Goal: Answer question/provide support: Answer question/provide support

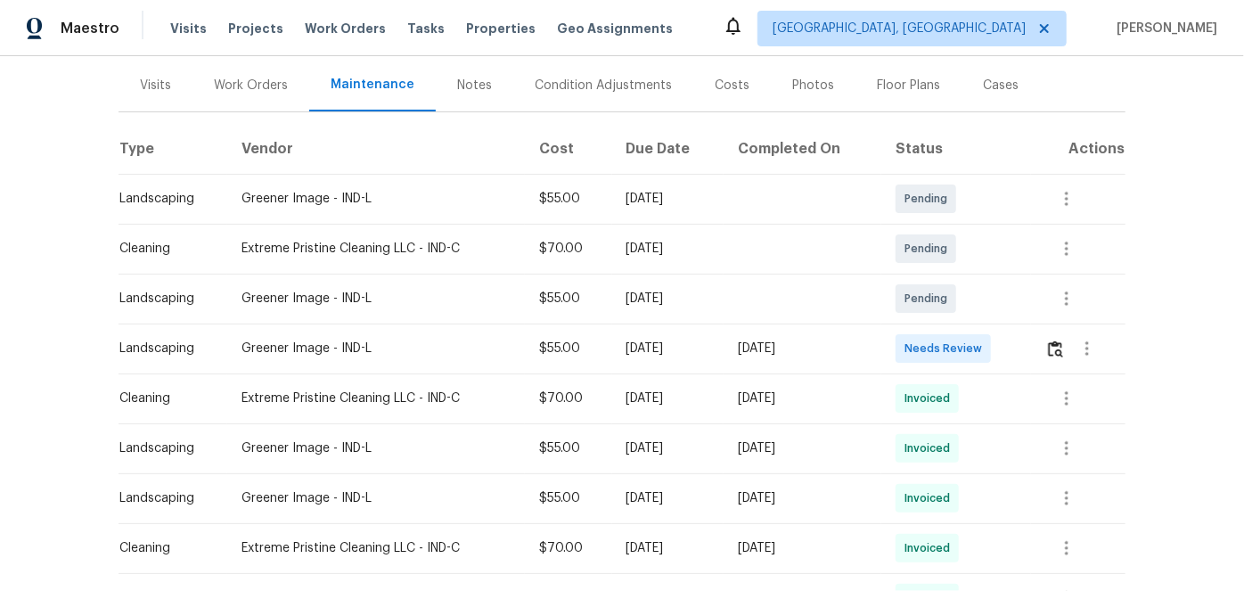
scroll to position [242, 0]
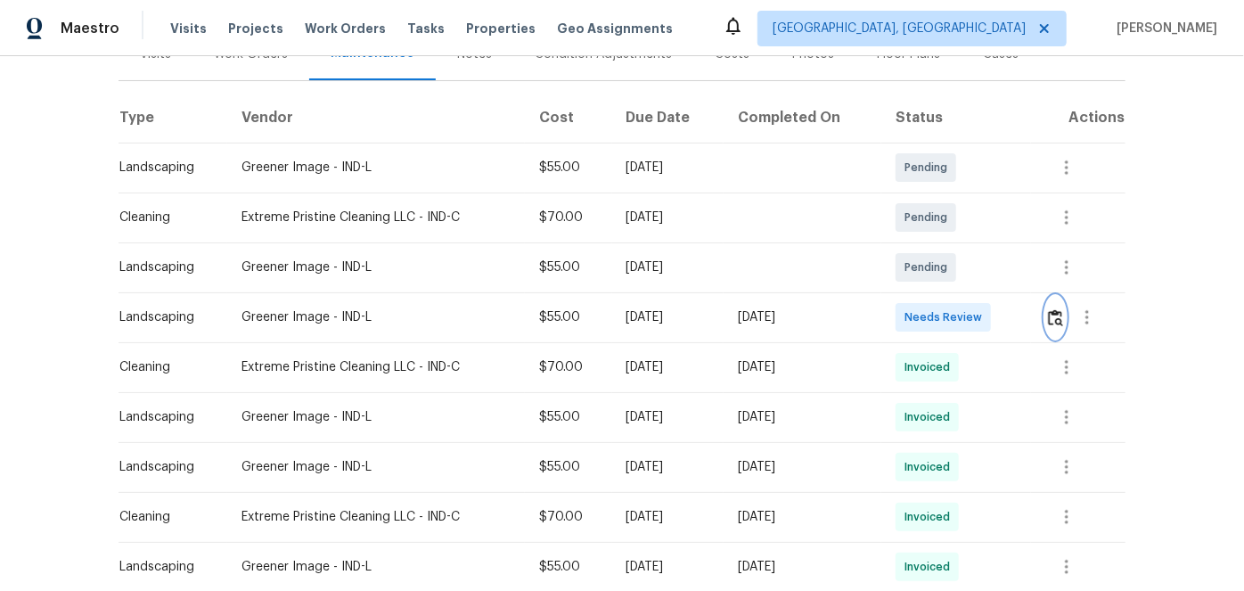
click at [1050, 313] on img "button" at bounding box center [1055, 317] width 15 height 17
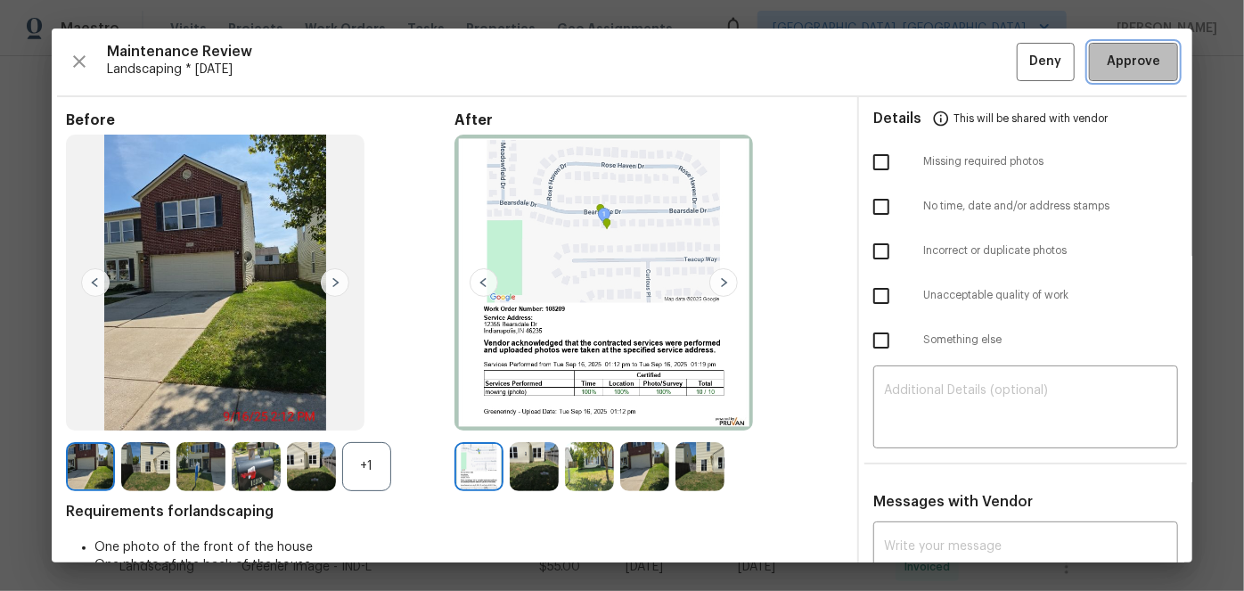
click at [1113, 57] on span "Approve" at bounding box center [1133, 62] width 53 height 22
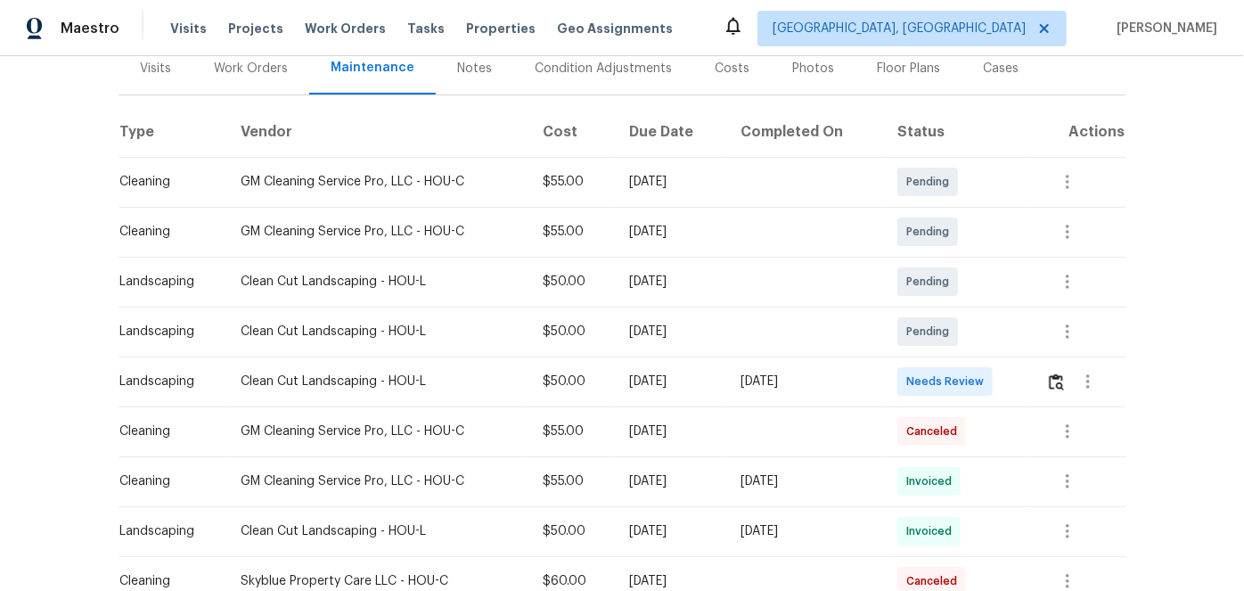
scroll to position [242, 0]
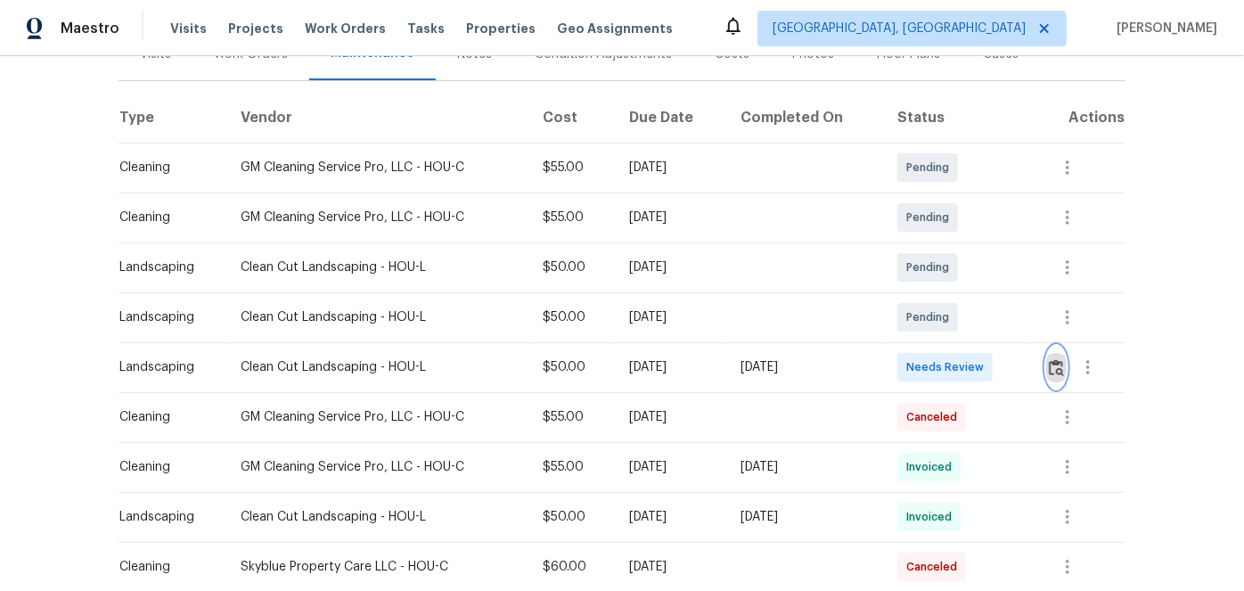
click at [1052, 370] on img "button" at bounding box center [1056, 367] width 15 height 17
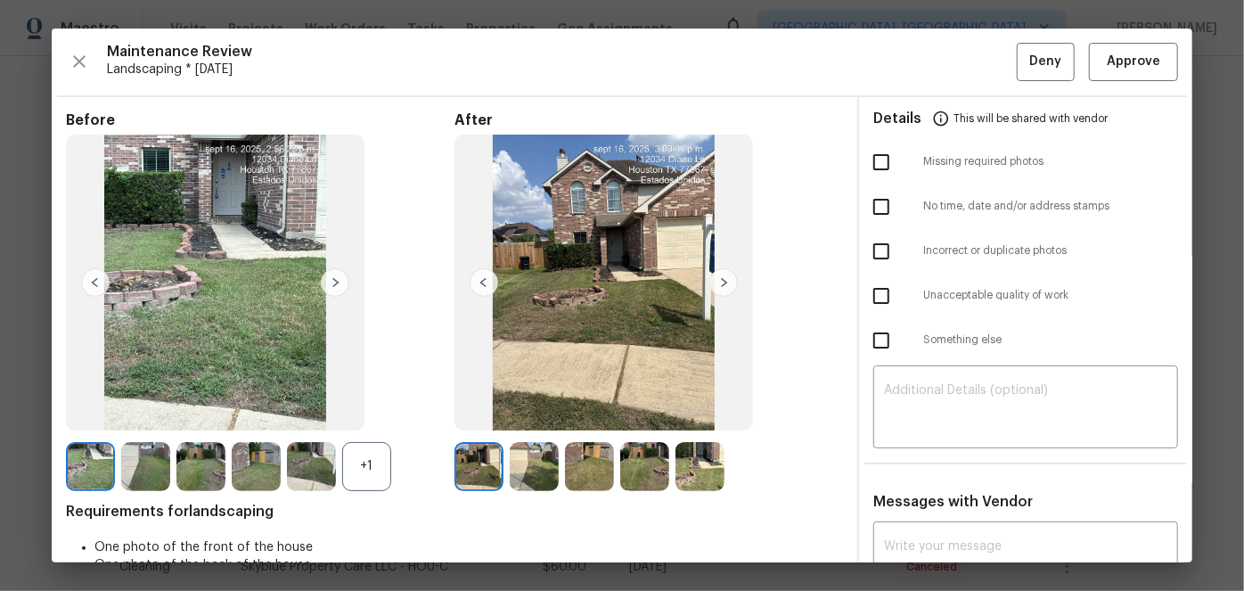
click at [871, 152] on input "checkbox" at bounding box center [881, 162] width 37 height 37
checkbox input "true"
click at [934, 388] on textarea at bounding box center [1025, 409] width 283 height 50
paste textarea "Maintenance Audit Team: Hello! Unfortunately, this Landscaping visit completed …"
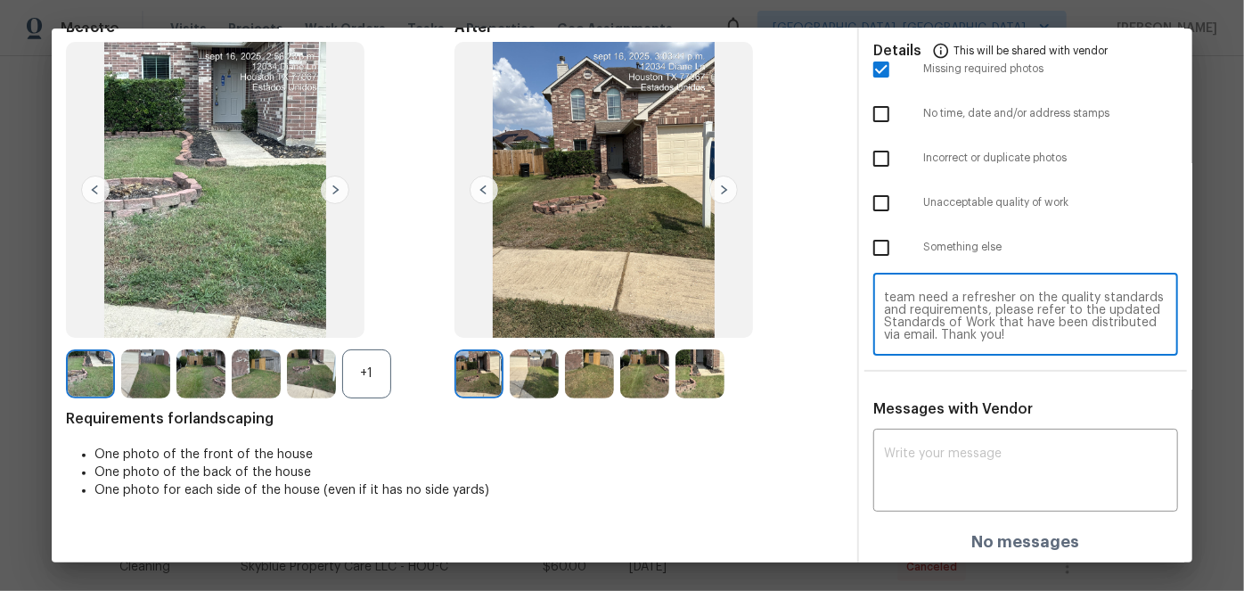
scroll to position [94, 0]
type textarea "Maintenance Audit Team: Hello! Unfortunately, this Landscaping visit completed …"
click at [936, 444] on div "x ​" at bounding box center [1026, 471] width 305 height 78
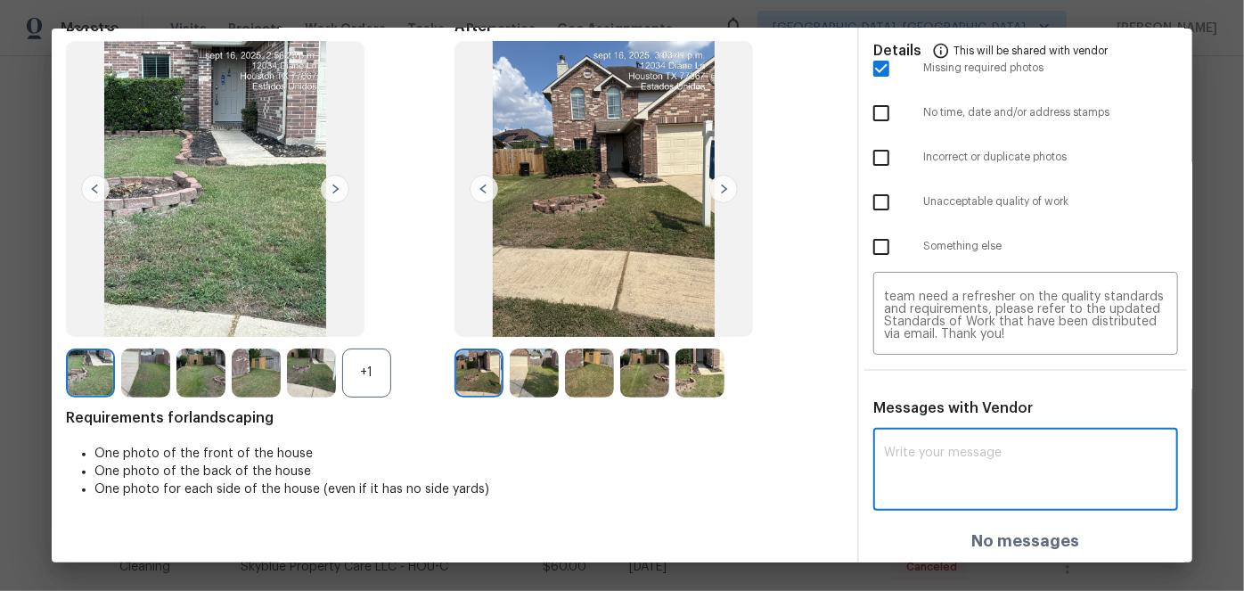
paste textarea "Maintenance Audit Team: Hello! Unfortunately, this Landscaping visit completed …"
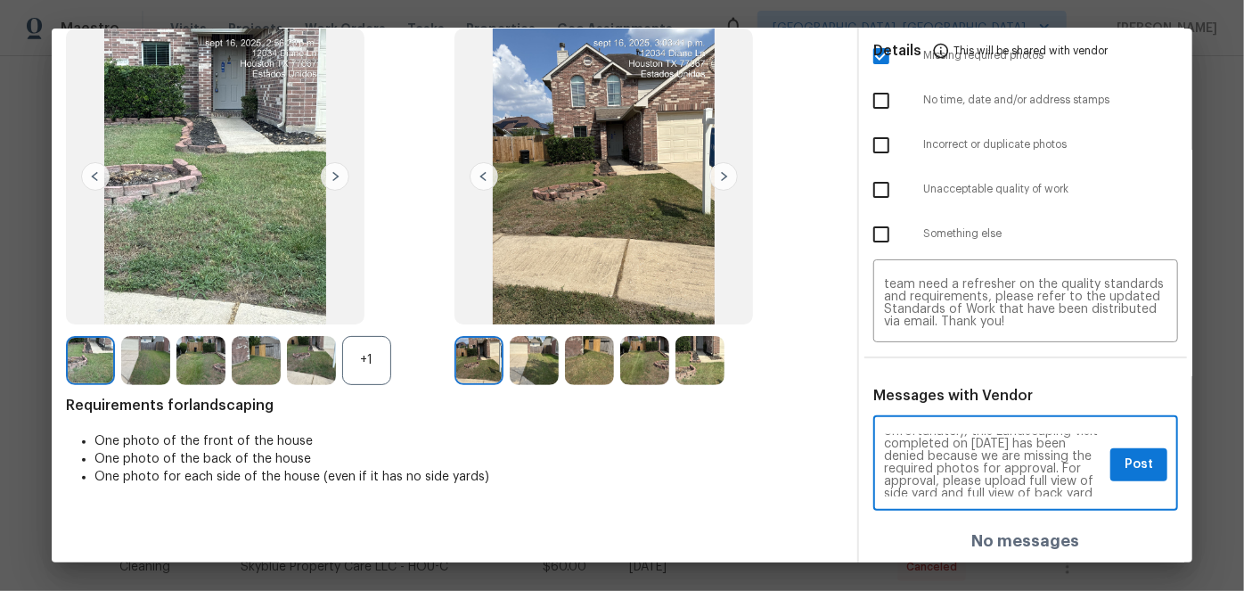
scroll to position [32, 0]
drag, startPoint x: 984, startPoint y: 480, endPoint x: 984, endPoint y: 496, distance: 15.2
click at [984, 480] on textarea "Maintenance Audit Team: Hello! Unfortunately, this Landscaping visit completed …" at bounding box center [993, 465] width 219 height 62
type textarea "Maintenance Audit Team: Hello! Unfortunately, this Landscaping visit completed …"
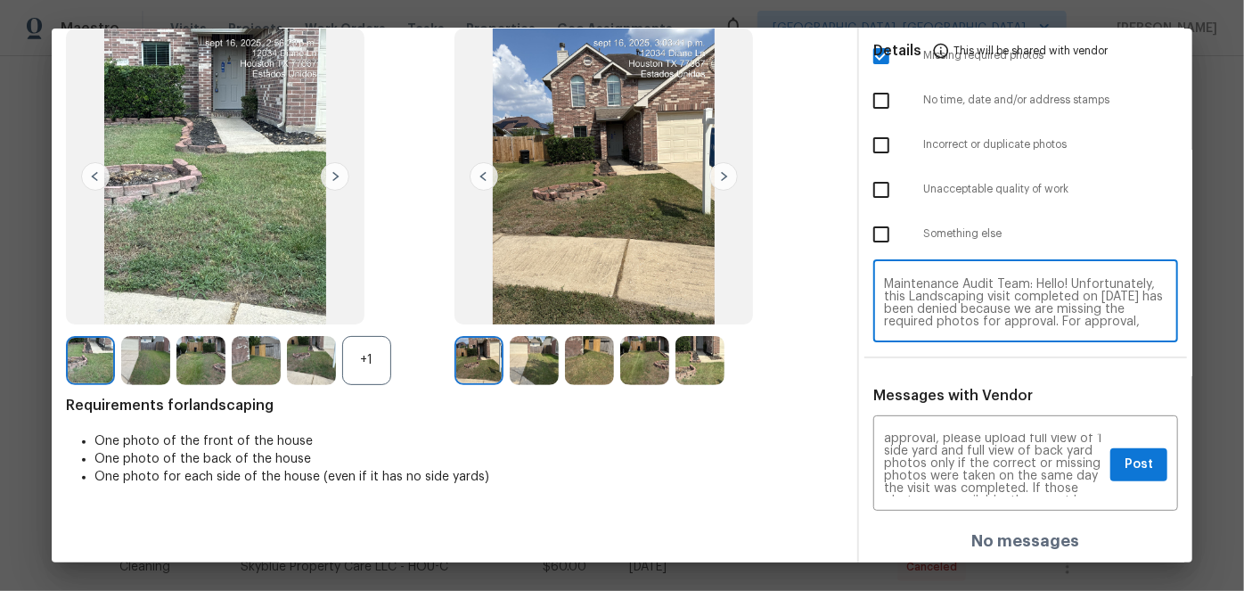
scroll to position [32, 0]
click at [920, 312] on textarea "Maintenance Audit Team: Hello! Unfortunately, this Landscaping visit completed …" at bounding box center [1025, 303] width 283 height 50
type textarea "Maintenance Audit Team: Hello! Unfortunately, this Landscaping visit completed …"
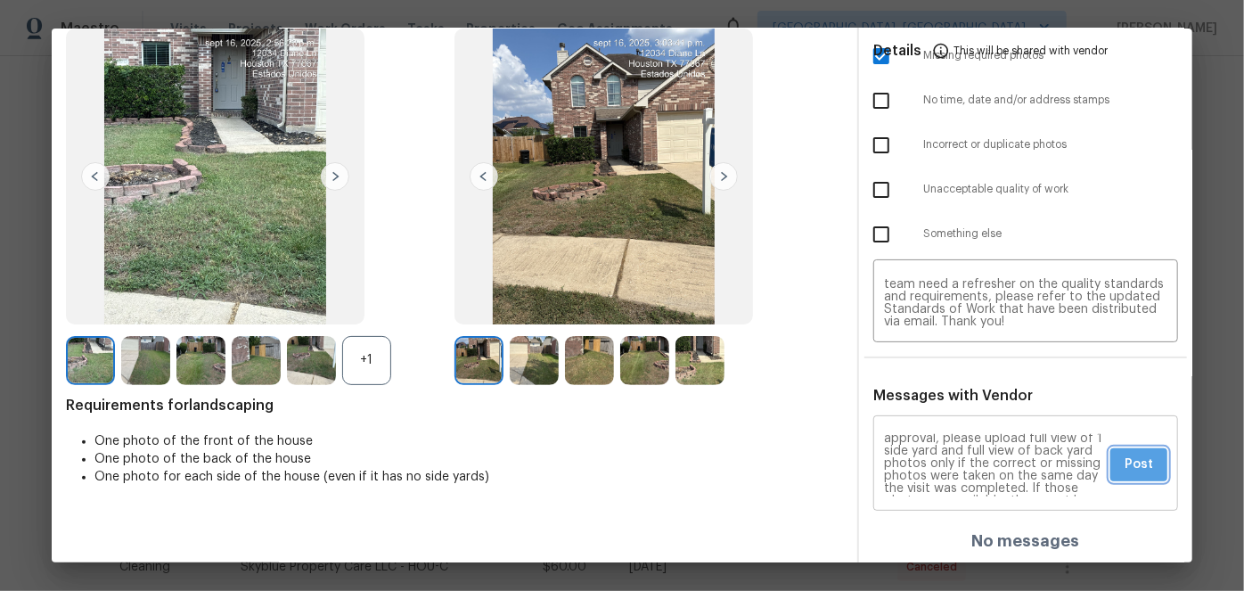
click at [1130, 464] on span "Post" at bounding box center [1139, 465] width 29 height 22
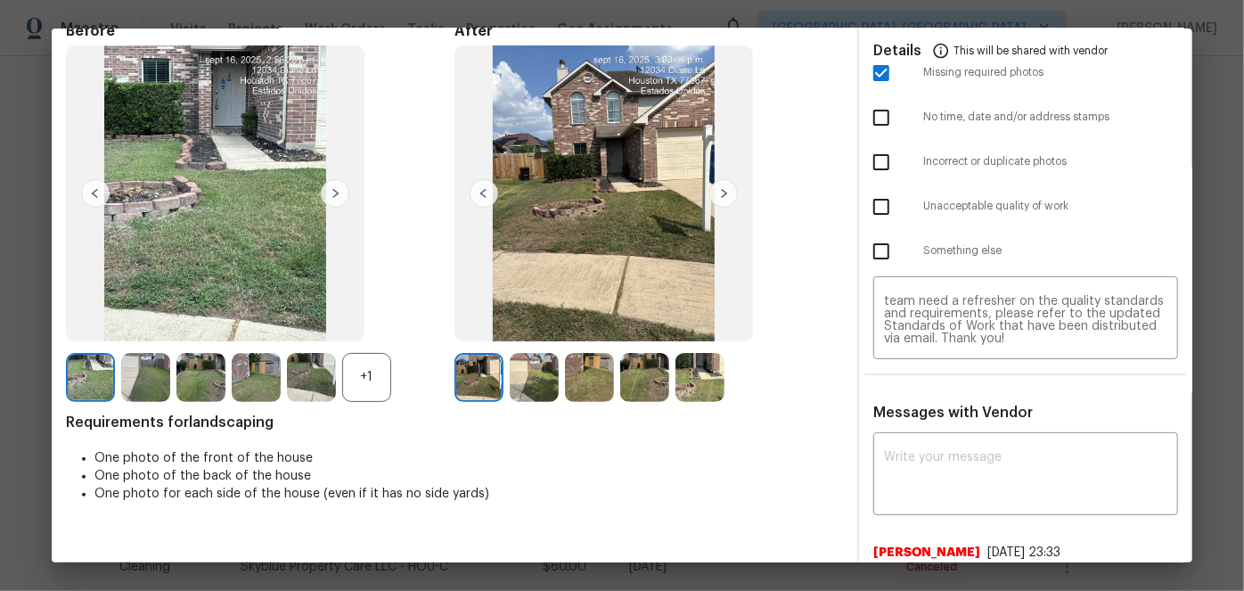
scroll to position [0, 0]
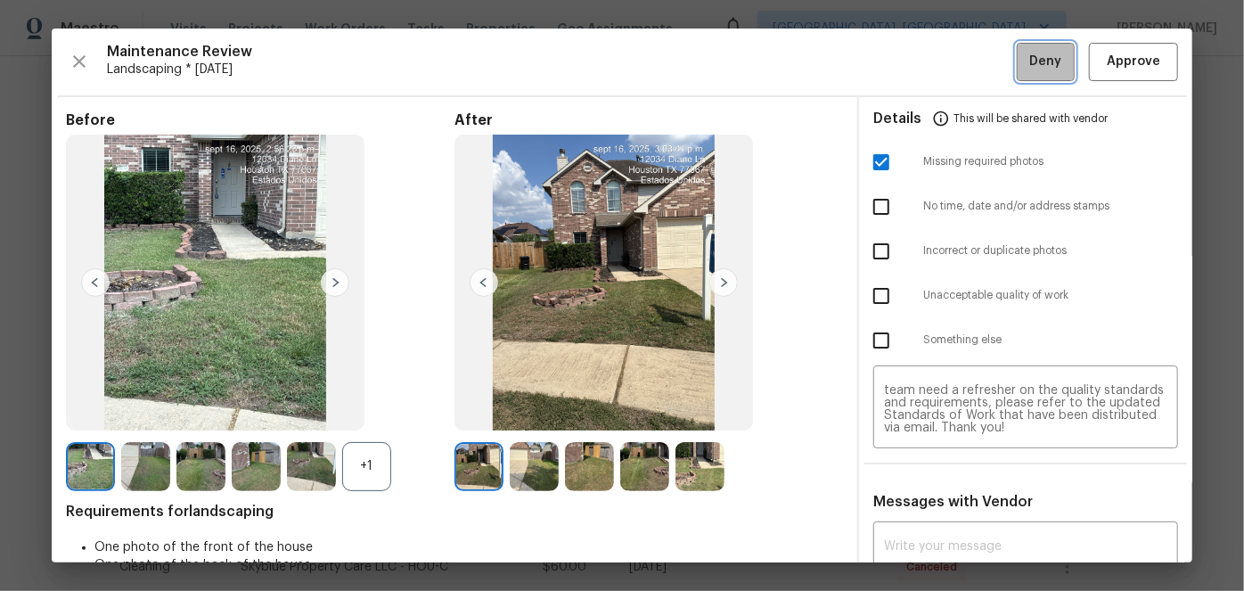
click at [1030, 55] on span "Deny" at bounding box center [1046, 62] width 32 height 22
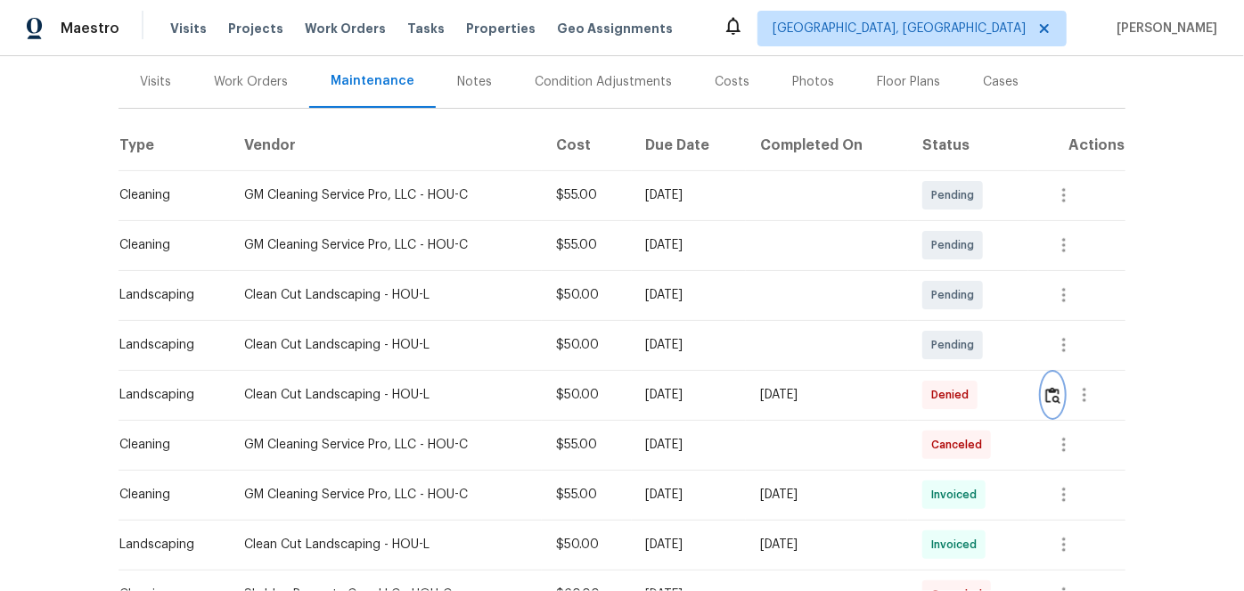
scroll to position [242, 0]
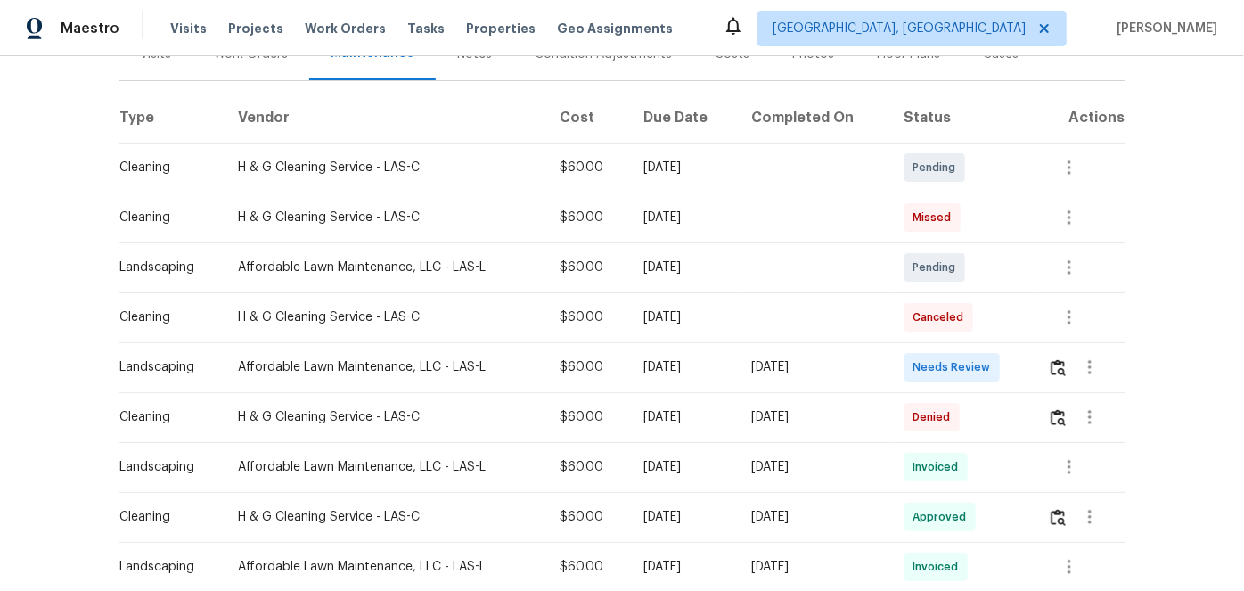
scroll to position [324, 0]
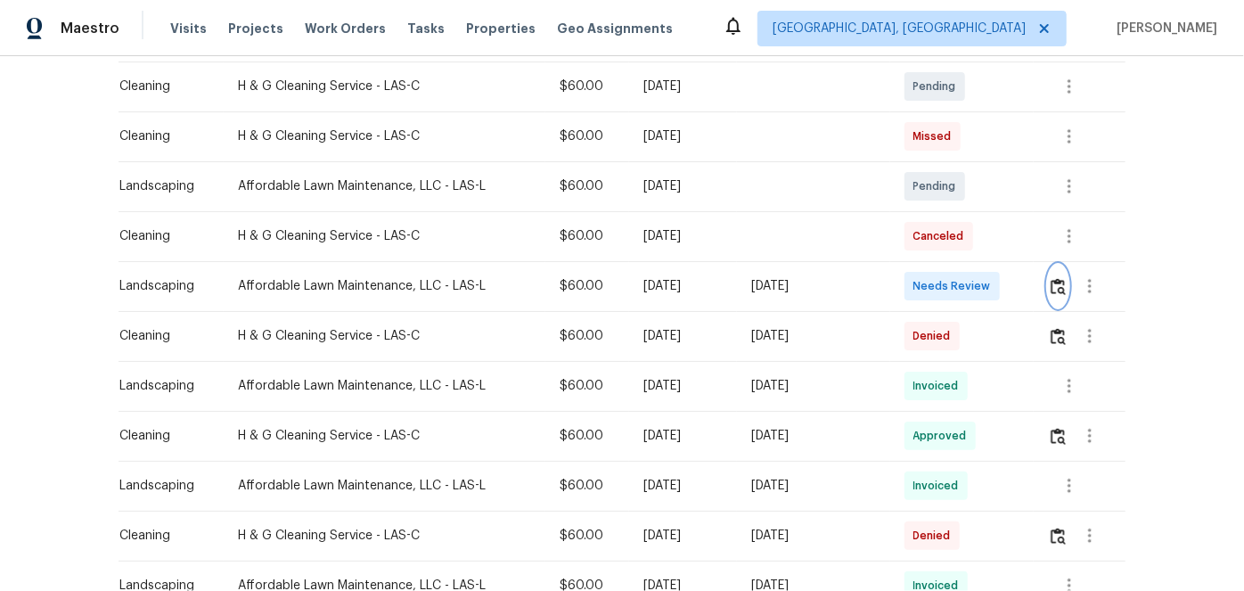
click at [1057, 285] on img "button" at bounding box center [1058, 286] width 15 height 17
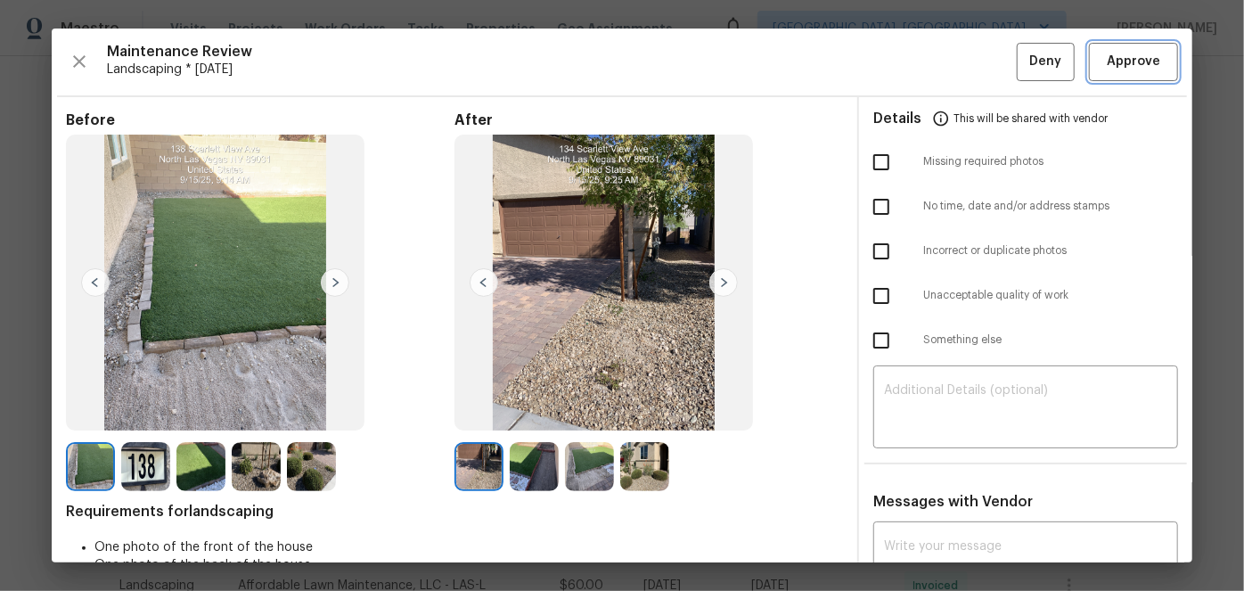
click at [1107, 70] on span "Approve" at bounding box center [1133, 62] width 53 height 22
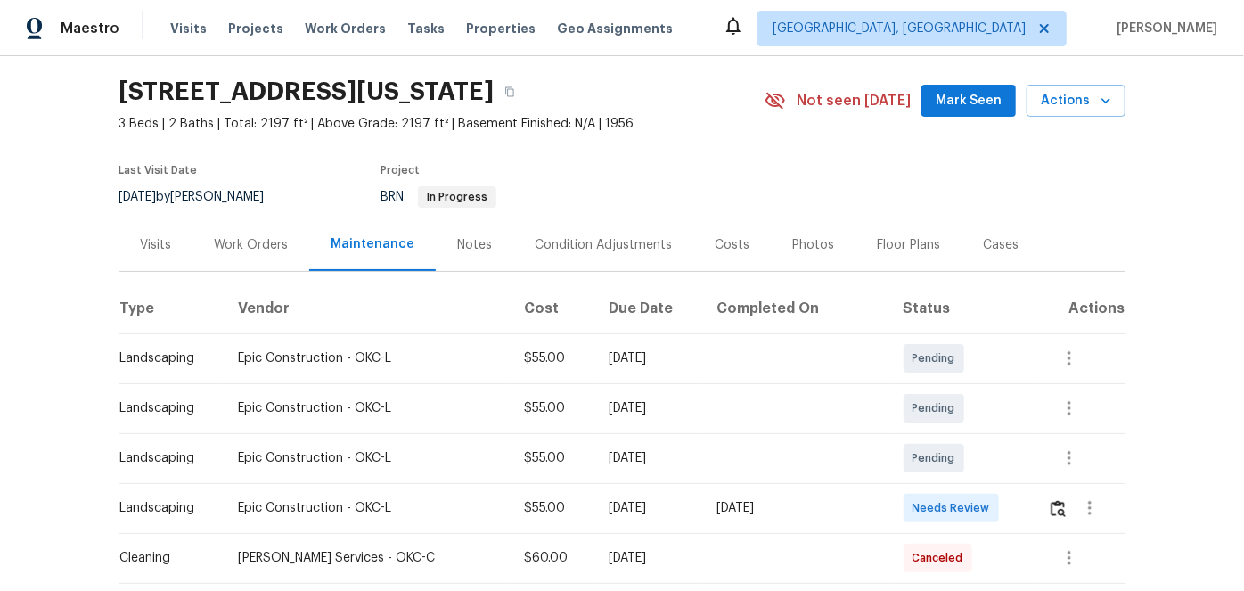
scroll to position [80, 0]
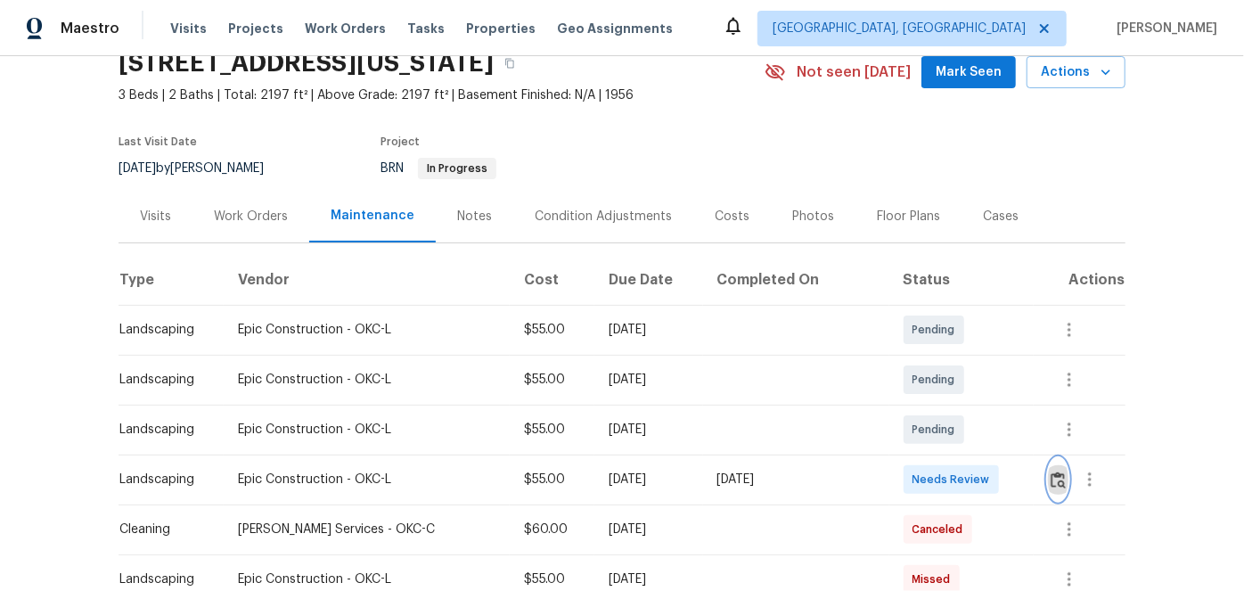
click at [1060, 477] on img "button" at bounding box center [1058, 480] width 15 height 17
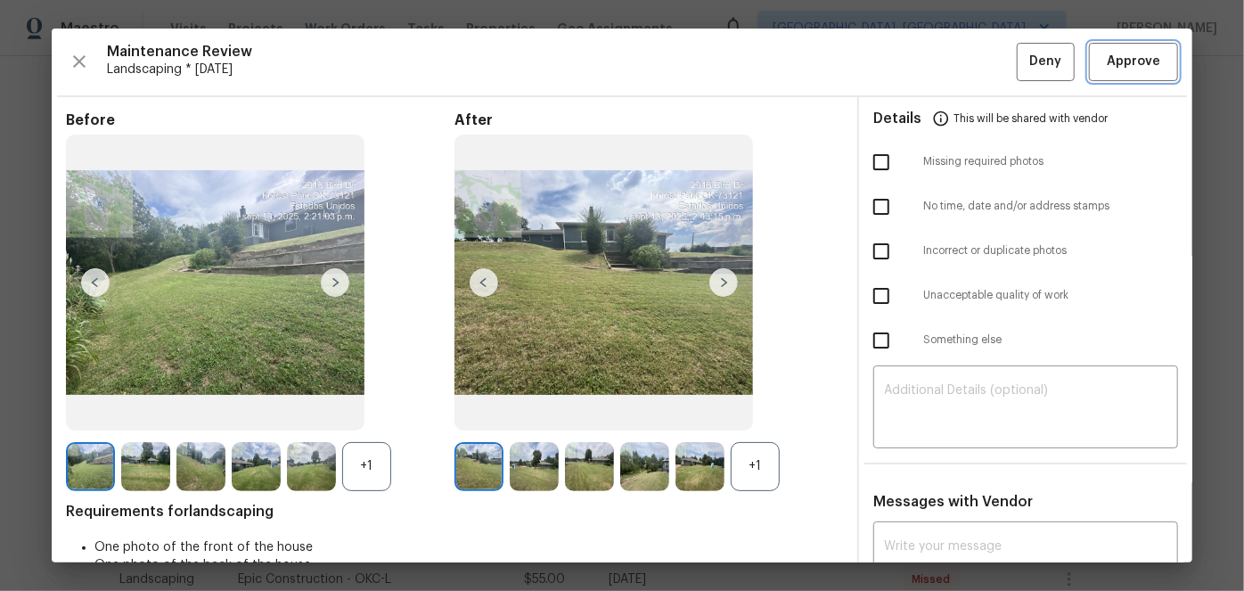
click at [1134, 55] on span "Approve" at bounding box center [1133, 62] width 53 height 22
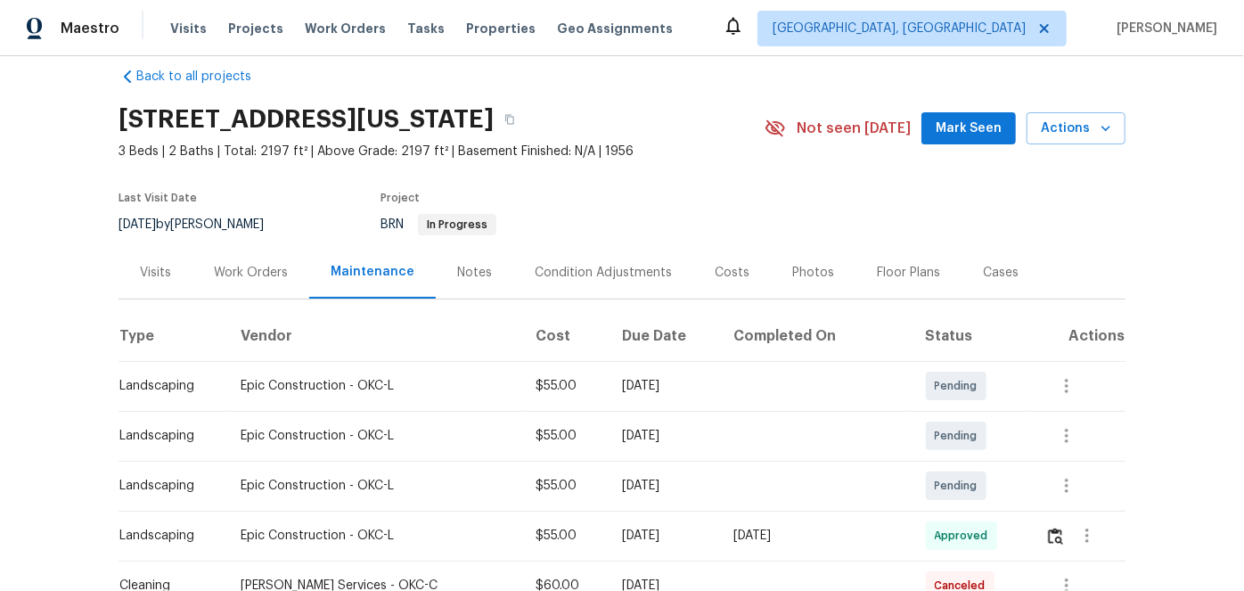
scroll to position [0, 0]
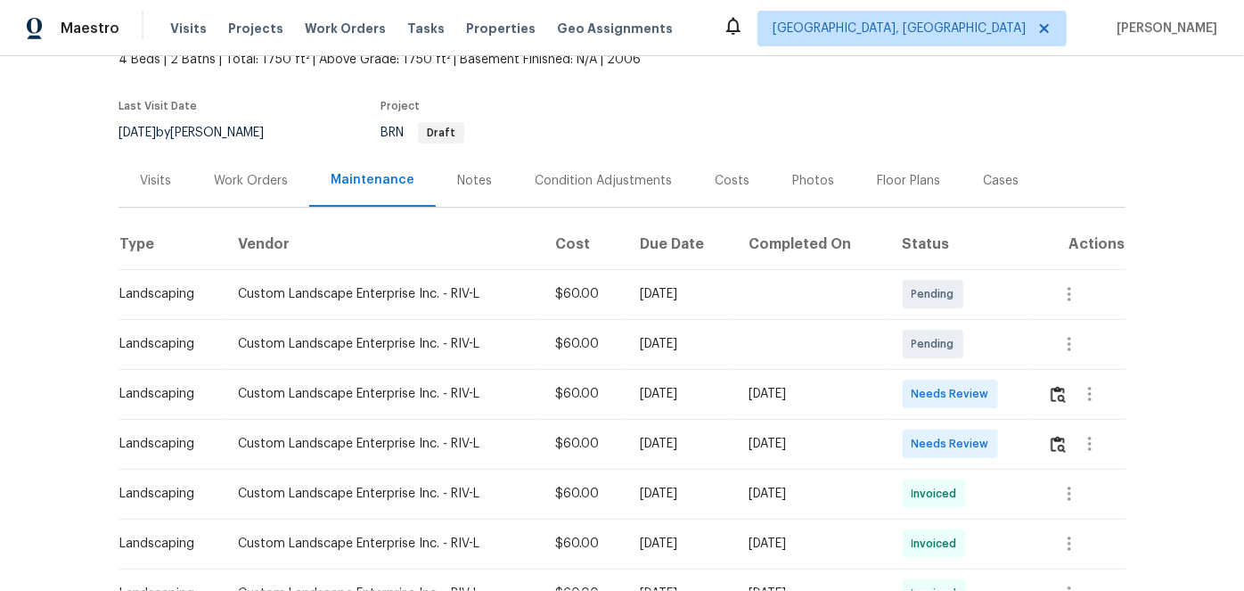
scroll to position [161, 0]
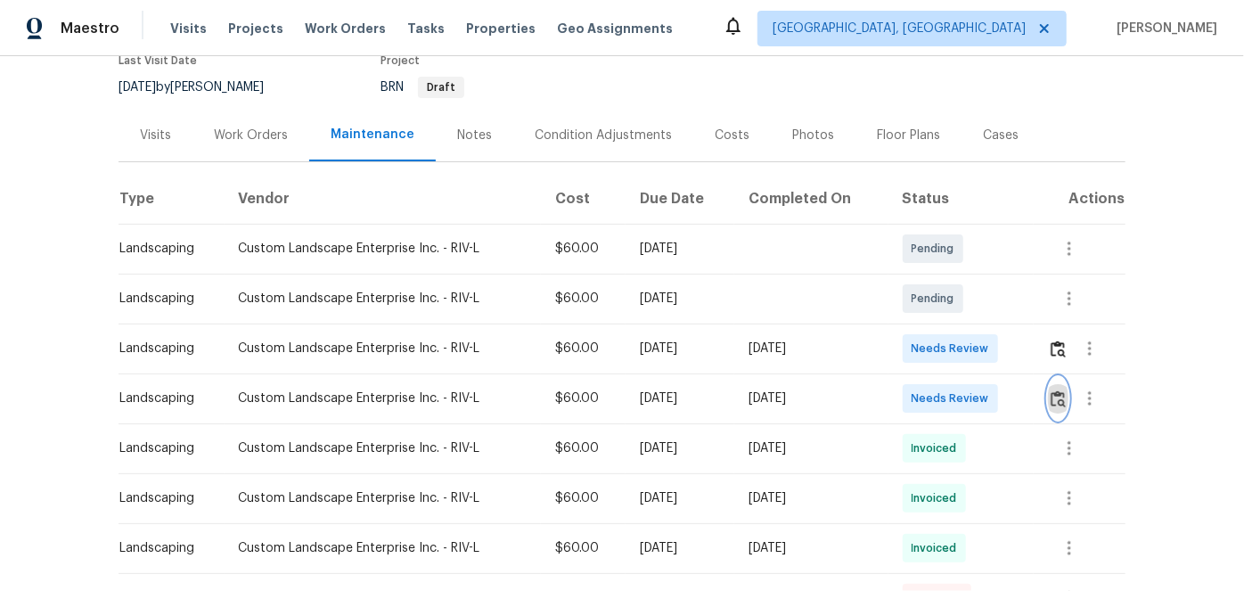
click at [1052, 395] on img "button" at bounding box center [1058, 398] width 15 height 17
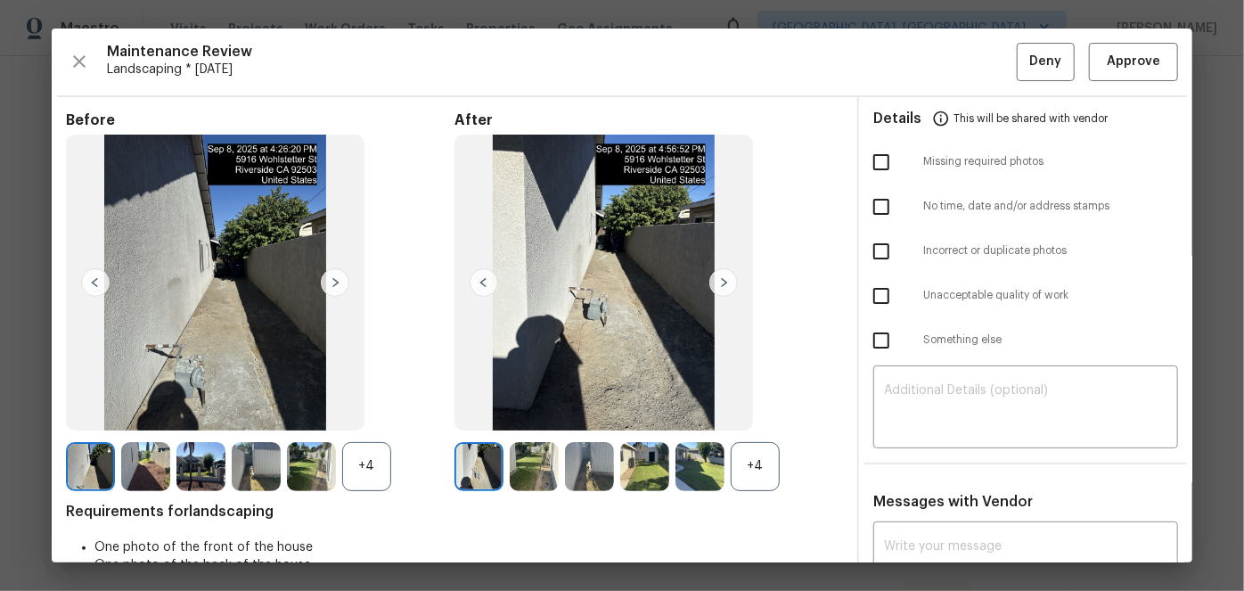
click at [715, 283] on img at bounding box center [724, 282] width 29 height 29
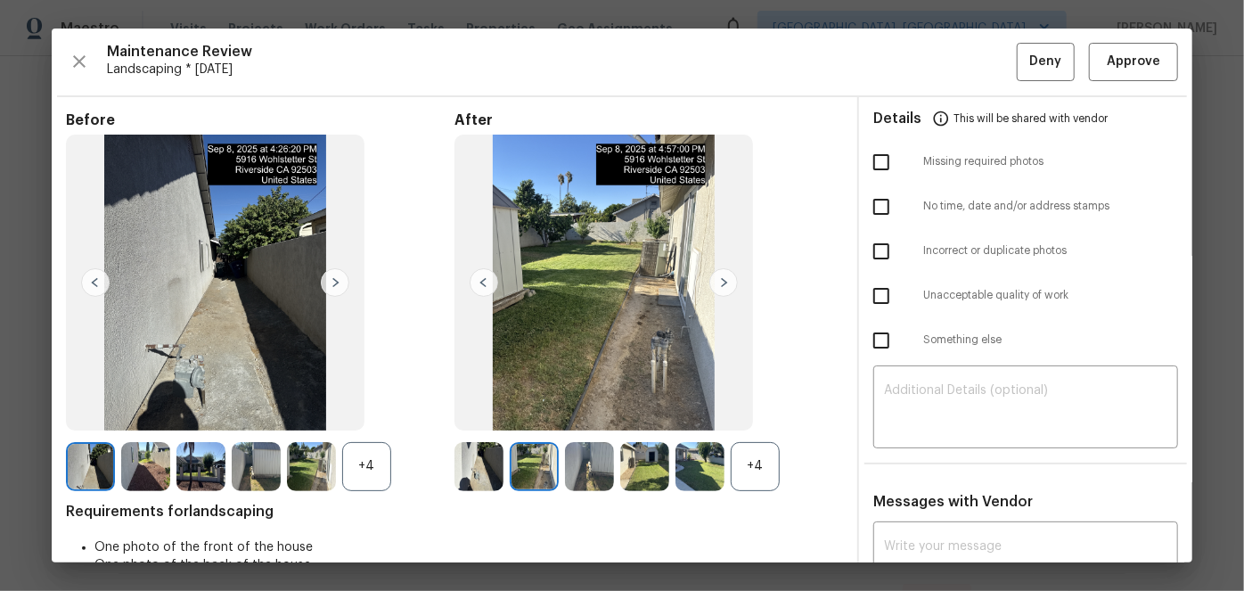
click at [715, 283] on img at bounding box center [724, 282] width 29 height 29
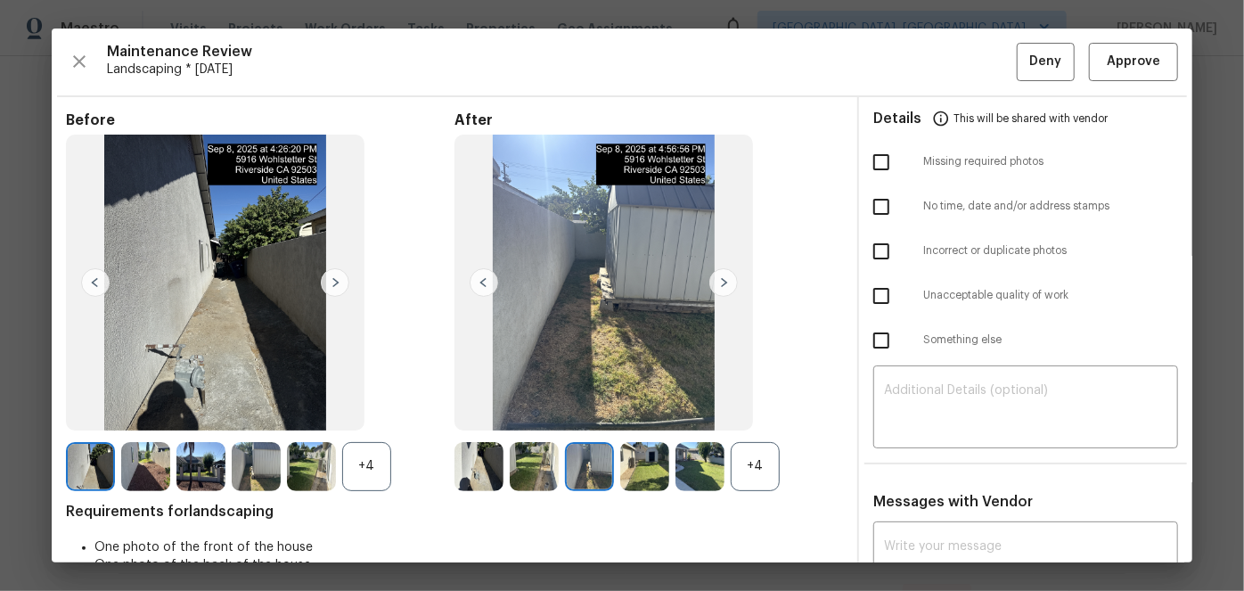
click at [715, 283] on img at bounding box center [724, 282] width 29 height 29
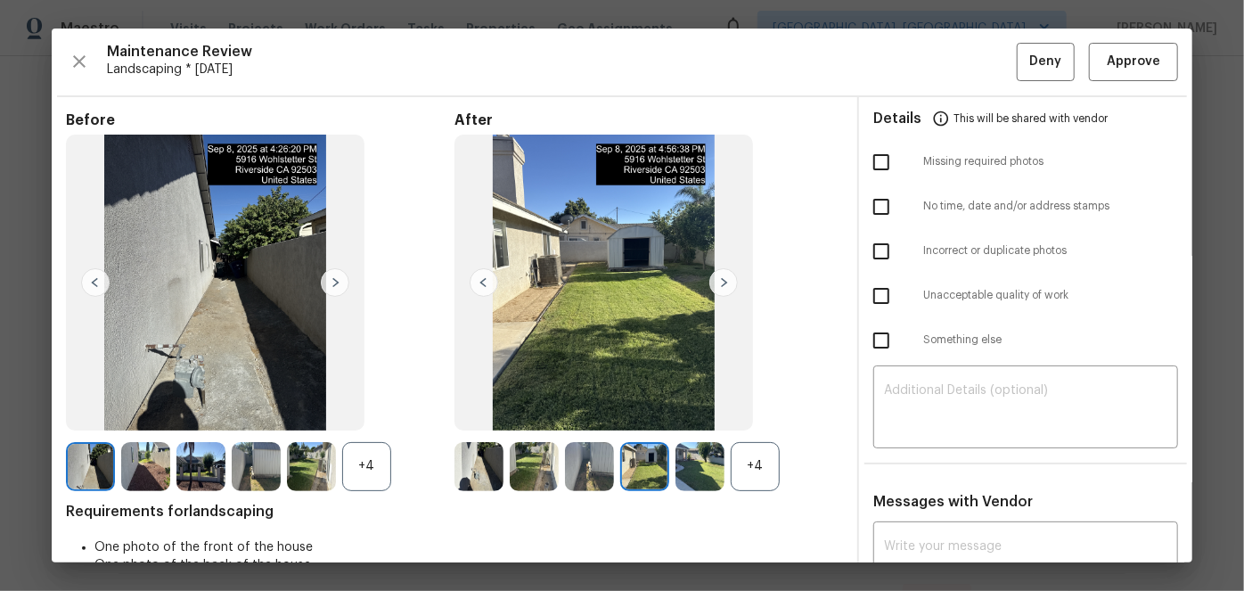
click at [715, 283] on img at bounding box center [724, 282] width 29 height 29
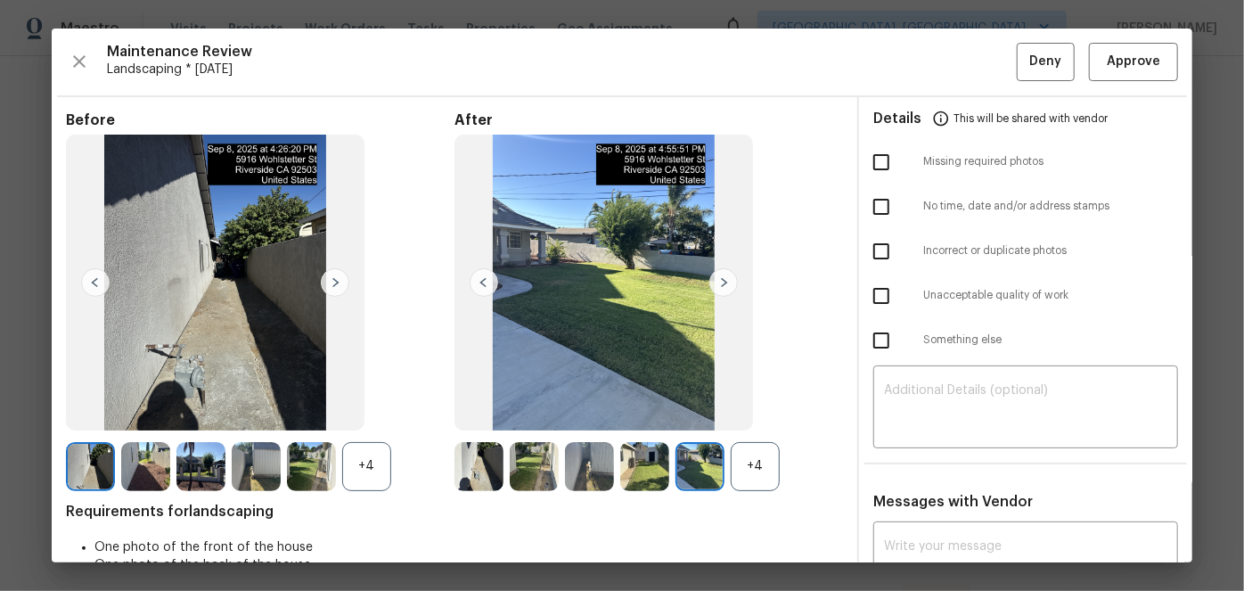
click at [715, 283] on img at bounding box center [724, 282] width 29 height 29
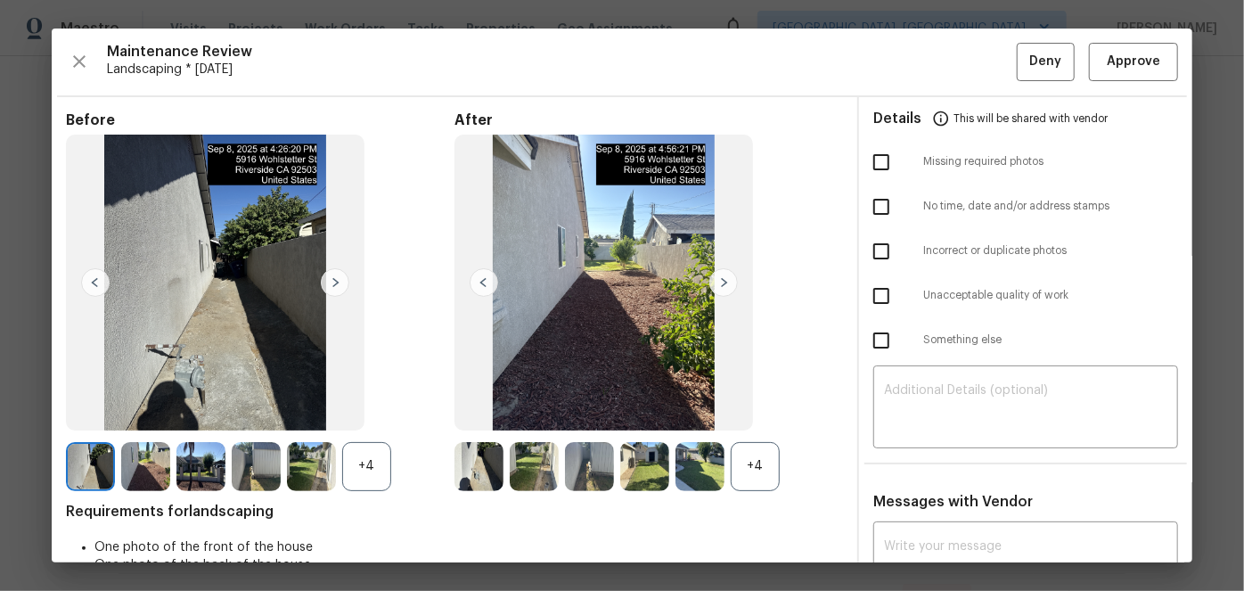
click at [715, 283] on img at bounding box center [724, 282] width 29 height 29
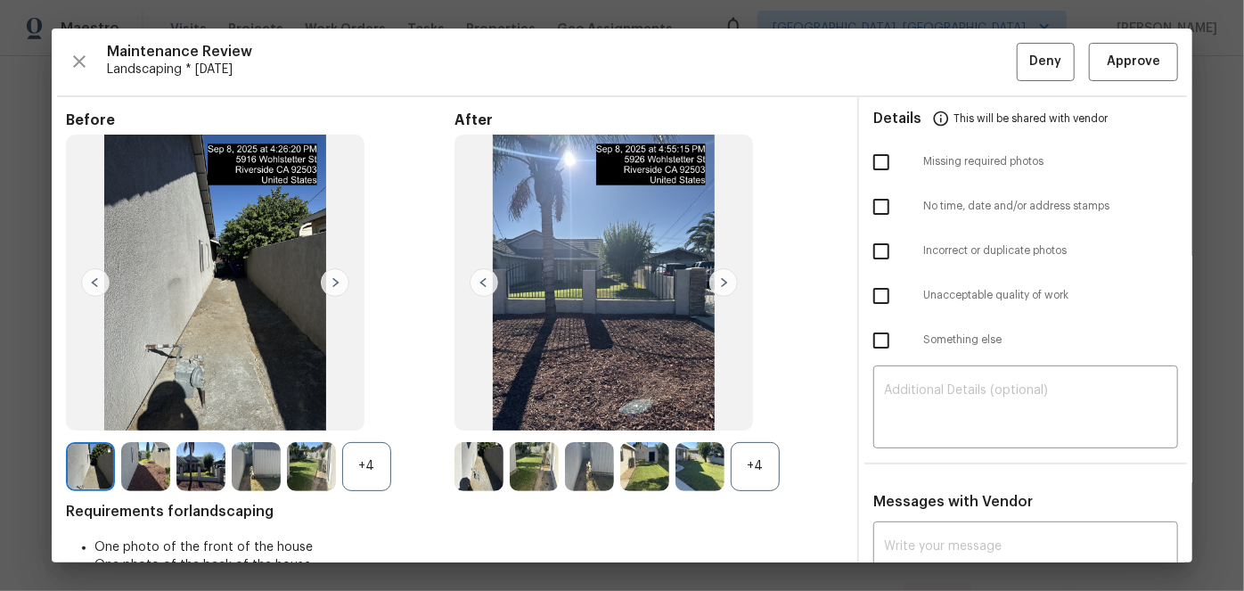
click at [715, 283] on img at bounding box center [724, 282] width 29 height 29
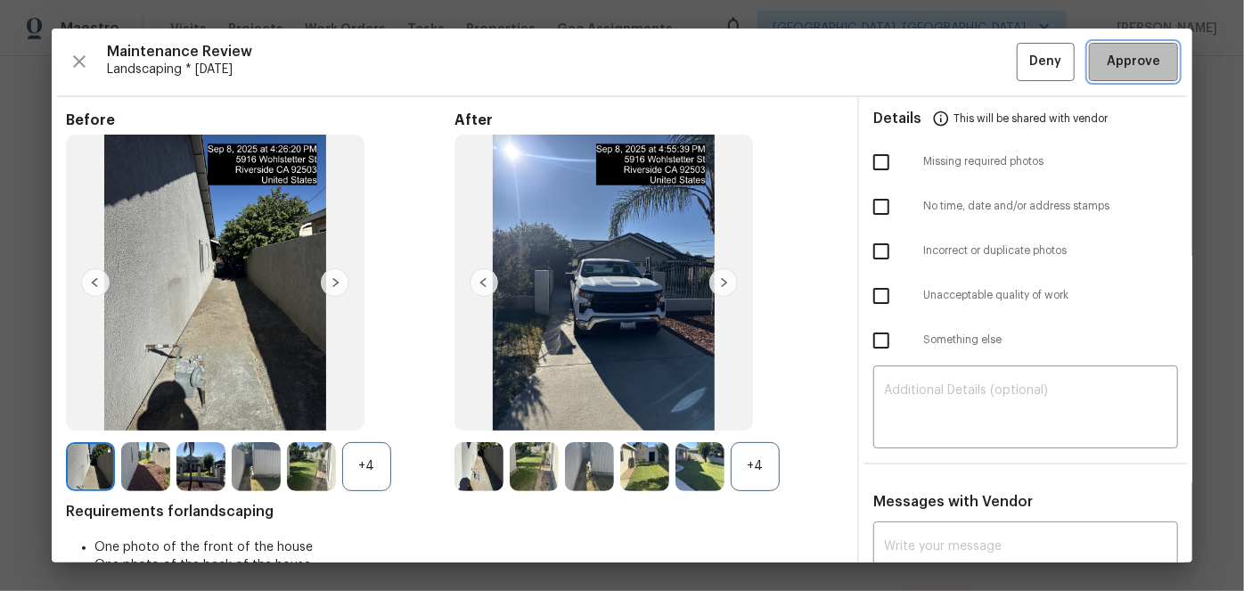
click at [1129, 61] on span "Approve" at bounding box center [1133, 62] width 53 height 22
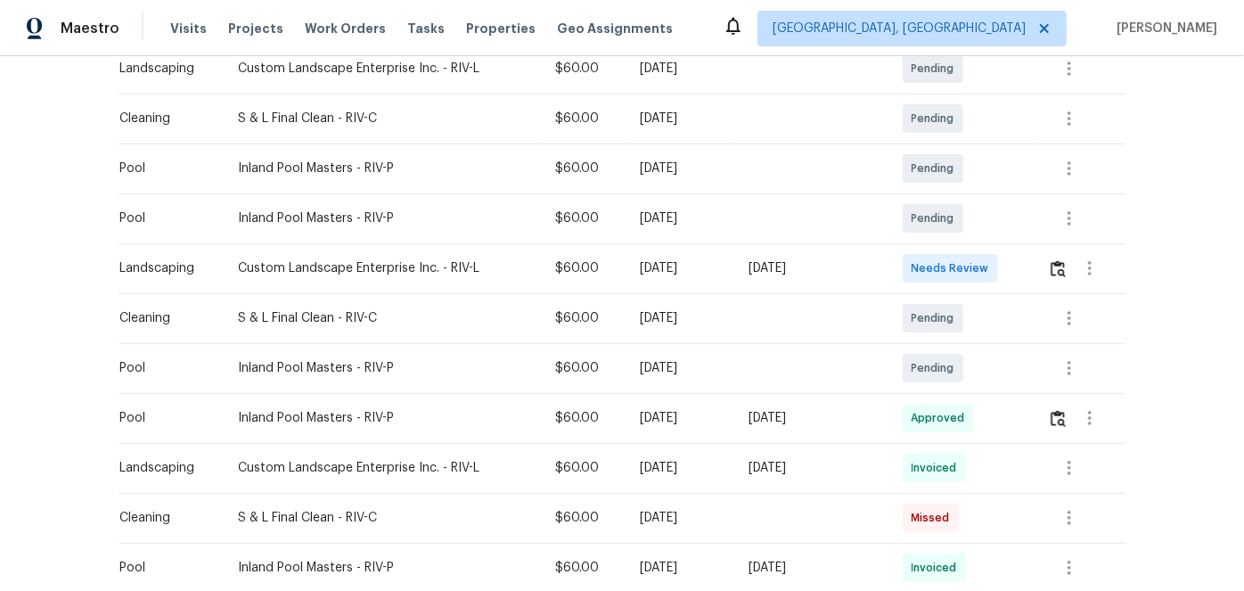
scroll to position [405, 0]
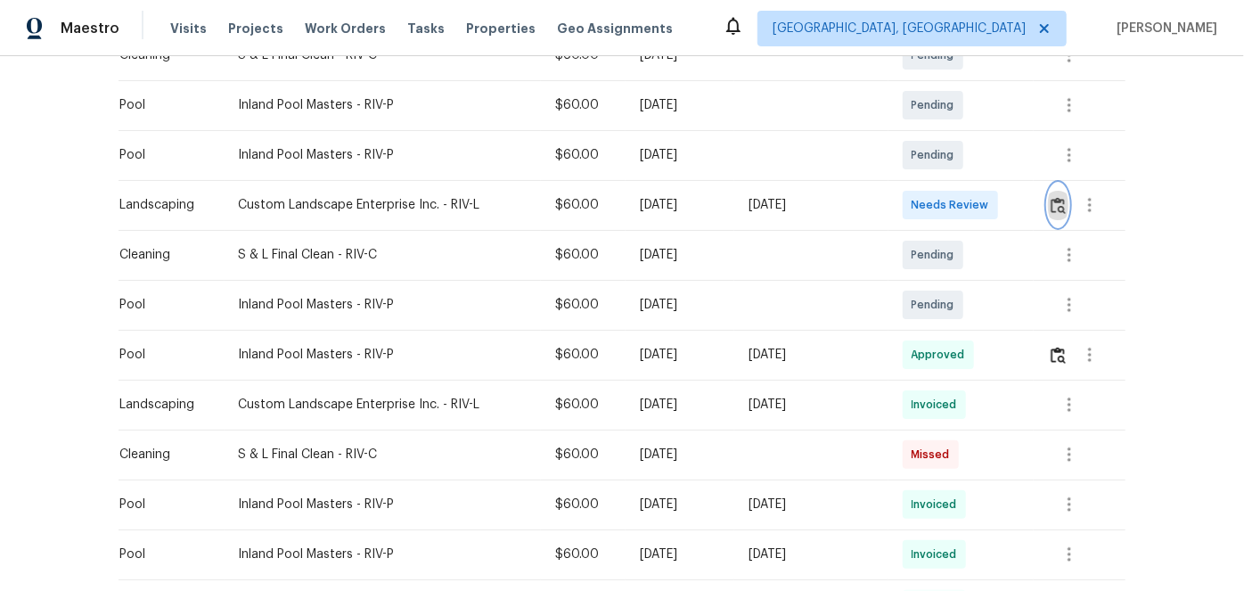
click at [1053, 204] on img "button" at bounding box center [1058, 205] width 15 height 17
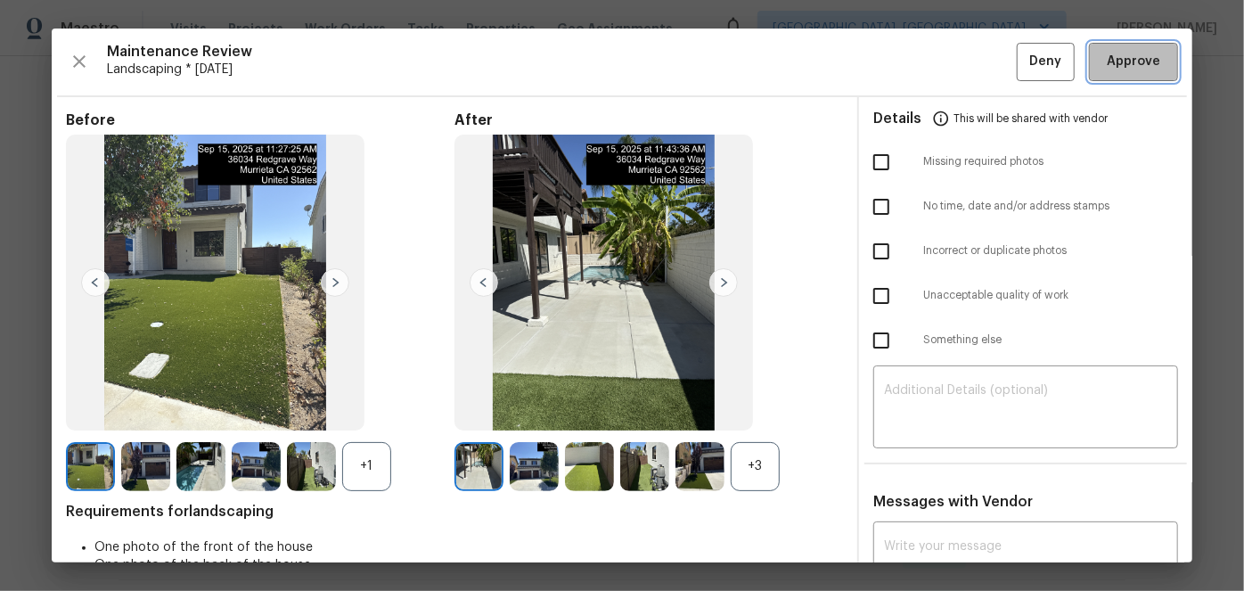
click at [1150, 60] on span "Approve" at bounding box center [1134, 62] width 61 height 22
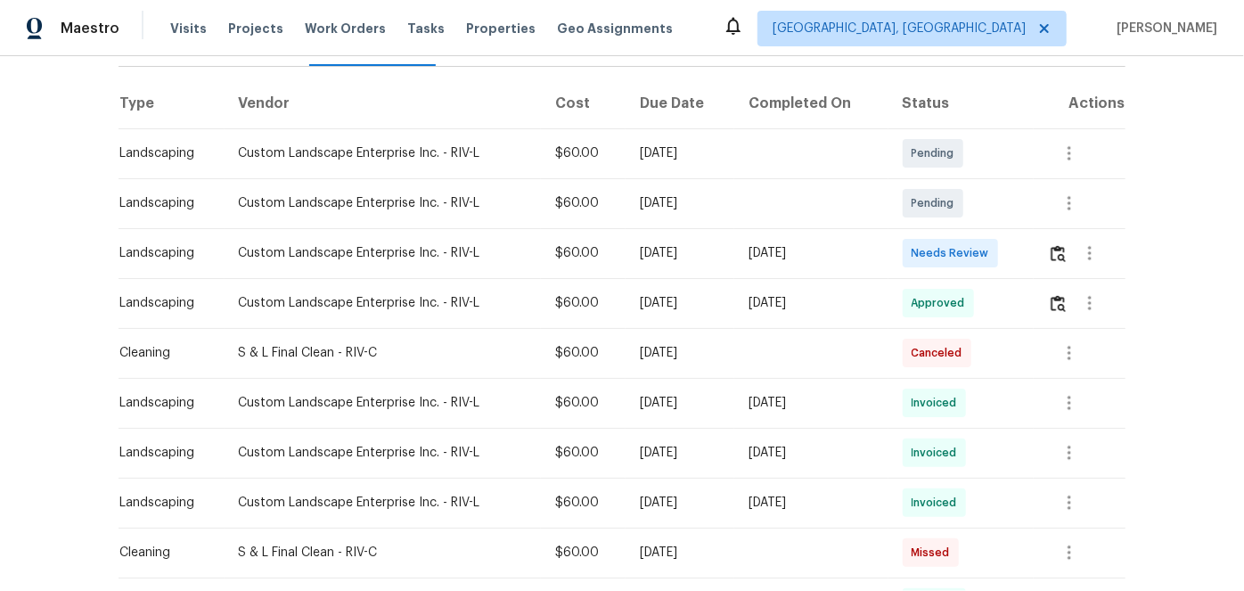
scroll to position [324, 0]
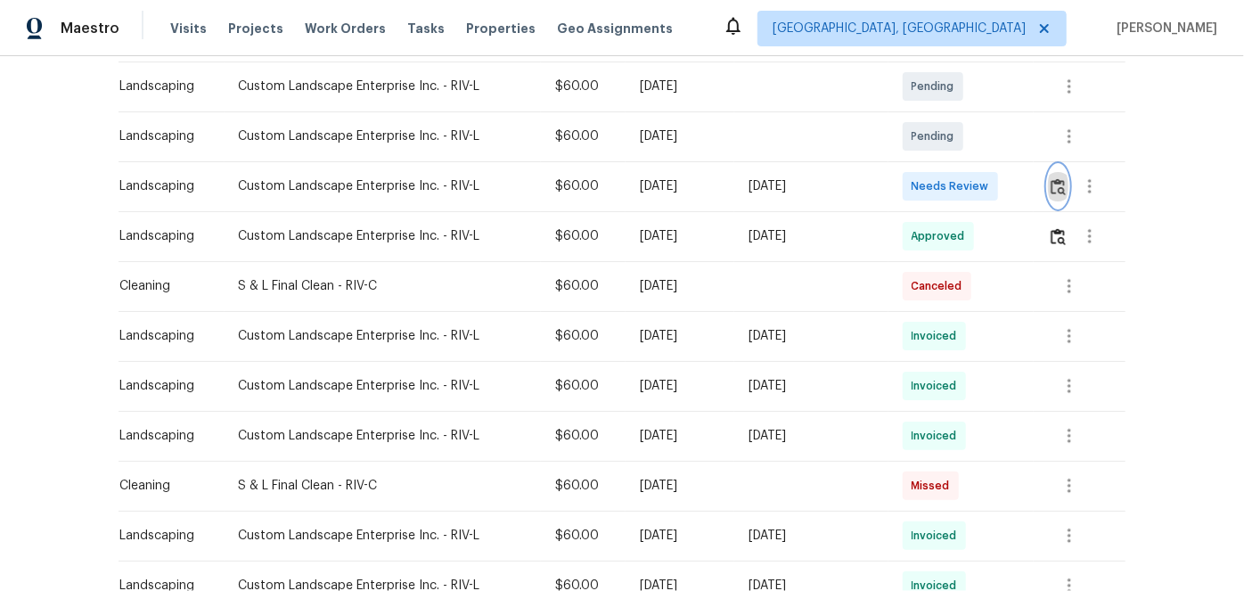
click at [1063, 186] on img "button" at bounding box center [1058, 186] width 15 height 17
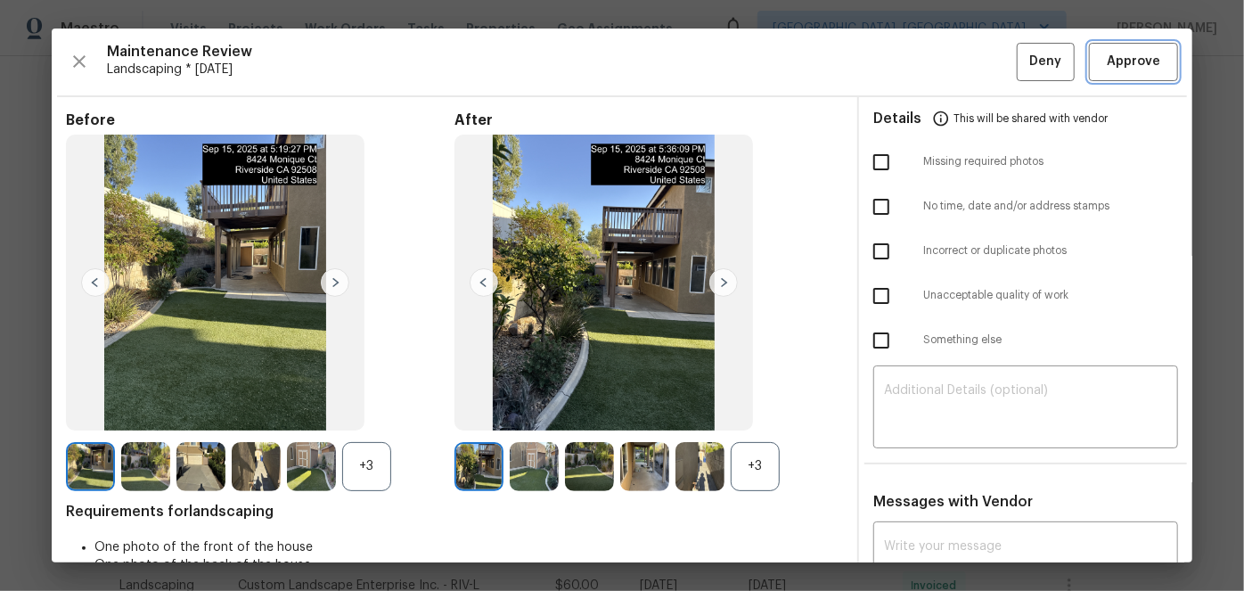
click at [1141, 58] on span "Approve" at bounding box center [1133, 62] width 53 height 22
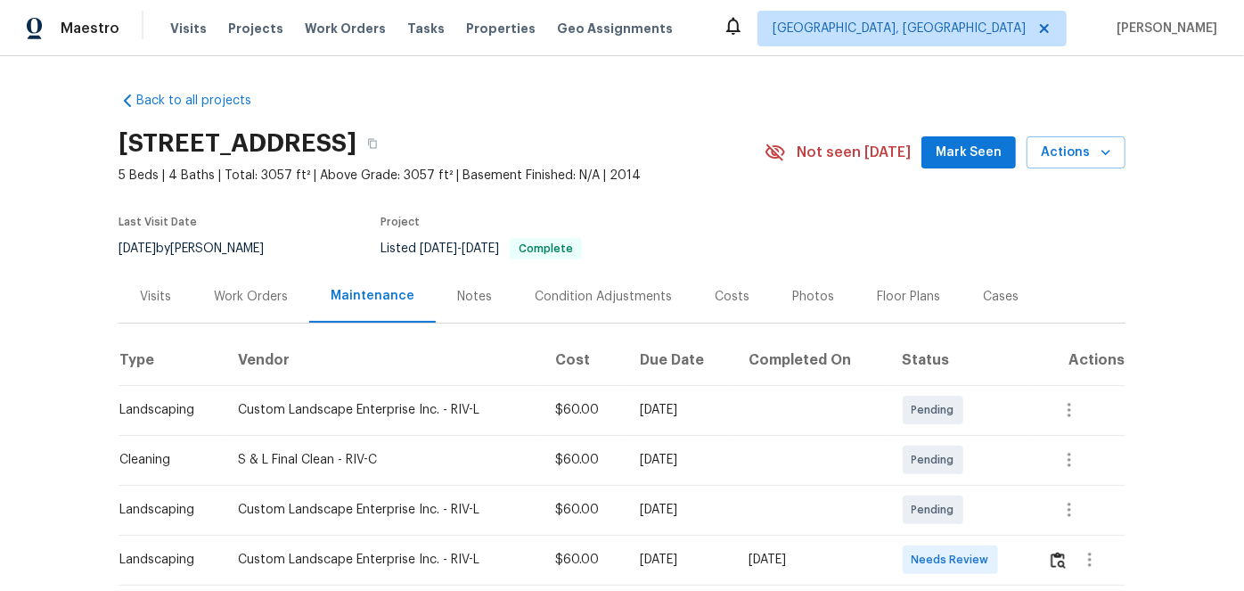
scroll to position [161, 0]
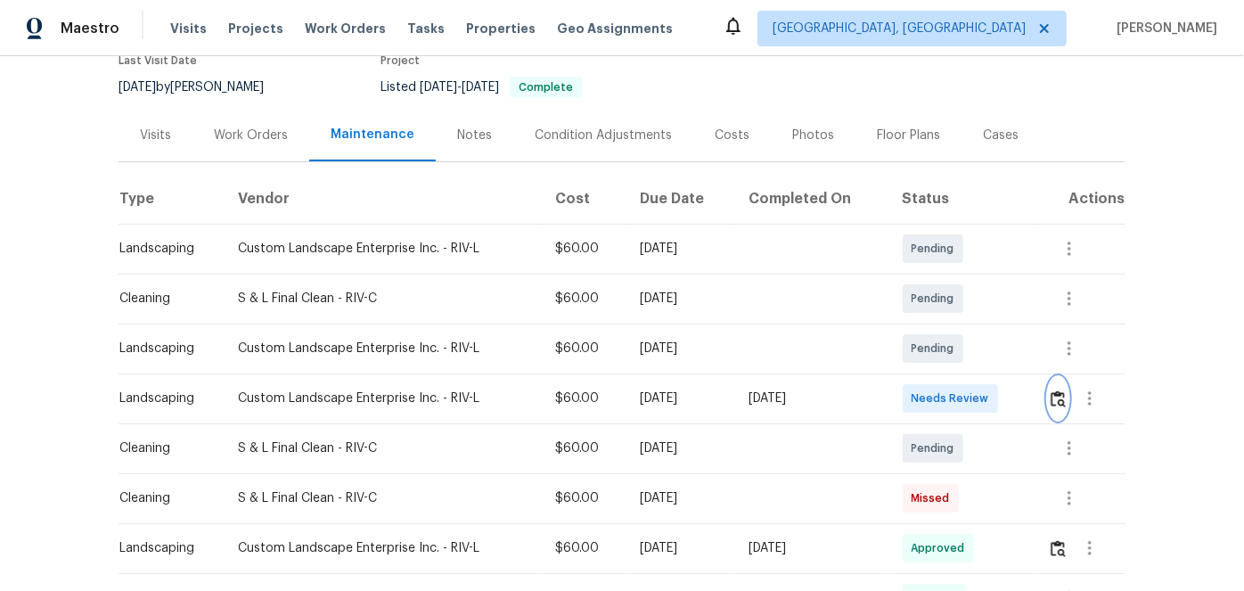
click at [1056, 398] on img "button" at bounding box center [1058, 398] width 15 height 17
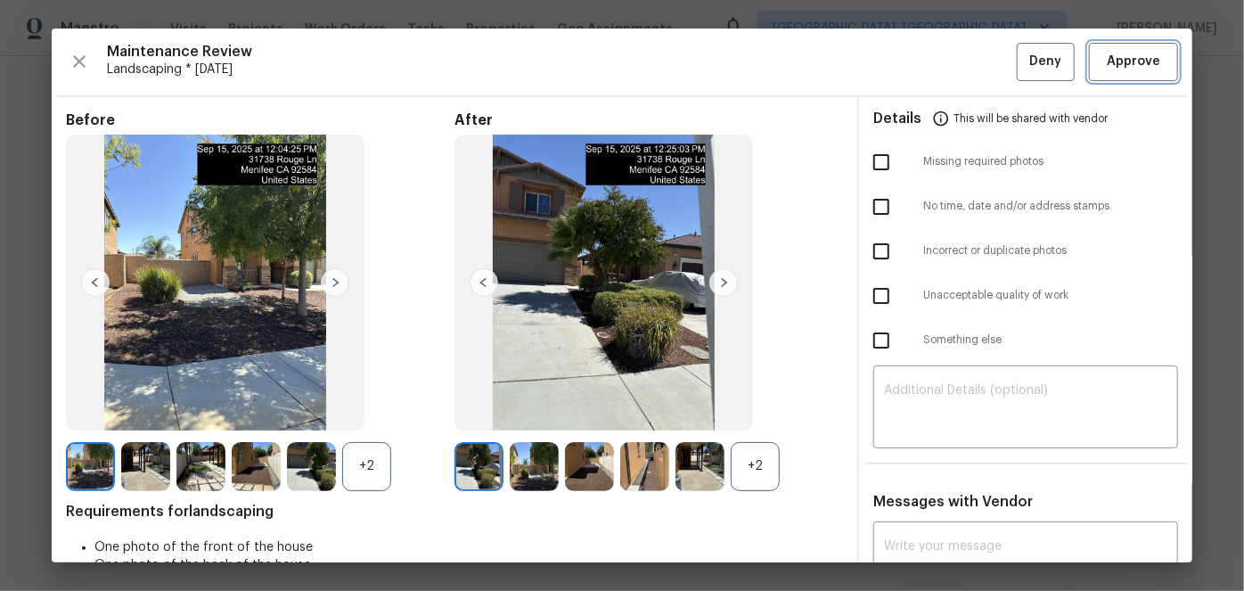
click at [1107, 63] on span "Approve" at bounding box center [1133, 62] width 53 height 22
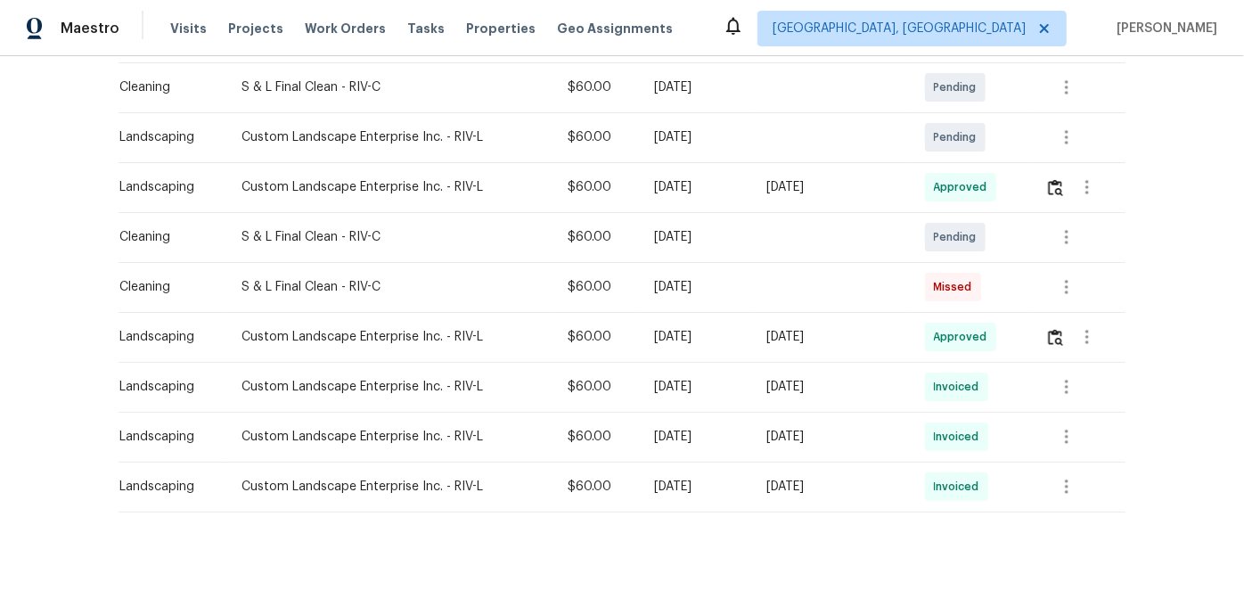
scroll to position [412, 0]
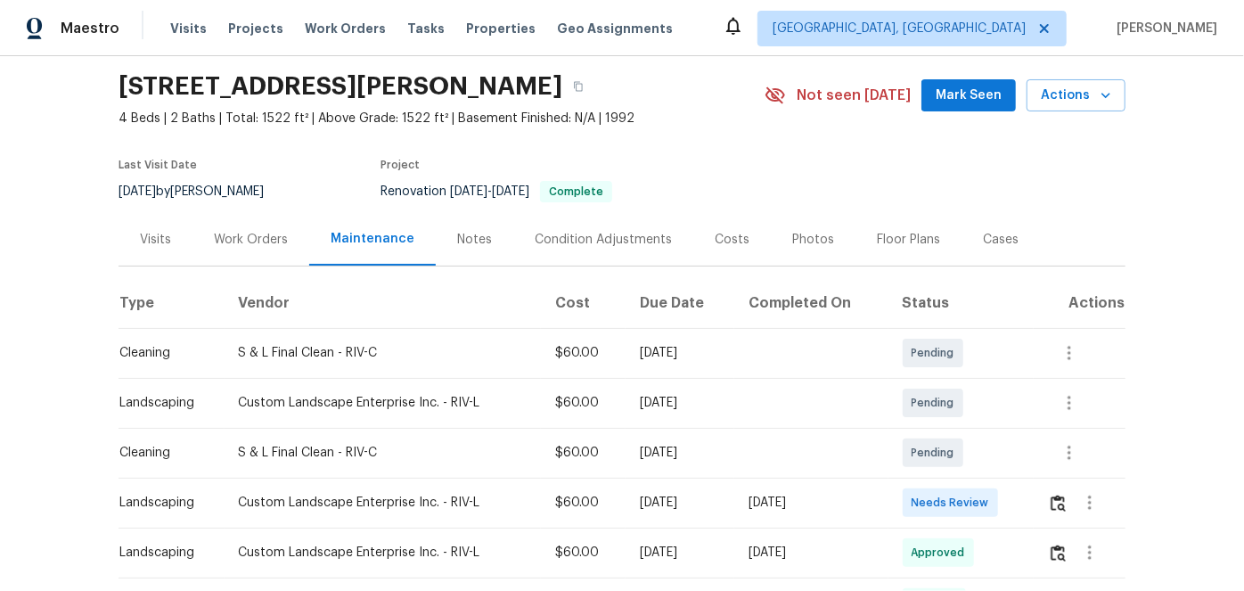
scroll to position [80, 0]
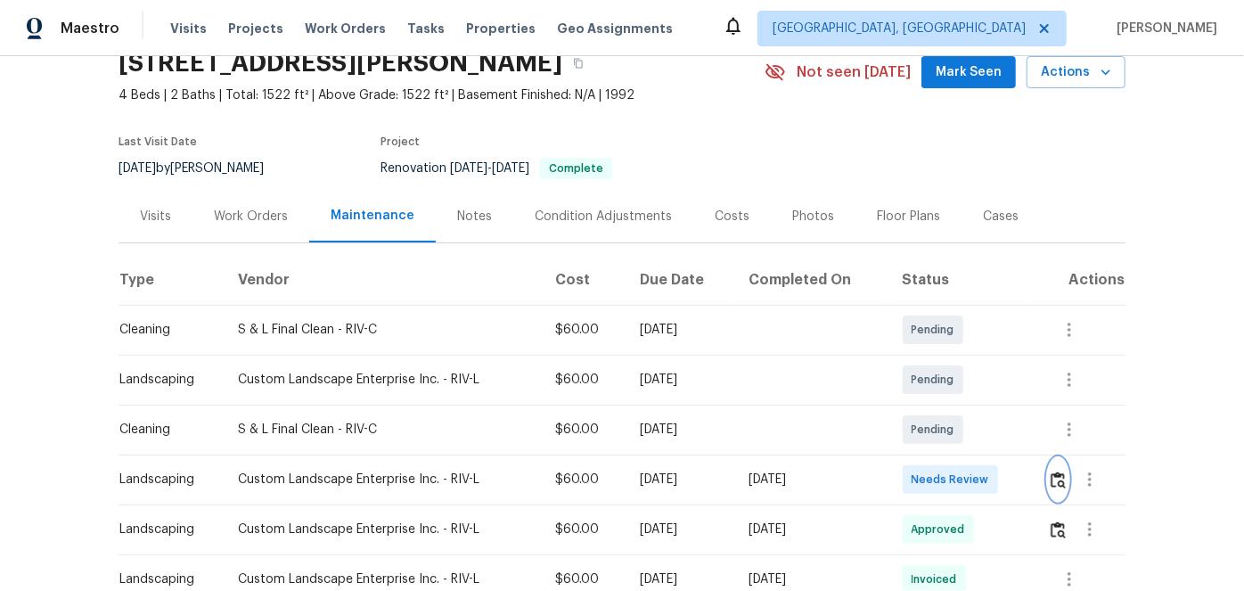
click at [1055, 474] on img "button" at bounding box center [1058, 480] width 15 height 17
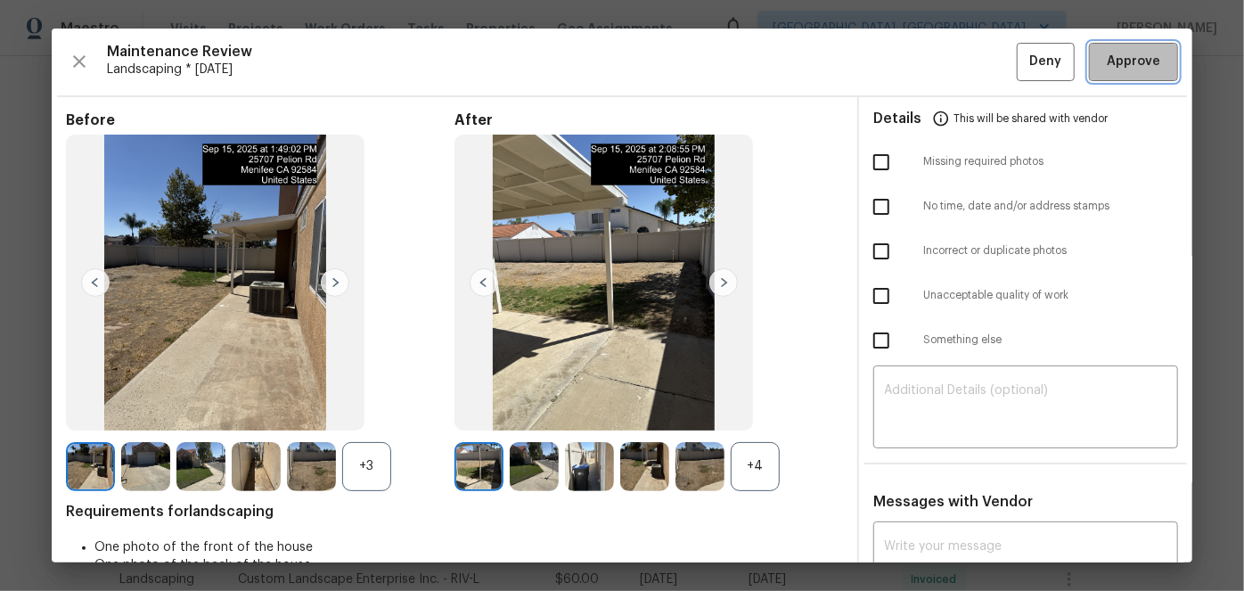
click at [1127, 61] on span "Approve" at bounding box center [1133, 62] width 53 height 22
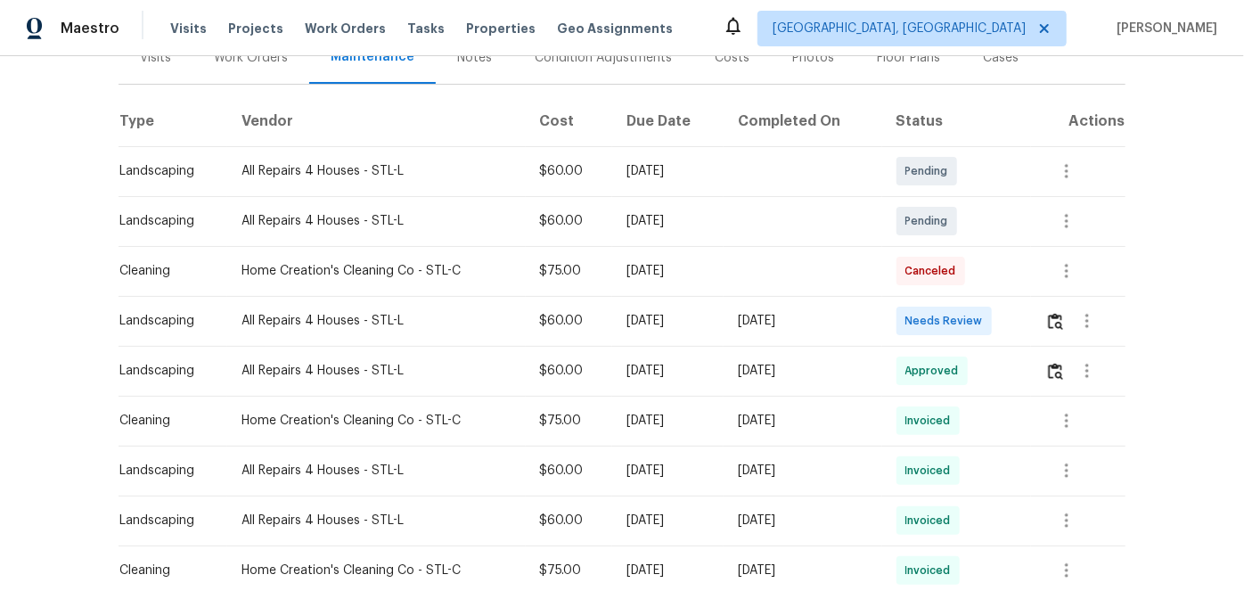
scroll to position [242, 0]
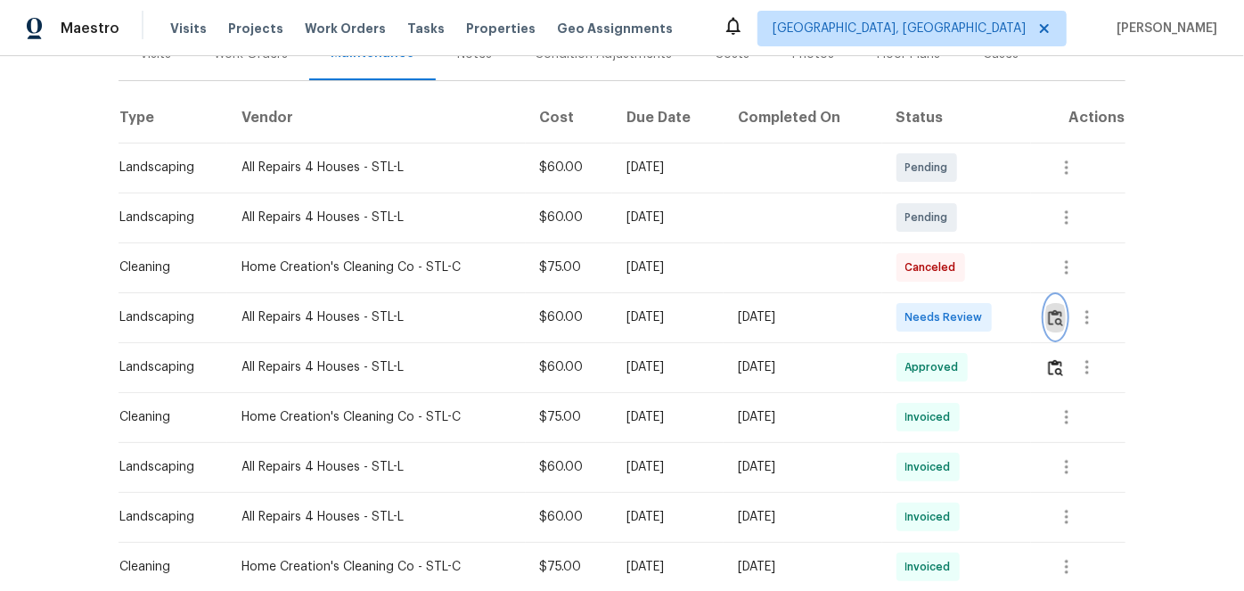
click at [1048, 316] on img "button" at bounding box center [1055, 317] width 15 height 17
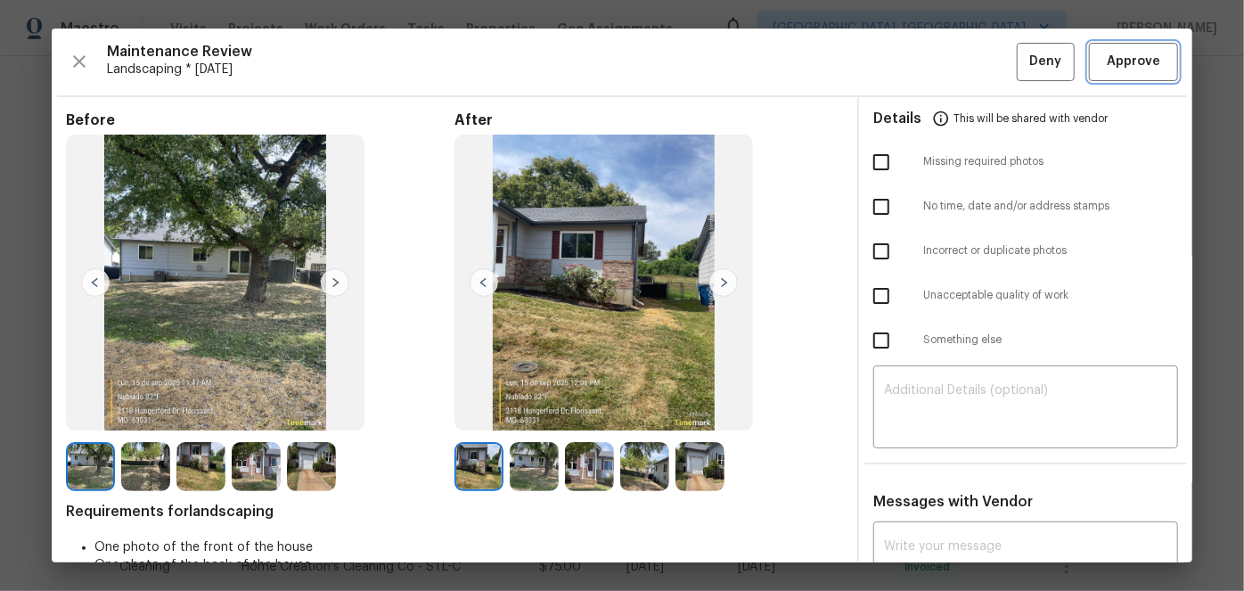
drag, startPoint x: 1096, startPoint y: 67, endPoint x: 1043, endPoint y: 62, distance: 53.7
click at [1107, 67] on span "Approve" at bounding box center [1133, 62] width 53 height 22
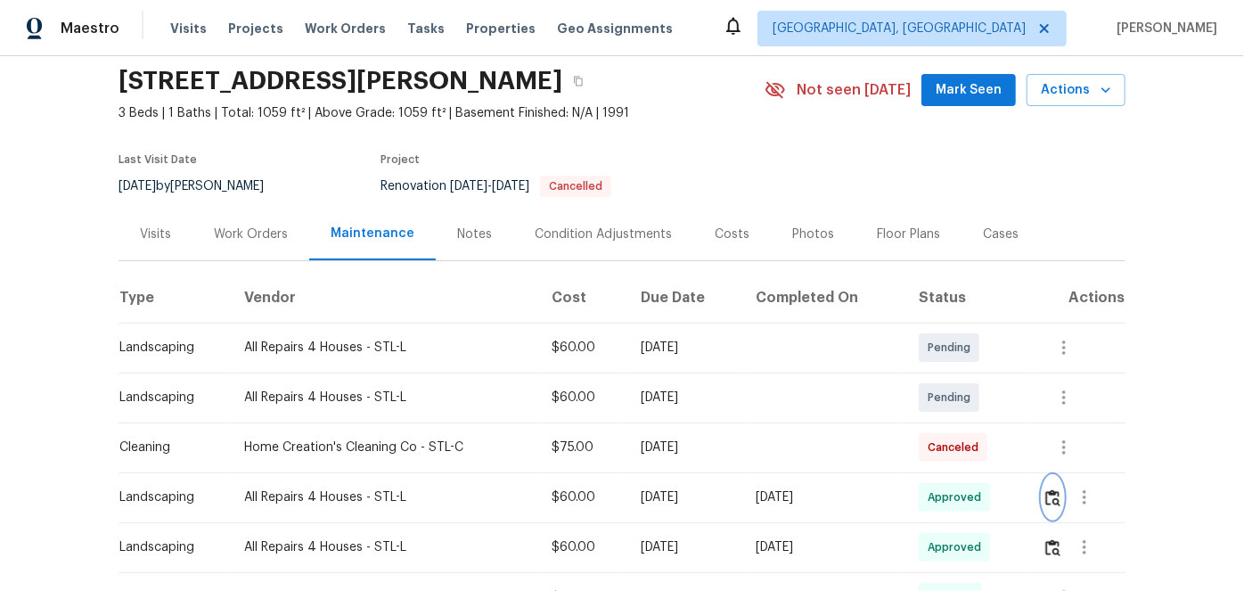
scroll to position [80, 0]
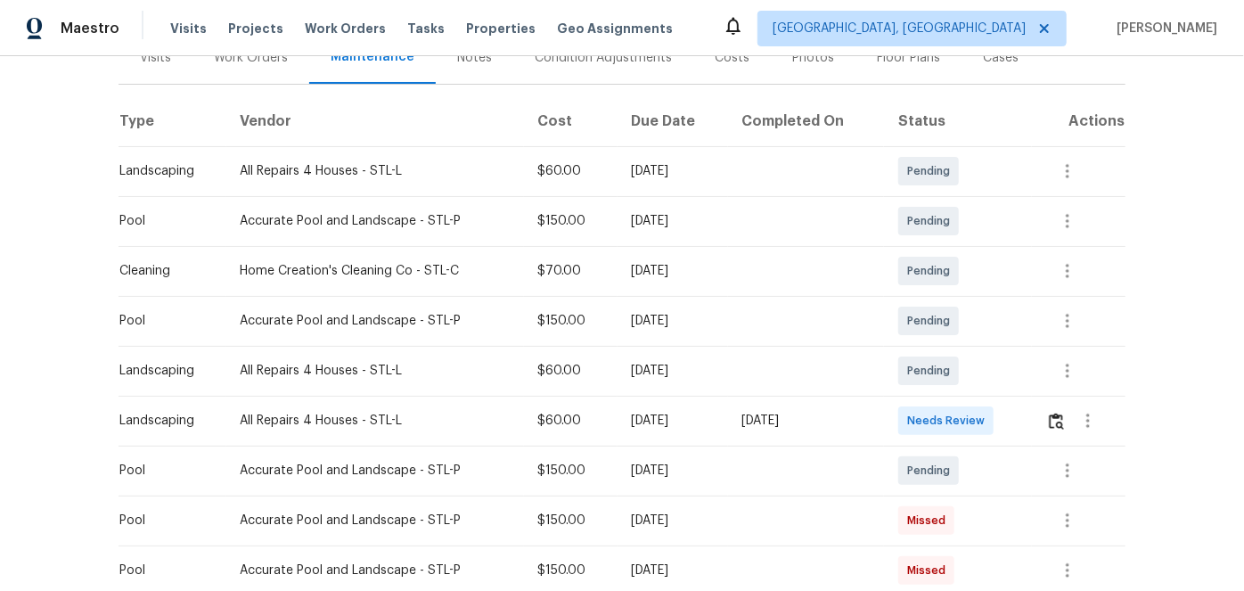
scroll to position [324, 0]
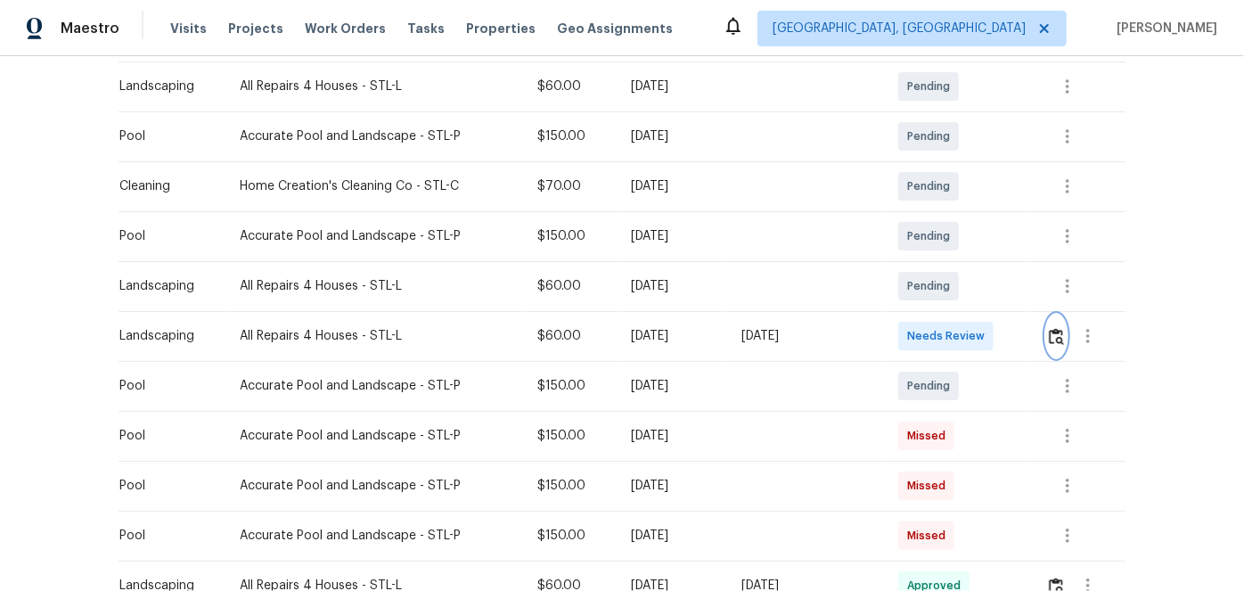
click at [1053, 340] on img "button" at bounding box center [1056, 336] width 15 height 17
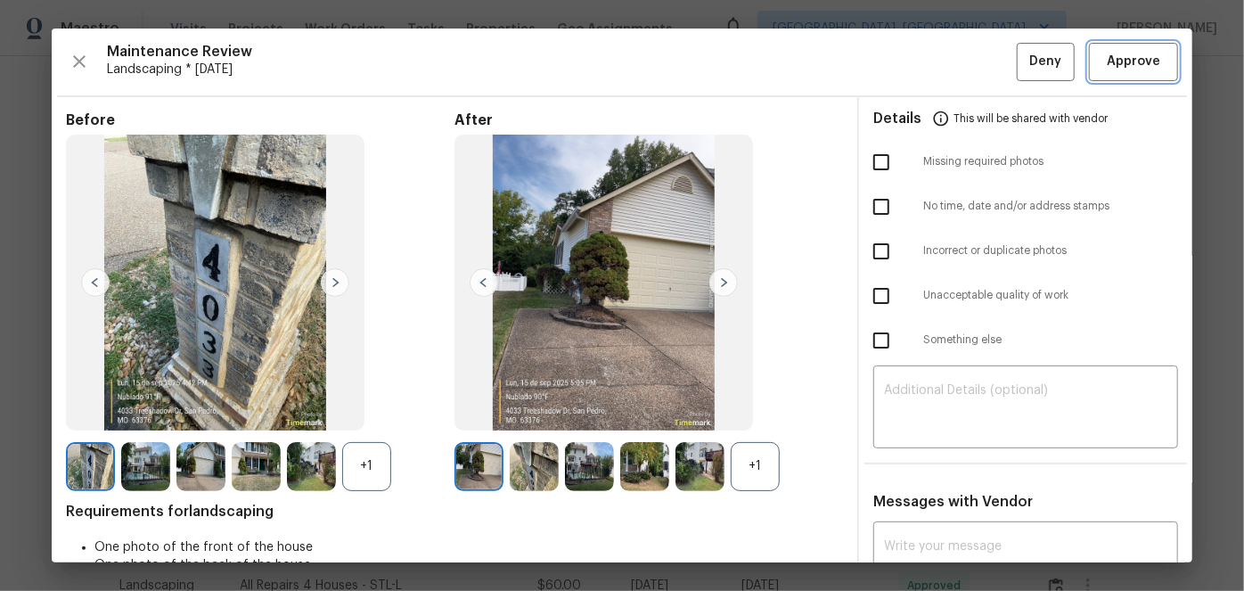
click at [1112, 57] on span "Approve" at bounding box center [1133, 62] width 53 height 22
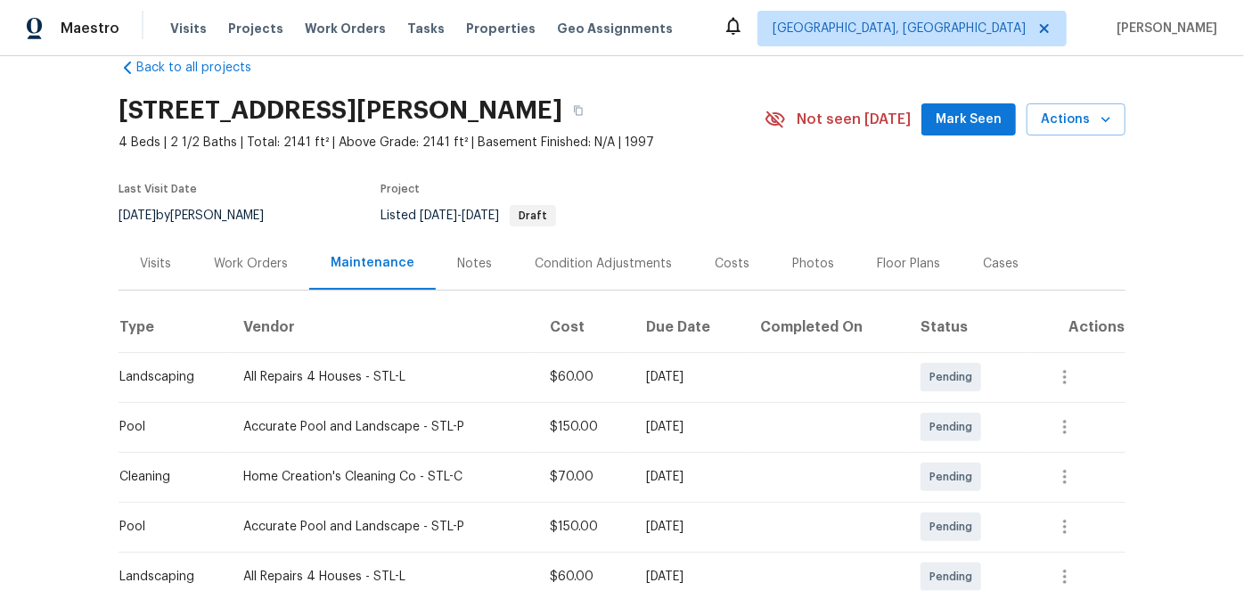
scroll to position [0, 0]
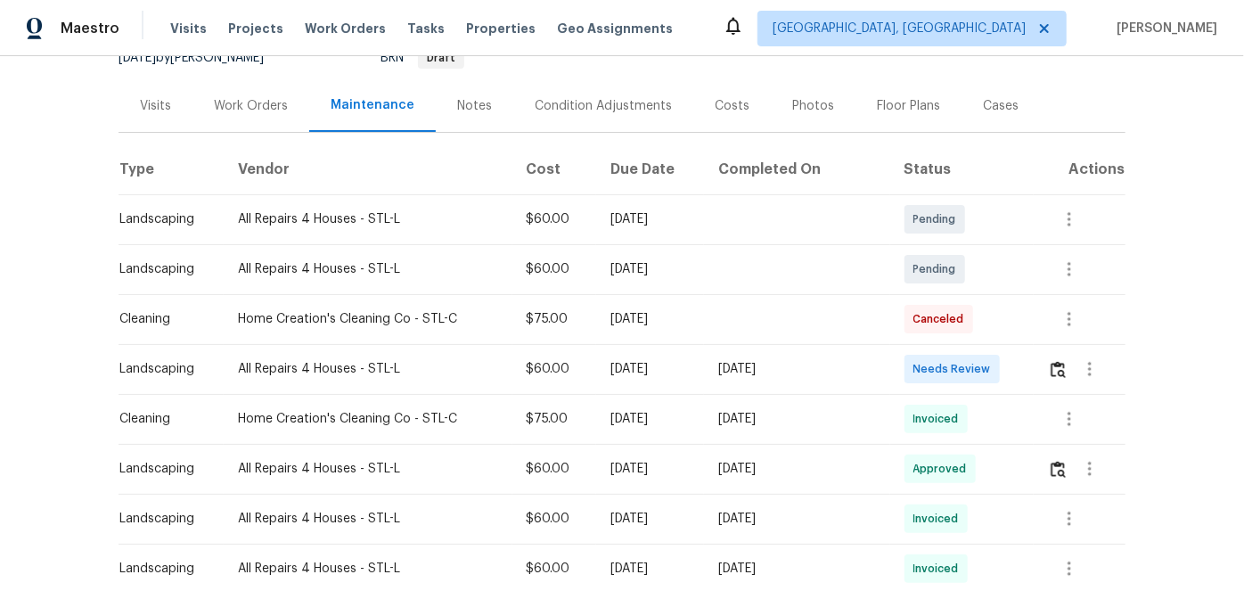
scroll to position [242, 0]
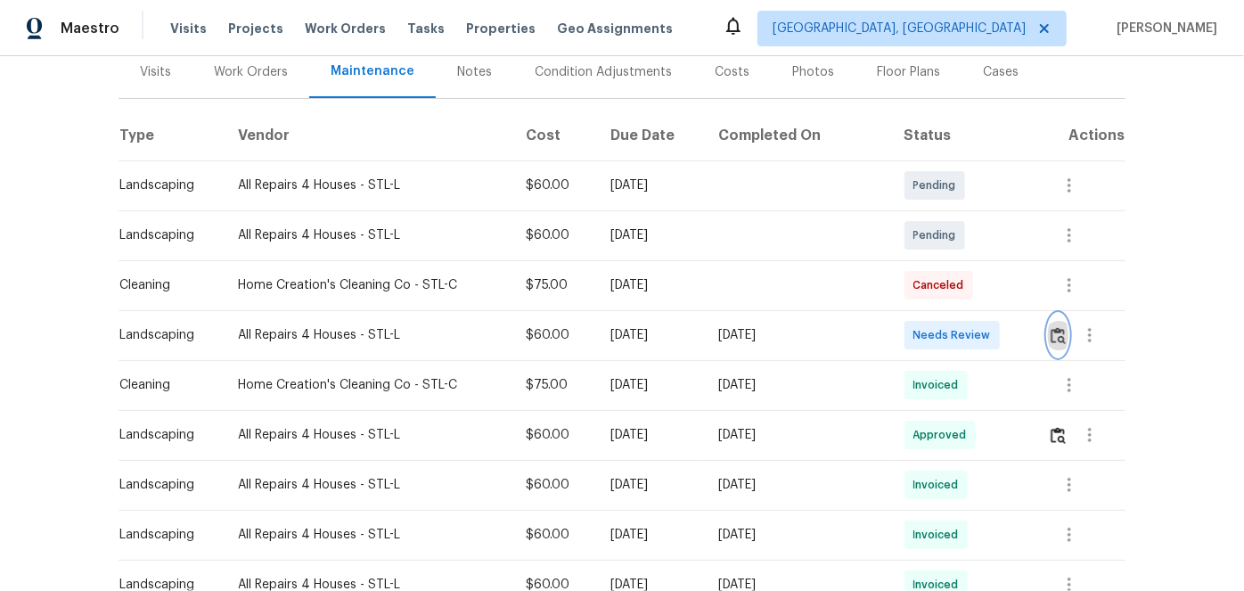
click at [1055, 327] on img "button" at bounding box center [1058, 335] width 15 height 17
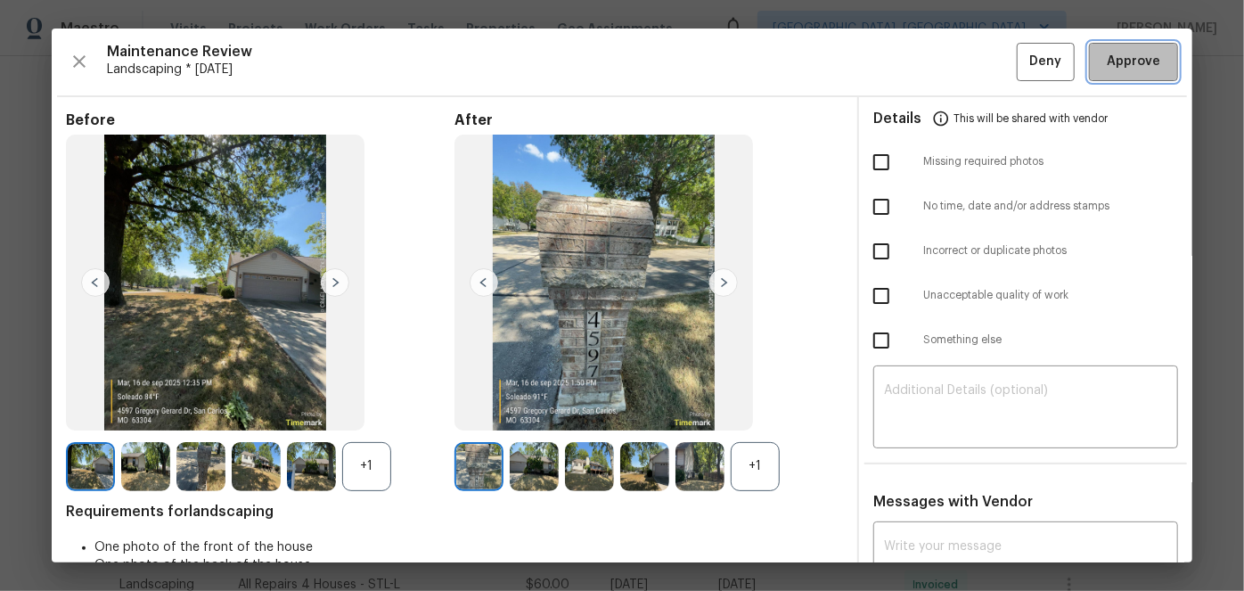
click at [1107, 69] on span "Approve" at bounding box center [1133, 62] width 53 height 22
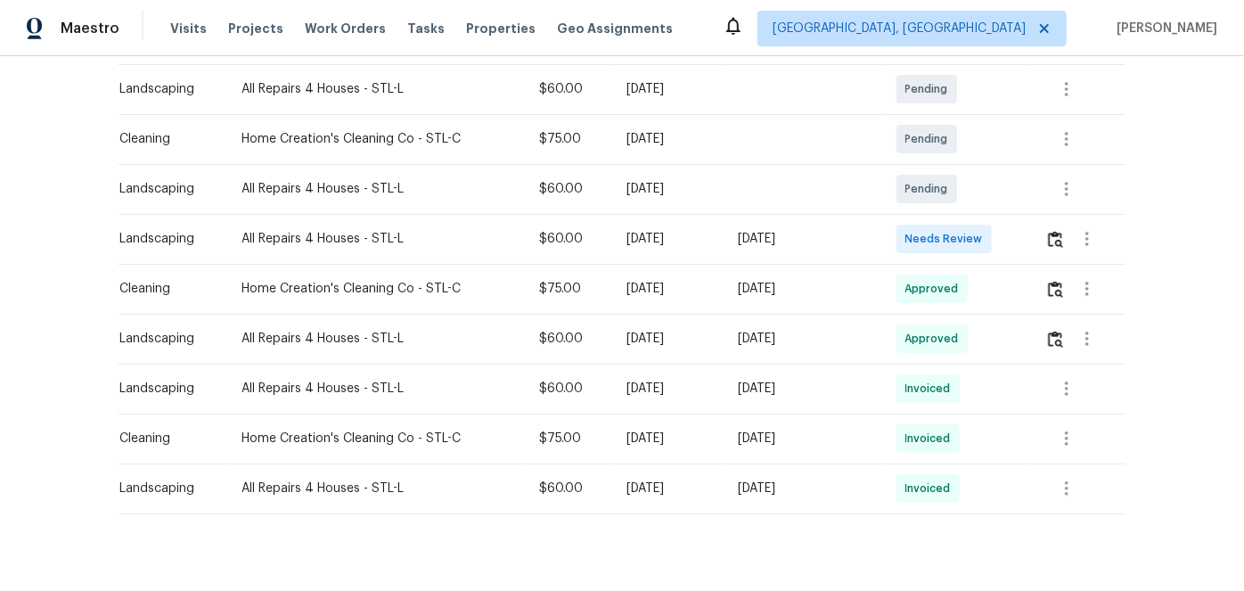
scroll to position [324, 0]
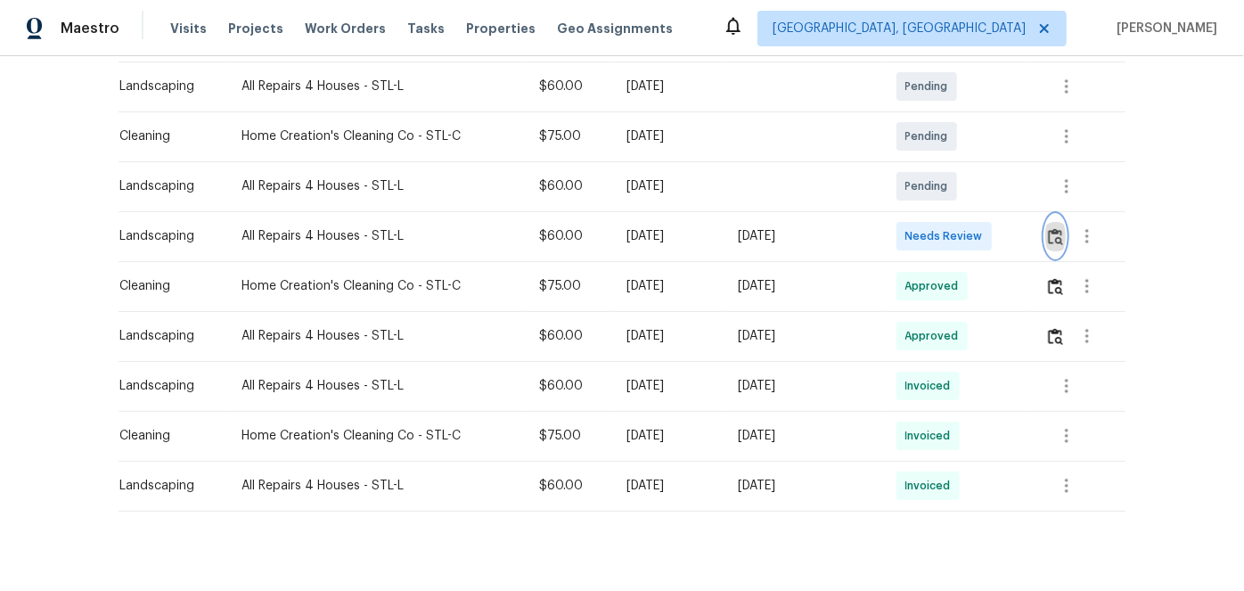
click at [1055, 233] on img "button" at bounding box center [1055, 236] width 15 height 17
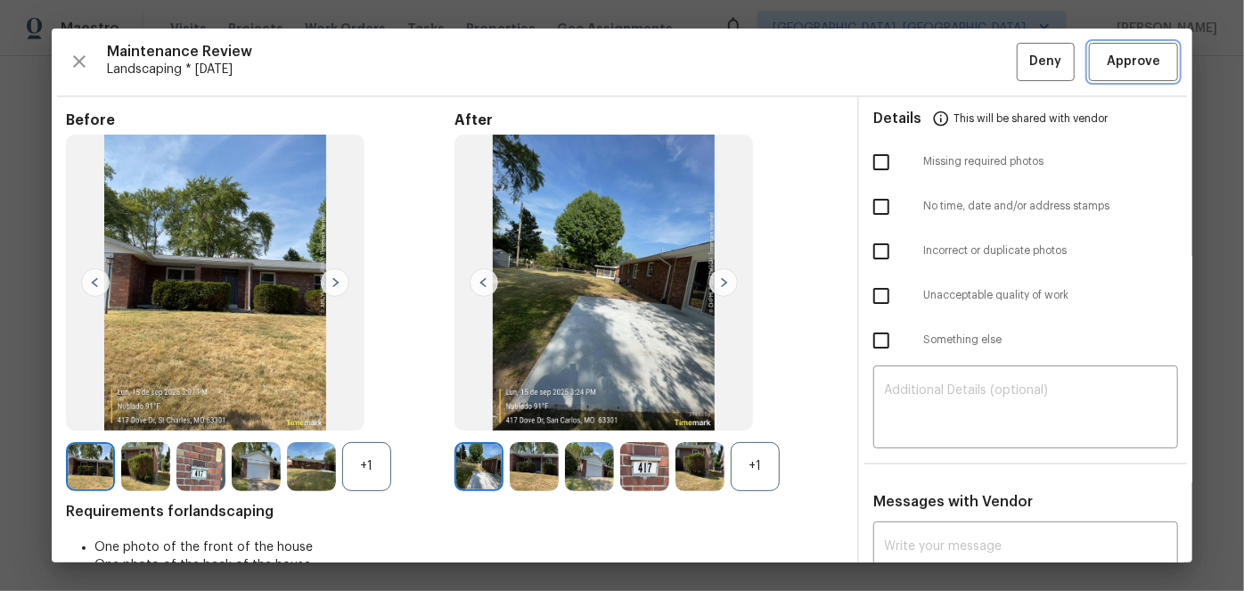
click at [1125, 60] on span "Approve" at bounding box center [1133, 62] width 53 height 22
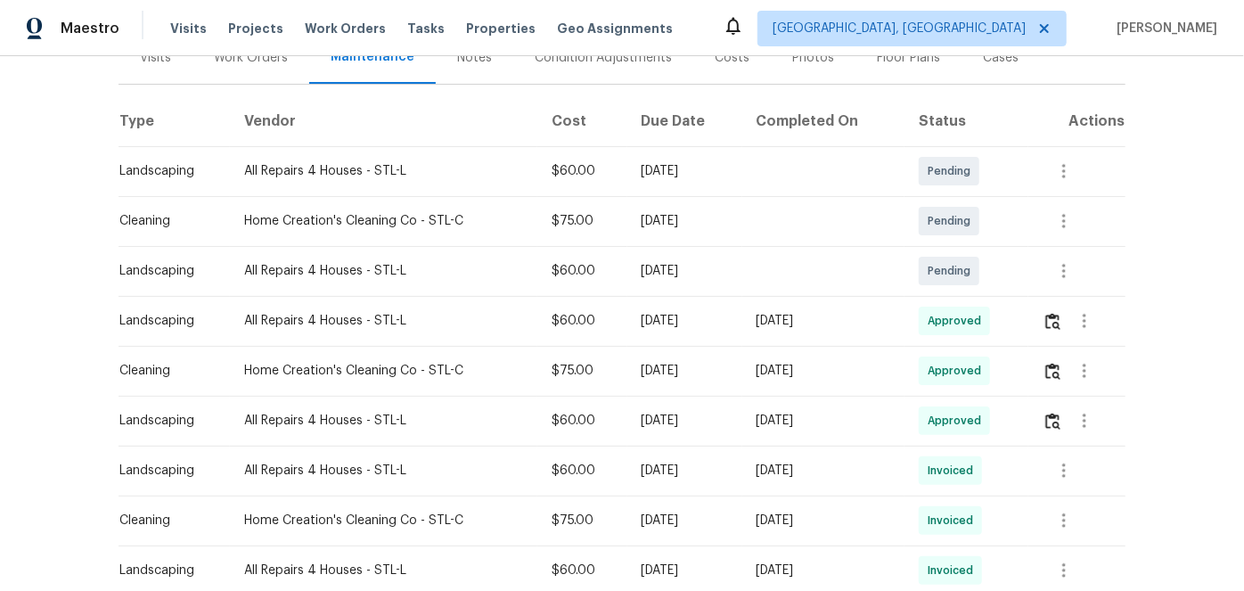
scroll to position [242, 0]
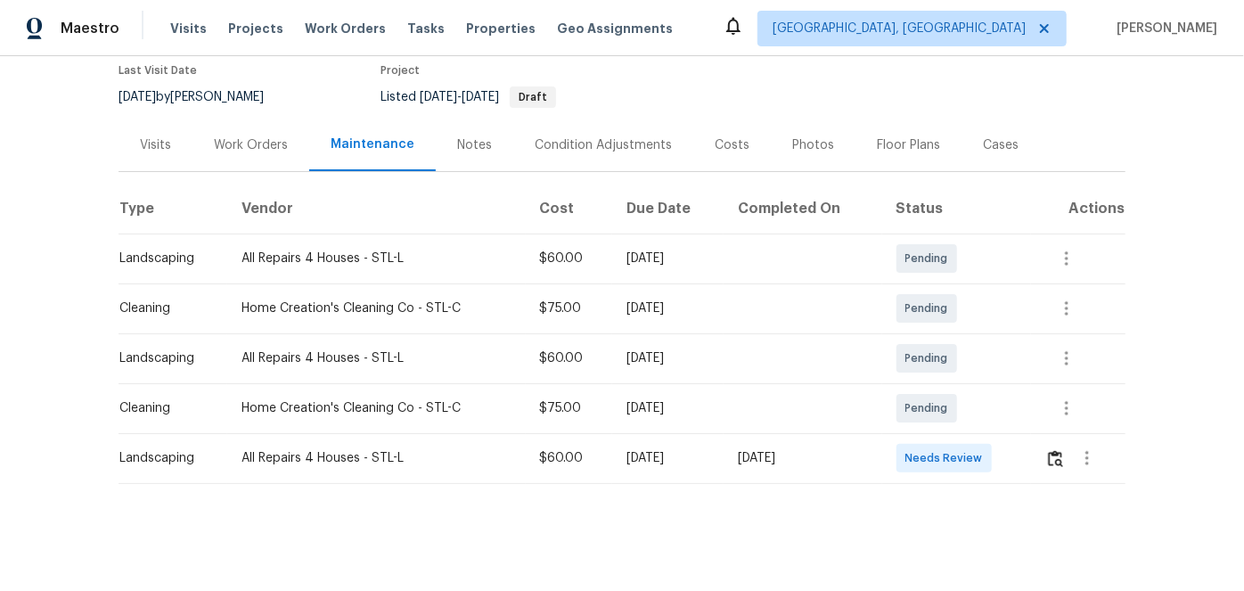
scroll to position [162, 0]
click at [1052, 450] on img "button" at bounding box center [1055, 458] width 15 height 17
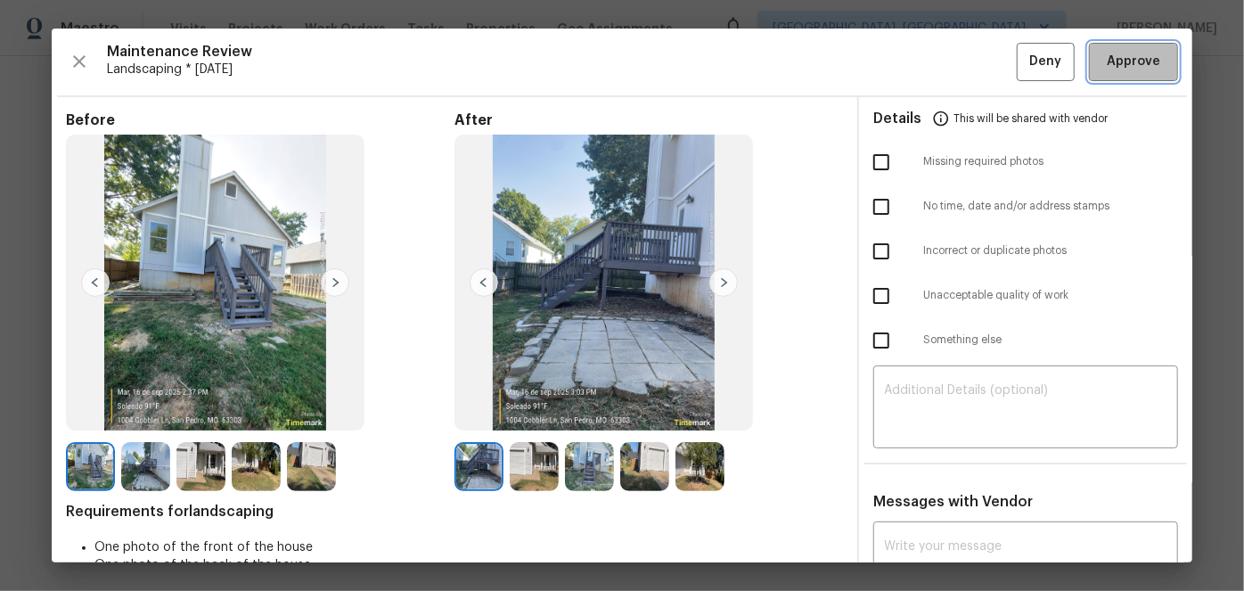
click at [1129, 64] on span "Approve" at bounding box center [1133, 62] width 53 height 22
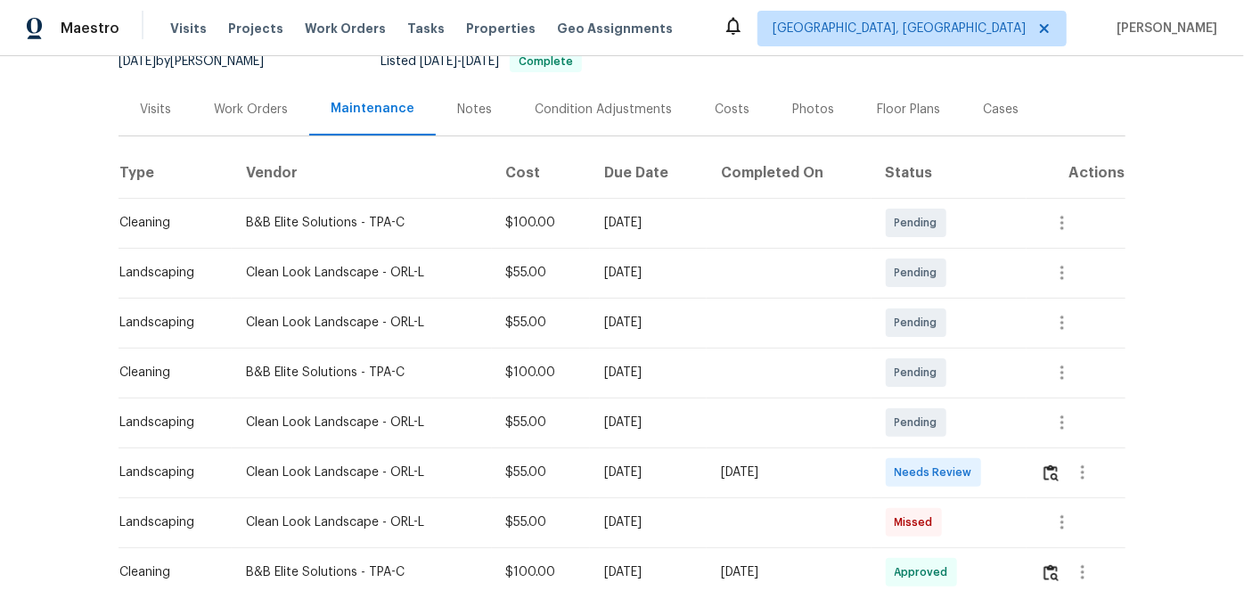
scroll to position [405, 0]
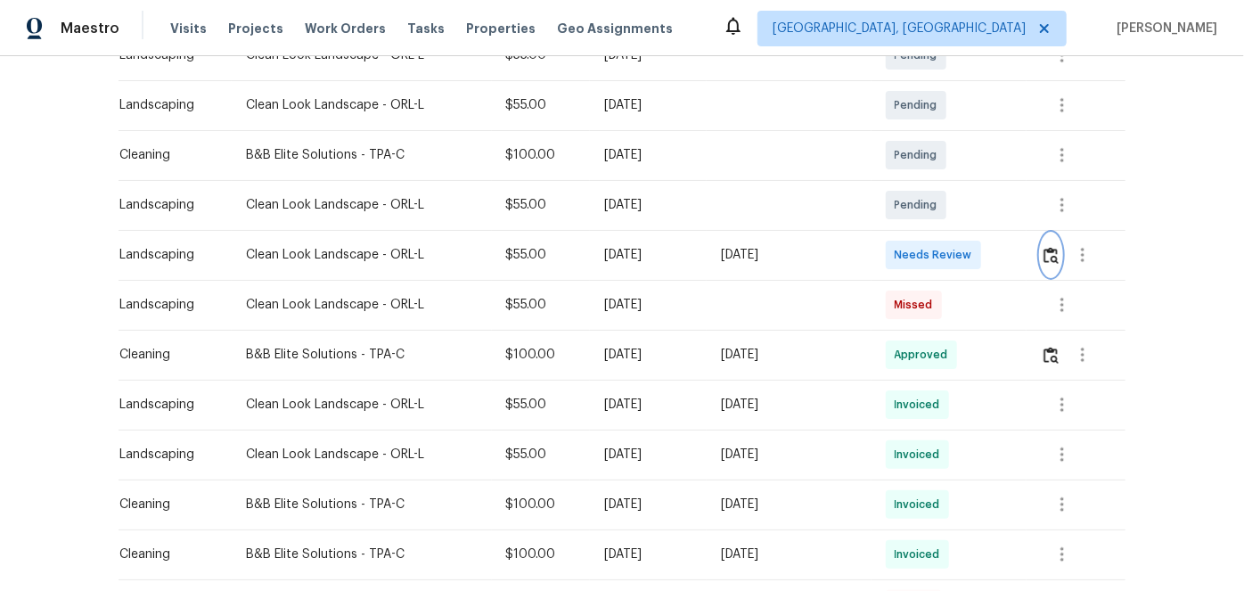
click at [1046, 251] on img "button" at bounding box center [1051, 255] width 15 height 17
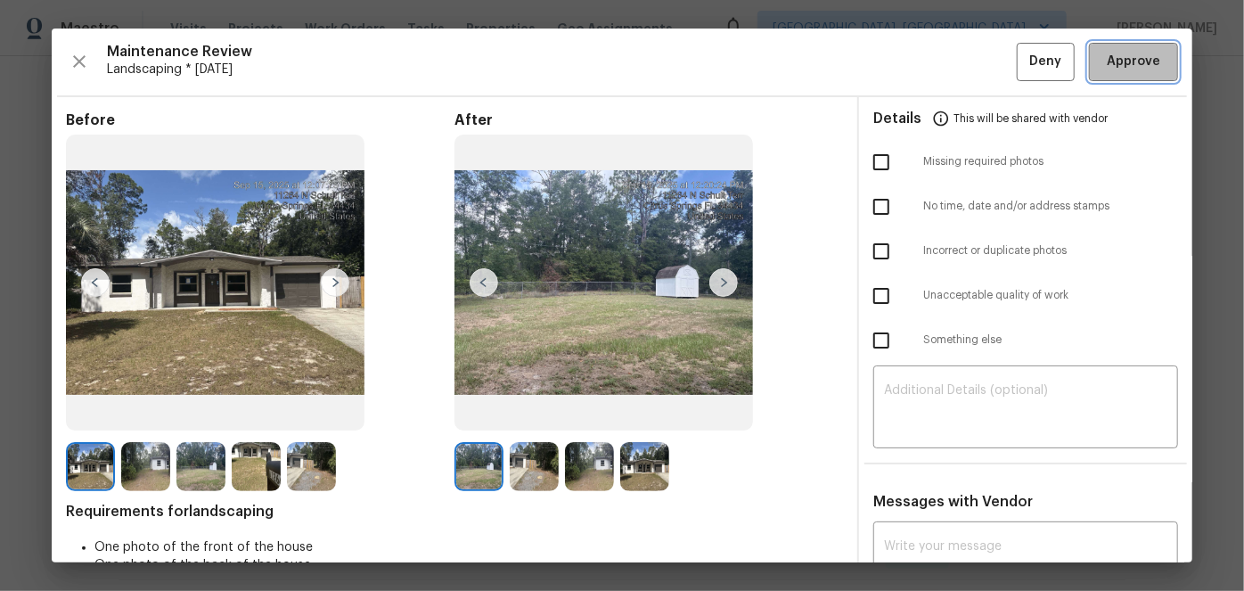
drag, startPoint x: 1143, startPoint y: 60, endPoint x: 917, endPoint y: 108, distance: 230.6
click at [1143, 60] on span "Approve" at bounding box center [1133, 62] width 53 height 22
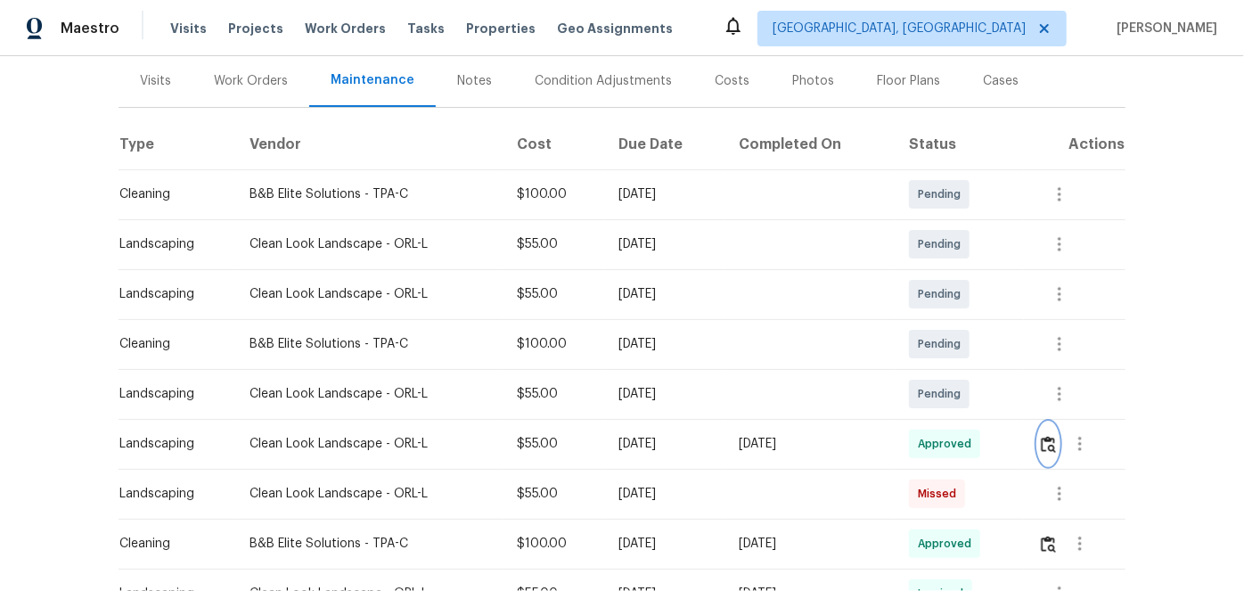
scroll to position [0, 0]
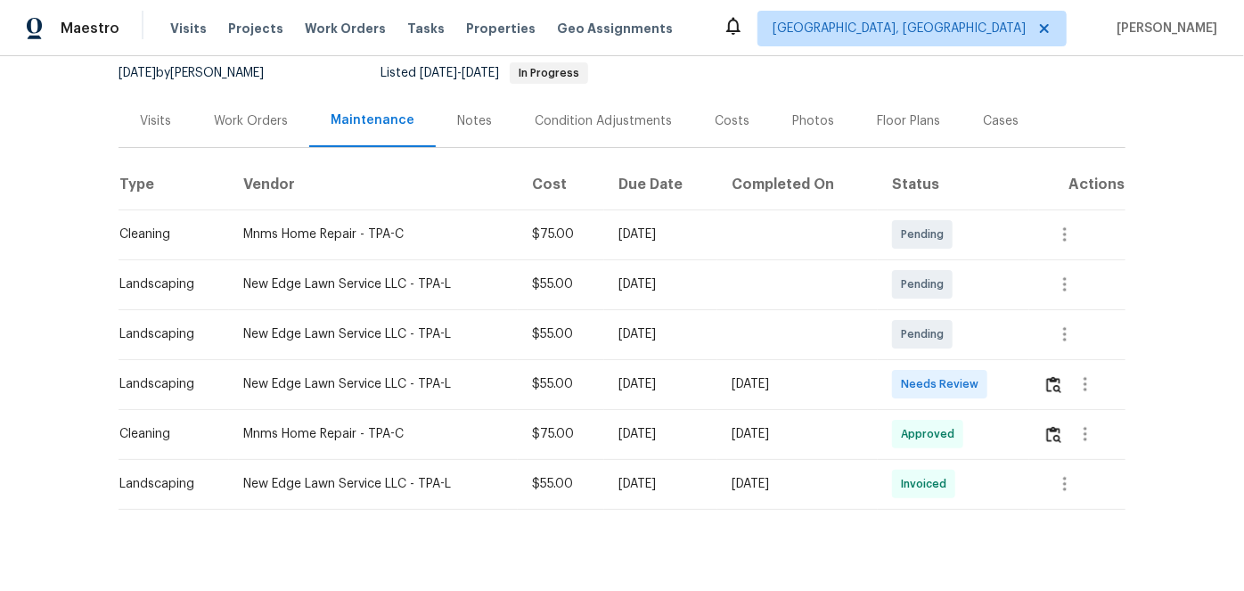
scroll to position [212, 0]
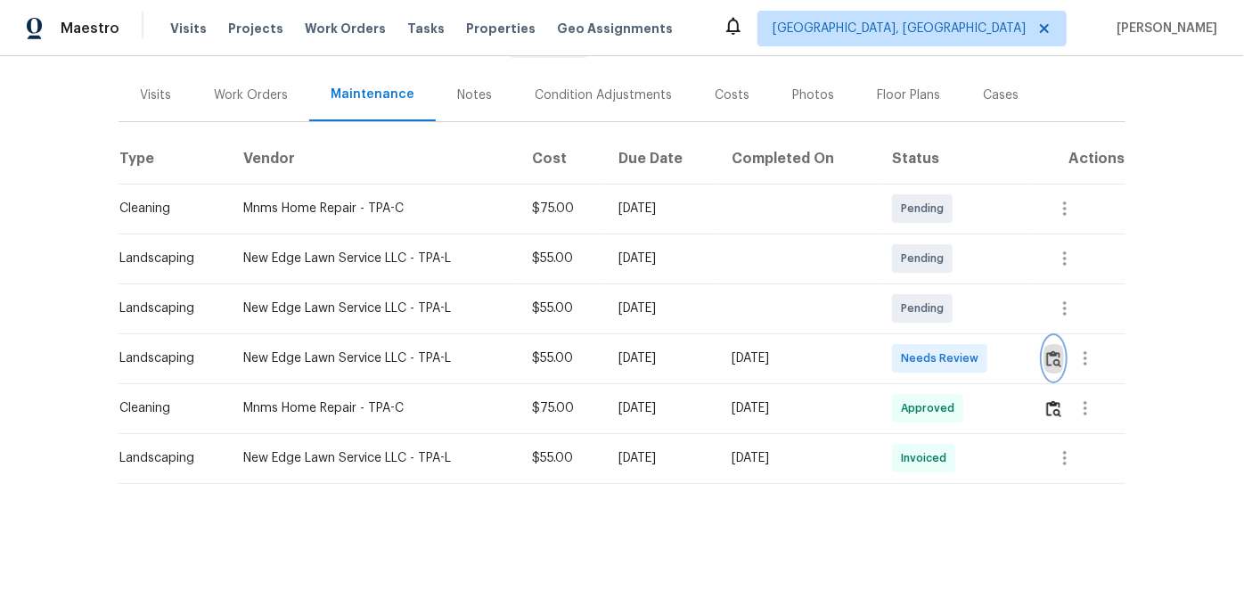
click at [1052, 350] on img "button" at bounding box center [1054, 358] width 15 height 17
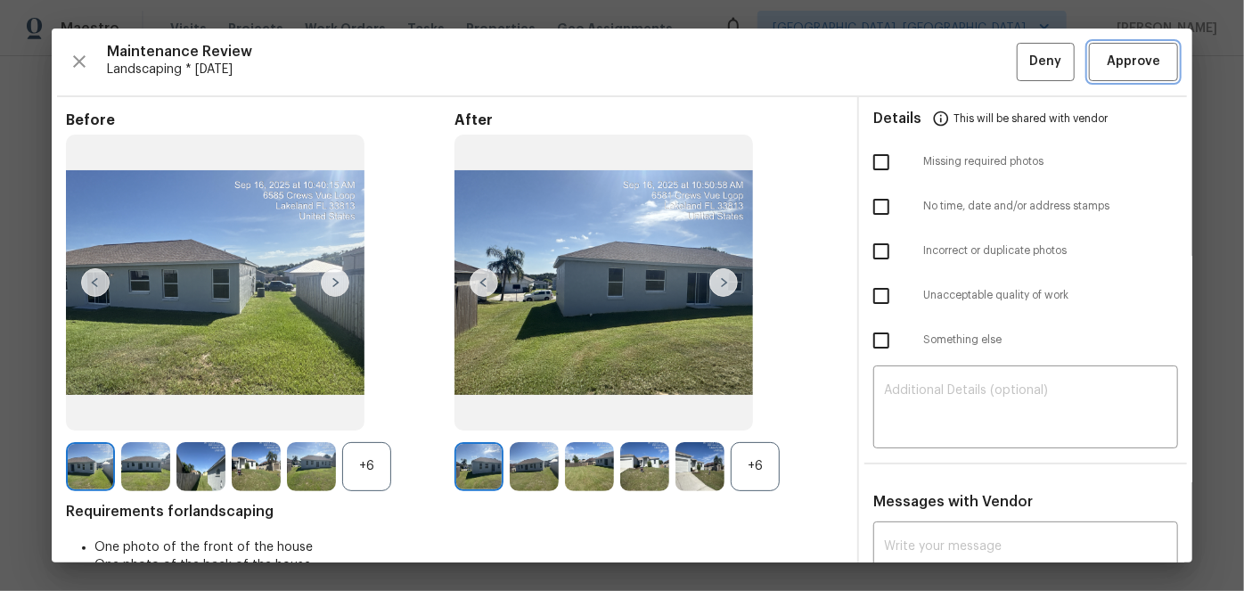
click at [1120, 53] on span "Approve" at bounding box center [1133, 62] width 53 height 22
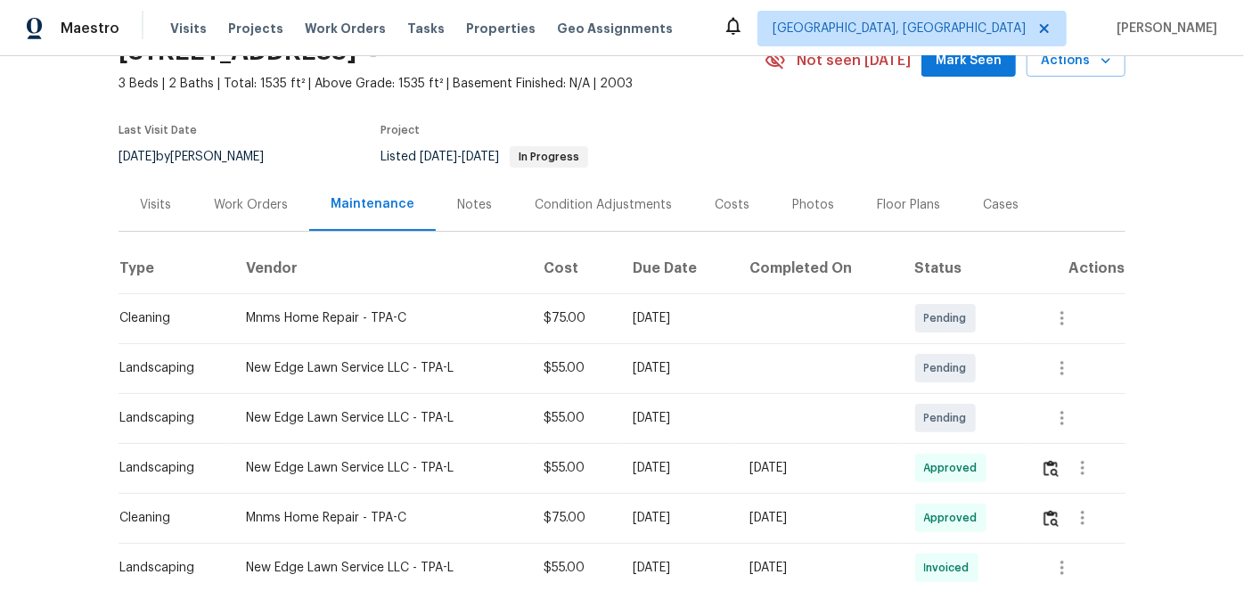
scroll to position [0, 0]
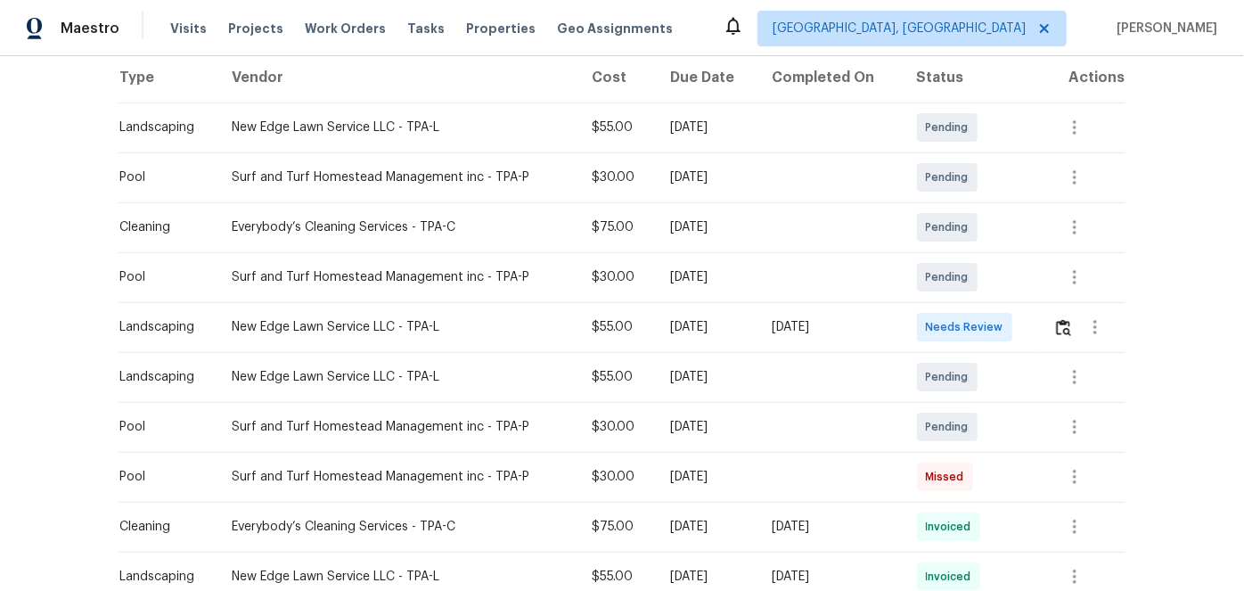
scroll to position [324, 0]
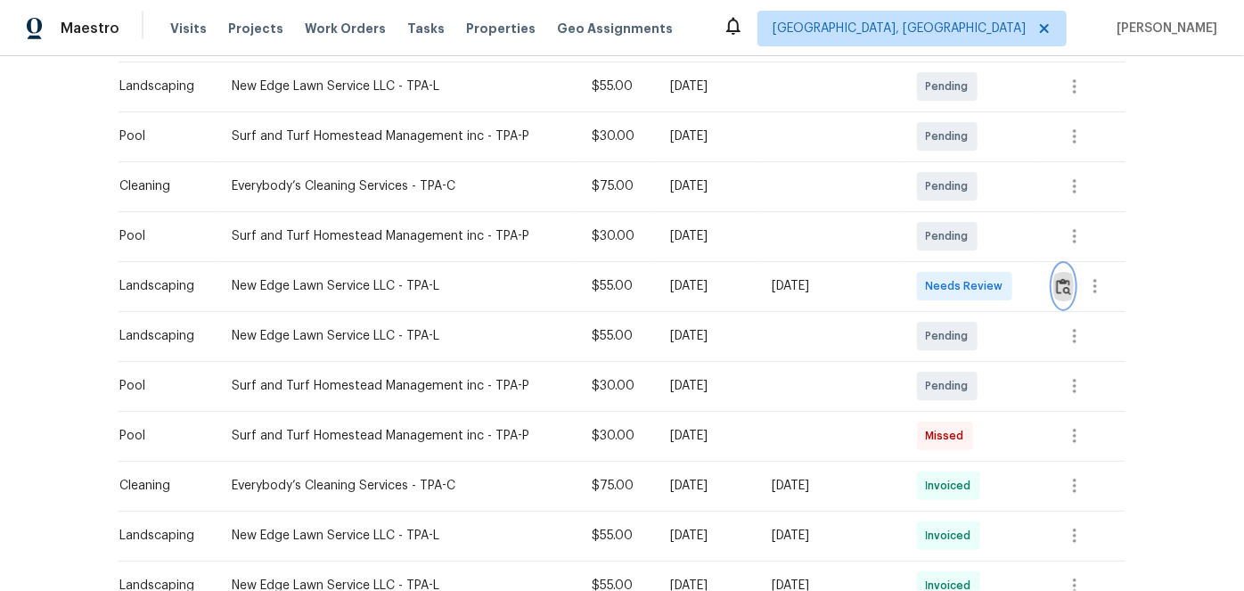
click at [1063, 286] on img "button" at bounding box center [1063, 286] width 15 height 17
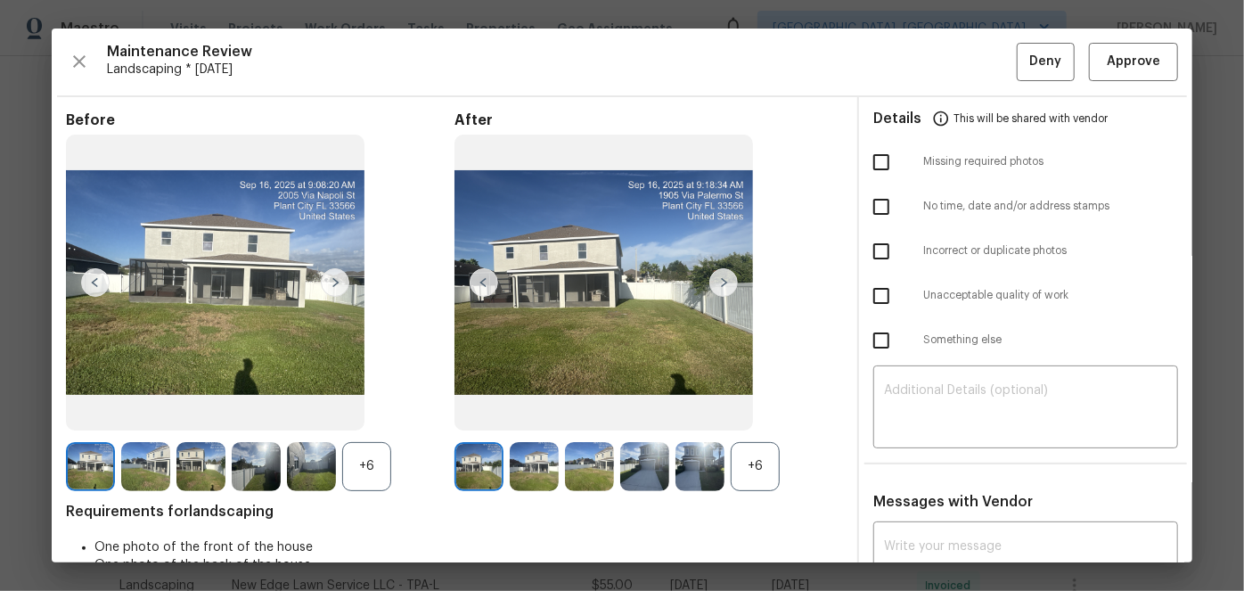
click at [716, 278] on img at bounding box center [724, 282] width 29 height 29
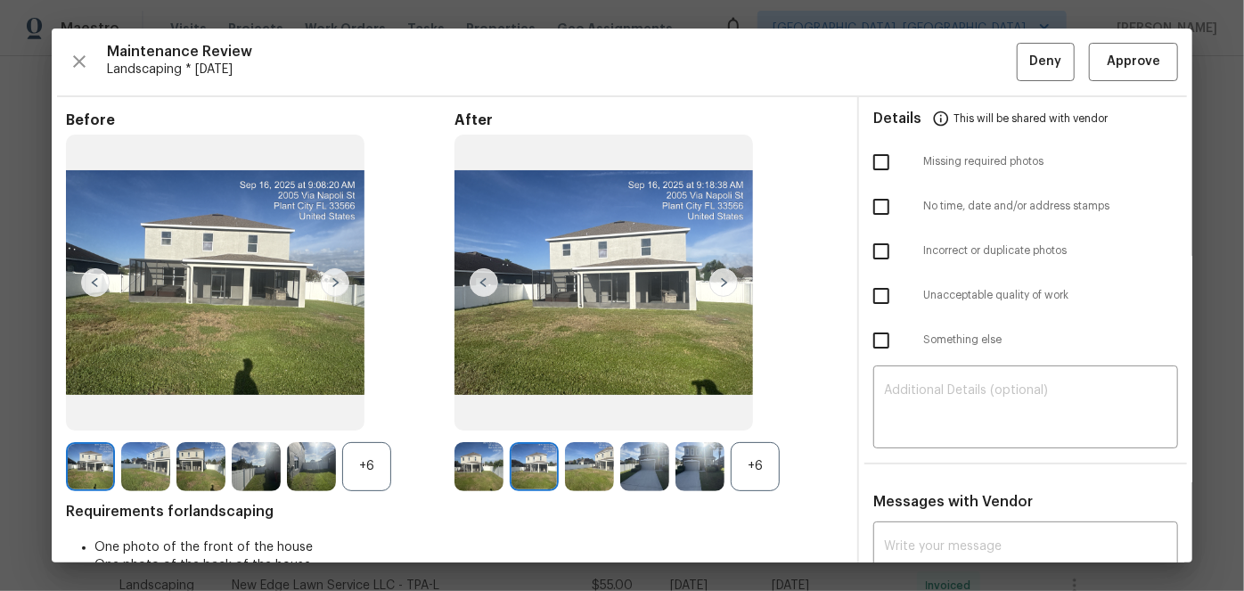
click at [716, 278] on img at bounding box center [724, 282] width 29 height 29
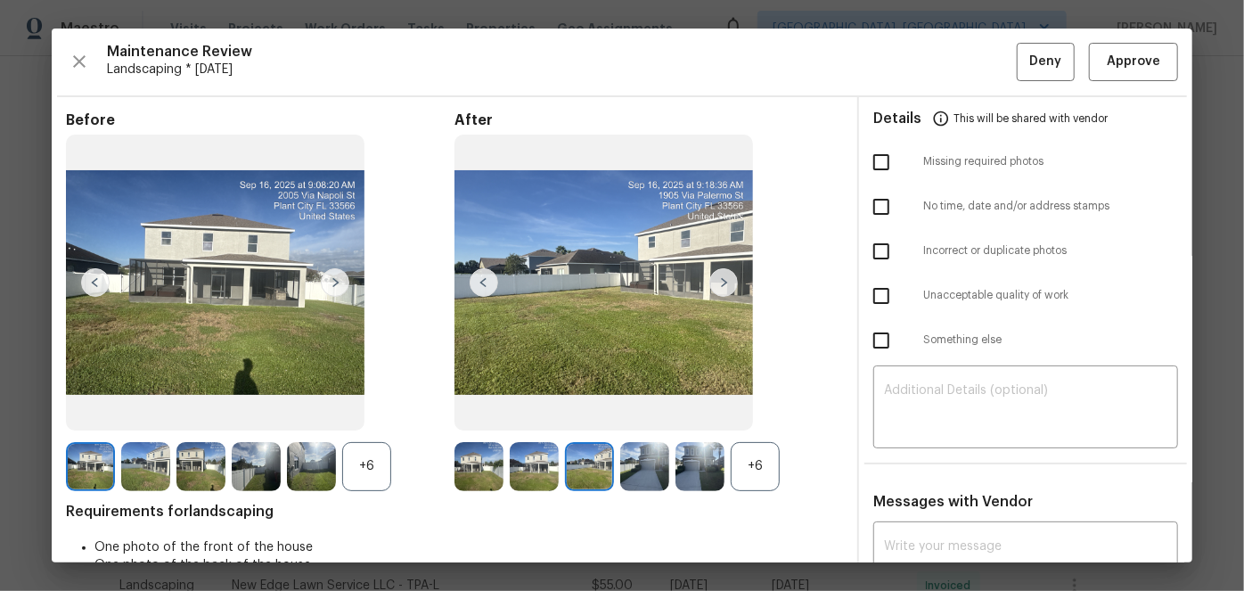
click at [716, 278] on img at bounding box center [724, 282] width 29 height 29
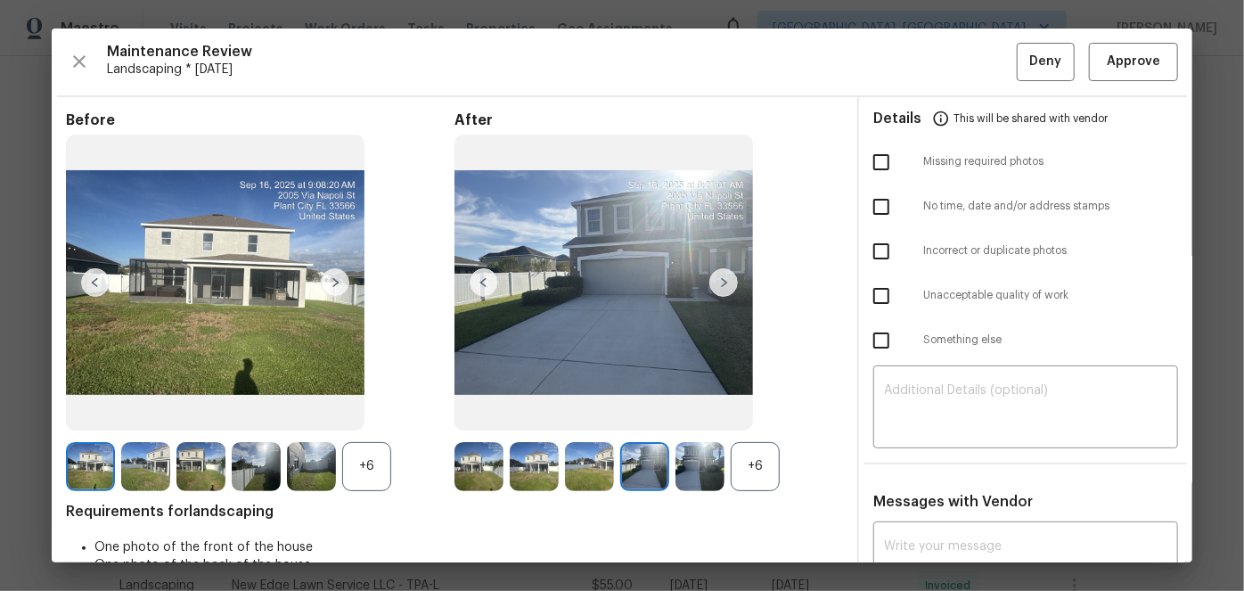
click at [716, 278] on img at bounding box center [724, 282] width 29 height 29
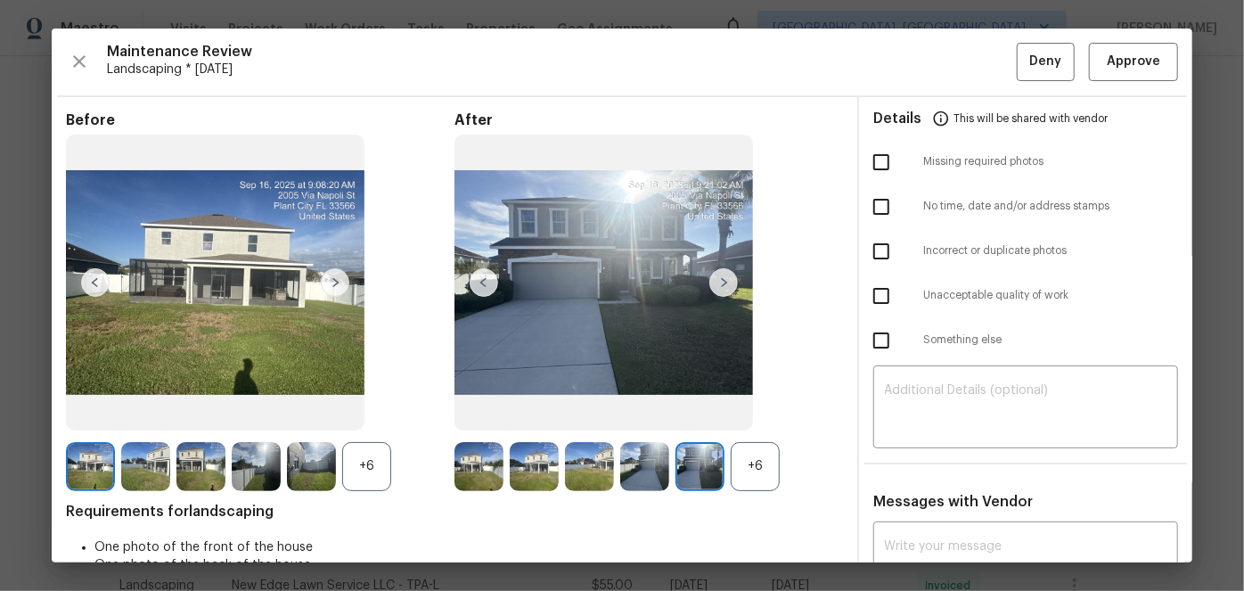
click at [716, 278] on img at bounding box center [724, 282] width 29 height 29
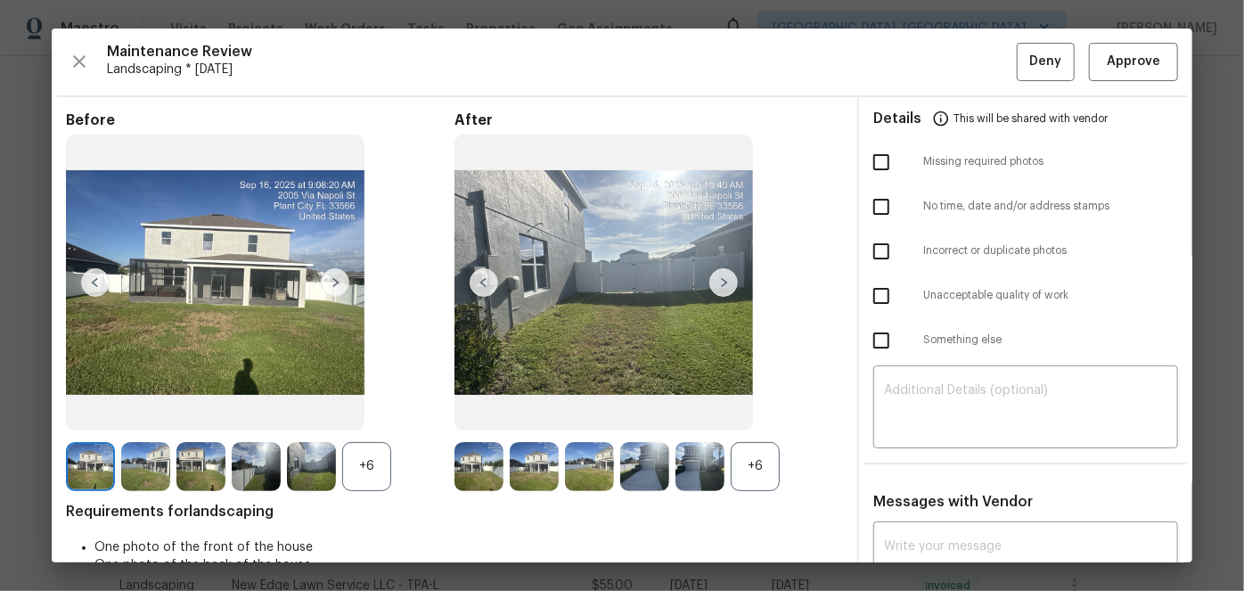
click at [716, 278] on img at bounding box center [724, 282] width 29 height 29
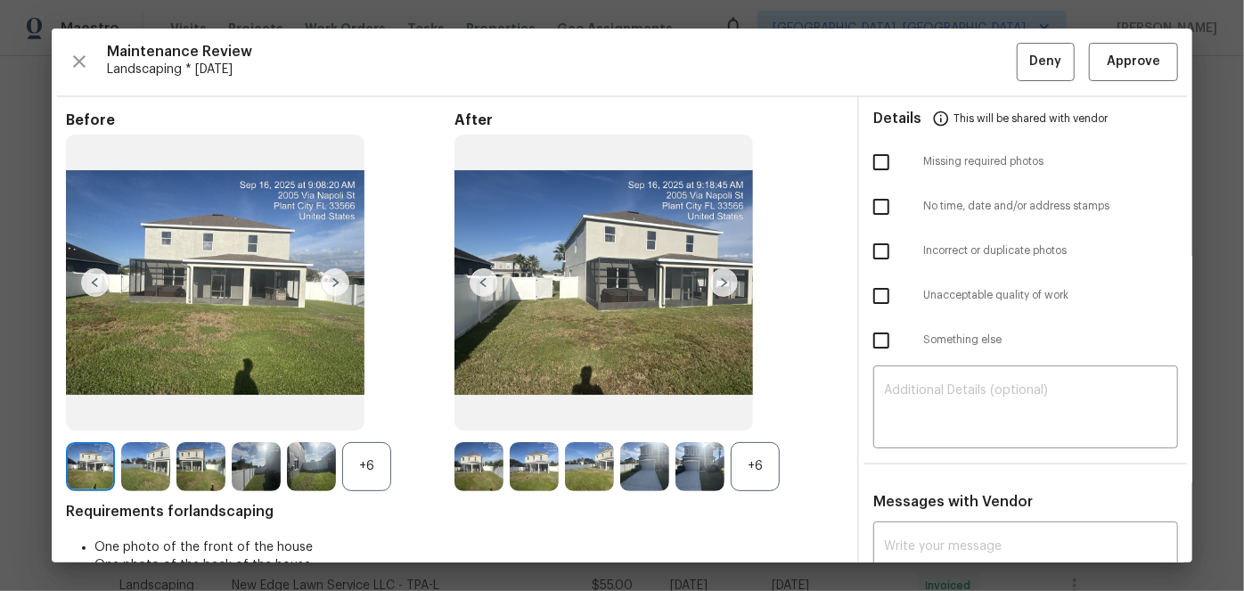
click at [716, 278] on img at bounding box center [724, 282] width 29 height 29
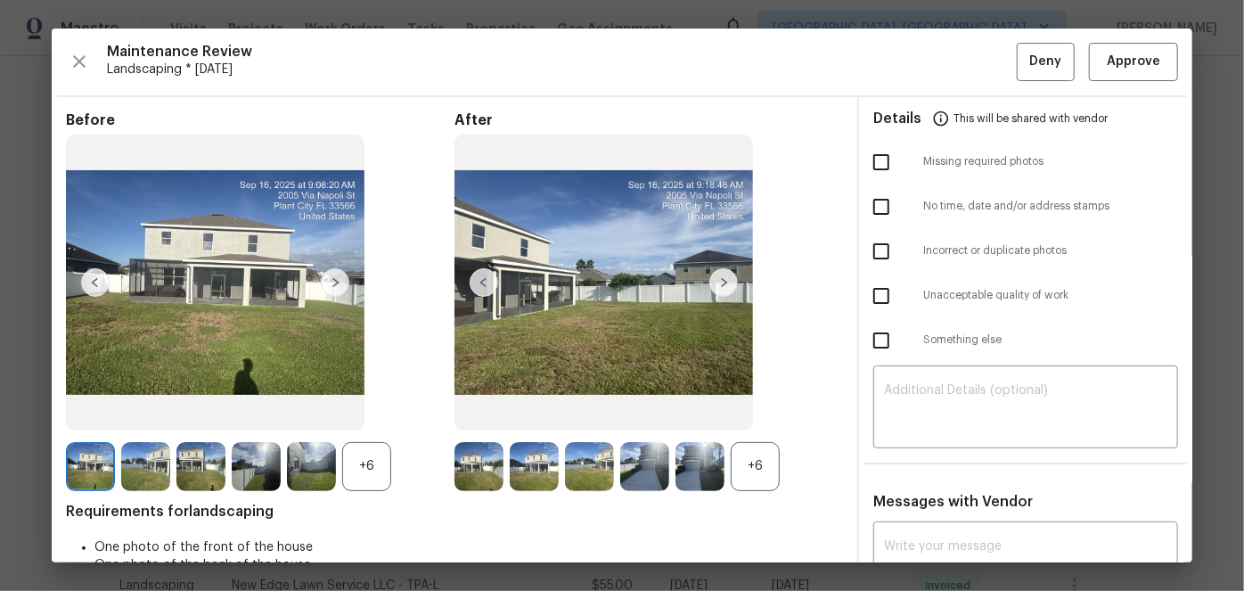
click at [716, 278] on img at bounding box center [724, 282] width 29 height 29
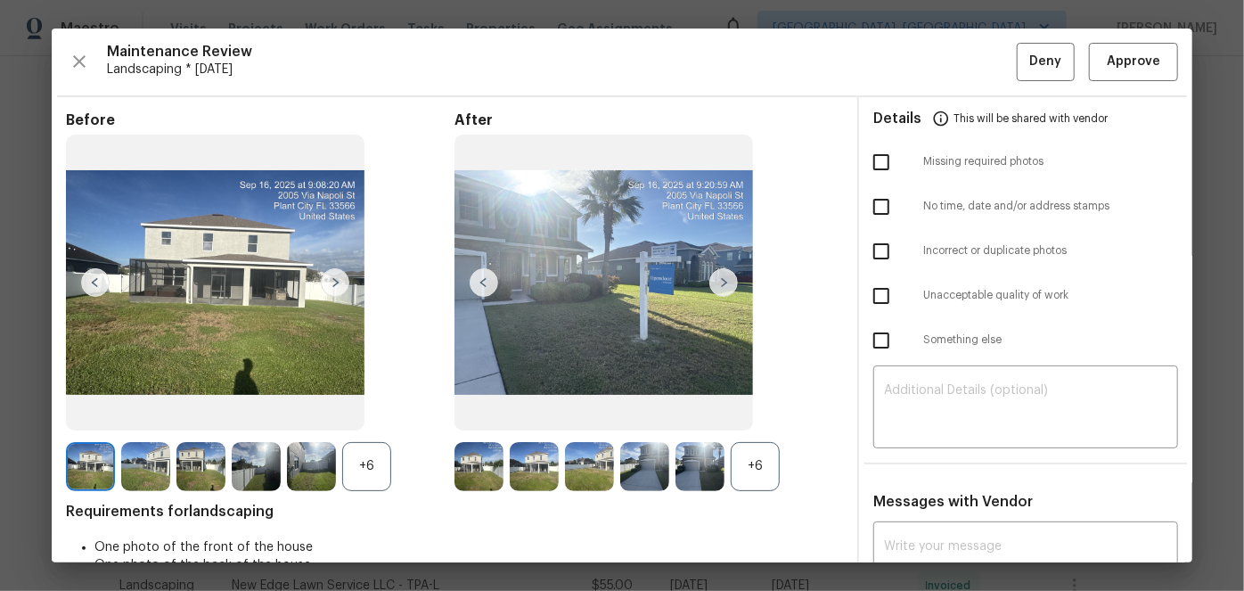
click at [716, 278] on img at bounding box center [724, 282] width 29 height 29
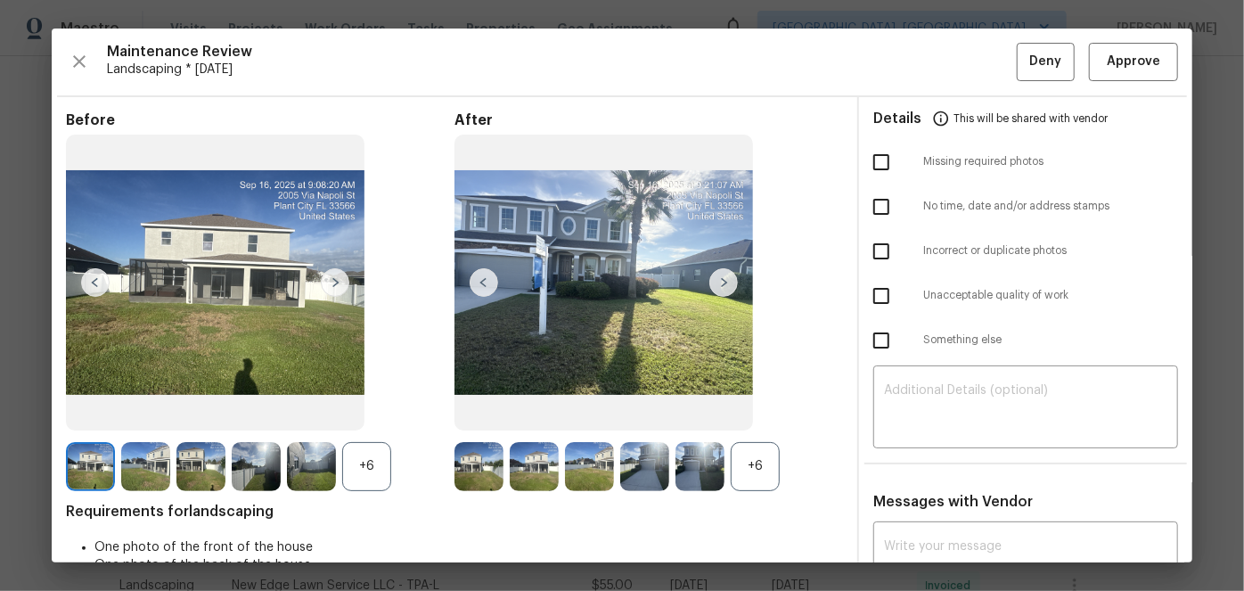
click at [716, 278] on img at bounding box center [724, 282] width 29 height 29
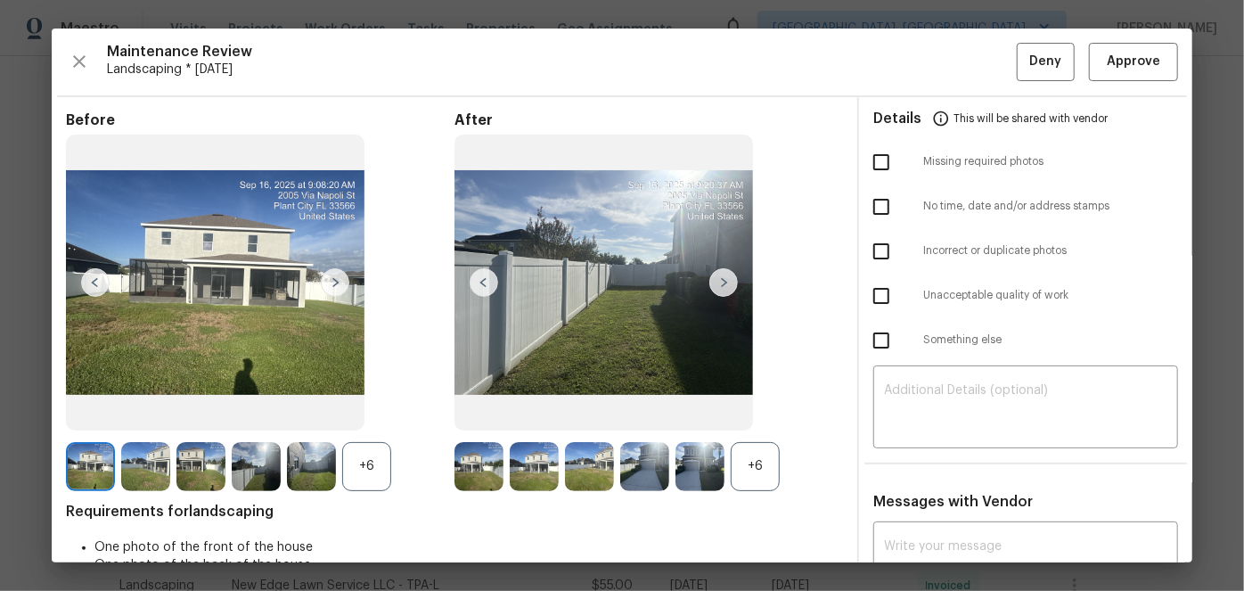
click at [716, 278] on img at bounding box center [724, 282] width 29 height 29
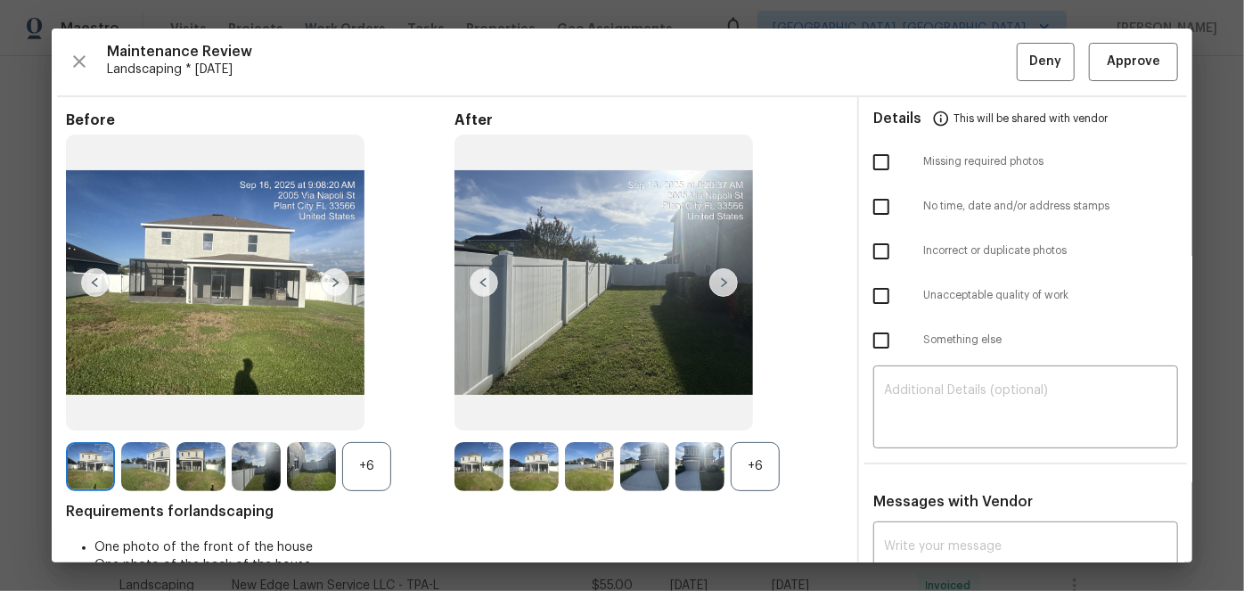
click at [462, 276] on img at bounding box center [604, 283] width 299 height 296
click at [479, 281] on img at bounding box center [484, 282] width 29 height 29
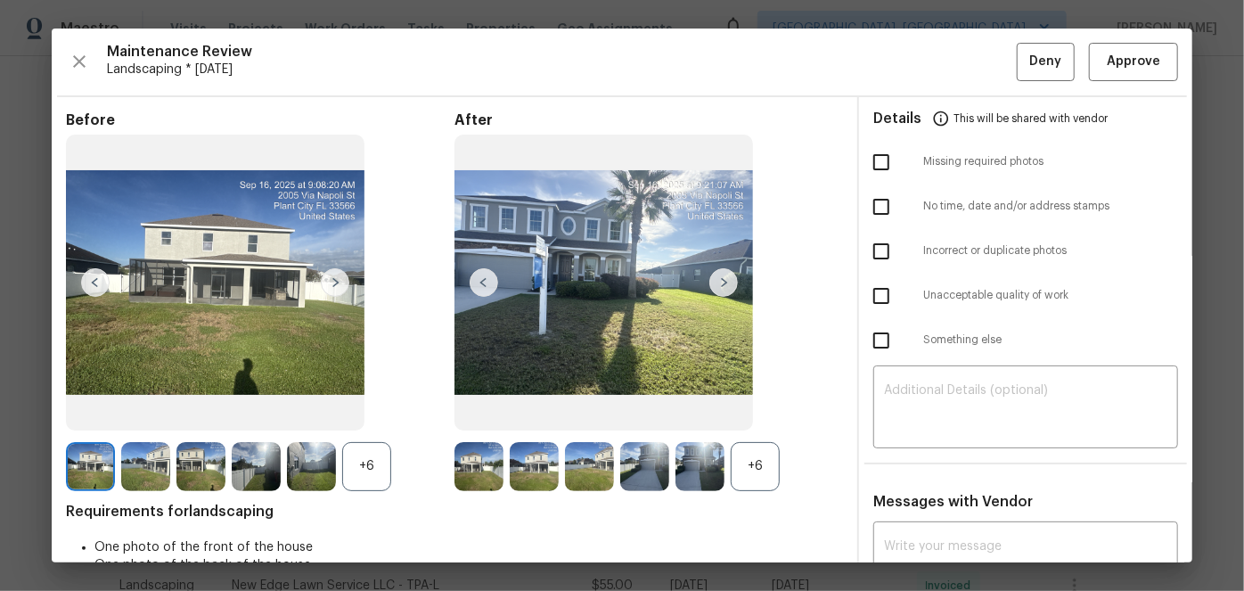
click at [480, 281] on img at bounding box center [484, 282] width 29 height 29
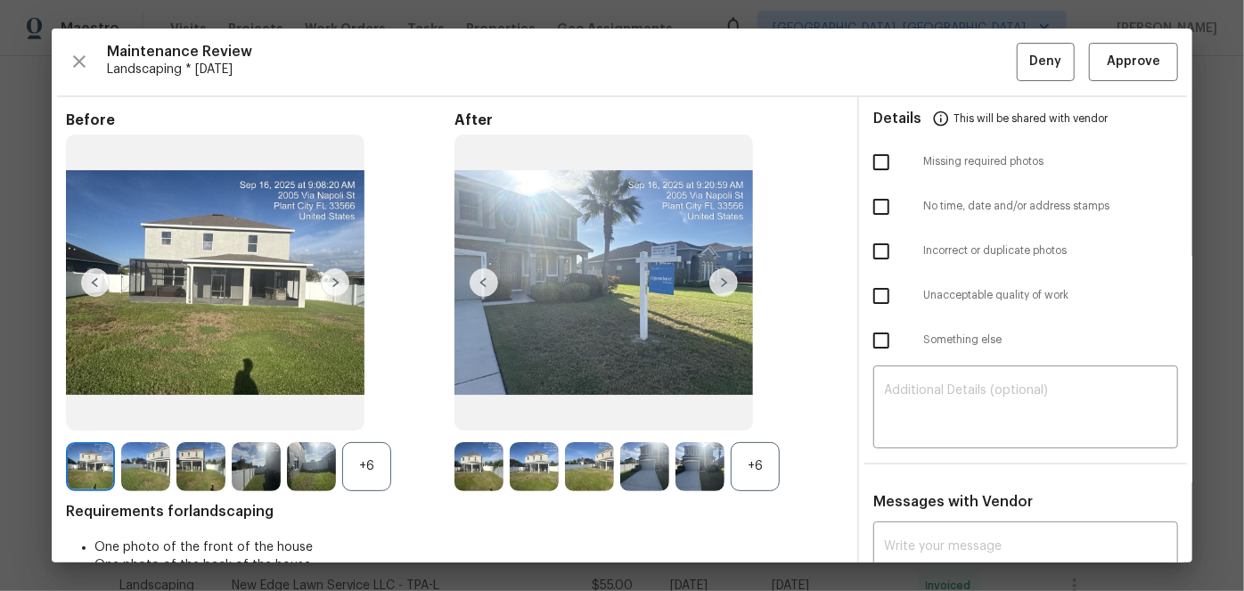
click at [480, 281] on img at bounding box center [484, 282] width 29 height 29
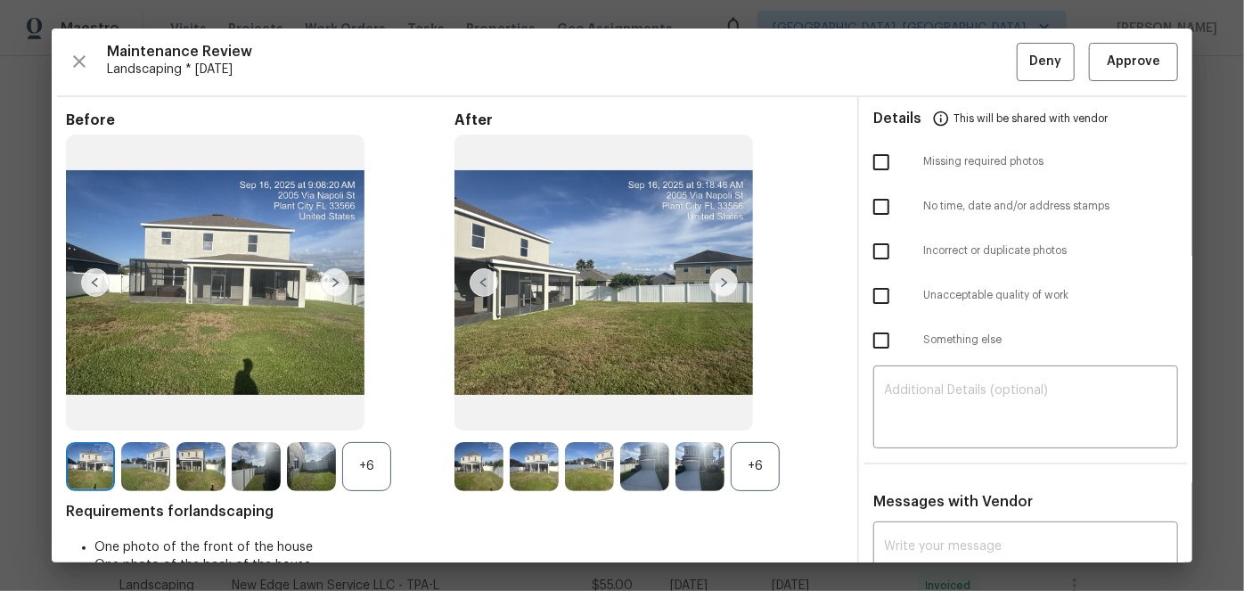
click at [480, 281] on img at bounding box center [484, 282] width 29 height 29
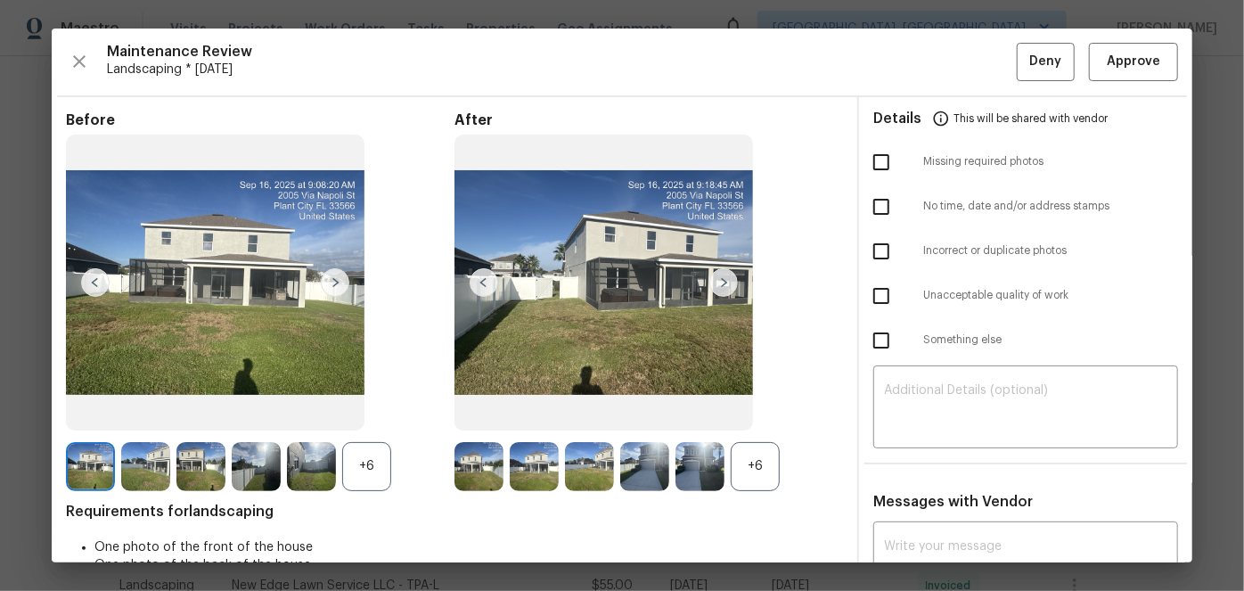
click at [480, 281] on img at bounding box center [484, 282] width 29 height 29
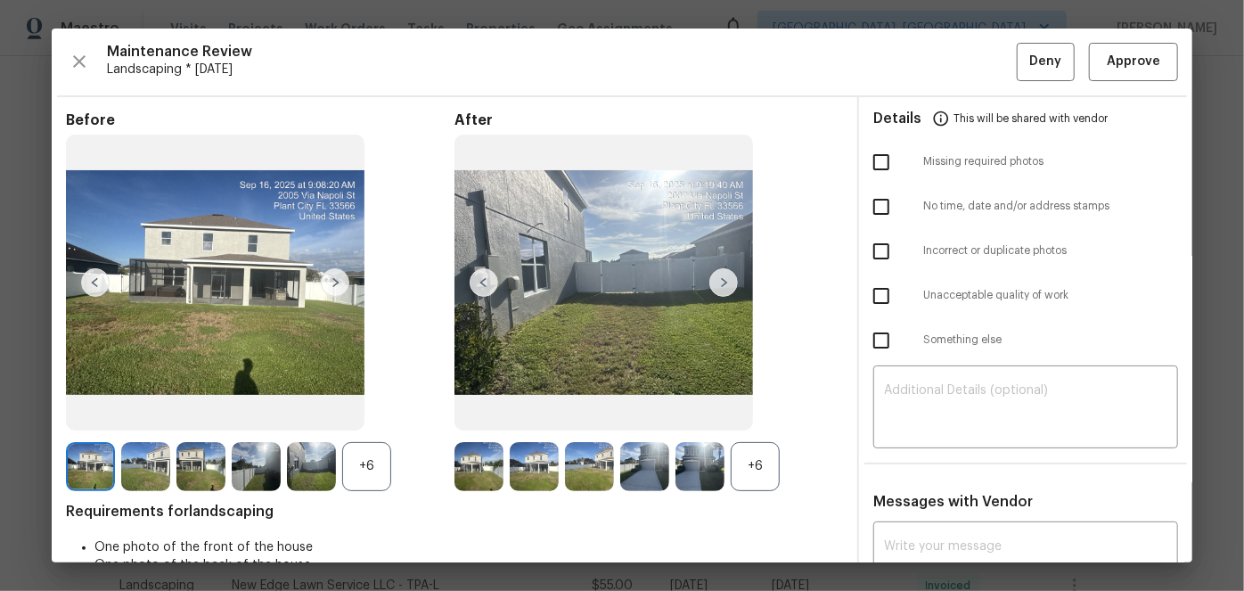
click at [480, 281] on img at bounding box center [484, 282] width 29 height 29
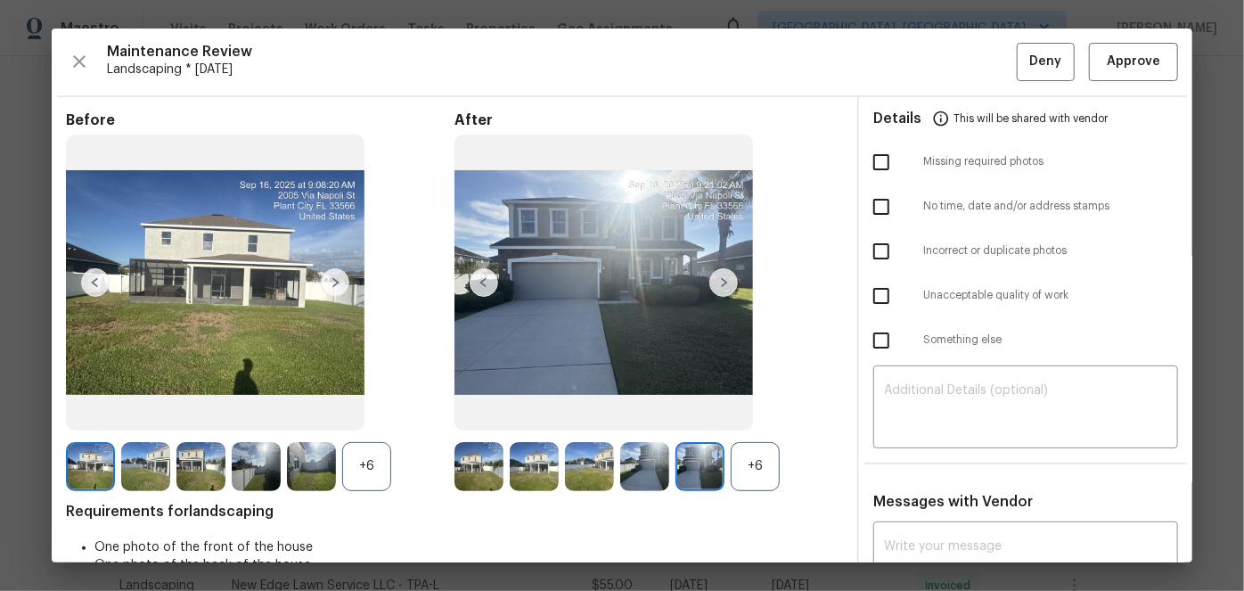
click at [480, 281] on img at bounding box center [484, 282] width 29 height 29
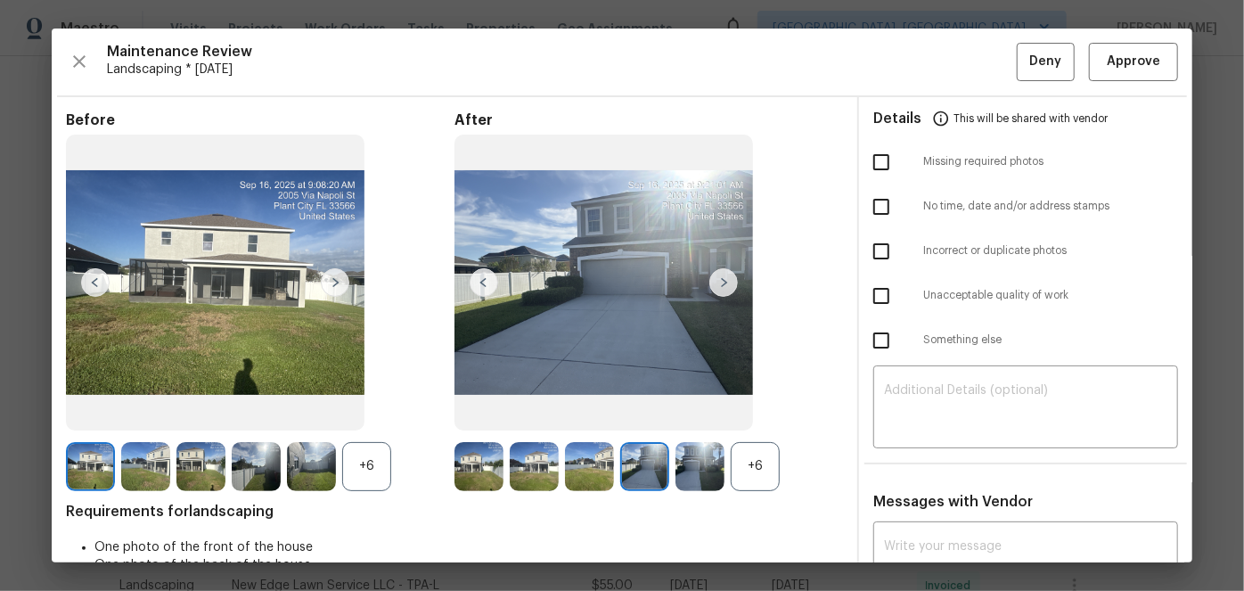
click at [480, 281] on img at bounding box center [484, 282] width 29 height 29
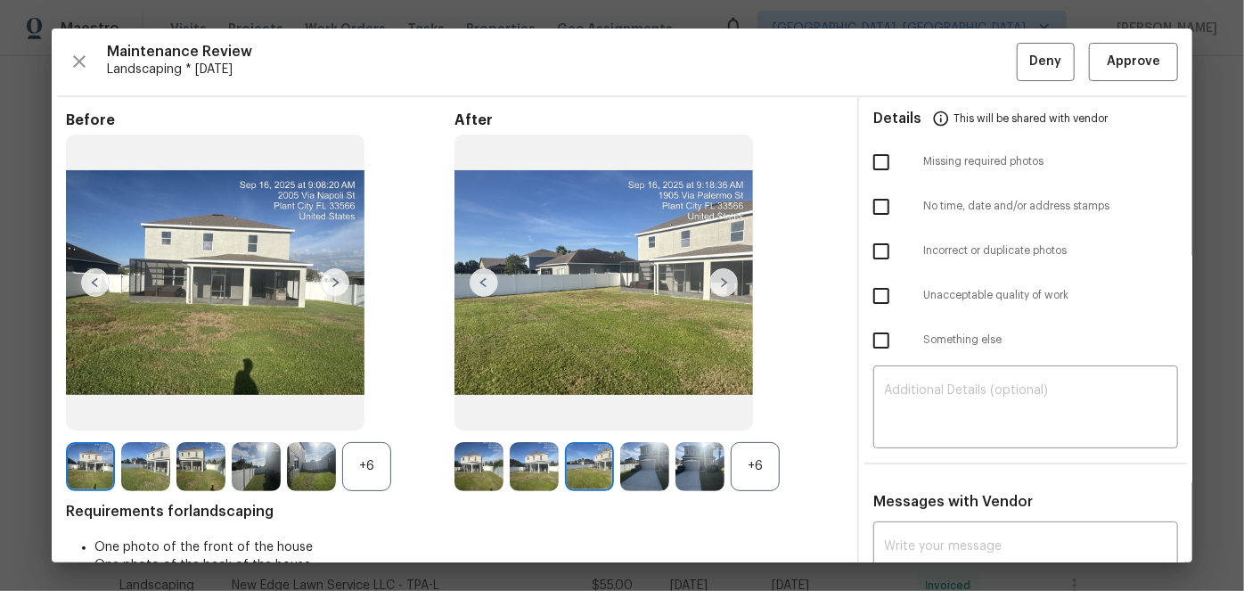
click at [480, 281] on img at bounding box center [484, 282] width 29 height 29
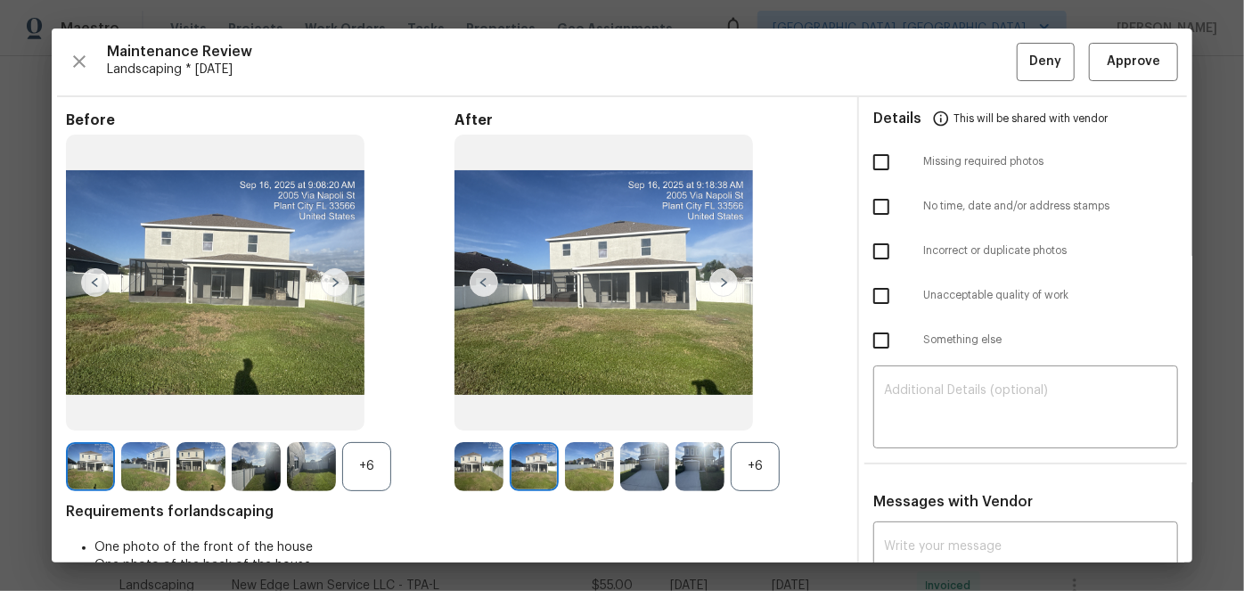
click at [480, 281] on img at bounding box center [484, 282] width 29 height 29
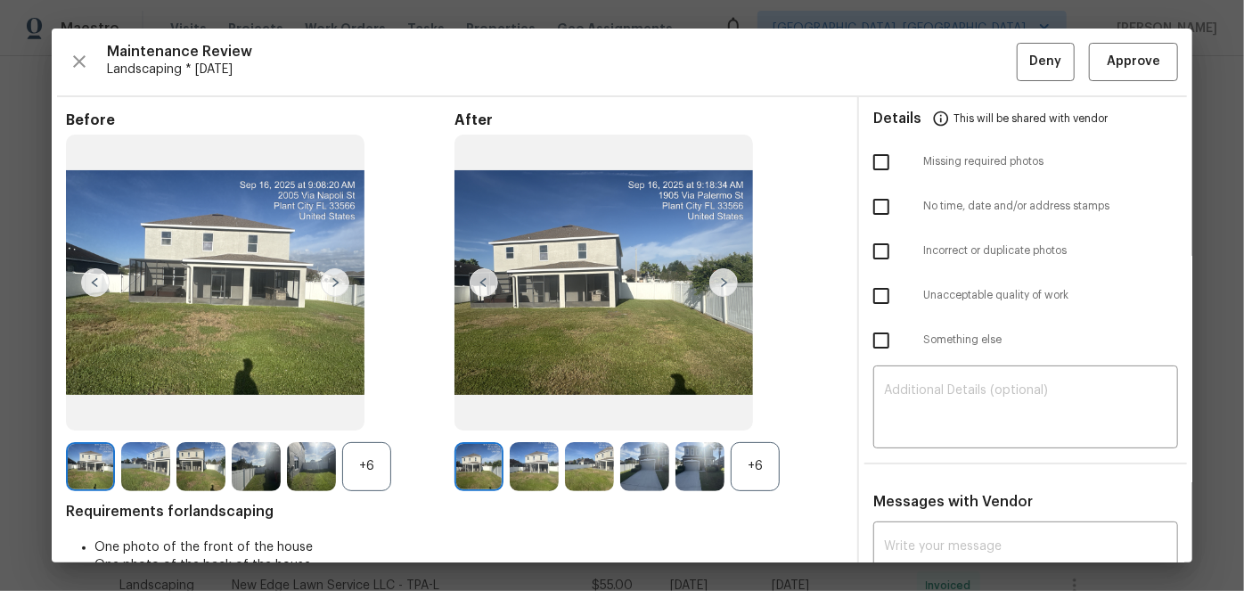
click at [480, 281] on img at bounding box center [484, 282] width 29 height 29
click at [1117, 62] on span "Approve" at bounding box center [1133, 62] width 53 height 22
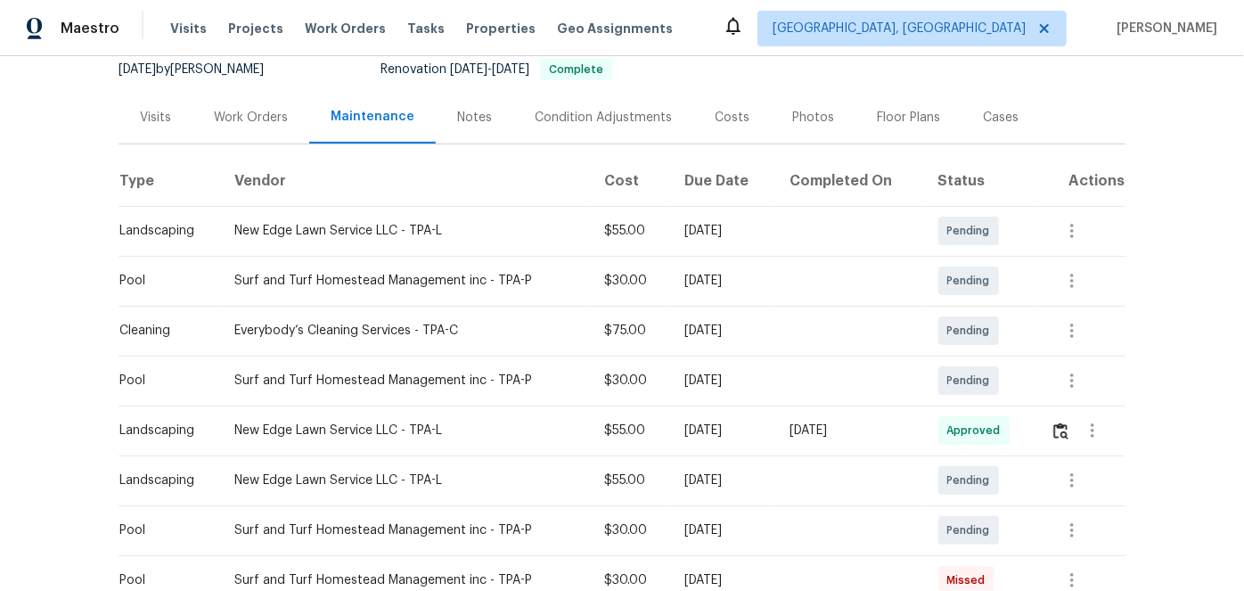
scroll to position [0, 0]
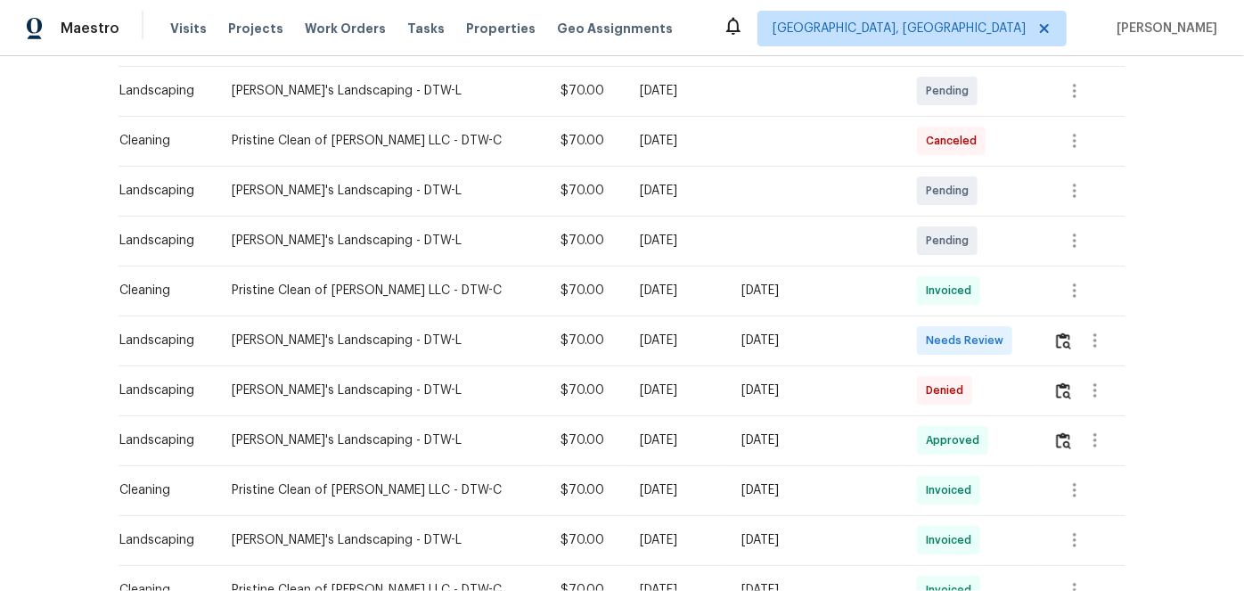
scroll to position [324, 0]
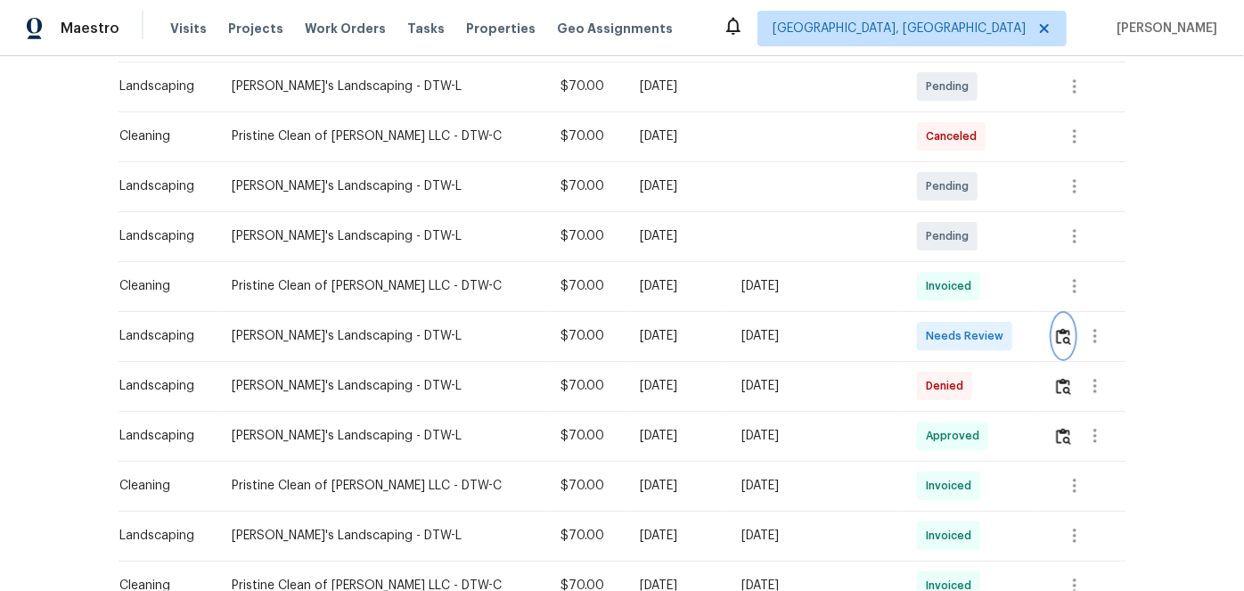
click at [1056, 332] on img "button" at bounding box center [1063, 336] width 15 height 17
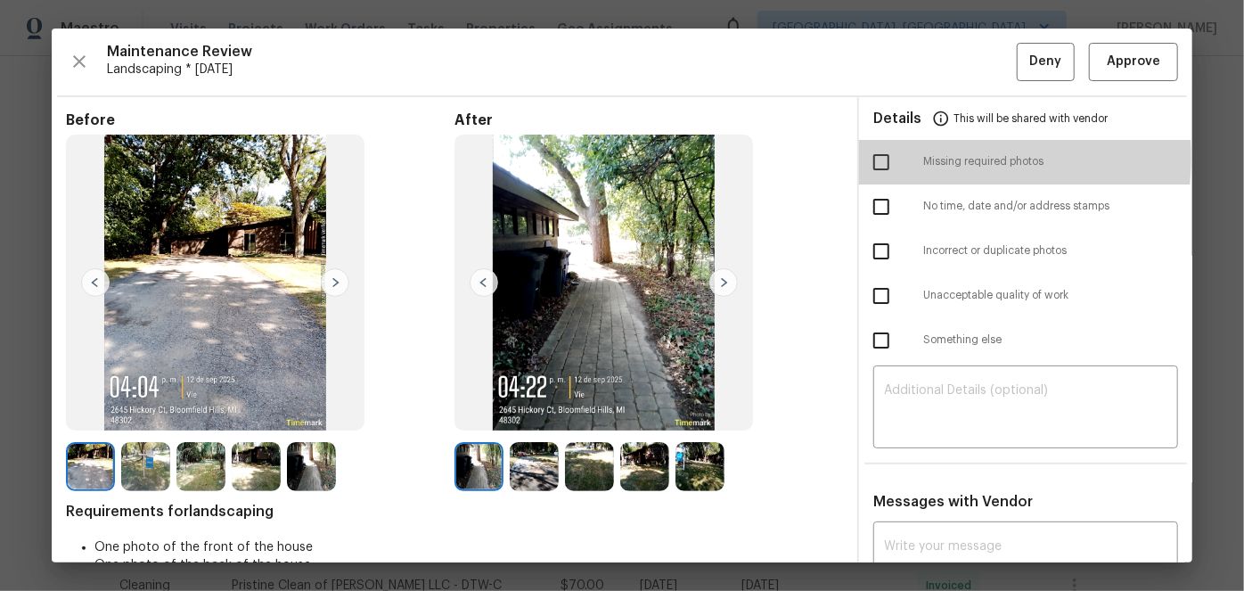
drag, startPoint x: 877, startPoint y: 157, endPoint x: 865, endPoint y: 207, distance: 51.5
click at [876, 157] on input "checkbox" at bounding box center [881, 162] width 37 height 37
checkbox input "true"
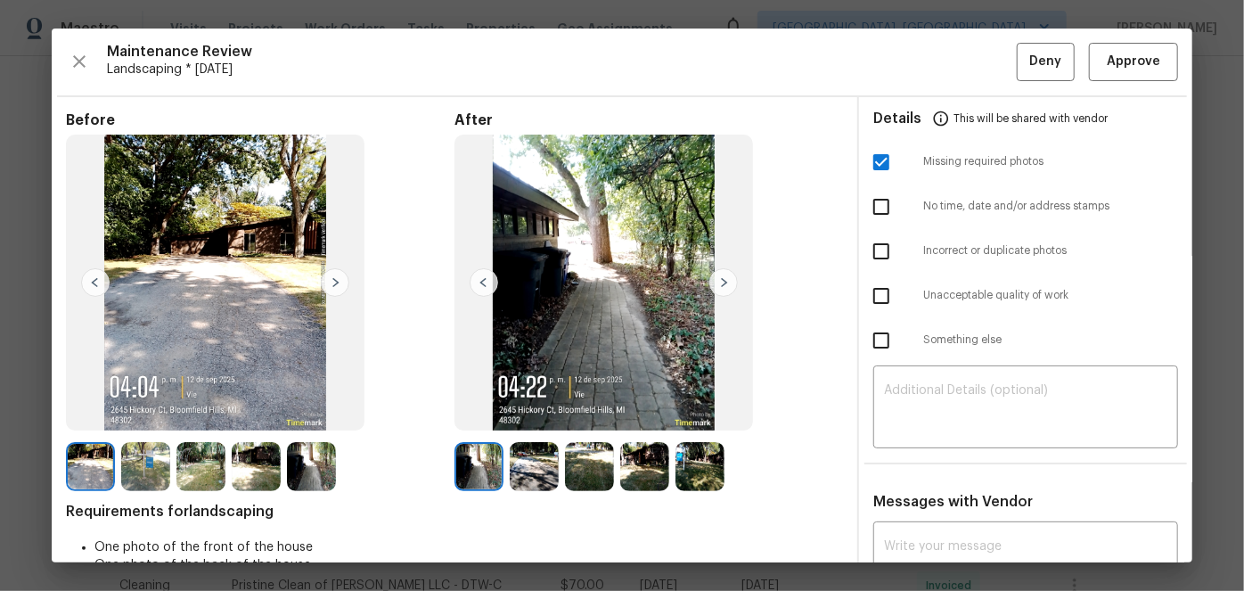
click at [872, 246] on input "checkbox" at bounding box center [881, 251] width 37 height 37
checkbox input "true"
click at [338, 278] on img at bounding box center [335, 282] width 29 height 29
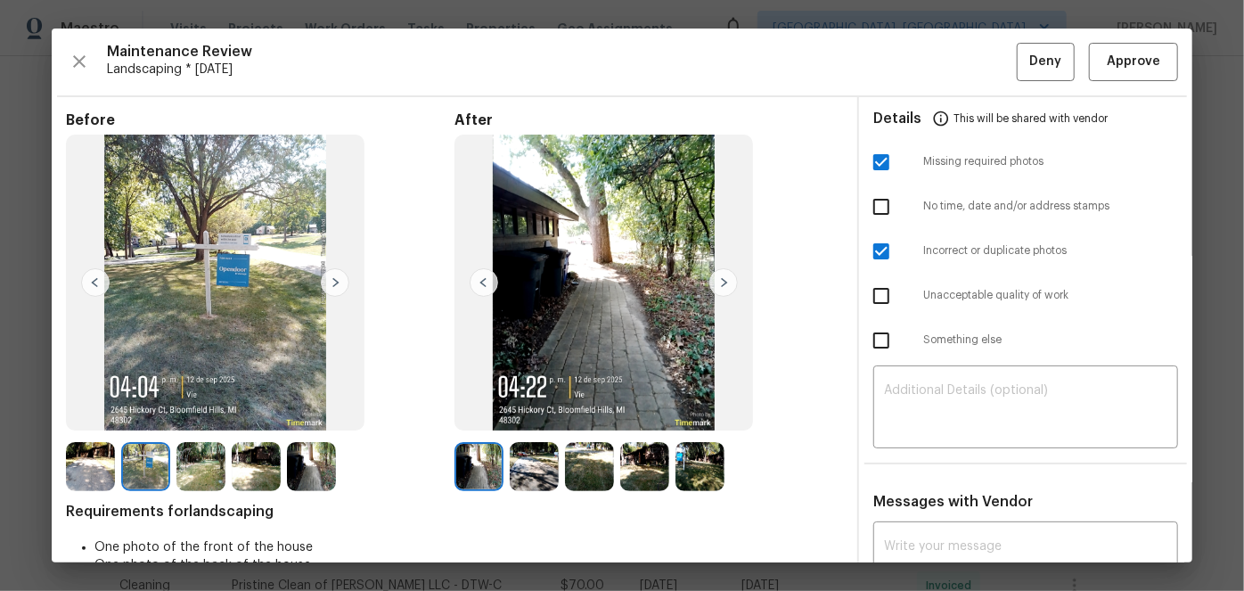
click at [338, 278] on img at bounding box center [335, 282] width 29 height 29
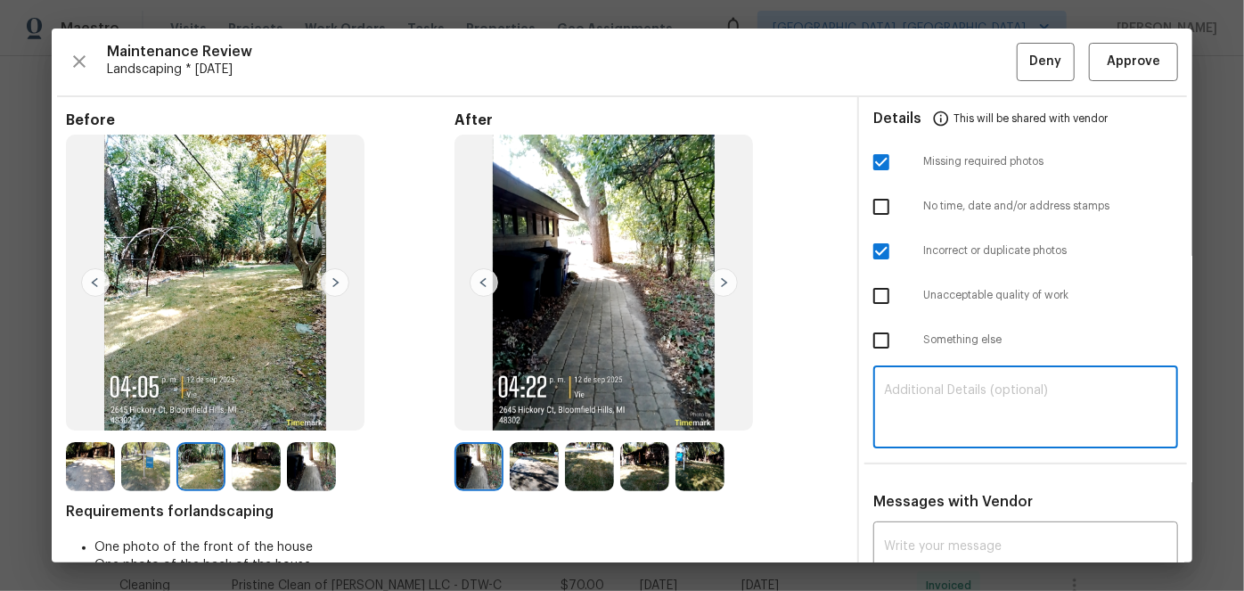
click at [884, 385] on textarea at bounding box center [1025, 409] width 283 height 50
paste textarea "Maintenance Audit Team: Hello! Unfortunately, this Landscaping visit completed …"
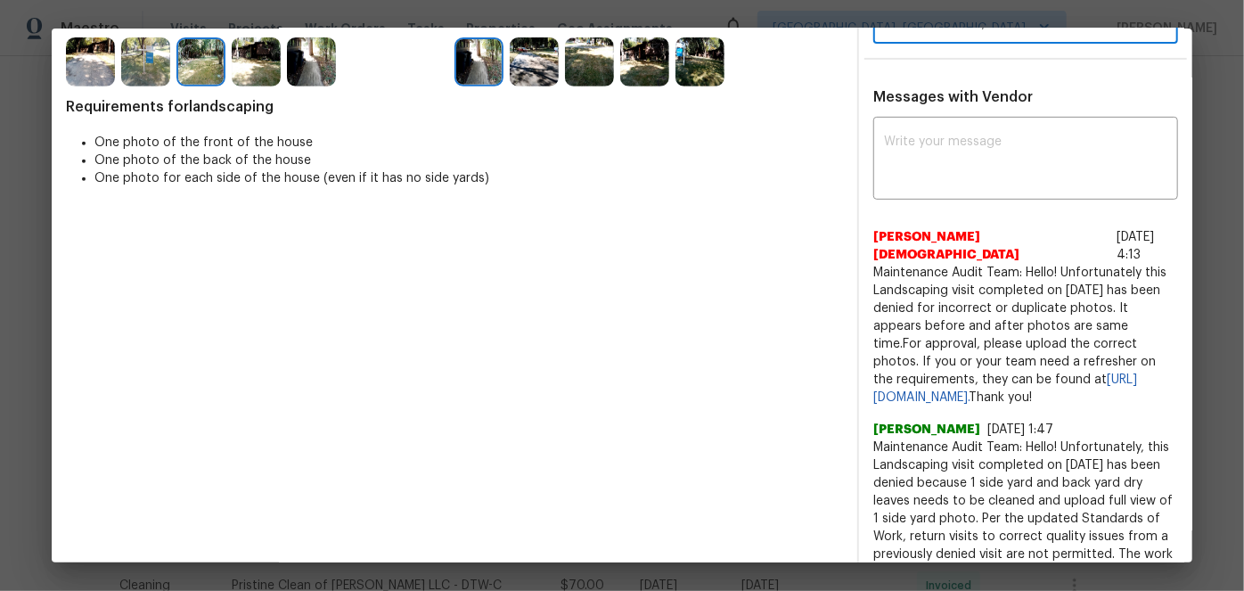
scroll to position [242, 0]
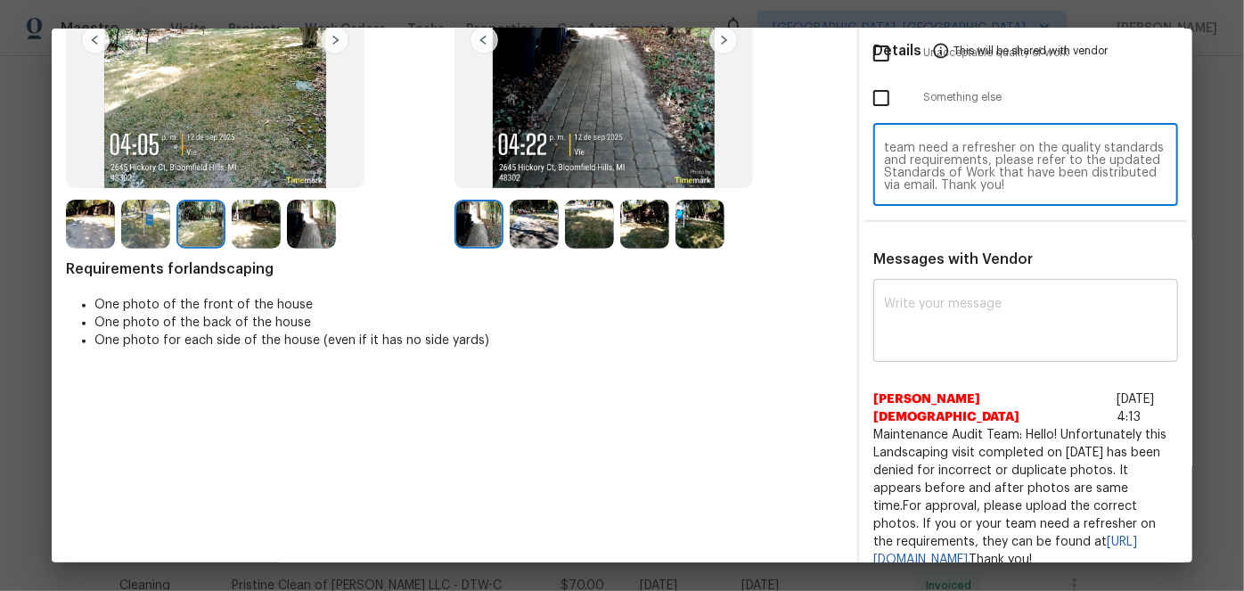
type textarea "Maintenance Audit Team: Hello! Unfortunately, this Landscaping visit completed …"
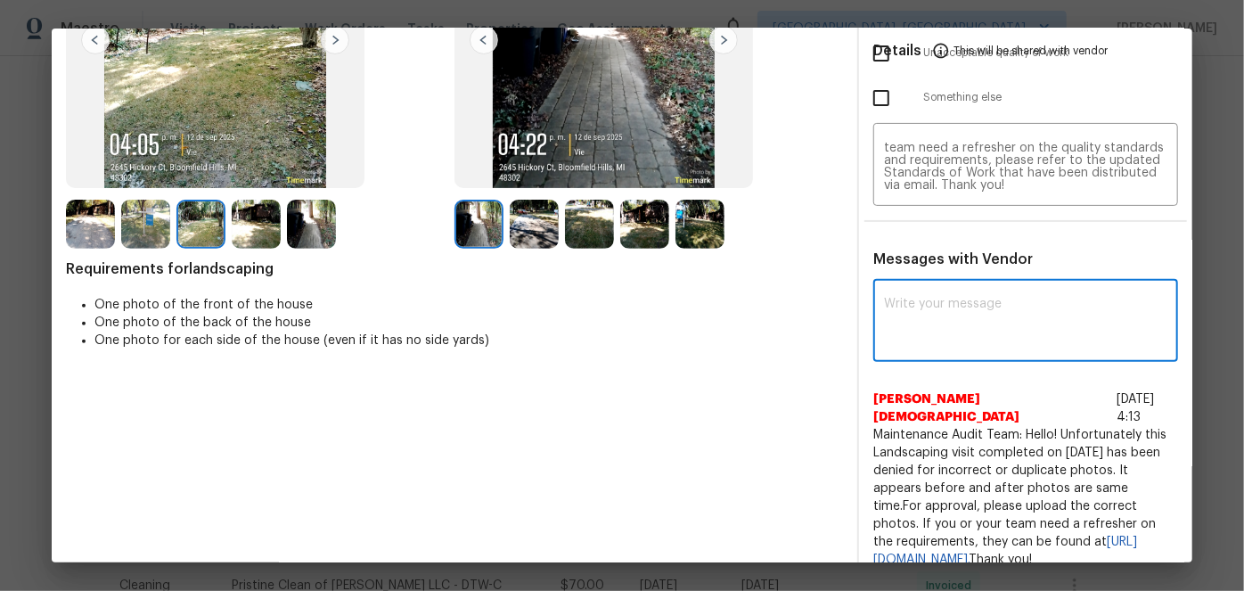
click at [907, 308] on textarea at bounding box center [1025, 323] width 283 height 50
paste textarea "Maintenance Audit Team: Hello! Unfortunately, this Landscaping visit completed …"
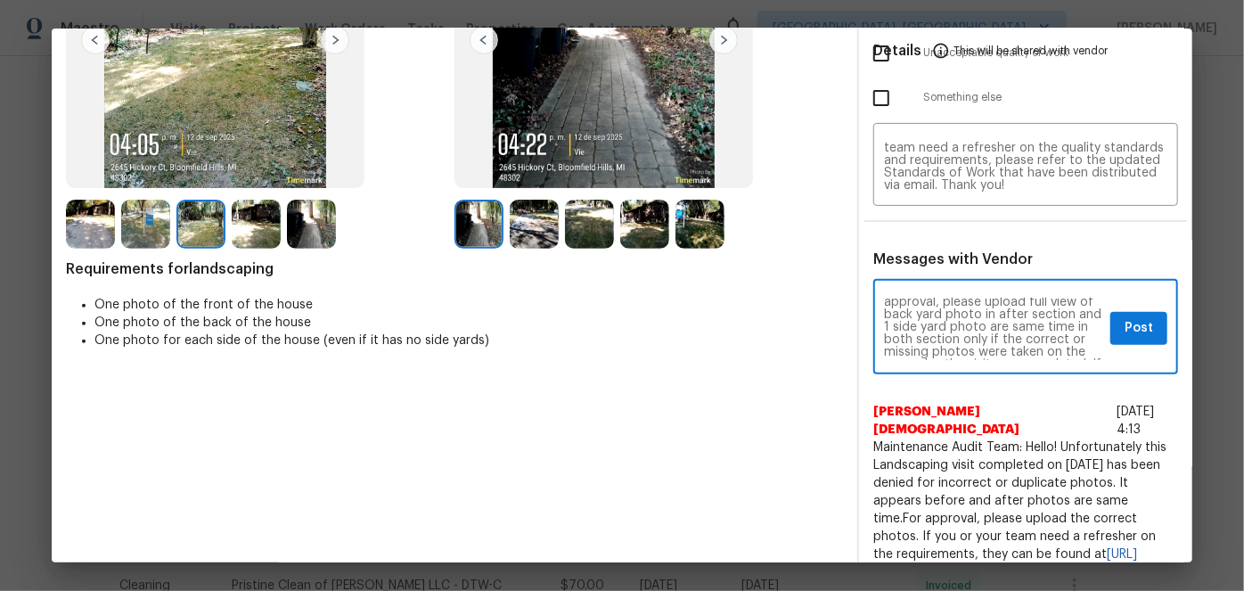
scroll to position [97, 0]
type textarea "Maintenance Audit Team: Hello! Unfortunately, this Landscaping visit completed …"
click at [1137, 324] on span "Post" at bounding box center [1139, 328] width 29 height 22
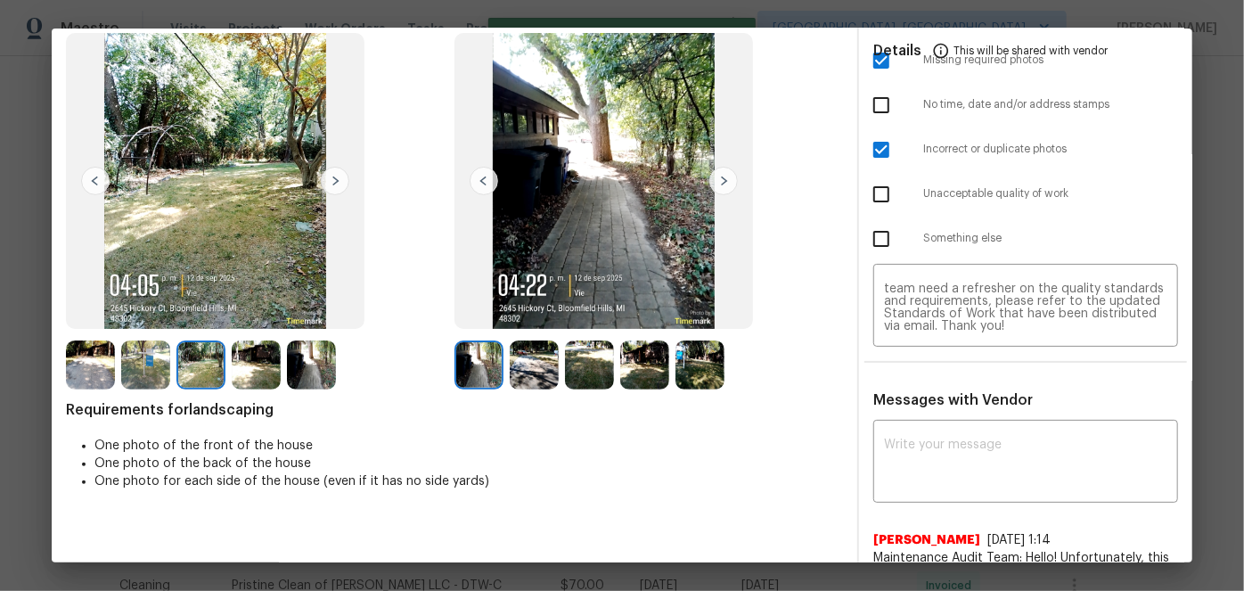
scroll to position [0, 0]
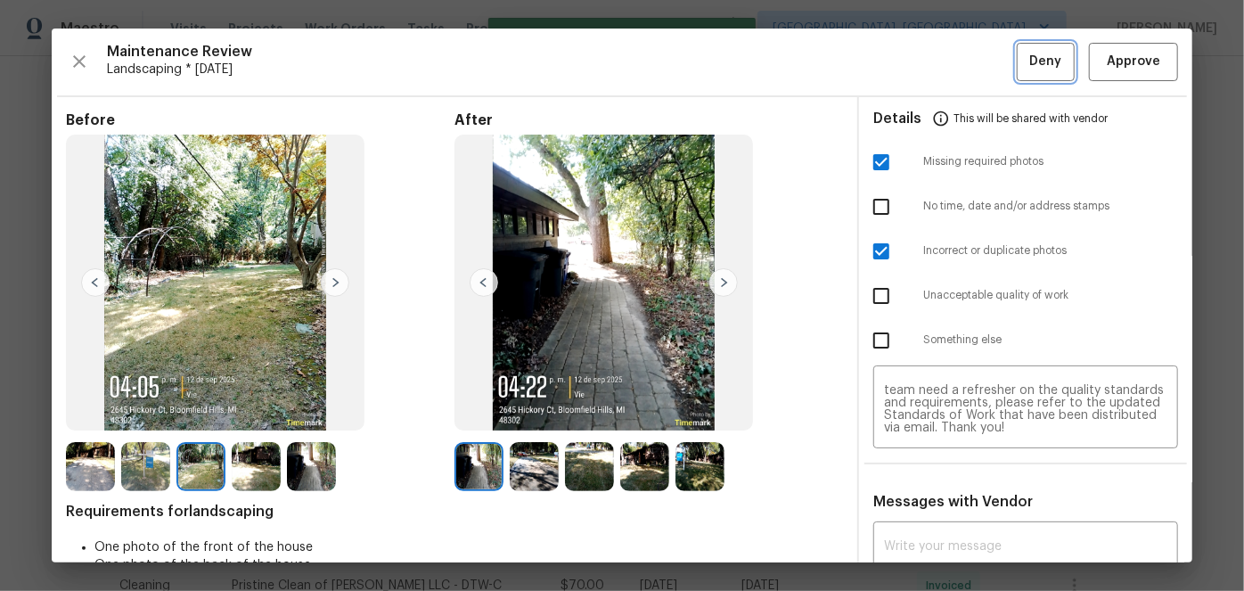
click at [1036, 55] on span "Deny" at bounding box center [1046, 62] width 32 height 22
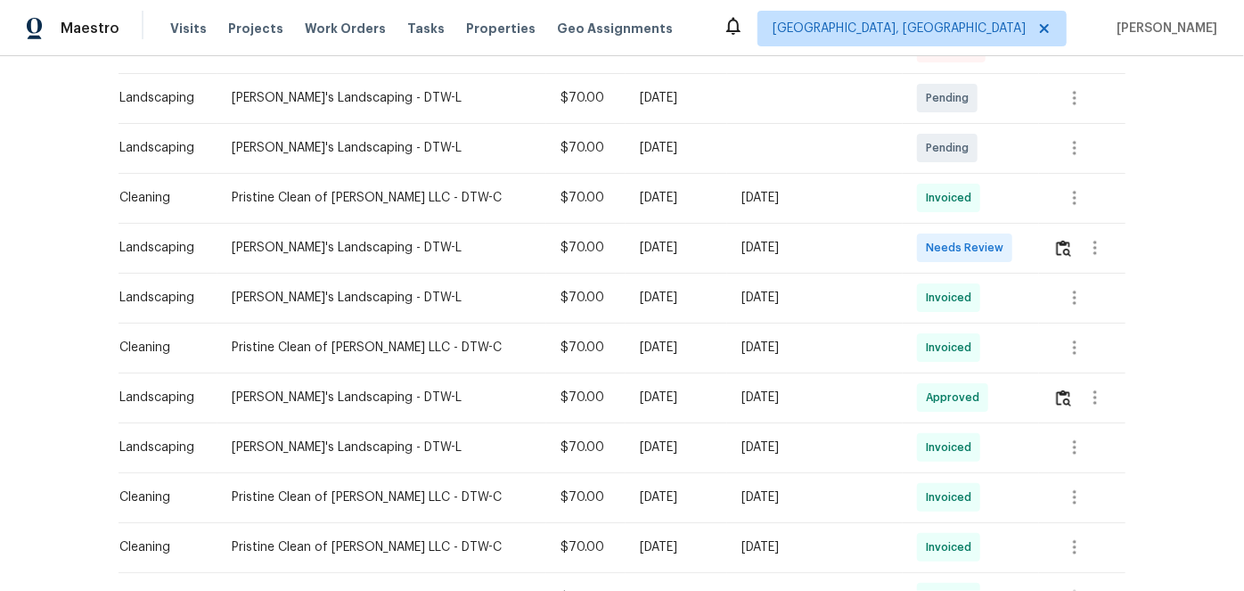
scroll to position [405, 0]
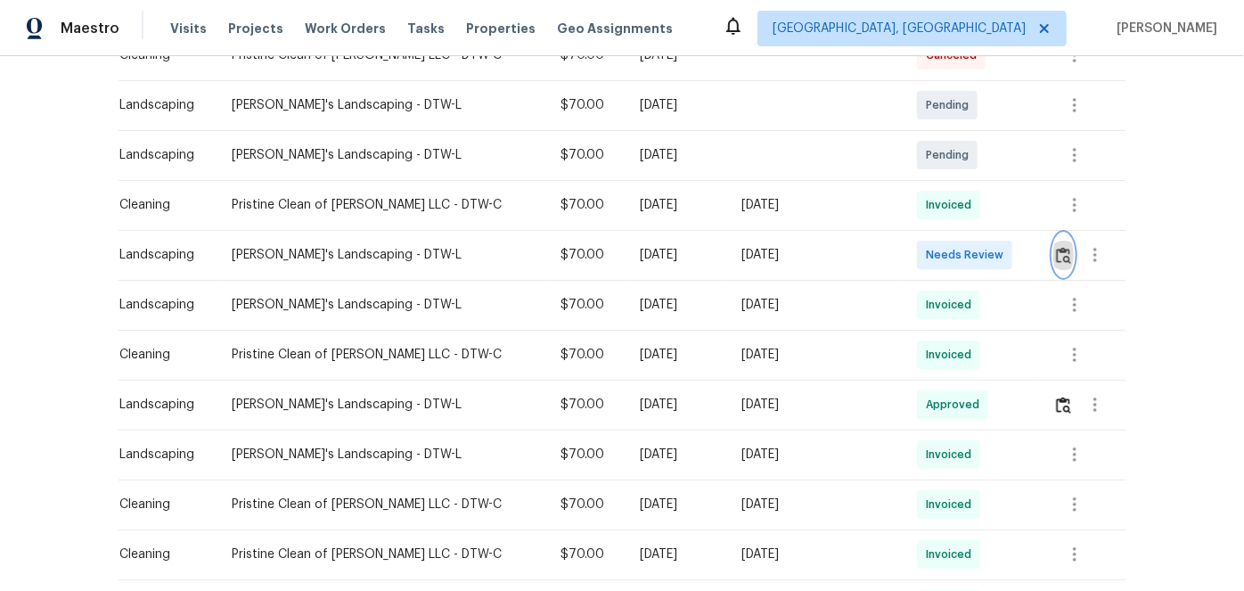
click at [1056, 259] on img "button" at bounding box center [1063, 255] width 15 height 17
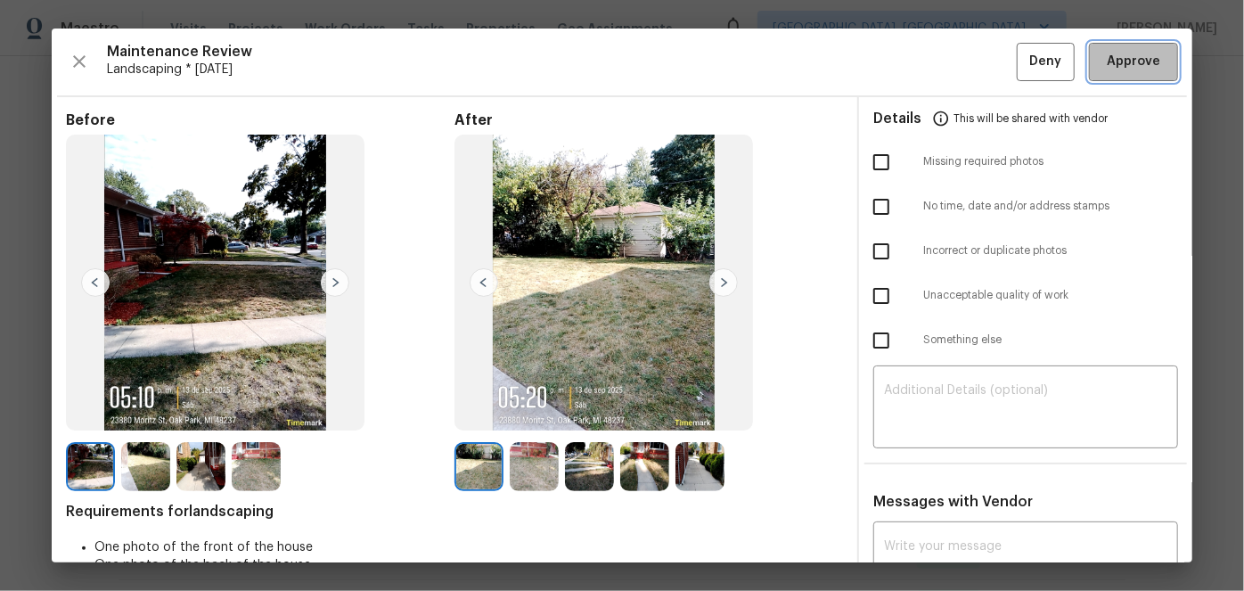
click at [1111, 74] on button "Approve" at bounding box center [1133, 62] width 89 height 38
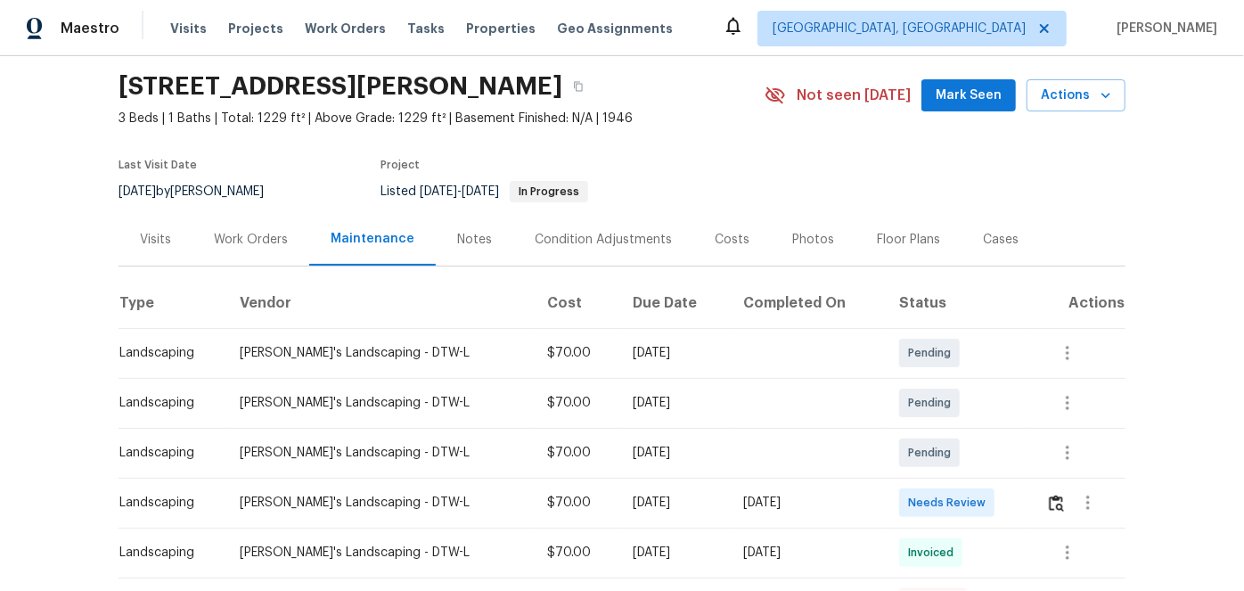
scroll to position [242, 0]
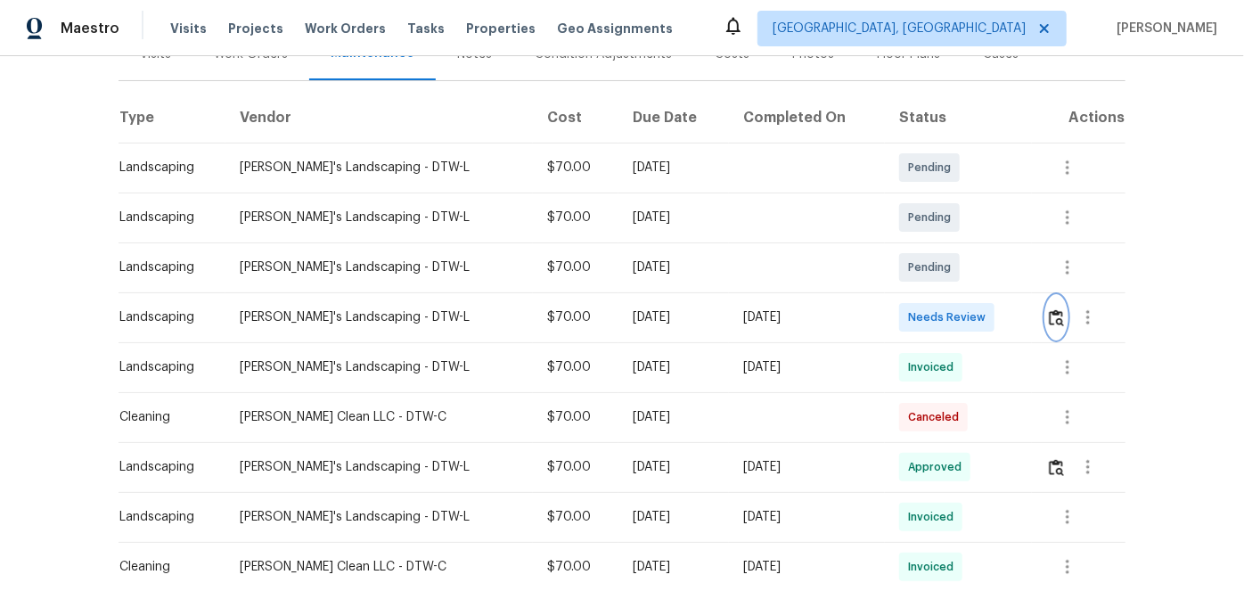
click at [1050, 316] on img "button" at bounding box center [1056, 317] width 15 height 17
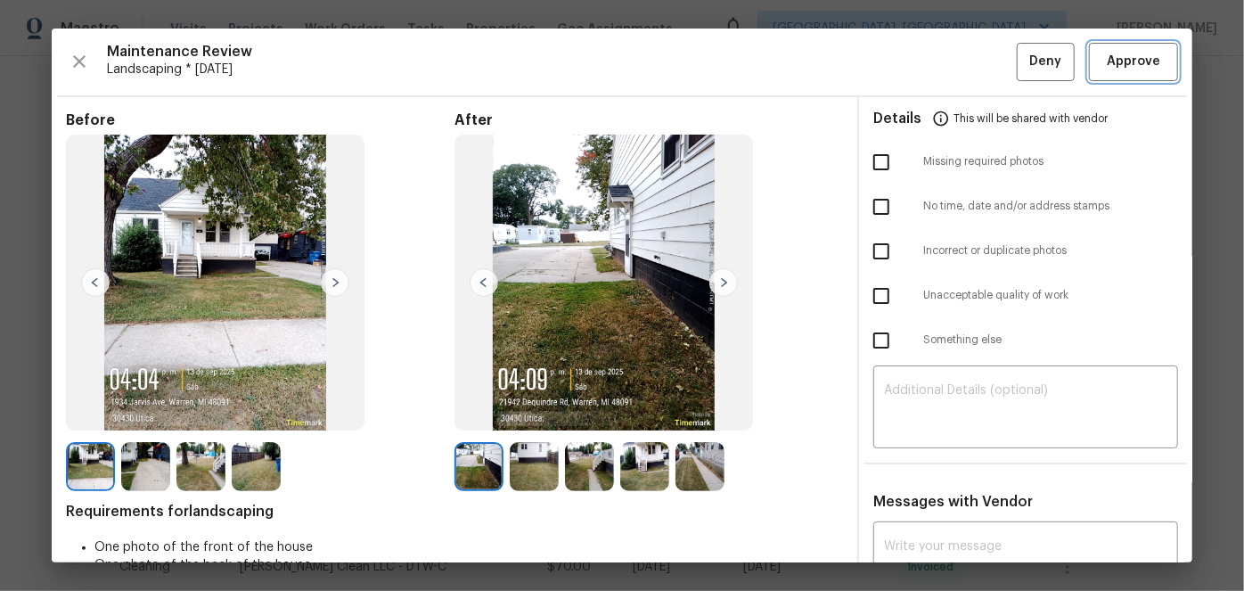
click at [1143, 53] on span "Approve" at bounding box center [1133, 62] width 53 height 22
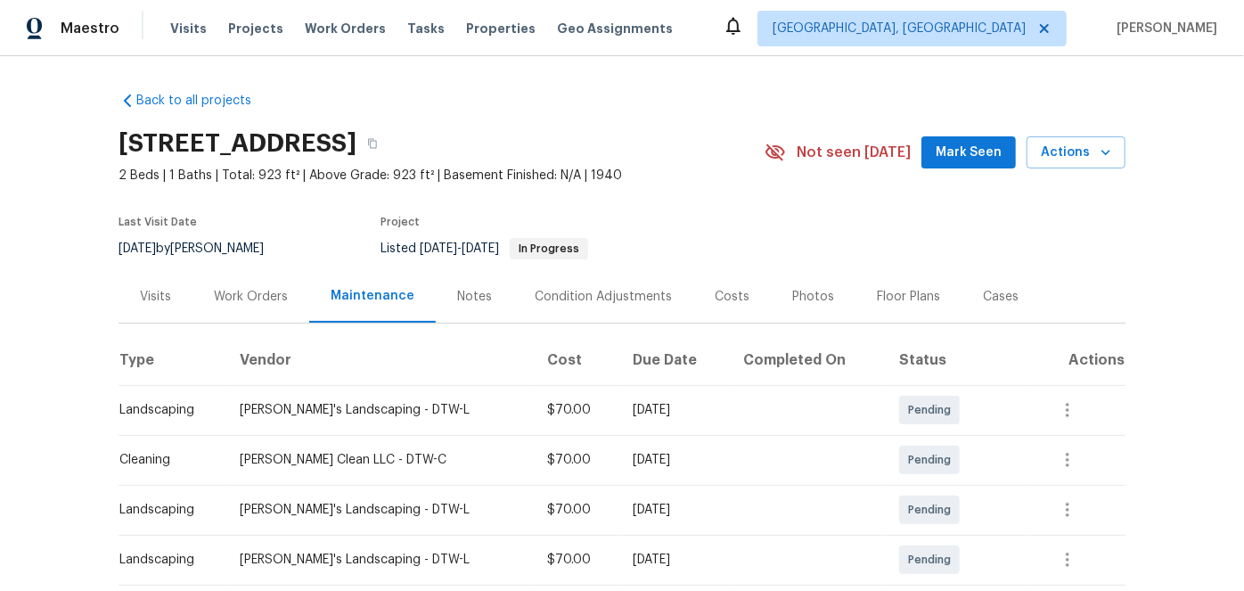
scroll to position [324, 0]
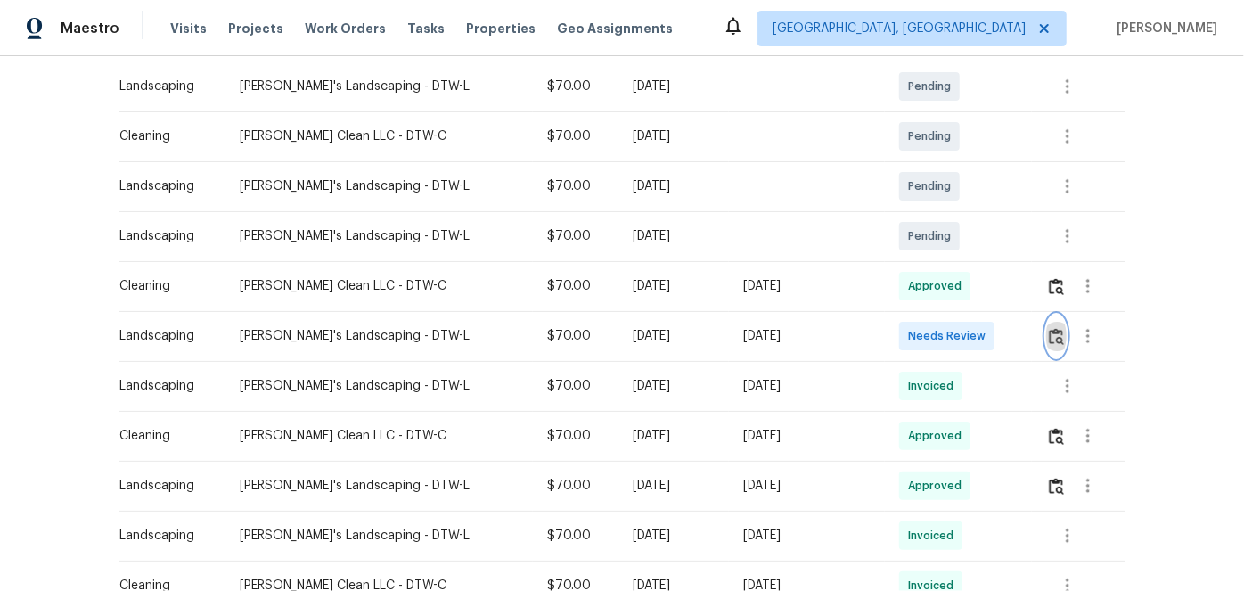
click at [1049, 332] on img "button" at bounding box center [1056, 336] width 15 height 17
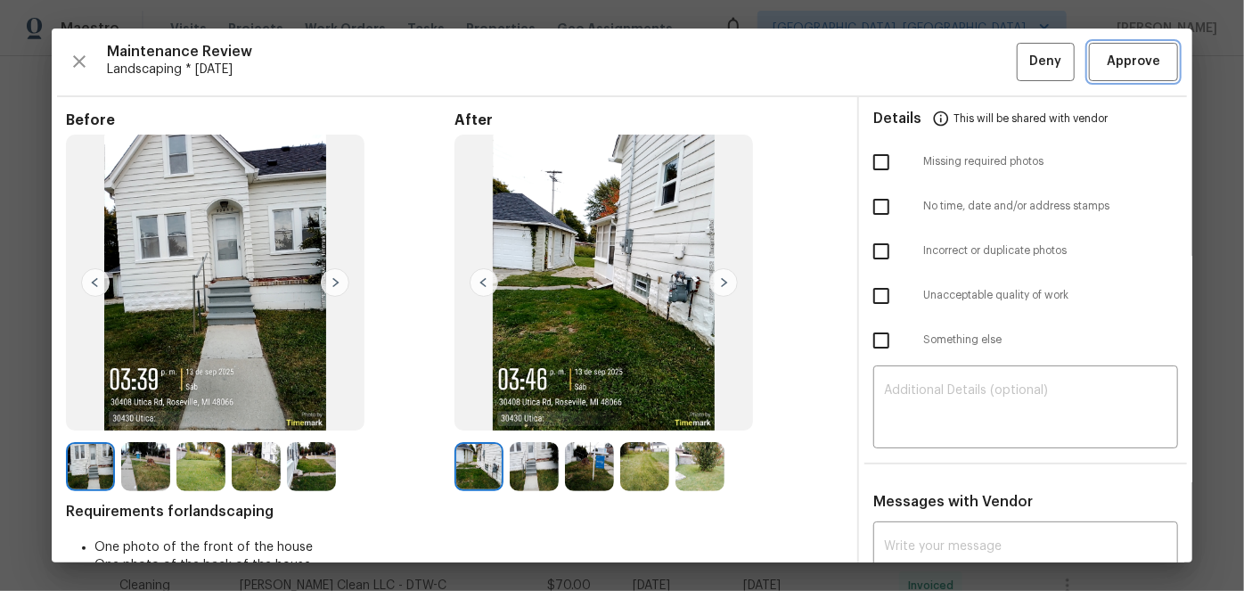
click at [1150, 58] on span "Approve" at bounding box center [1134, 62] width 61 height 22
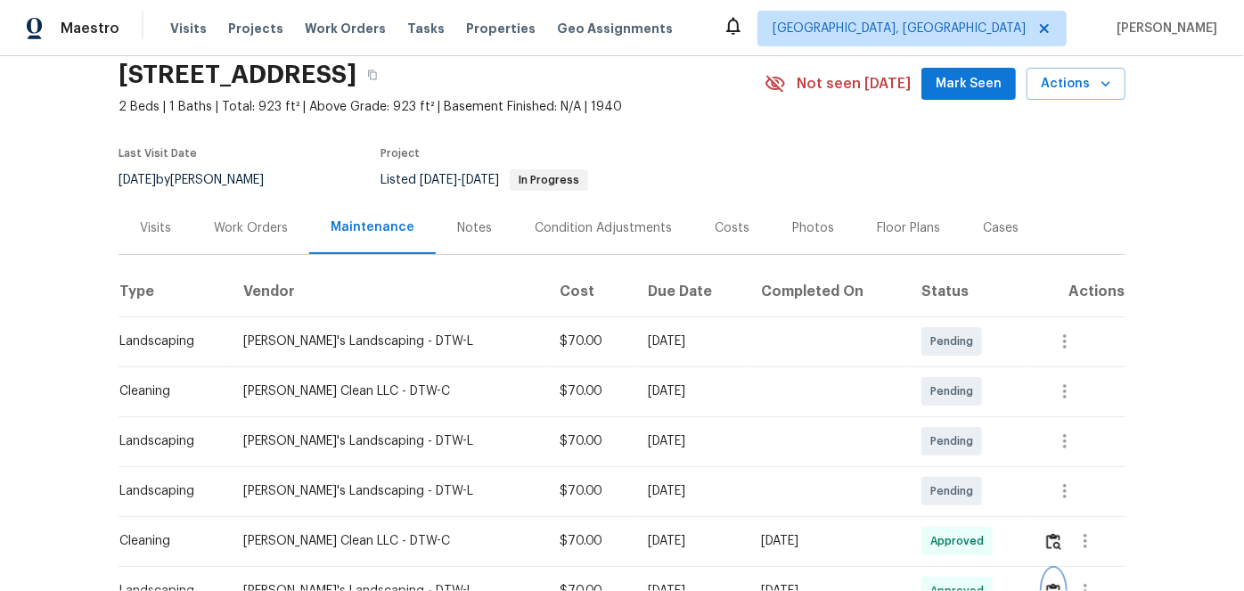
scroll to position [0, 0]
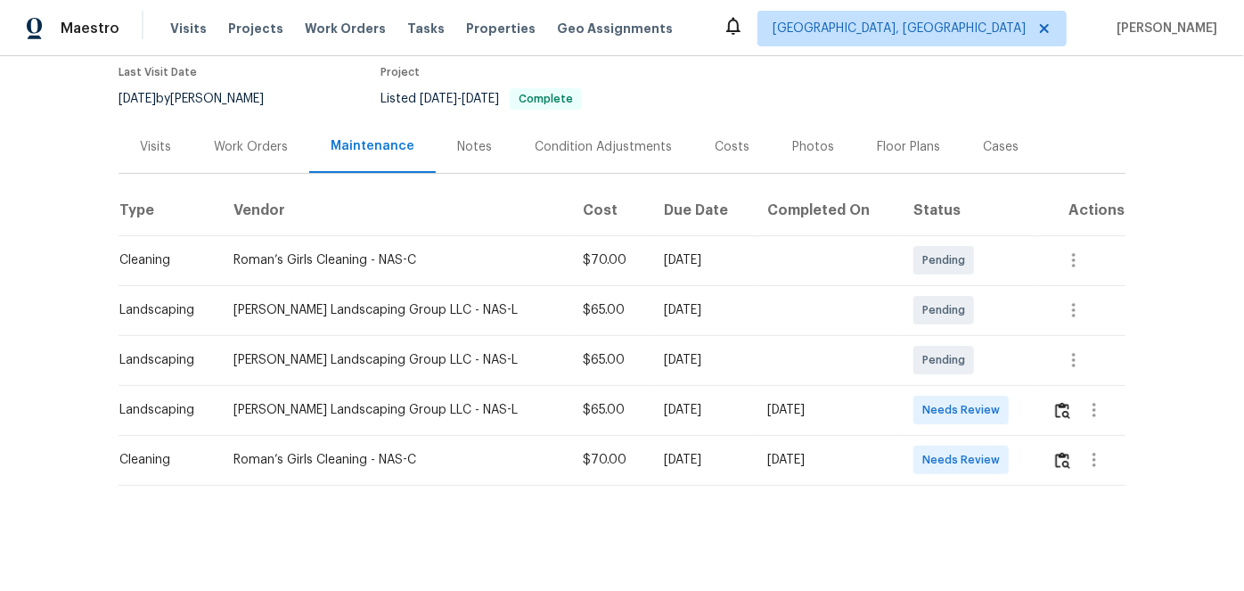
scroll to position [162, 0]
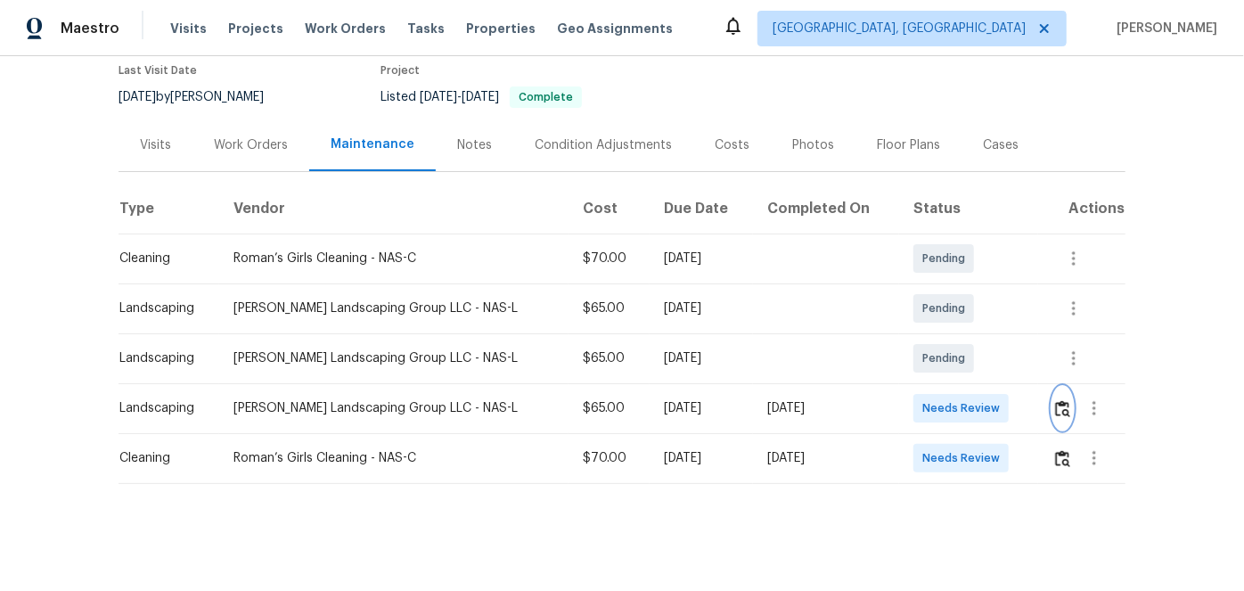
click at [1057, 400] on img "button" at bounding box center [1062, 408] width 15 height 17
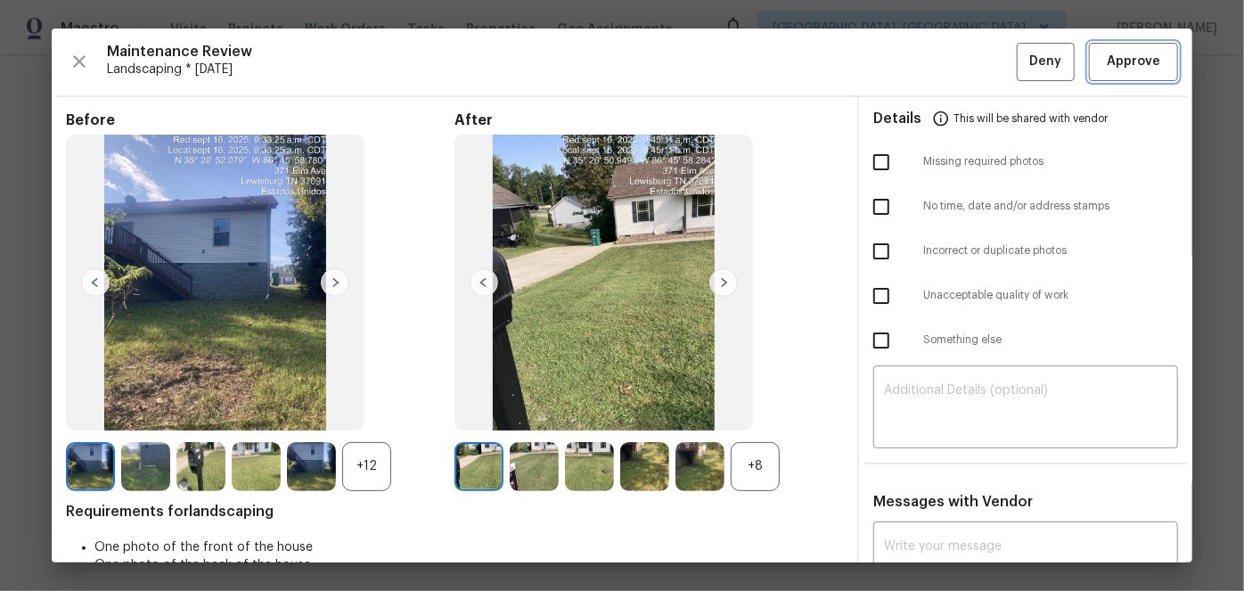
click at [1125, 62] on span "Approve" at bounding box center [1133, 62] width 53 height 22
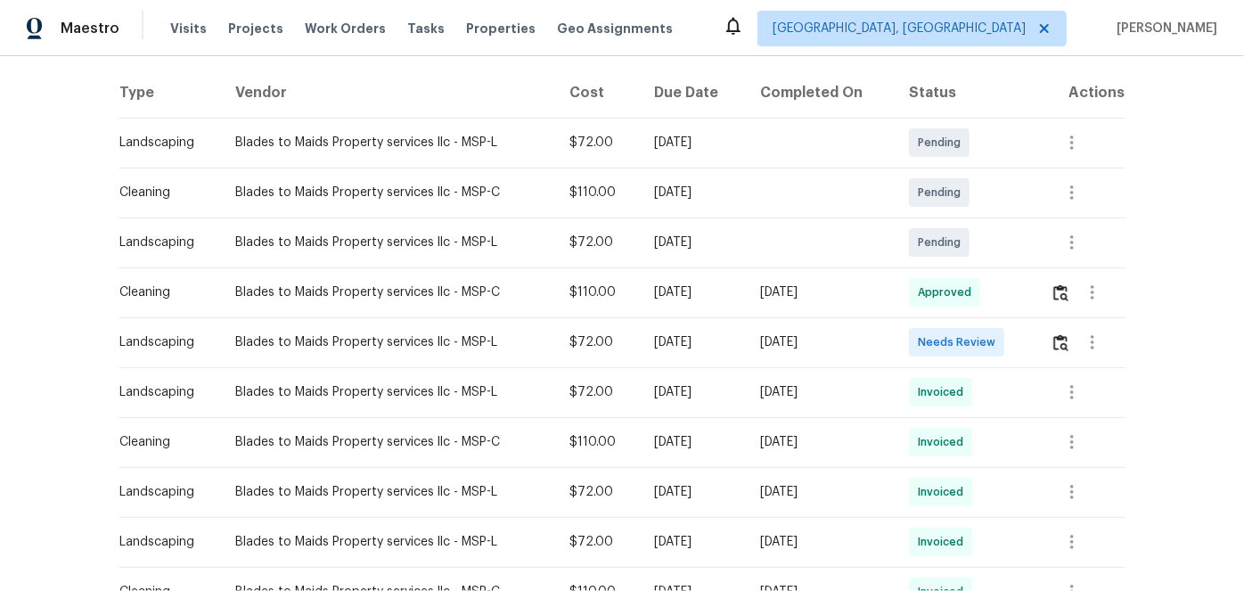
scroll to position [324, 0]
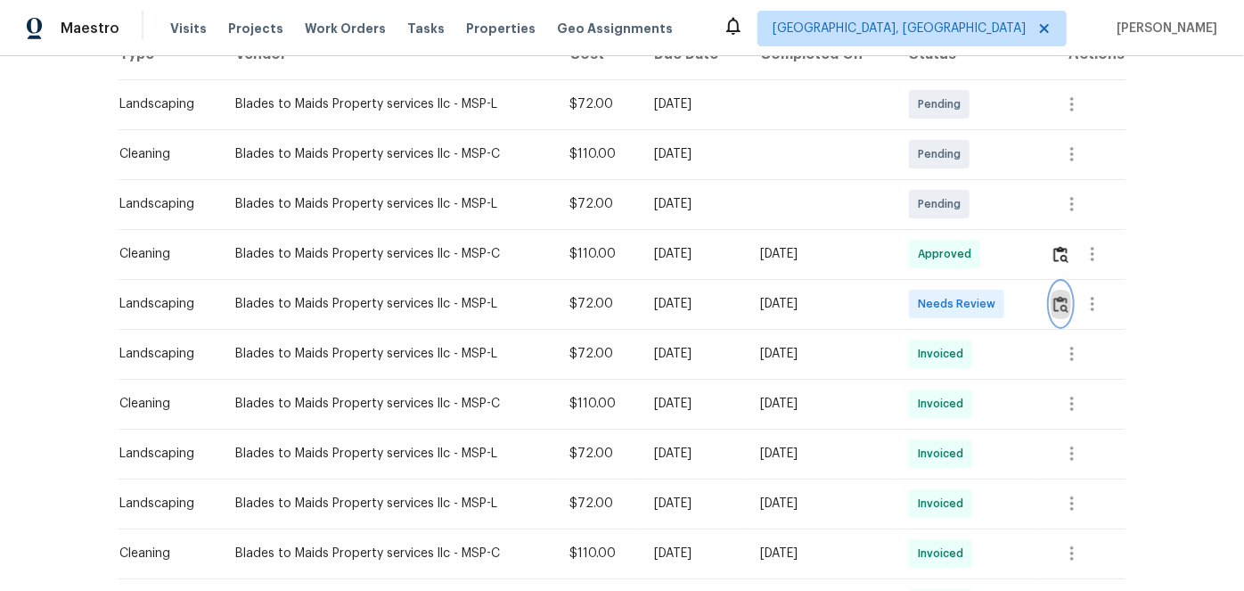
click at [1061, 296] on img "button" at bounding box center [1061, 304] width 15 height 17
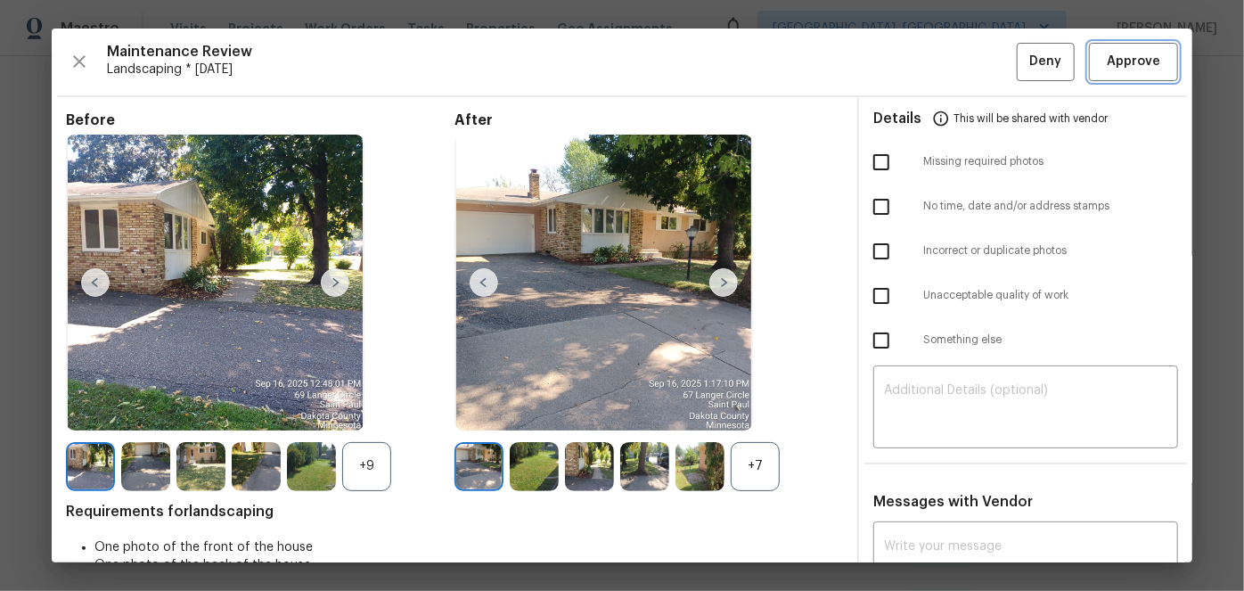
click at [1124, 60] on span "Approve" at bounding box center [1133, 62] width 53 height 22
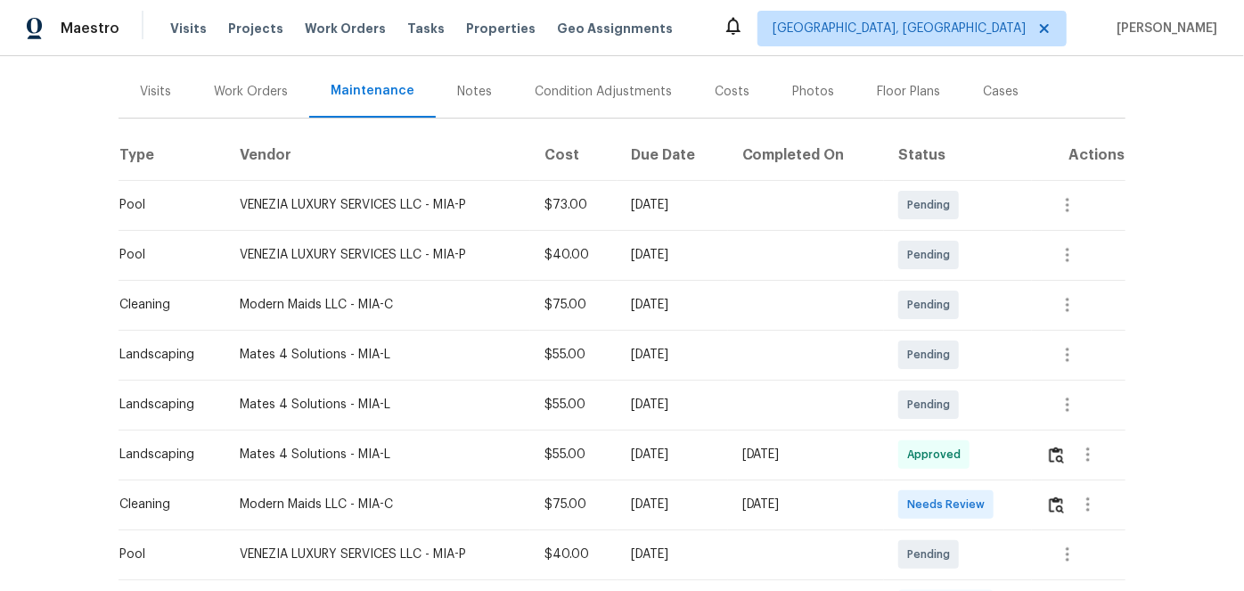
scroll to position [405, 0]
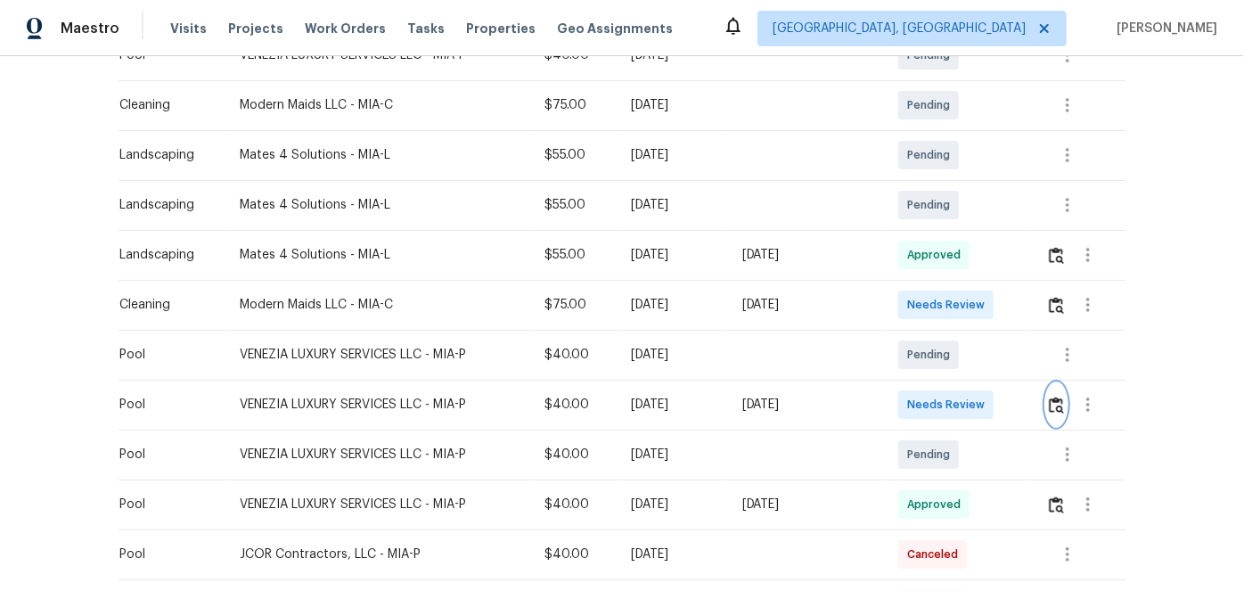
click at [1047, 403] on button "button" at bounding box center [1057, 404] width 21 height 43
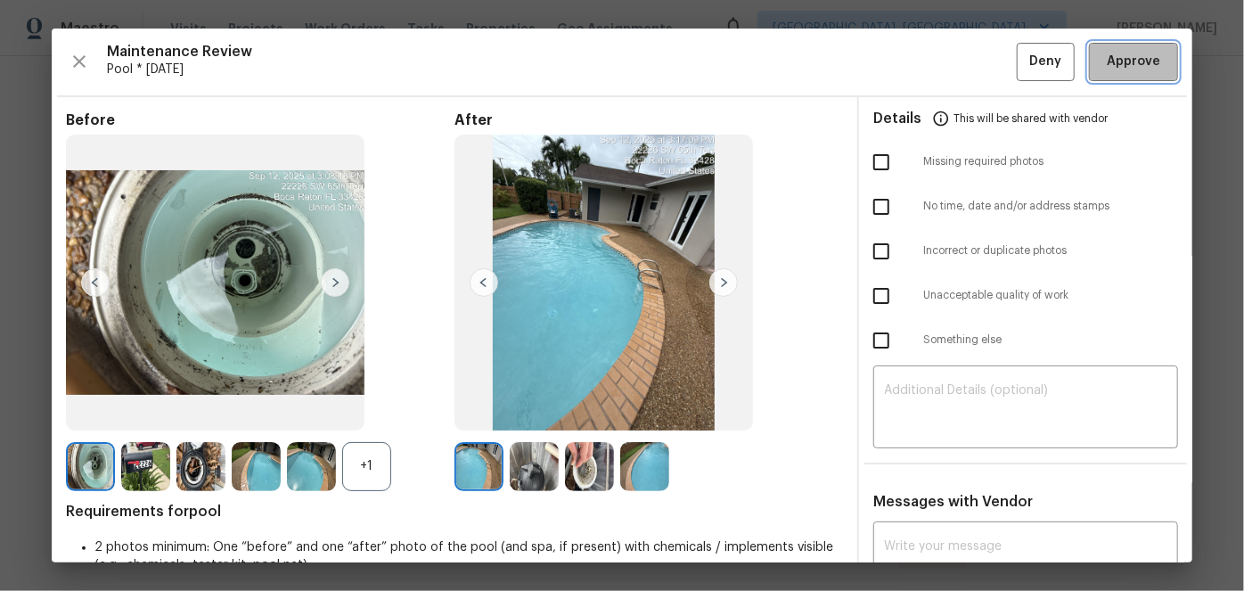
click at [1122, 71] on span "Approve" at bounding box center [1133, 62] width 53 height 22
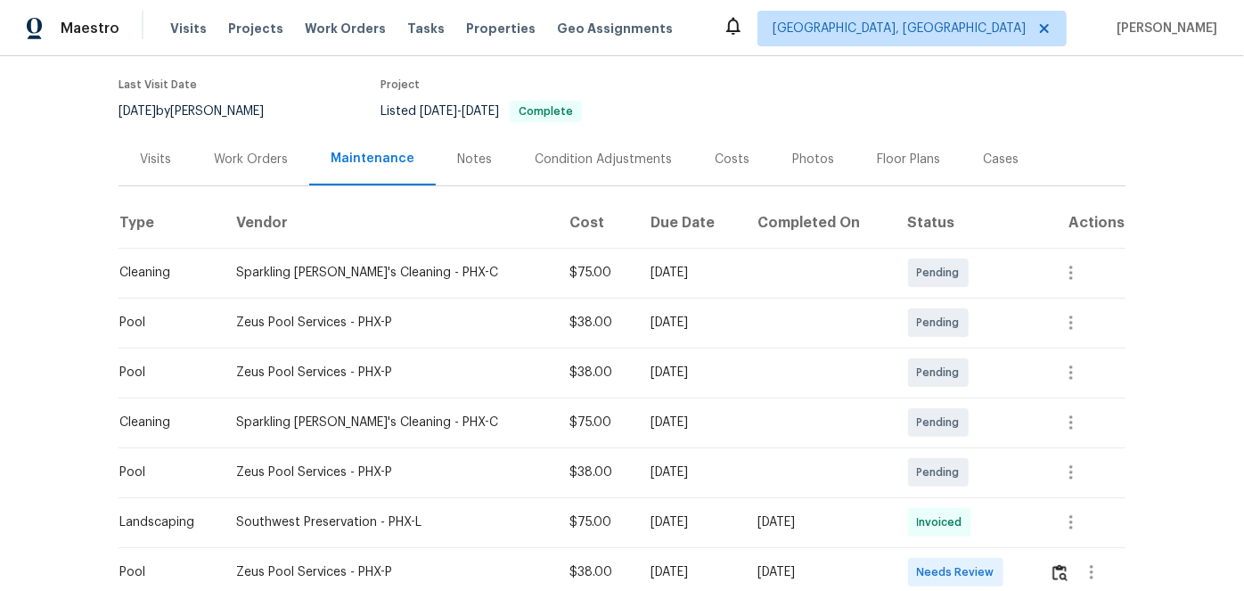
scroll to position [486, 0]
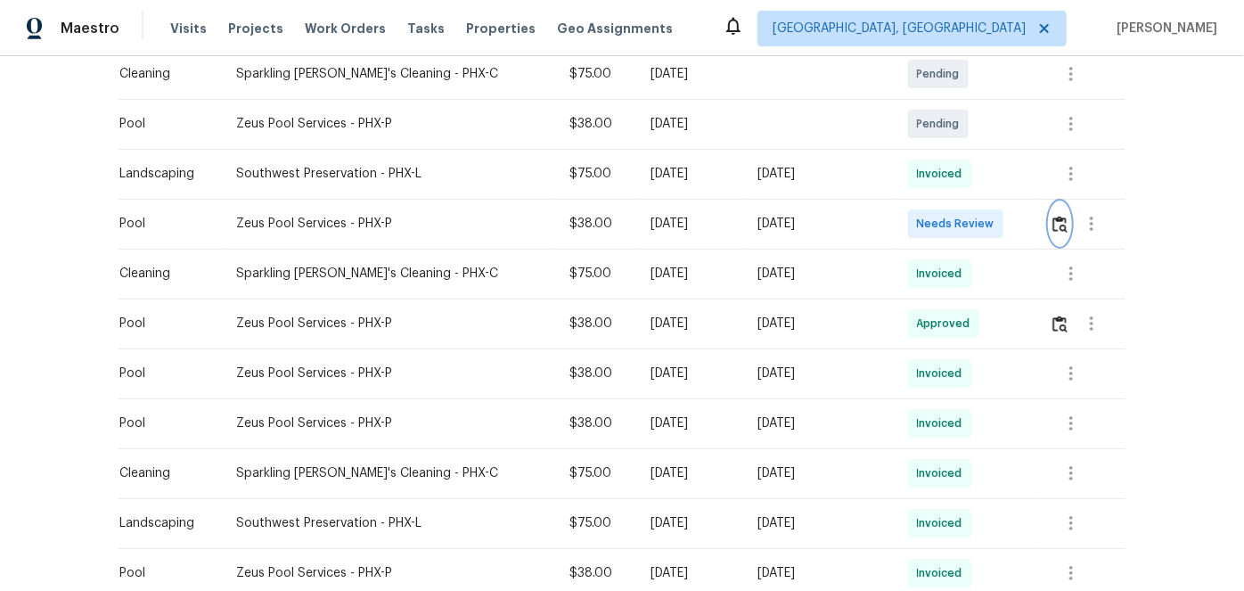
click at [1053, 219] on img "button" at bounding box center [1060, 224] width 15 height 17
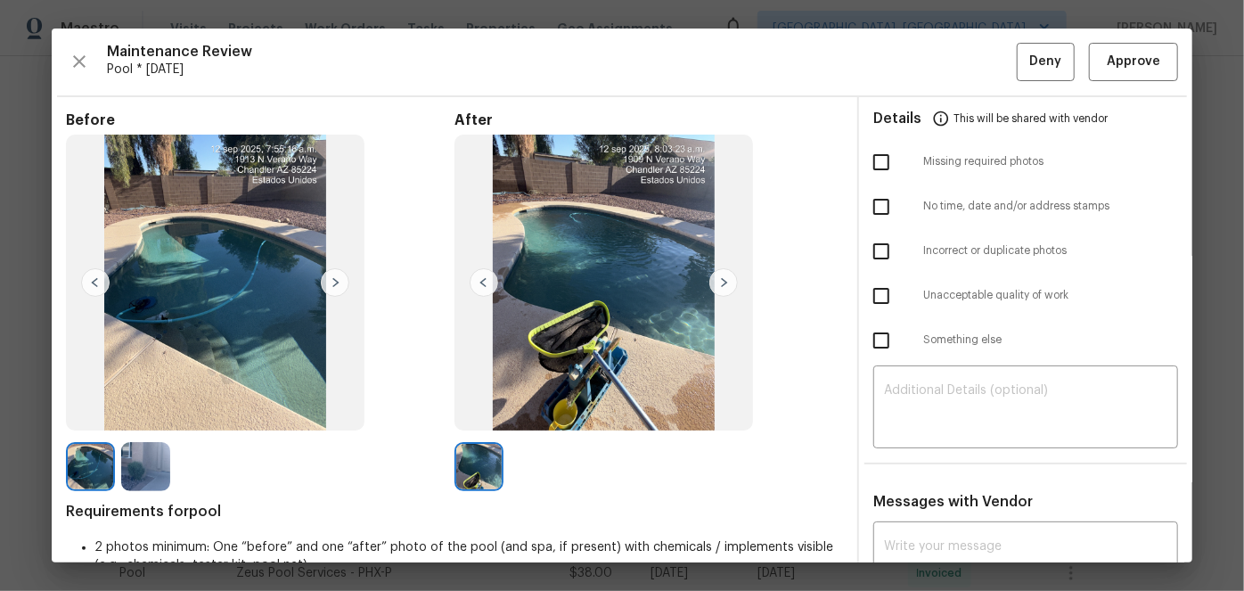
click at [335, 280] on img at bounding box center [335, 282] width 29 height 29
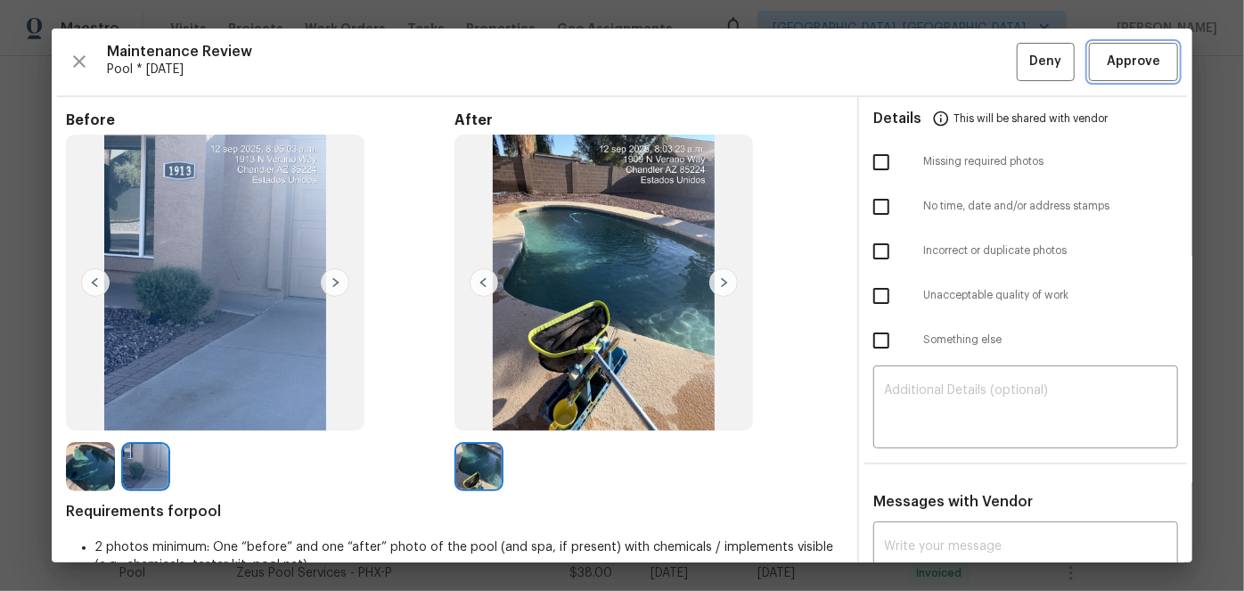
click at [1118, 62] on span "Approve" at bounding box center [1133, 62] width 53 height 22
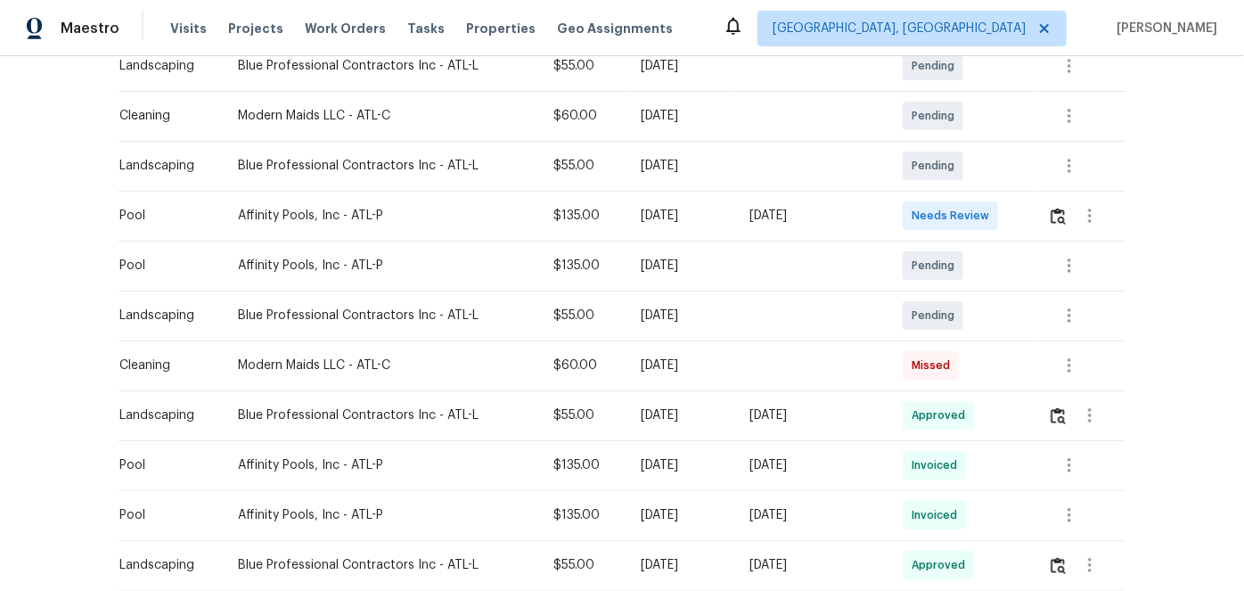
scroll to position [405, 0]
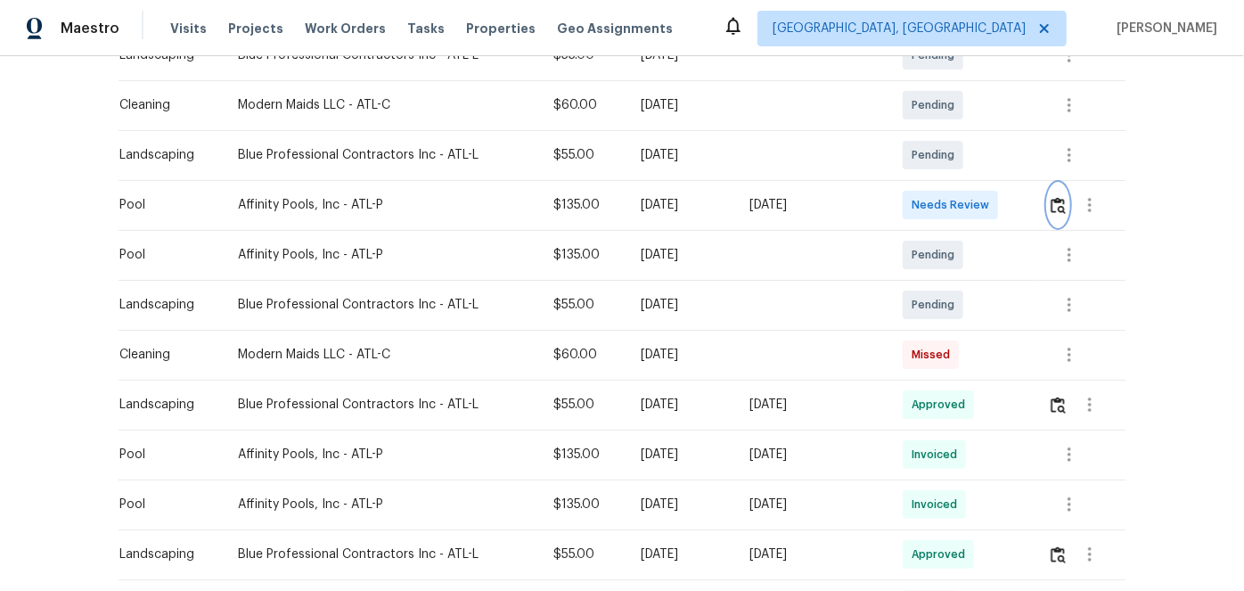
click at [1057, 201] on img "button" at bounding box center [1058, 205] width 15 height 17
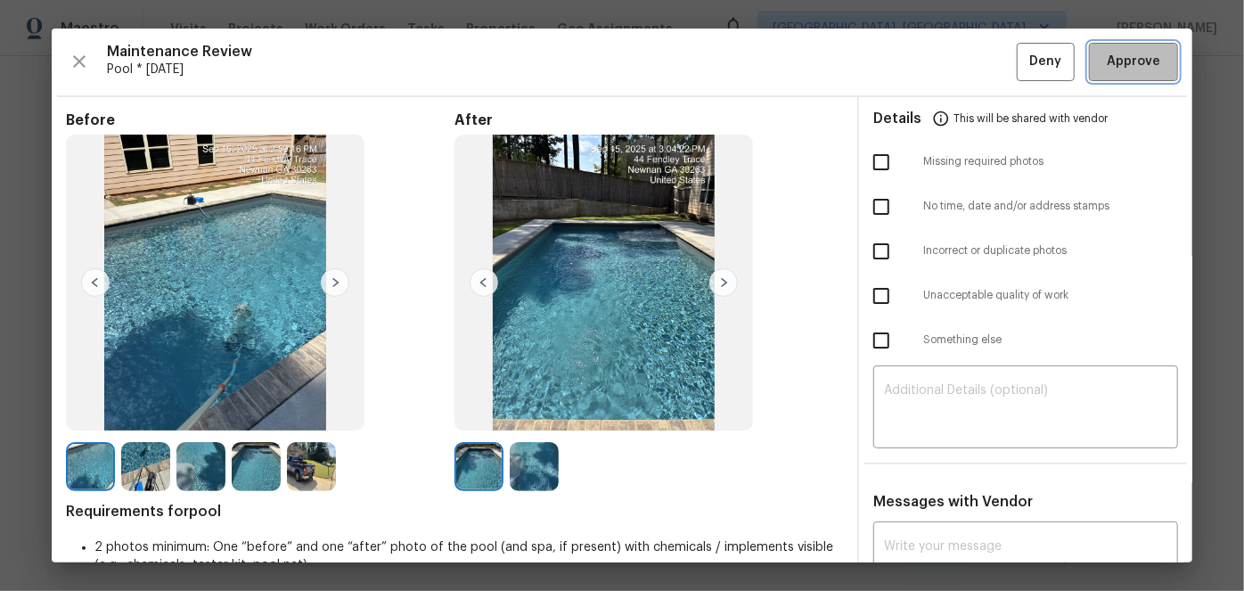
click at [1136, 62] on span "Approve" at bounding box center [1133, 62] width 53 height 22
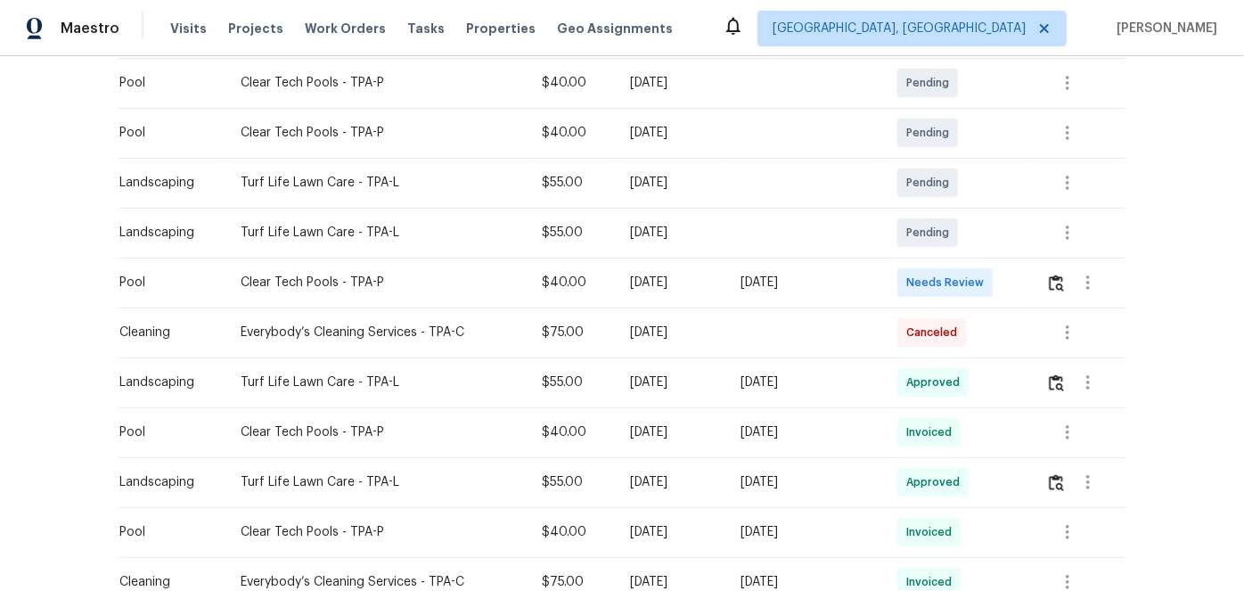
scroll to position [405, 0]
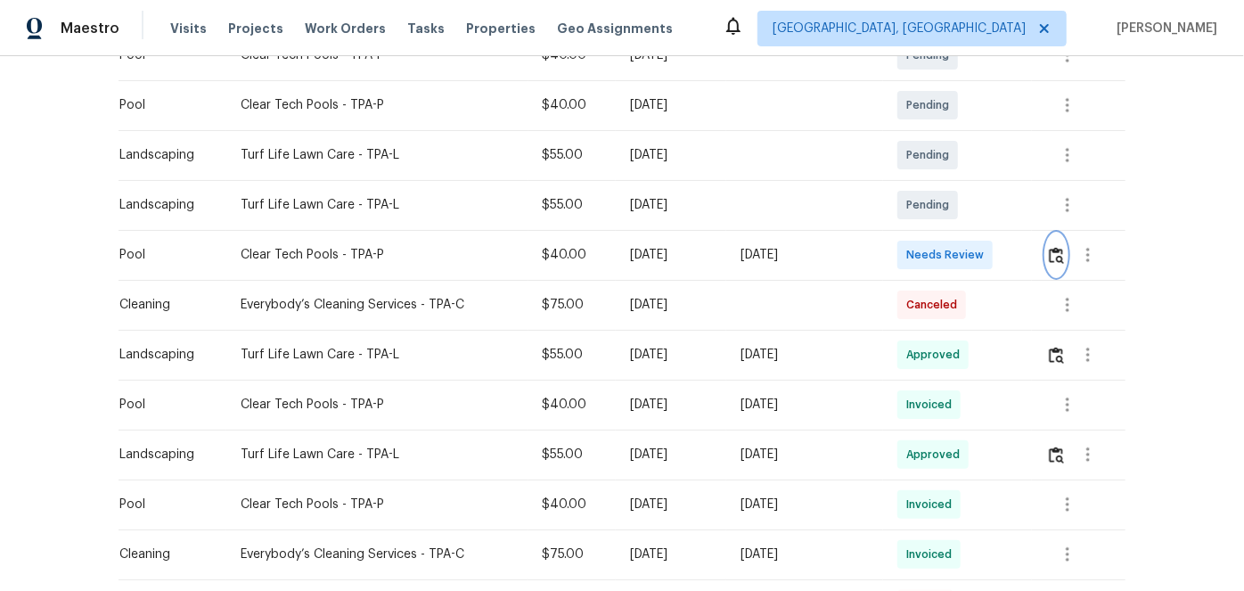
click at [1053, 255] on img "button" at bounding box center [1056, 255] width 15 height 17
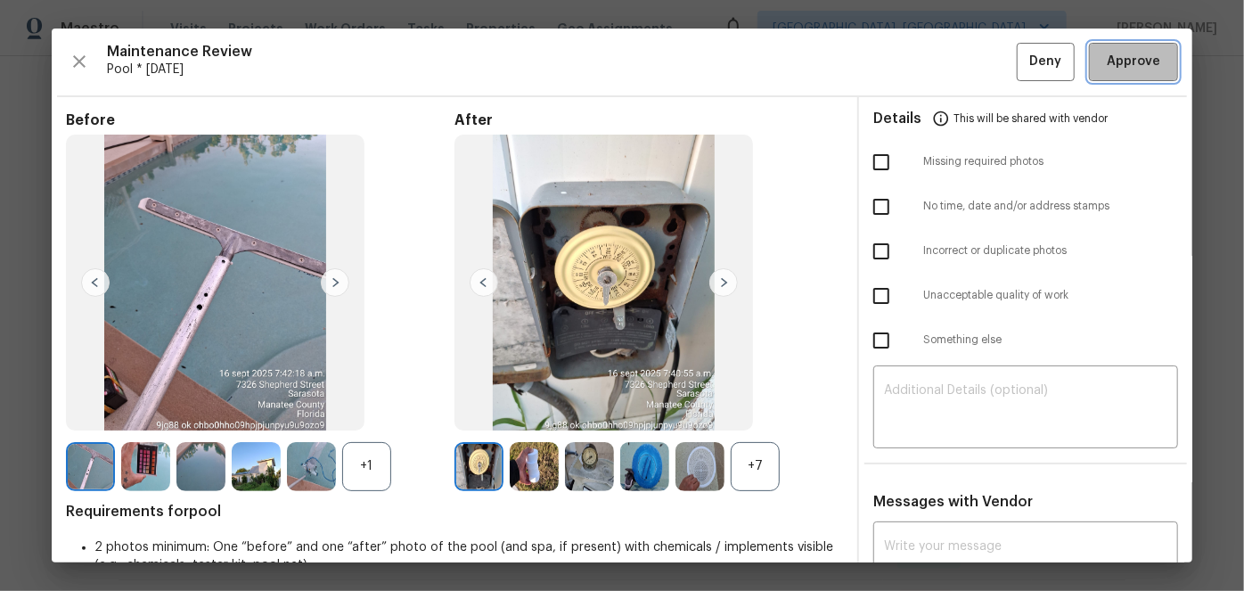
click at [1118, 57] on span "Approve" at bounding box center [1133, 62] width 53 height 22
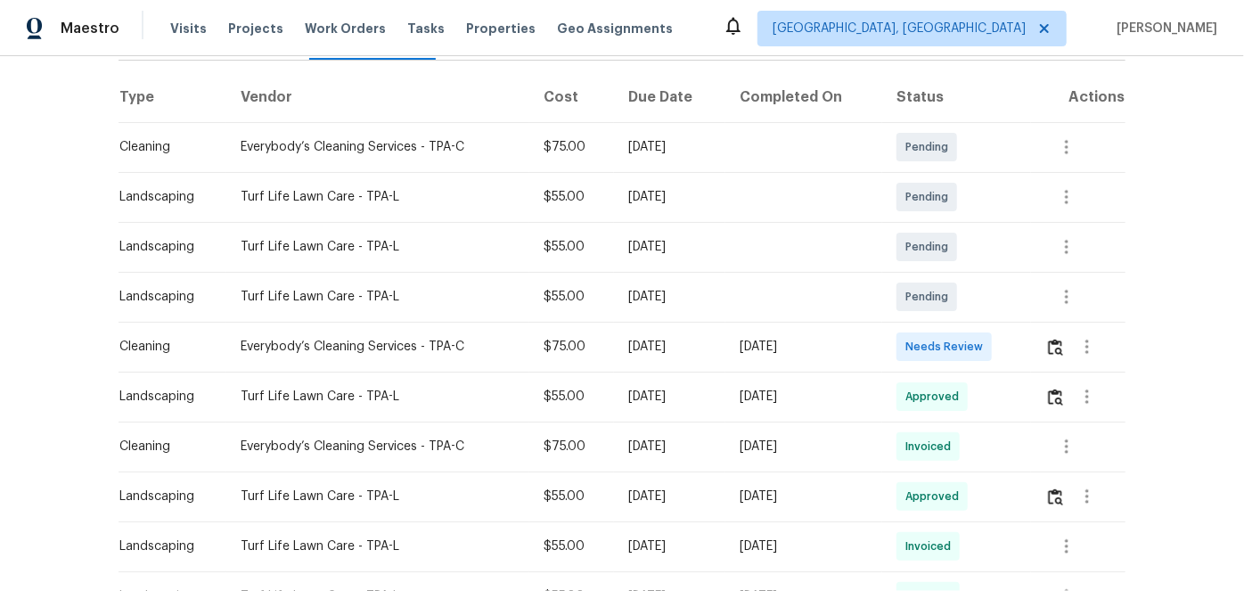
scroll to position [324, 0]
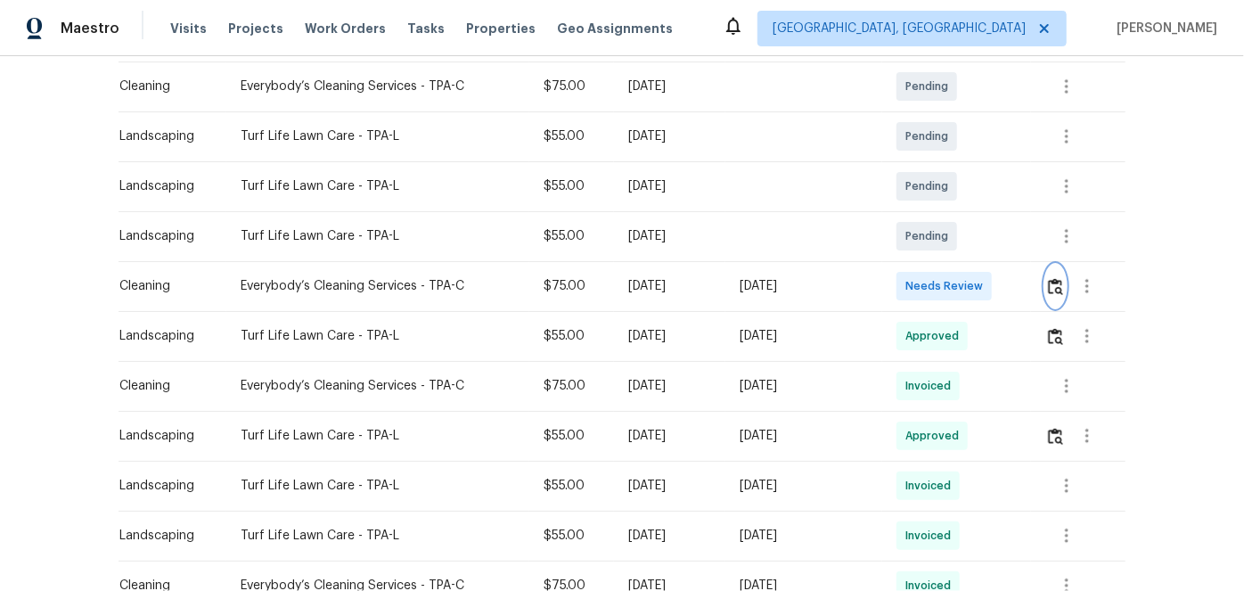
click at [1060, 285] on img "button" at bounding box center [1055, 286] width 15 height 17
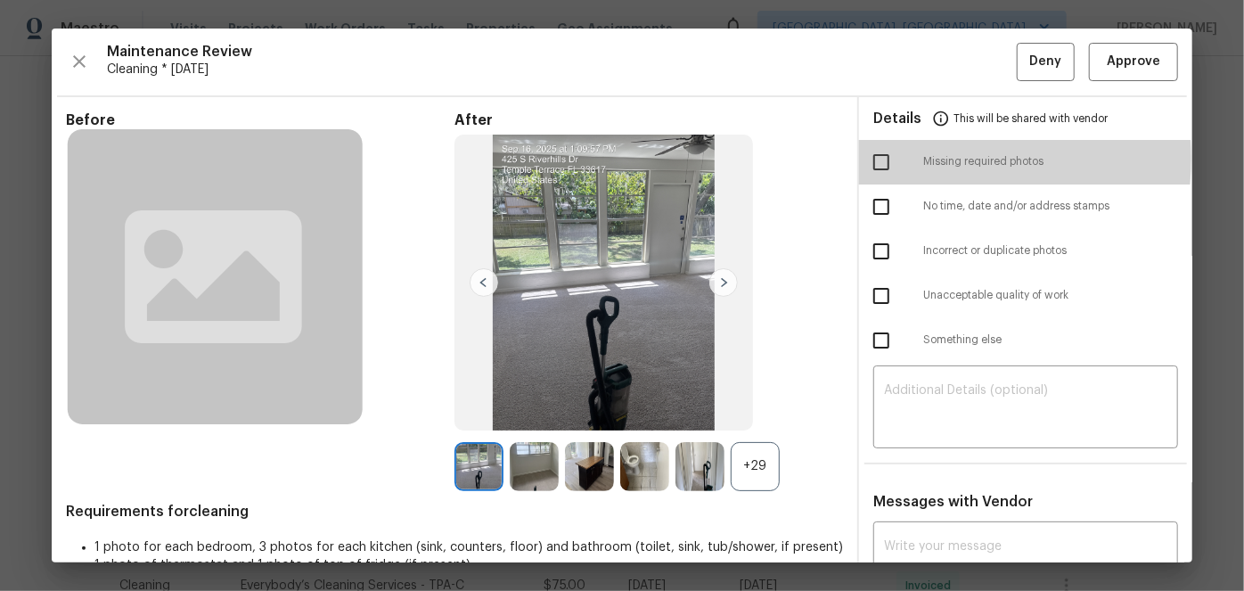
click at [874, 157] on input "checkbox" at bounding box center [881, 162] width 37 height 37
checkbox input "true"
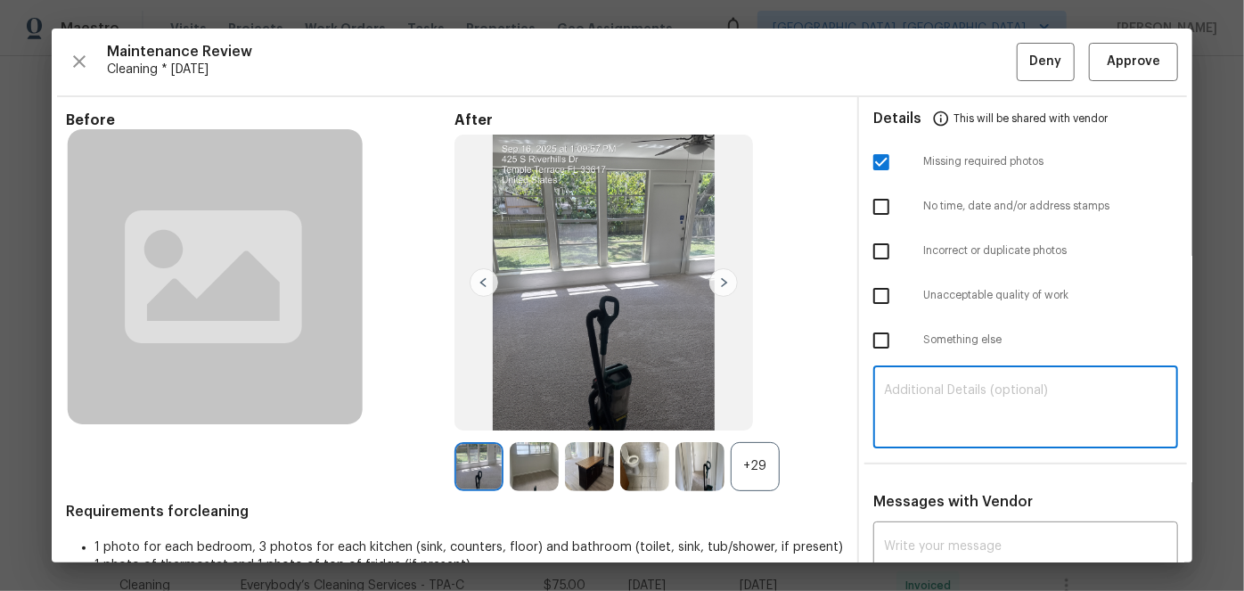
click at [893, 388] on textarea at bounding box center [1025, 409] width 283 height 50
paste textarea "Maintenance Audit Team: Hello! Unfortunately, this Cleaning visit completed on …"
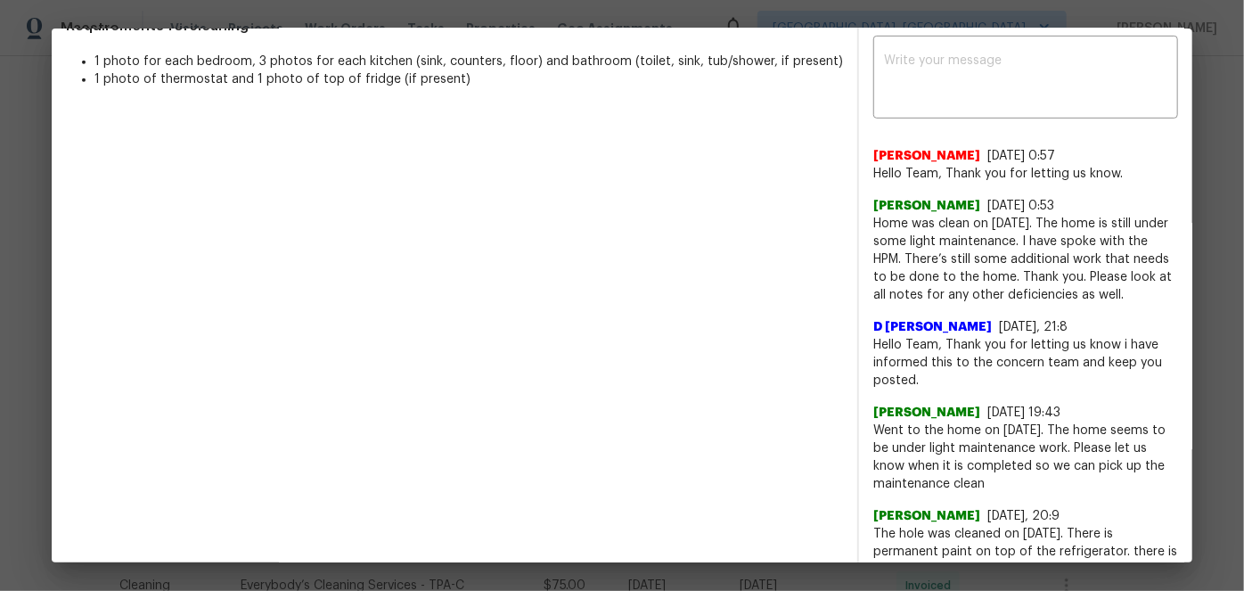
scroll to position [242, 0]
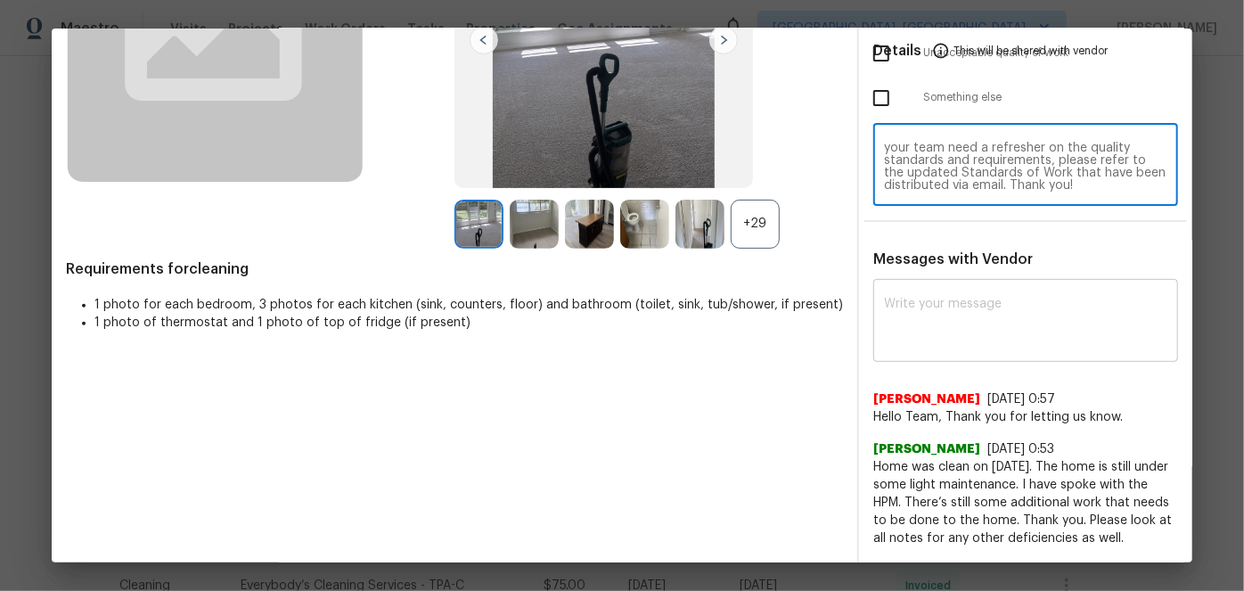
type textarea "Maintenance Audit Team: Hello! Unfortunately, this Cleaning visit completed on …"
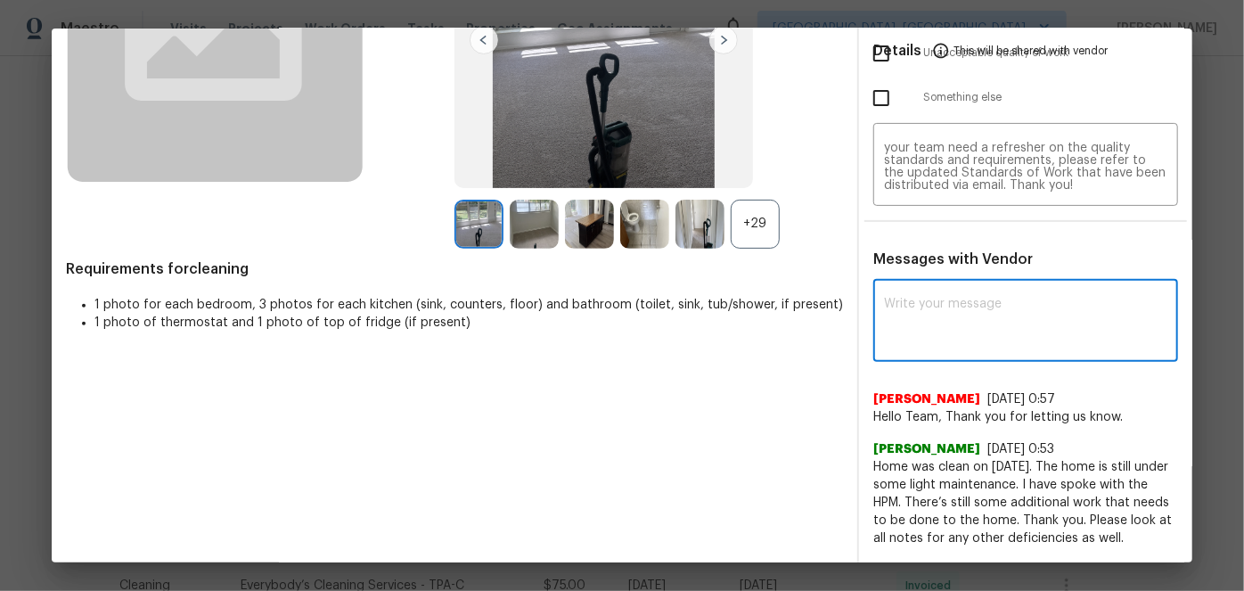
click at [910, 312] on textarea at bounding box center [1025, 323] width 283 height 50
paste textarea "Maintenance Audit Team: Hello! Unfortunately, this Cleaning visit completed on …"
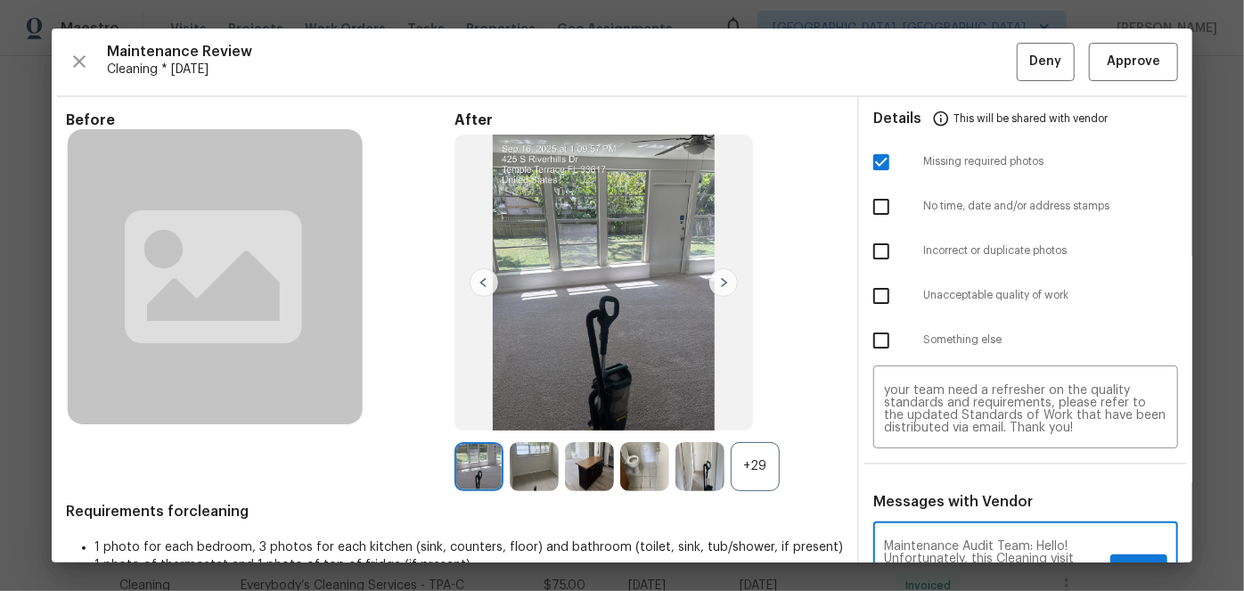
scroll to position [0, 0]
type textarea "Maintenance Audit Team: Hello! Unfortunately, this Cleaning visit completed on …"
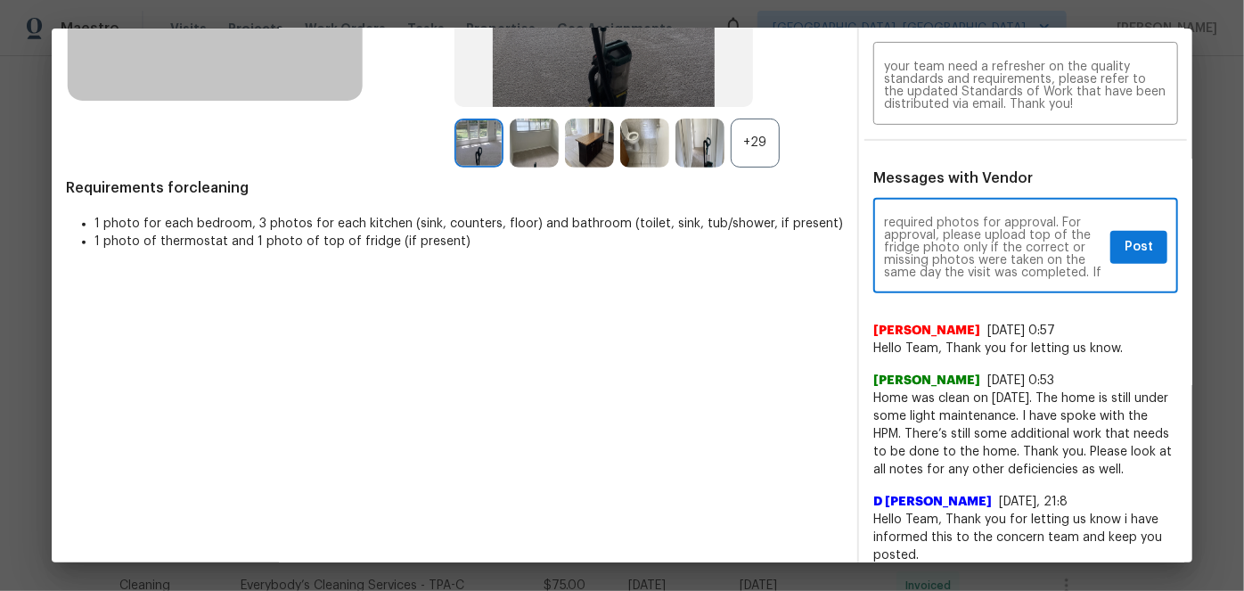
scroll to position [64, 0]
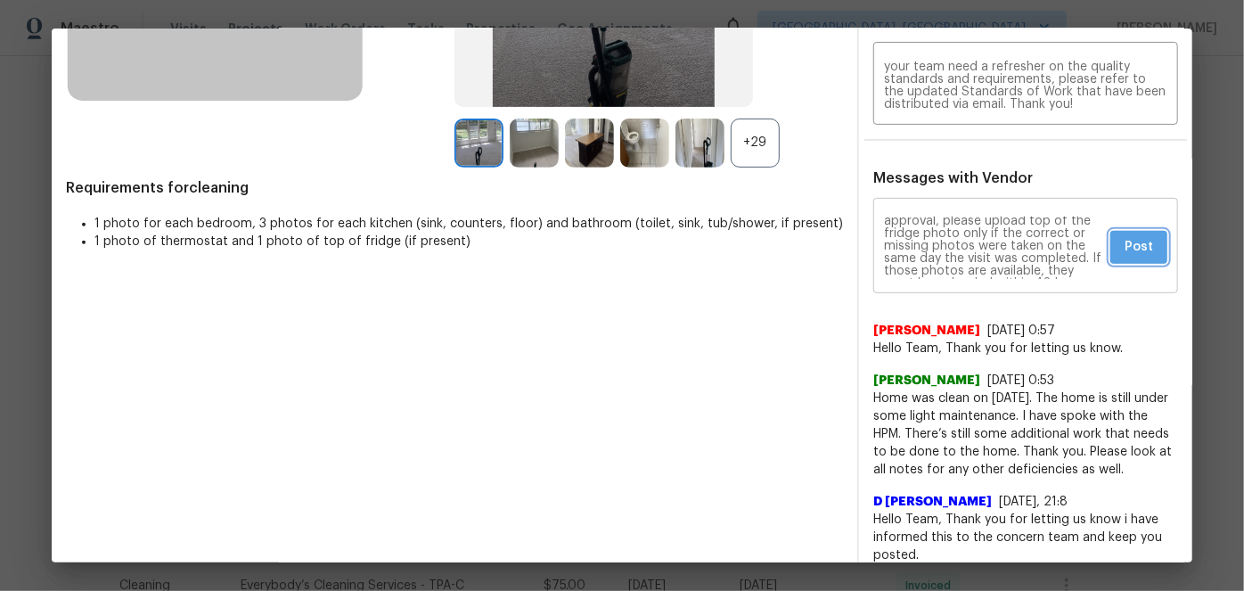
click at [1140, 239] on span "Post" at bounding box center [1139, 247] width 29 height 22
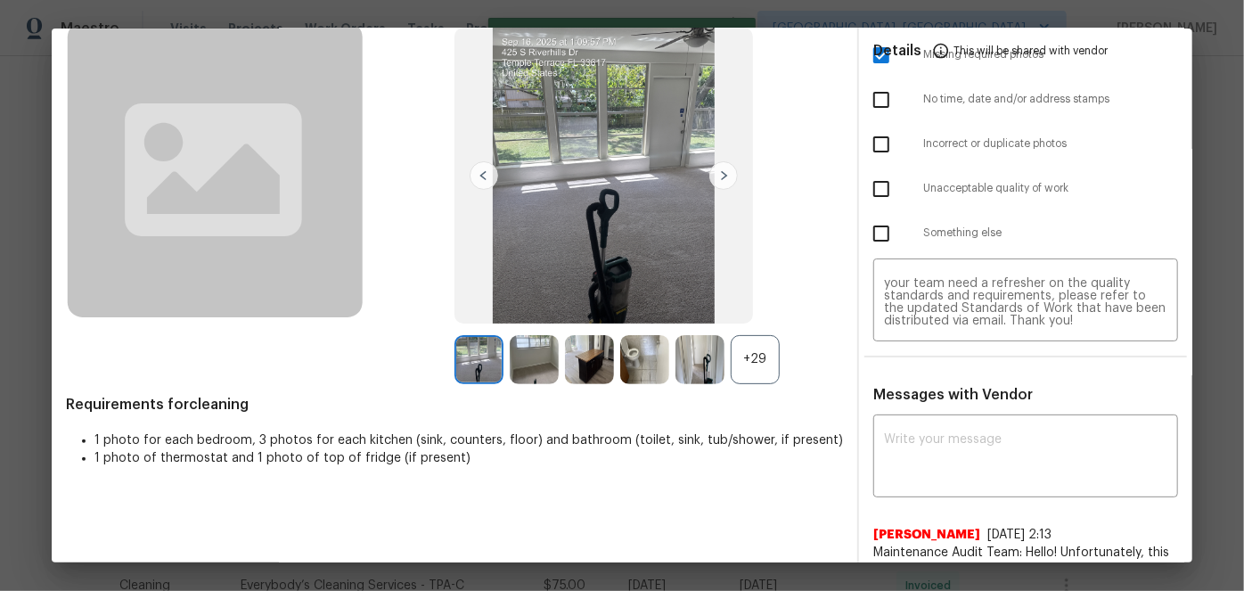
scroll to position [0, 0]
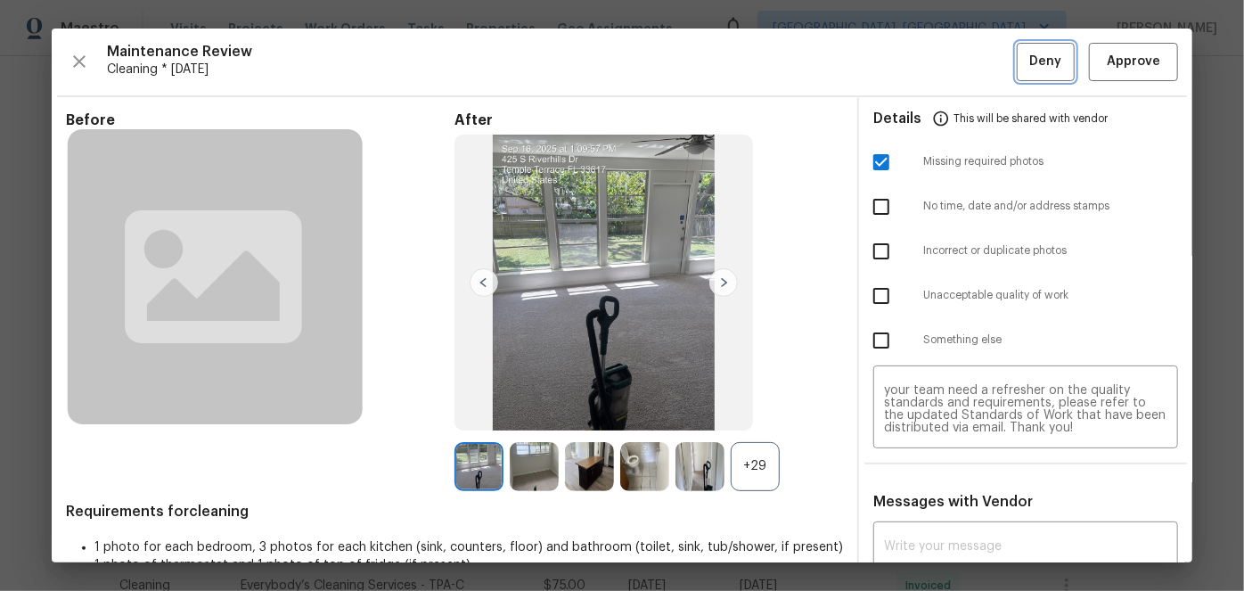
click at [1041, 60] on span "Deny" at bounding box center [1046, 62] width 32 height 22
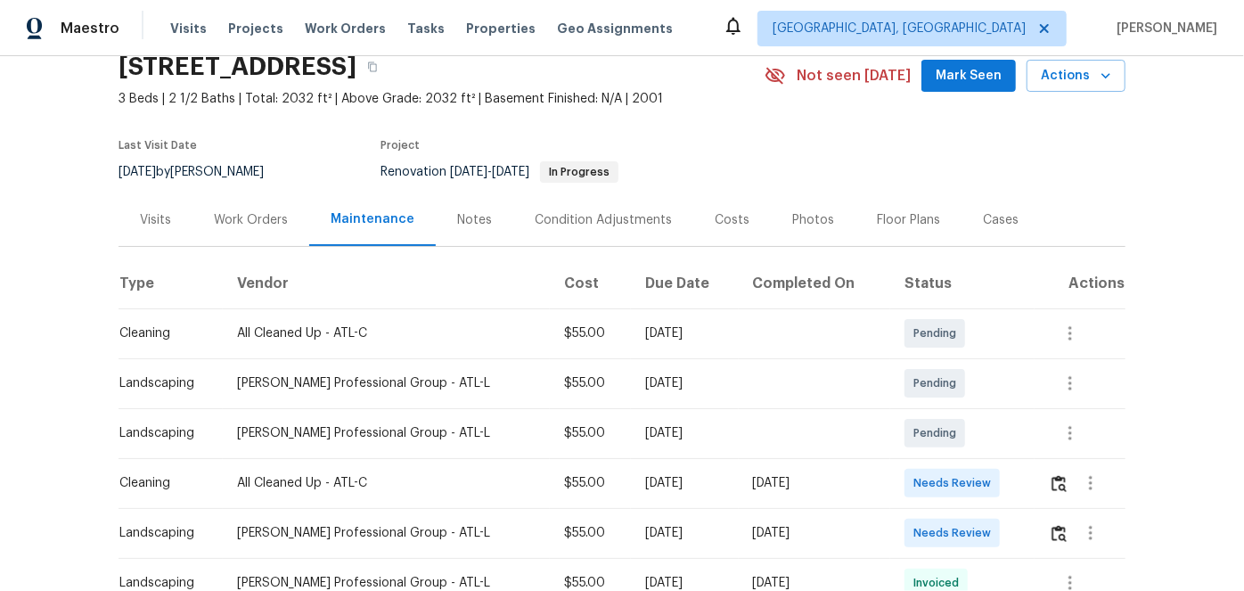
scroll to position [161, 0]
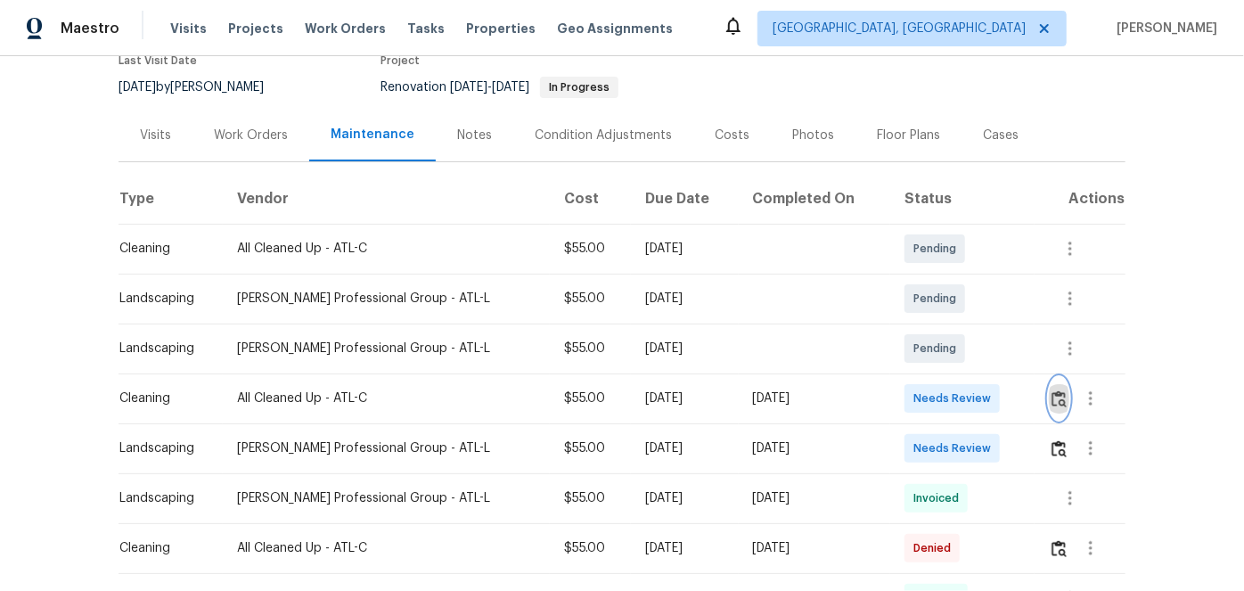
click at [1054, 395] on img "button" at bounding box center [1059, 398] width 15 height 17
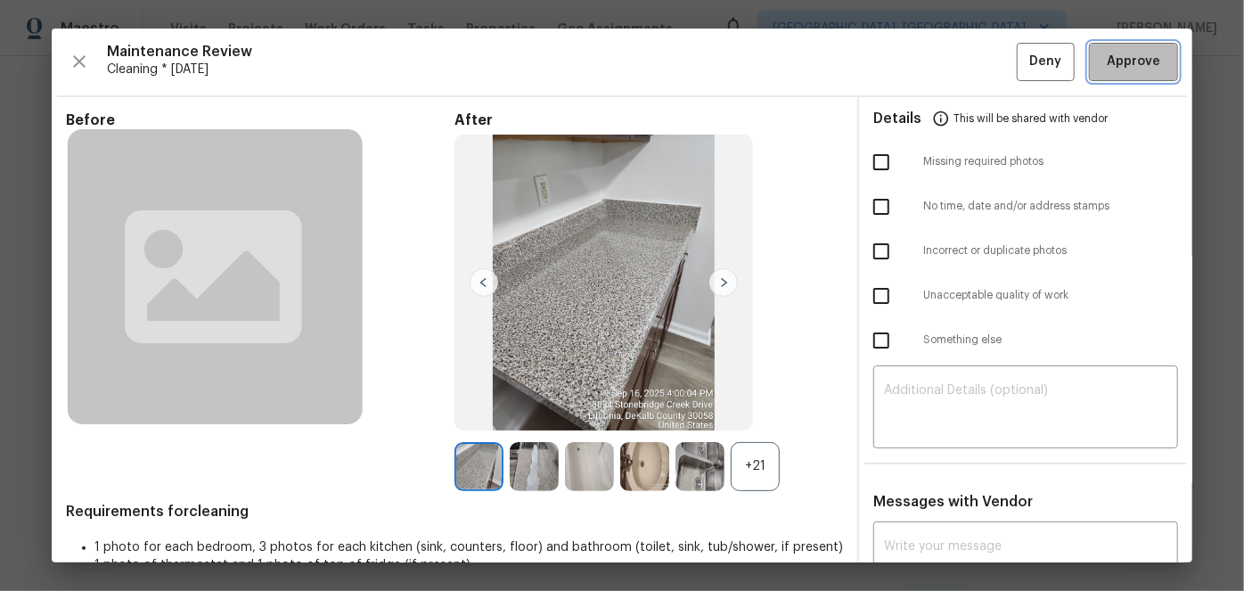
click at [1118, 53] on span "Approve" at bounding box center [1133, 62] width 53 height 22
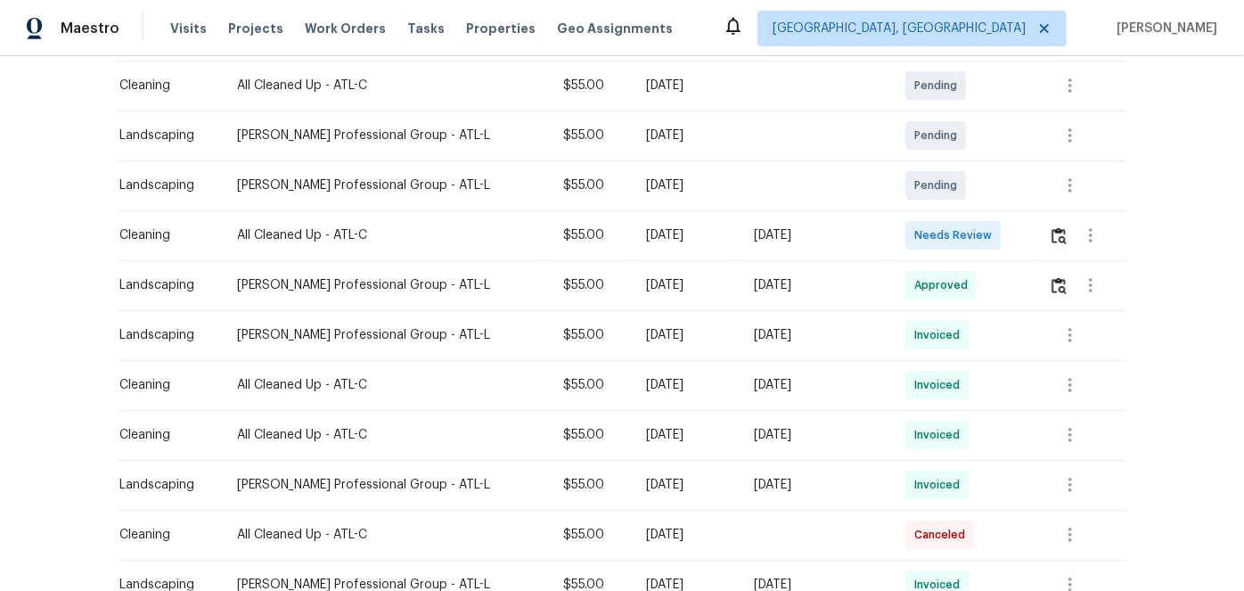
scroll to position [324, 0]
click at [1054, 237] on img "button" at bounding box center [1059, 236] width 15 height 17
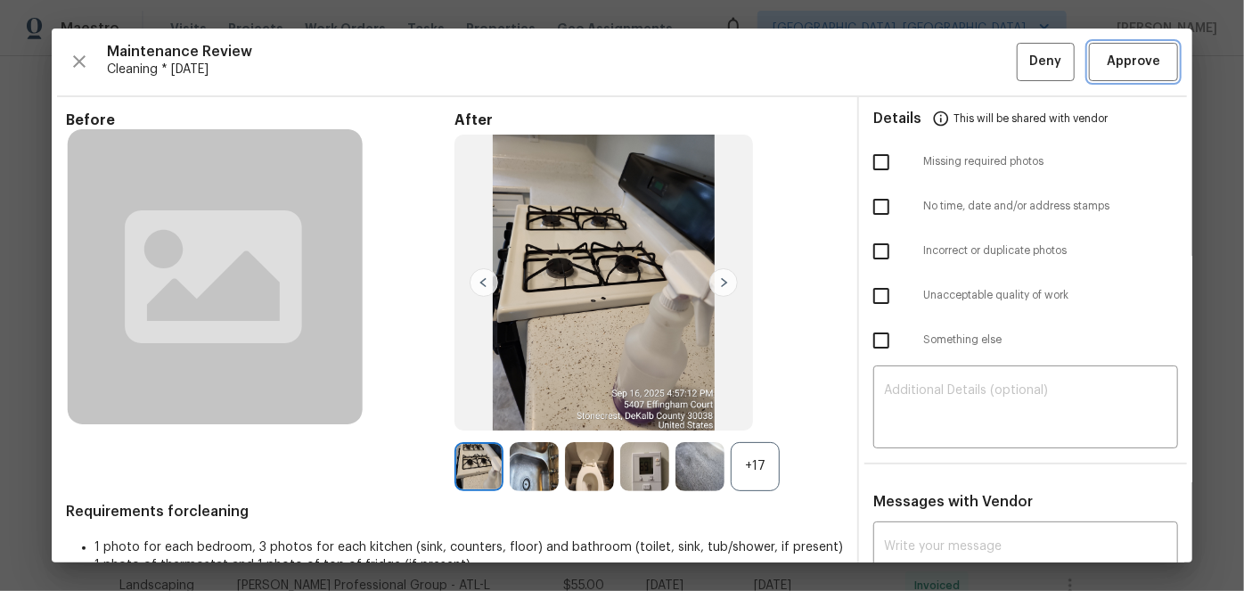
click at [1142, 64] on span "Approve" at bounding box center [1133, 62] width 53 height 22
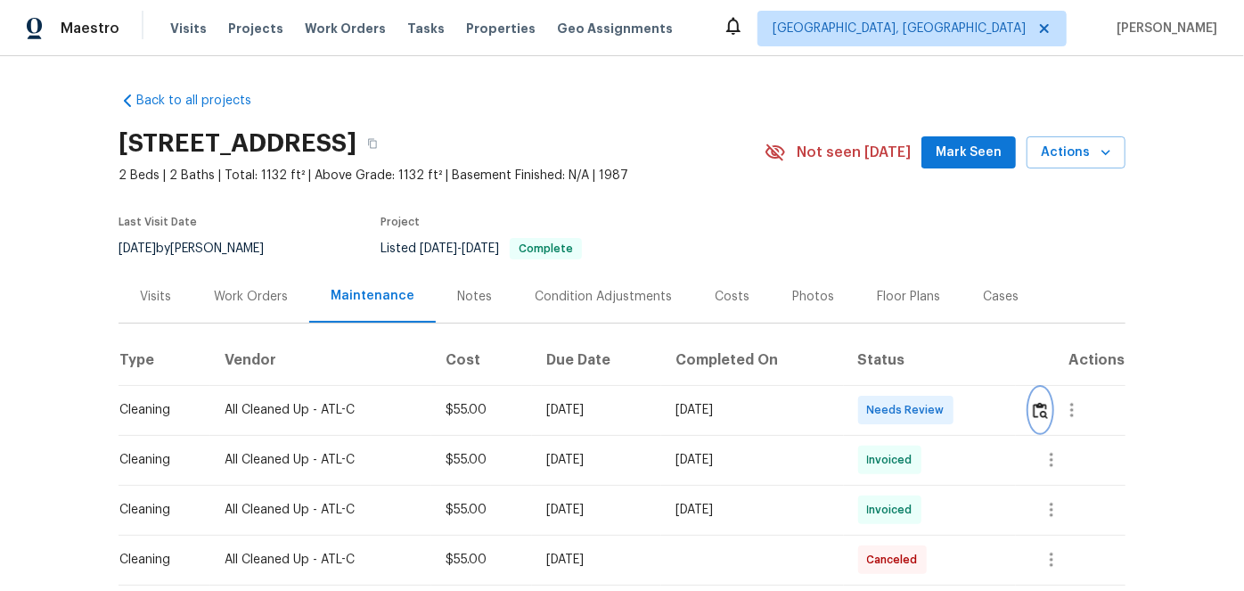
click at [1046, 412] on img "button" at bounding box center [1040, 410] width 15 height 17
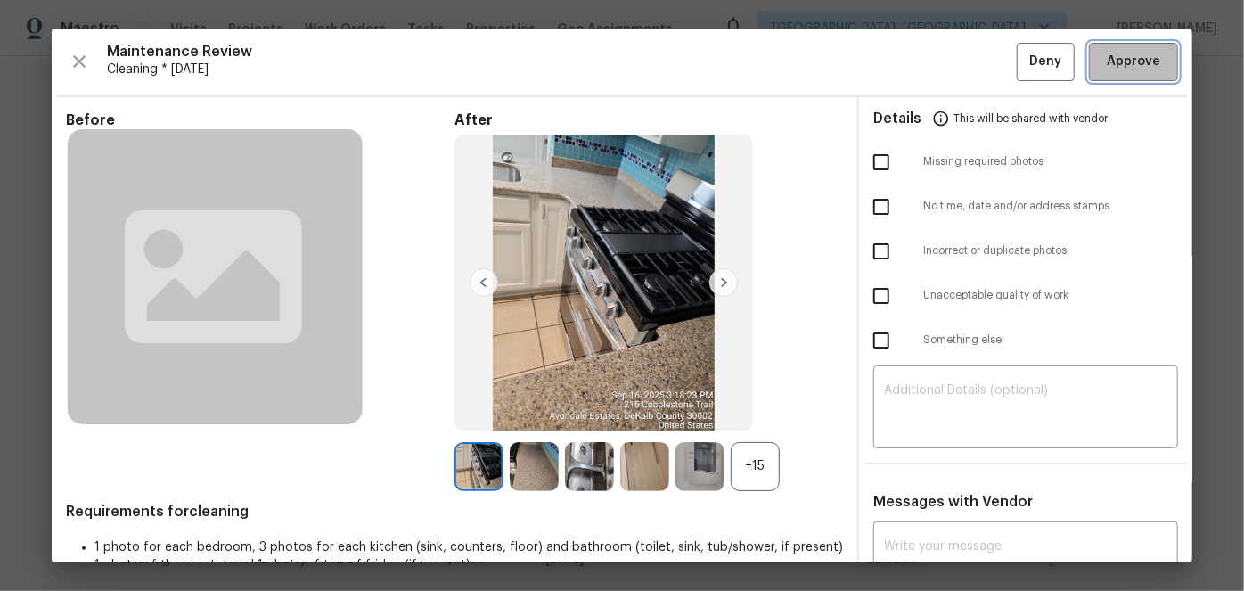
click at [1110, 57] on span "Approve" at bounding box center [1133, 62] width 53 height 22
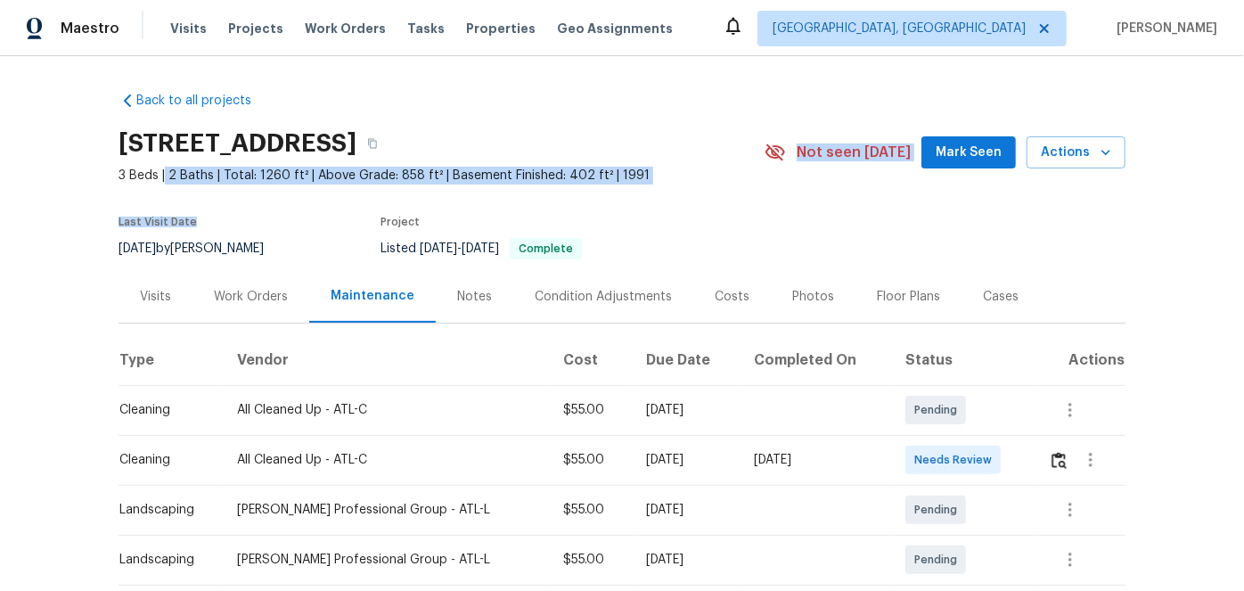
drag, startPoint x: 158, startPoint y: 173, endPoint x: 242, endPoint y: 185, distance: 85.5
click at [242, 185] on section "[STREET_ADDRESS] 3 Beds | 2 Baths | Total: 1260 ft² | Above Grade: 858 ft² | Ba…" at bounding box center [622, 195] width 1007 height 150
click at [236, 207] on div "Last Visit Date [DATE] by [PERSON_NAME] Project Listed [DATE] - [DATE] Complete" at bounding box center [421, 238] width 604 height 64
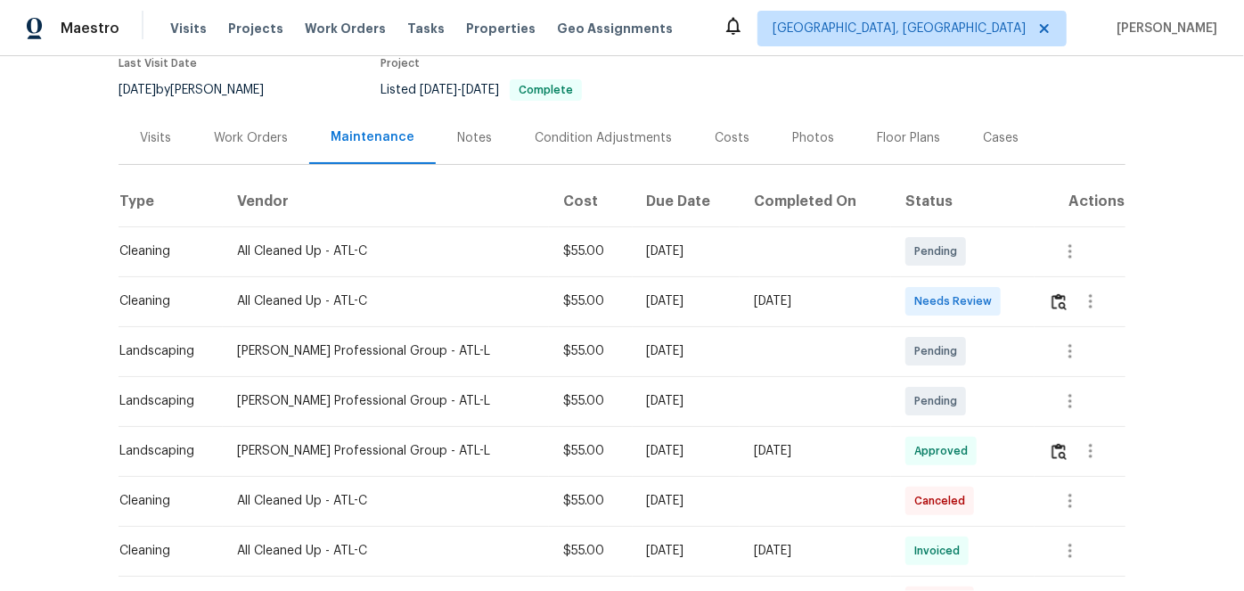
scroll to position [161, 0]
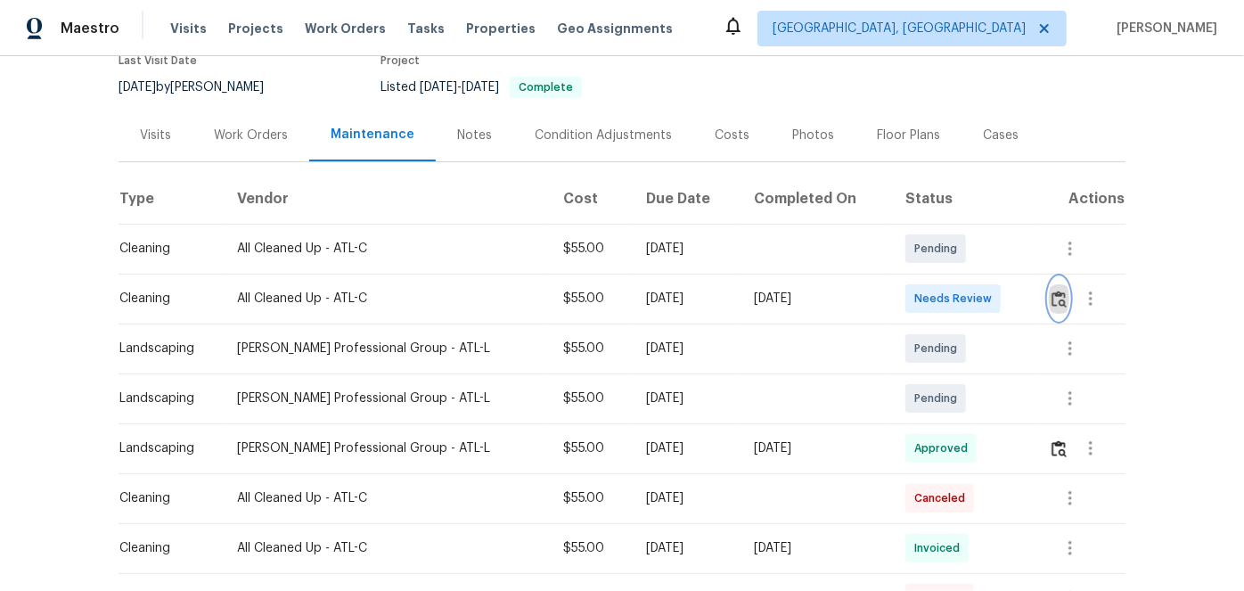
click at [1055, 295] on img "button" at bounding box center [1059, 299] width 15 height 17
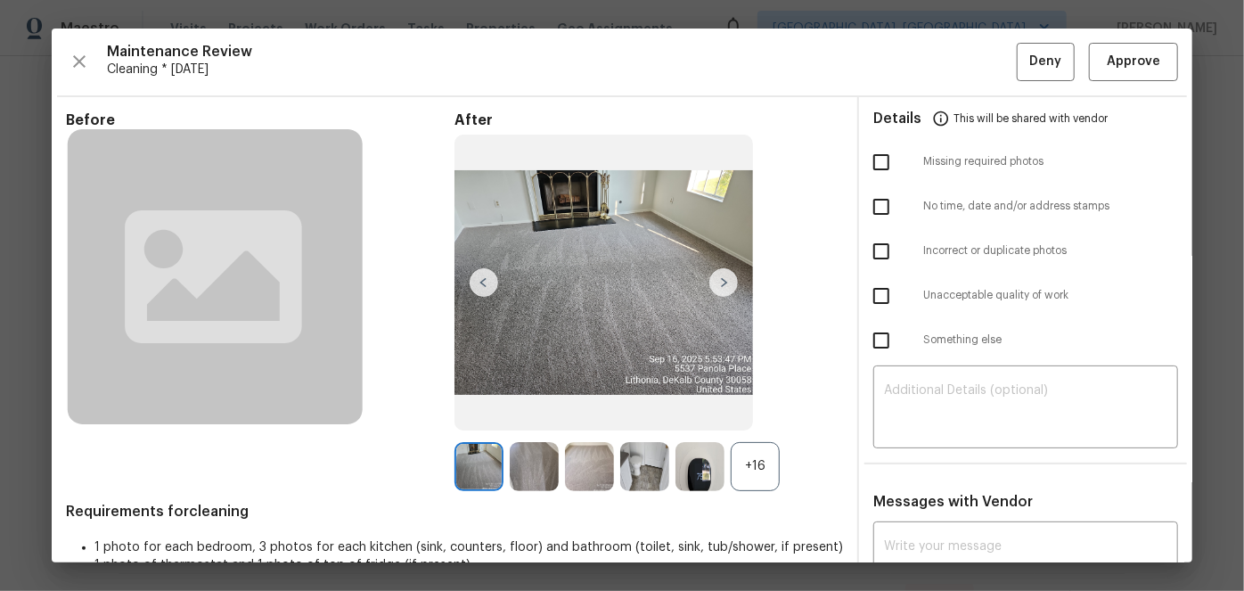
click at [874, 160] on input "checkbox" at bounding box center [881, 162] width 37 height 37
checkbox input "true"
click at [924, 371] on div "​" at bounding box center [1026, 409] width 305 height 78
paste textarea "Maintenance Audit Team: Hello! Unfortunately, this Cleaning visit completed on …"
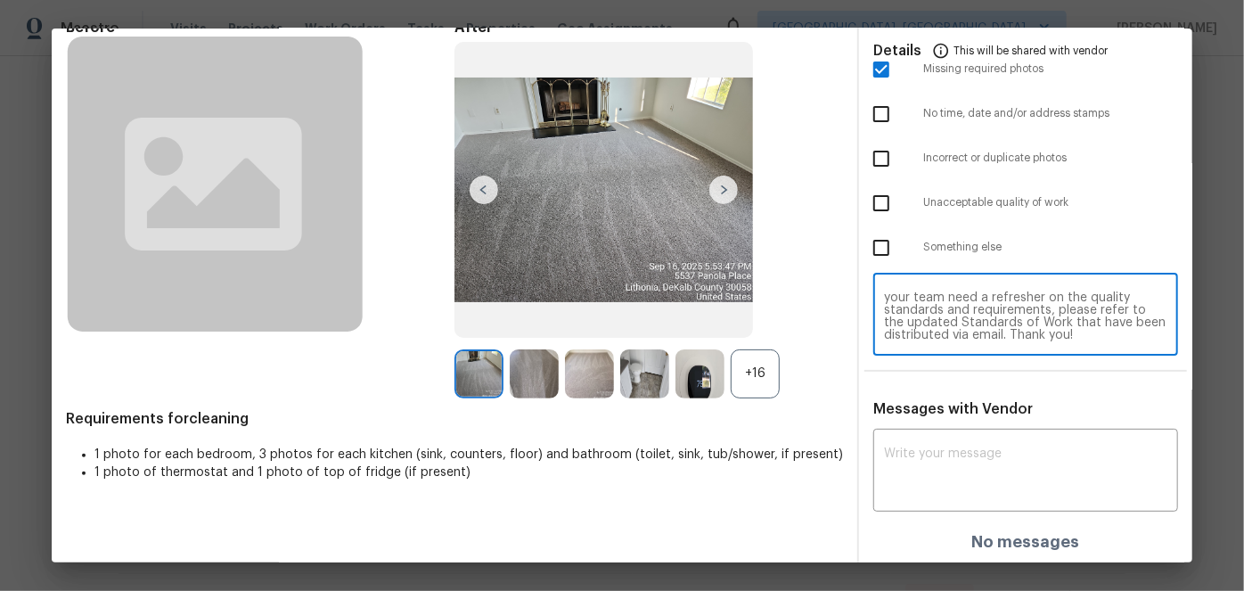
scroll to position [94, 0]
type textarea "Maintenance Audit Team: Hello! Unfortunately, this Cleaning visit completed on …"
click at [907, 442] on div "x ​" at bounding box center [1026, 471] width 305 height 78
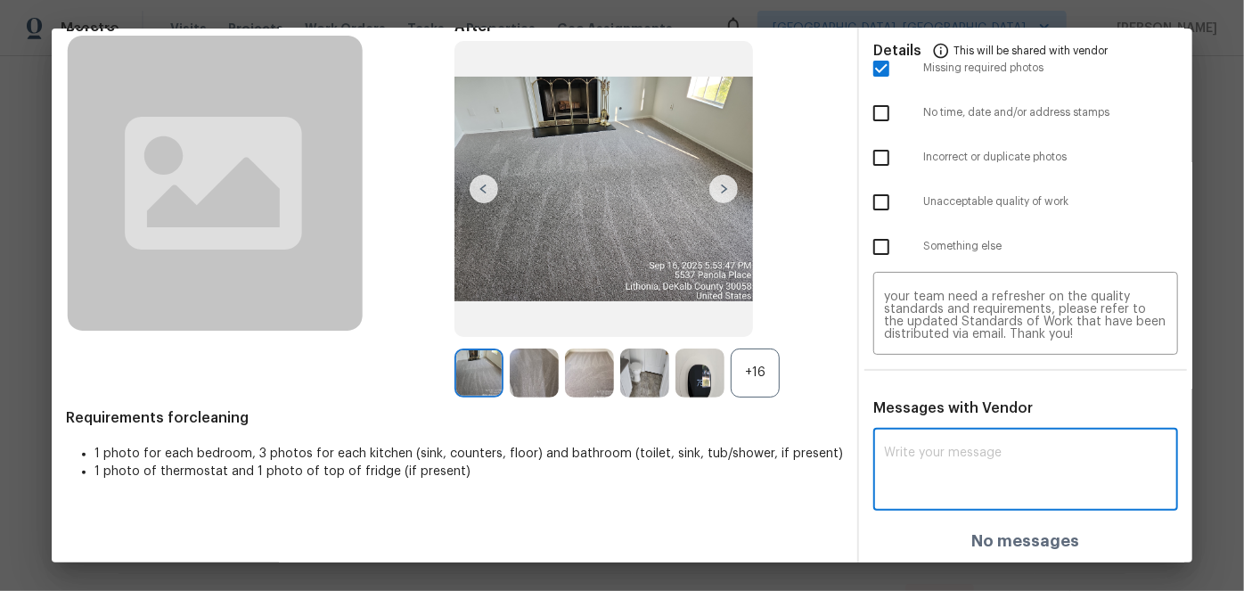
paste textarea "Maintenance Audit Team: Hello! Unfortunately, this Cleaning visit completed on …"
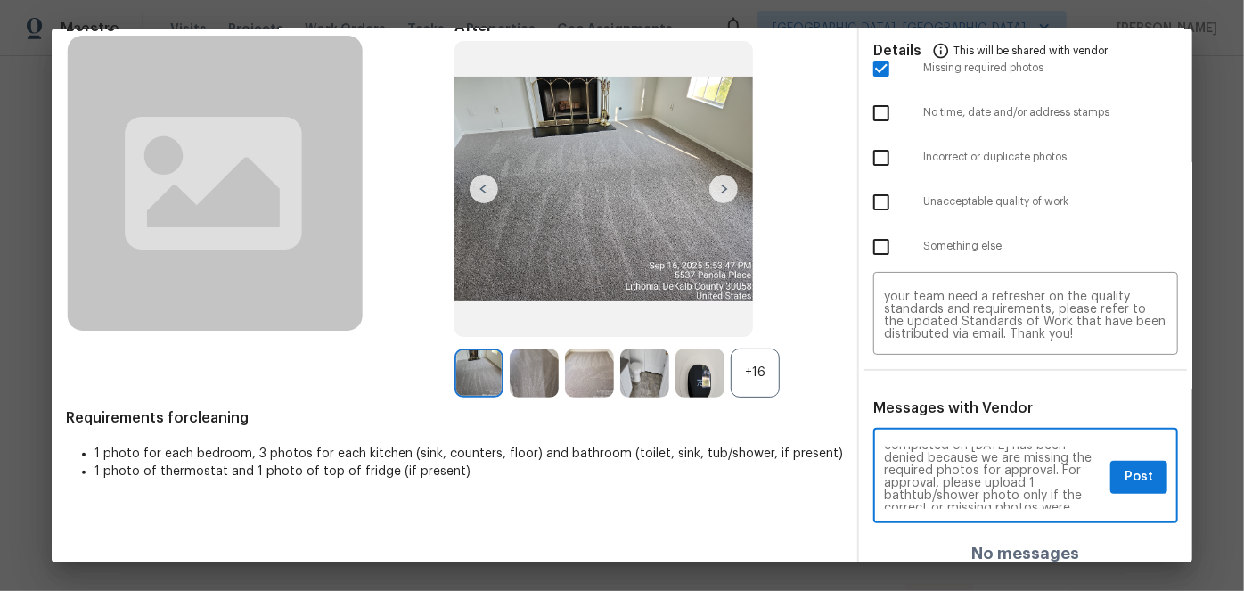
scroll to position [64, 0]
type textarea "Maintenance Audit Team: Hello! Unfortunately, this Cleaning visit completed on …"
click at [1139, 477] on span "Post" at bounding box center [1139, 477] width 29 height 22
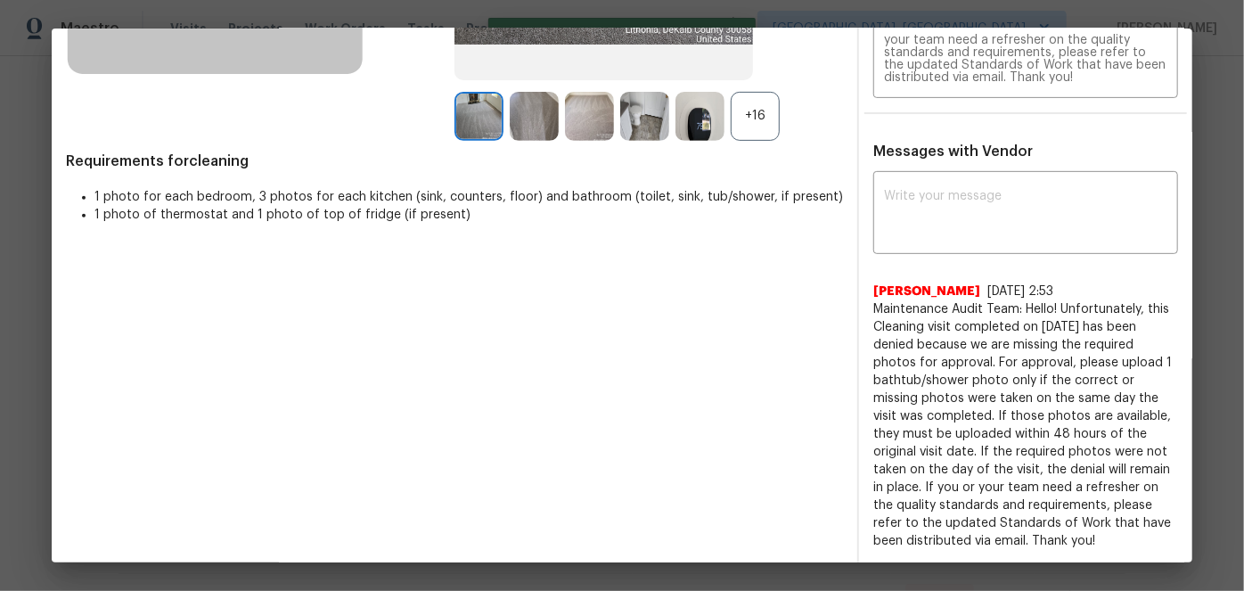
scroll to position [0, 0]
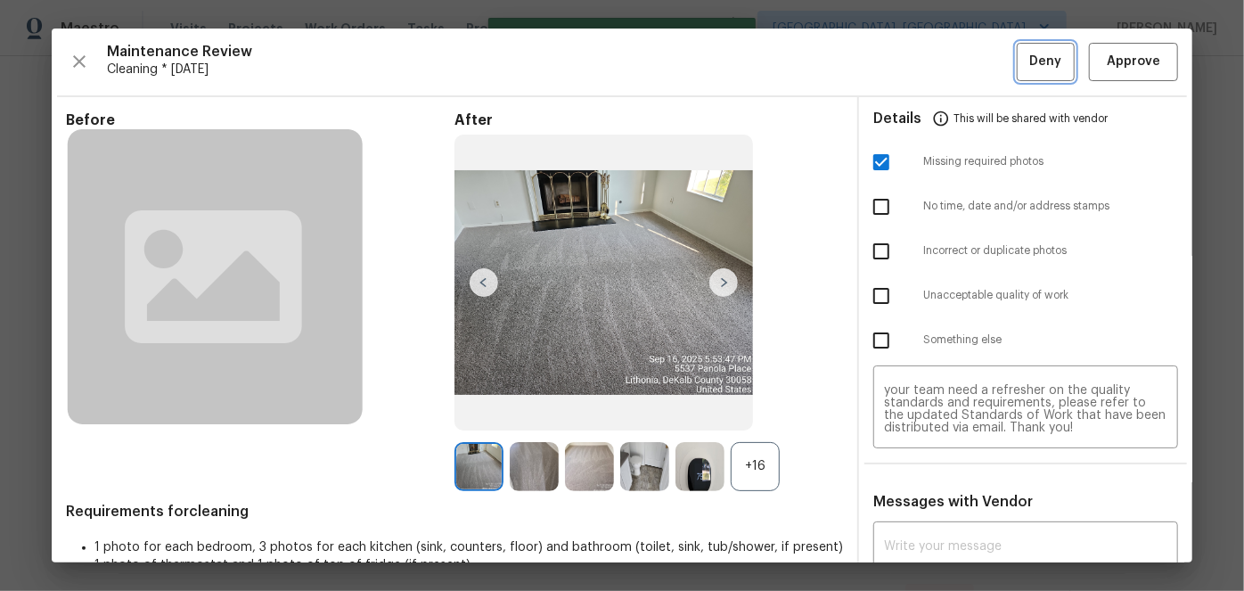
click at [1034, 69] on span "Deny" at bounding box center [1046, 62] width 32 height 22
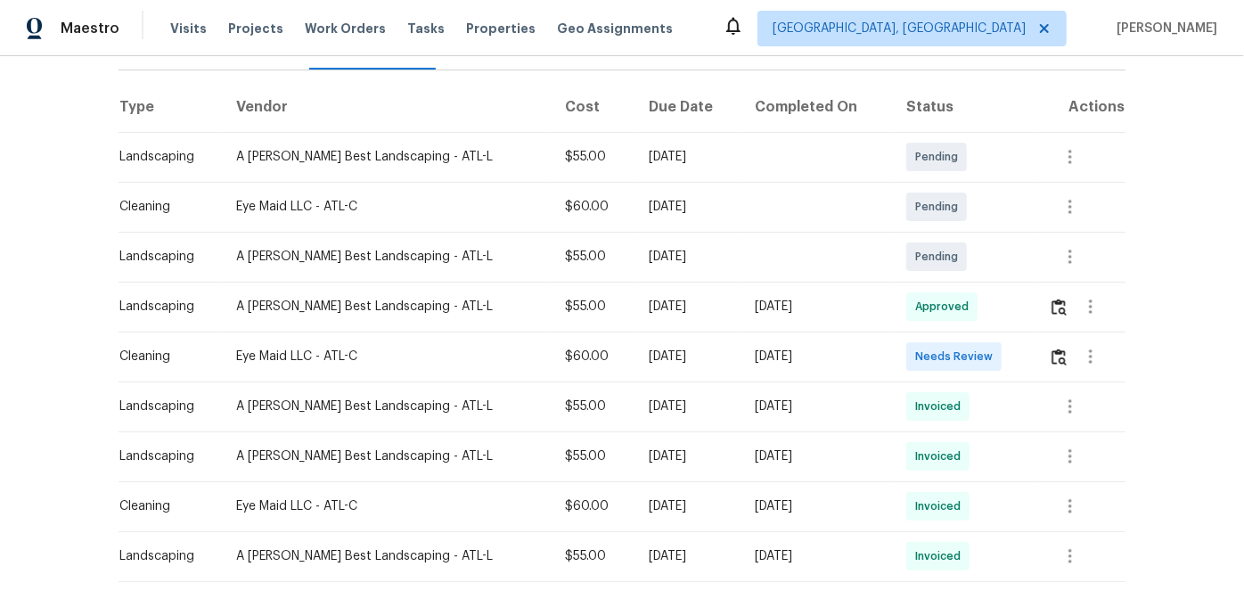
scroll to position [324, 0]
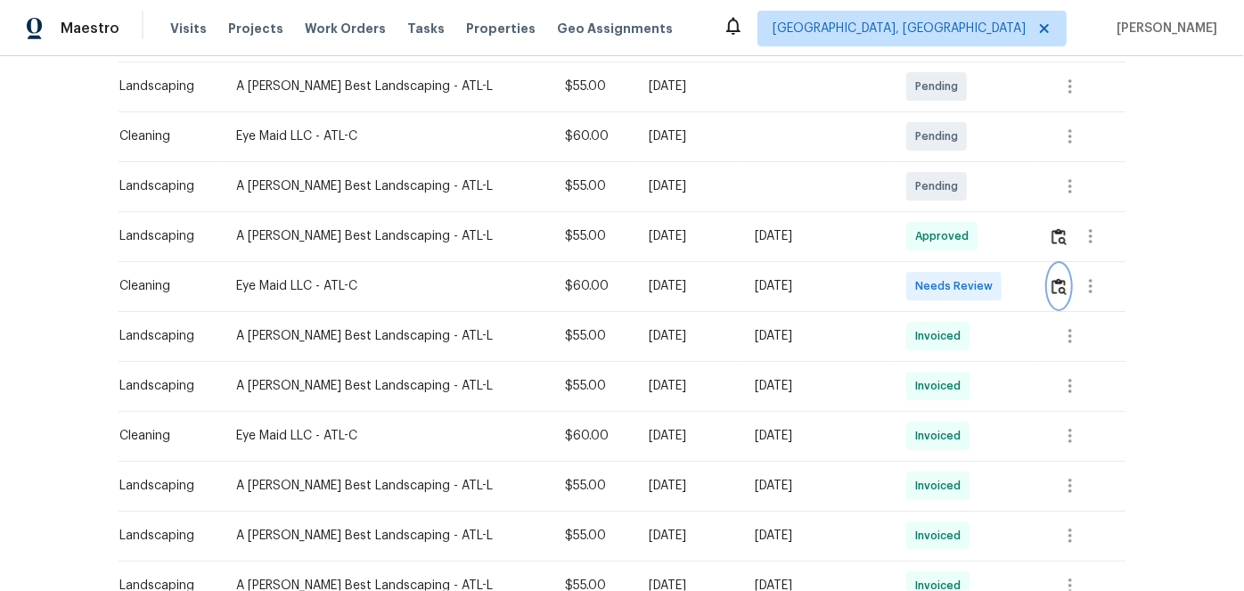
click at [1052, 285] on img "button" at bounding box center [1059, 286] width 15 height 17
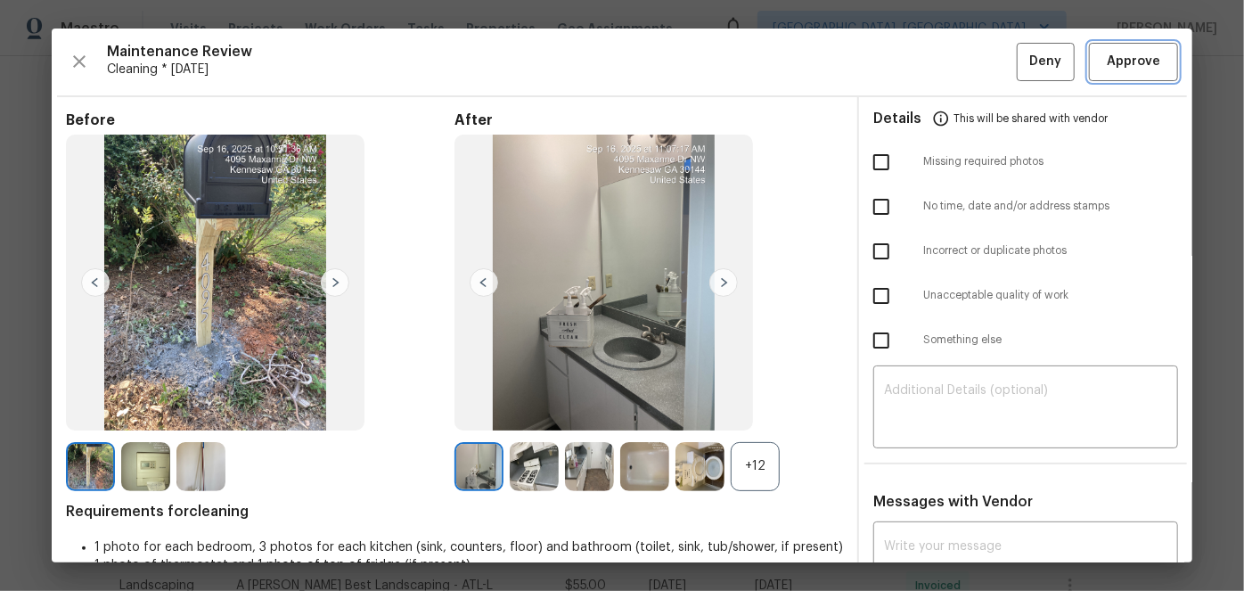
click at [1126, 56] on span "Approve" at bounding box center [1133, 62] width 53 height 22
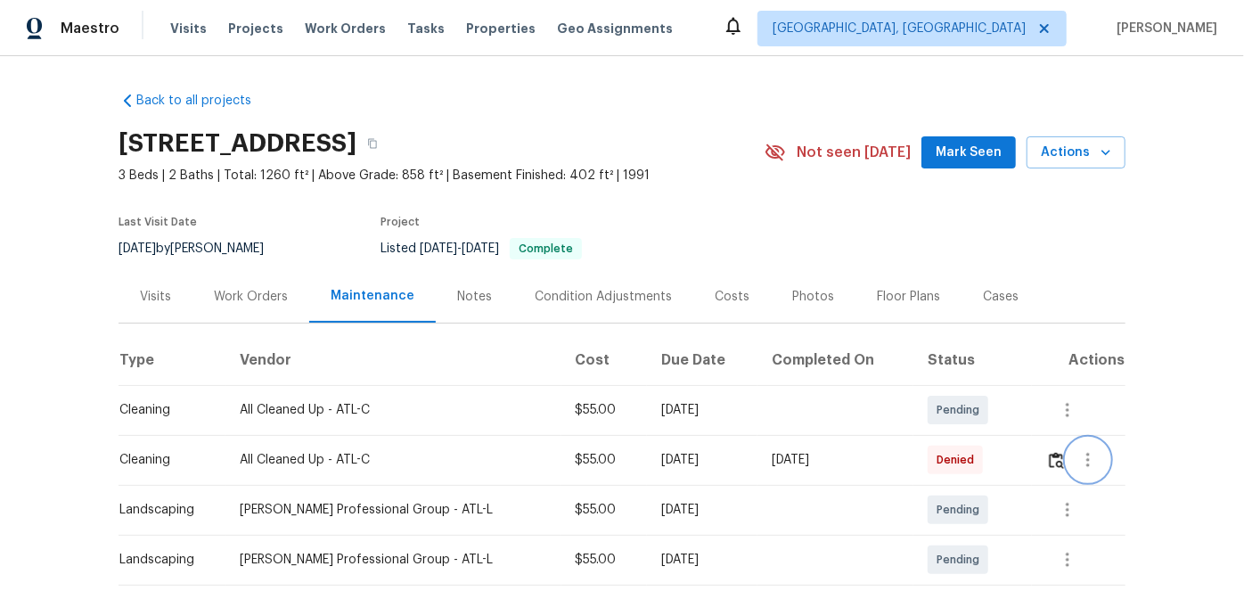
click at [1080, 456] on icon "button" at bounding box center [1088, 459] width 21 height 21
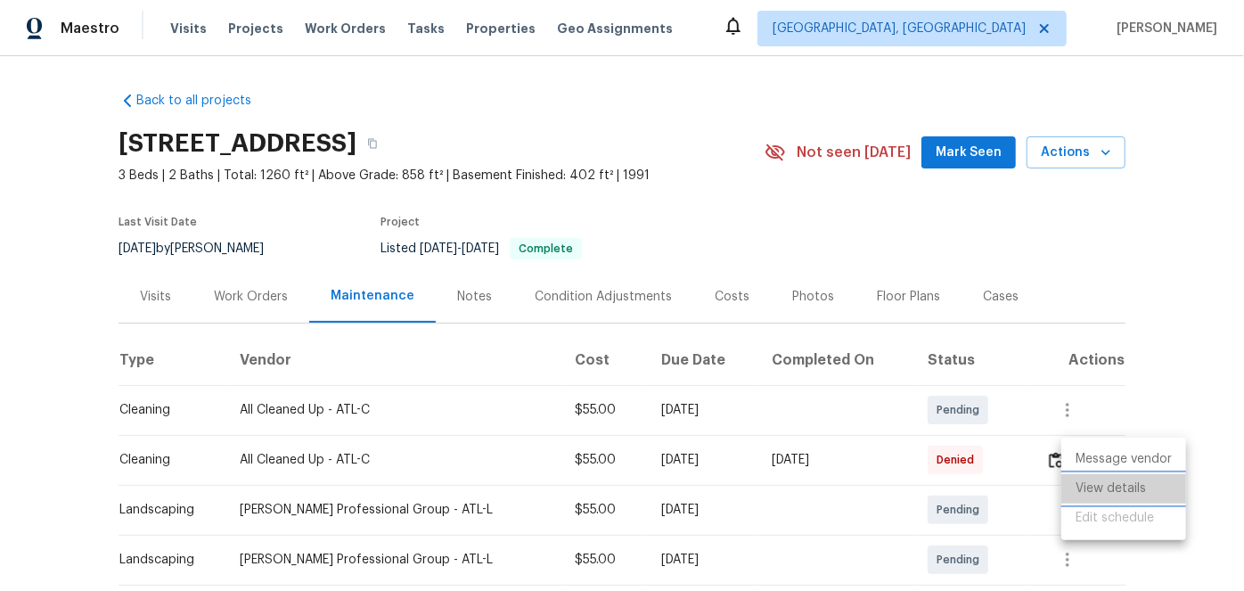
click at [1090, 480] on li "View details" at bounding box center [1124, 488] width 125 height 29
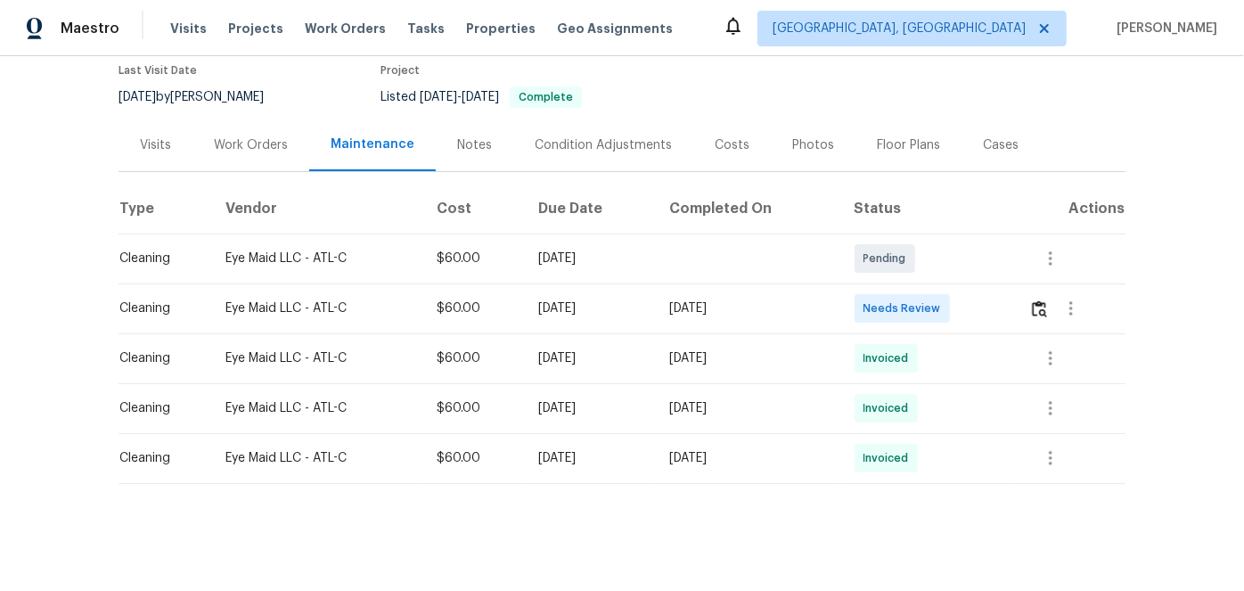
scroll to position [161, 0]
click at [1040, 302] on img "button" at bounding box center [1039, 308] width 15 height 17
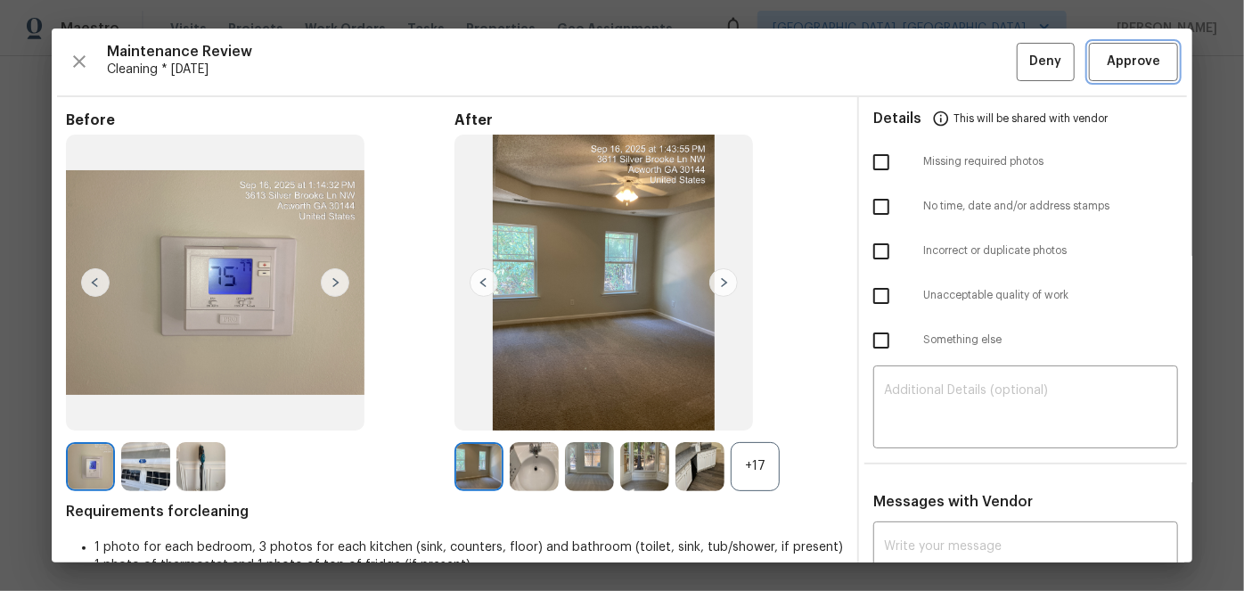
click at [1113, 74] on button "Approve" at bounding box center [1133, 62] width 89 height 38
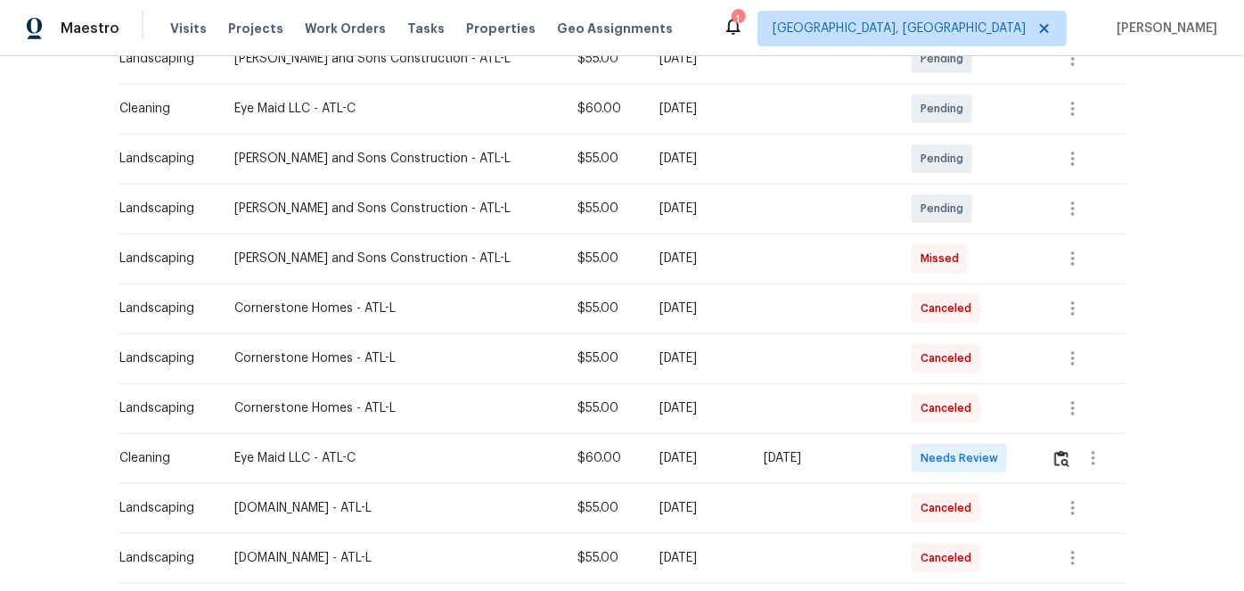
scroll to position [405, 0]
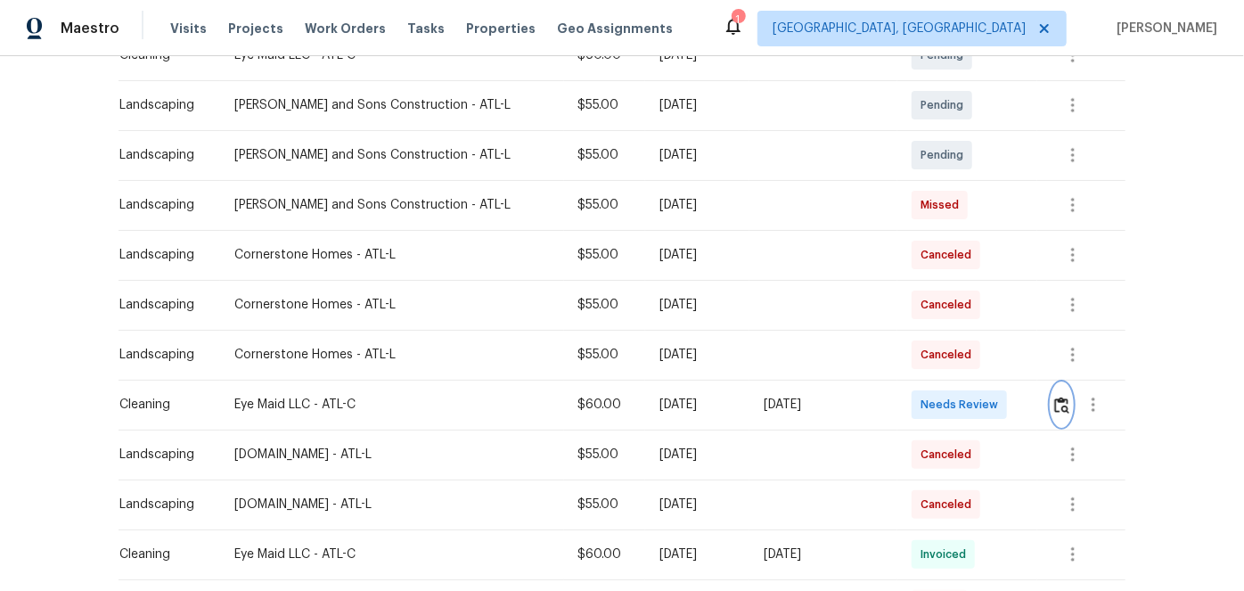
click at [1055, 398] on img "button" at bounding box center [1062, 405] width 15 height 17
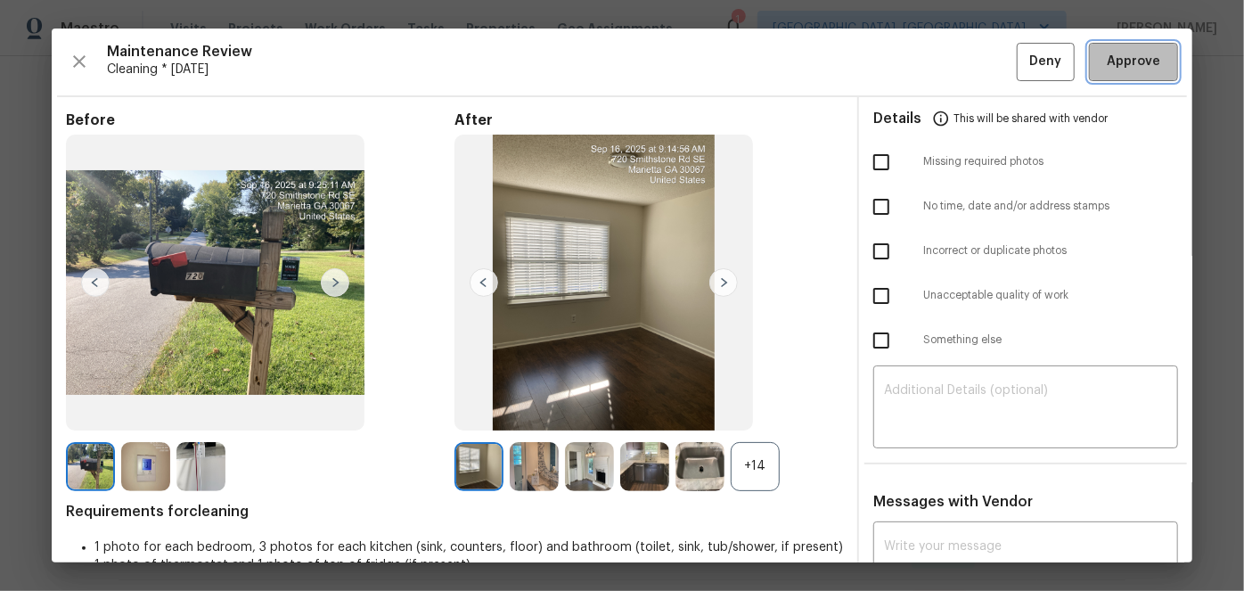
drag, startPoint x: 1140, startPoint y: 56, endPoint x: 867, endPoint y: 162, distance: 292.7
click at [1136, 56] on span "Approve" at bounding box center [1133, 62] width 53 height 22
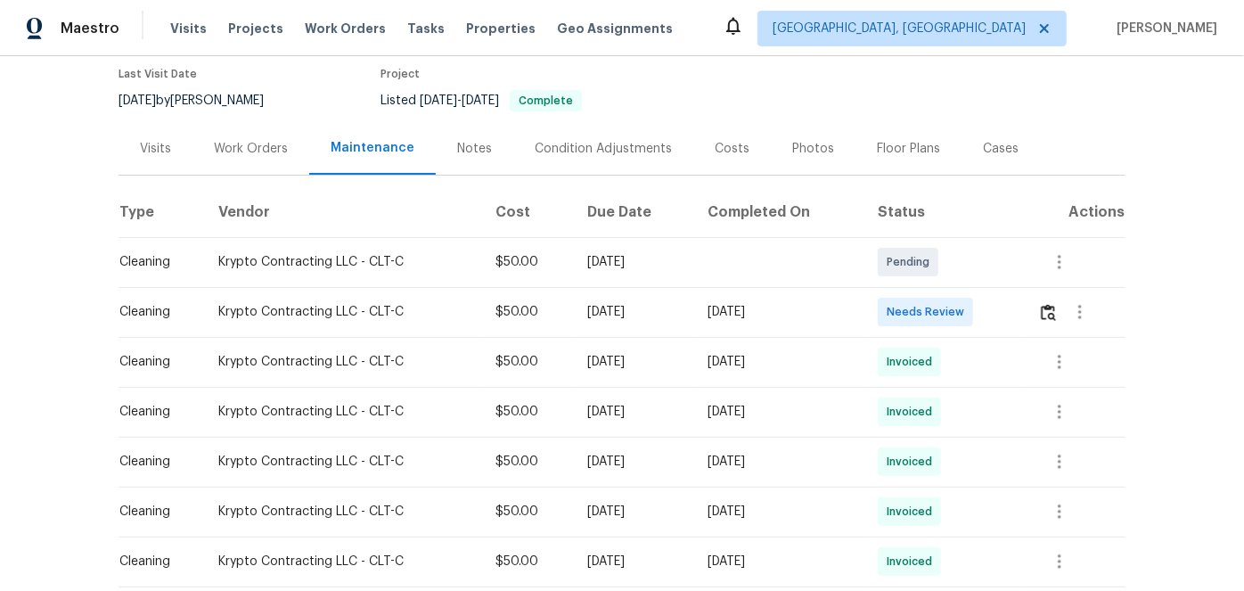
scroll to position [161, 0]
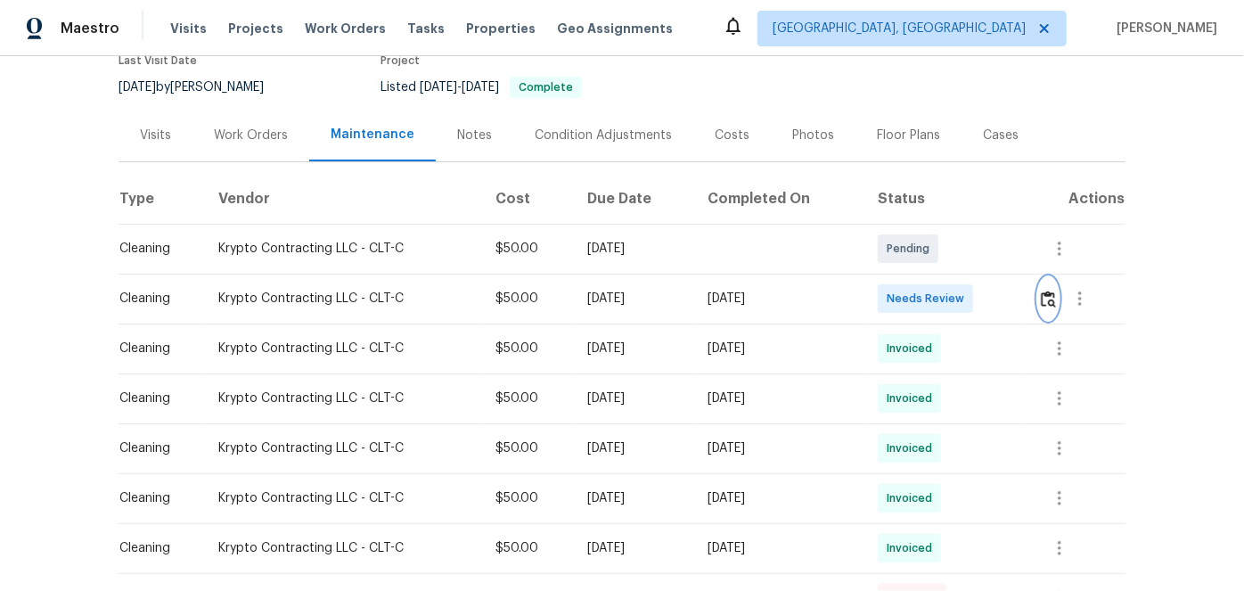
click at [1047, 304] on img "button" at bounding box center [1048, 299] width 15 height 17
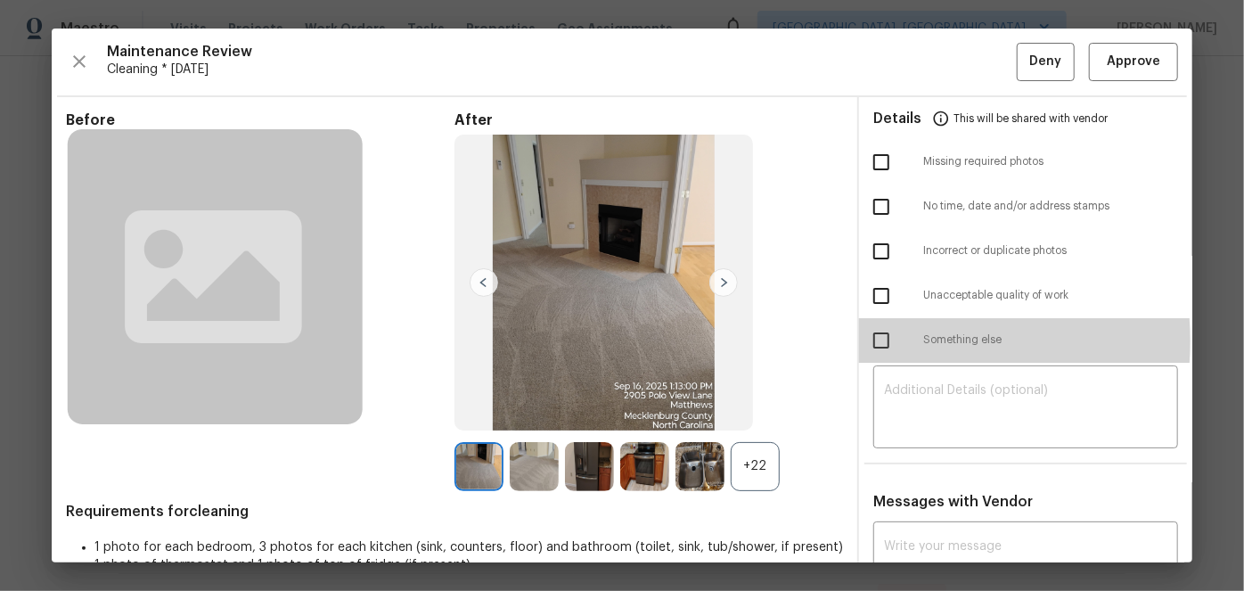
click at [870, 341] on input "checkbox" at bounding box center [881, 340] width 37 height 37
checkbox input "true"
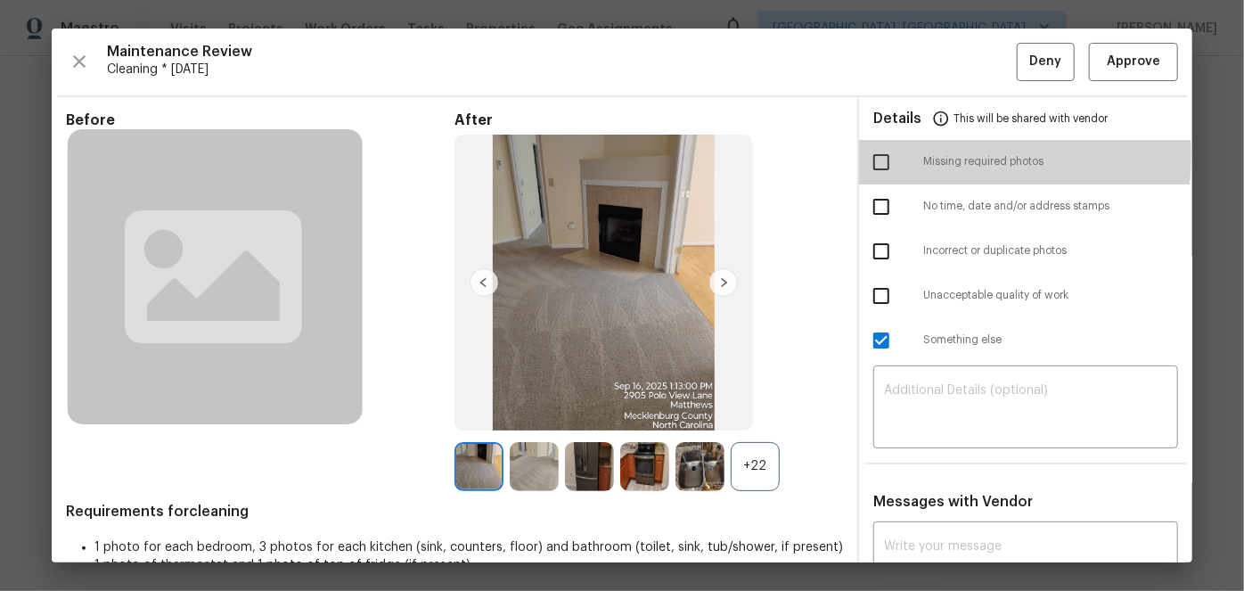
click at [875, 155] on input "checkbox" at bounding box center [881, 162] width 37 height 37
checkbox input "true"
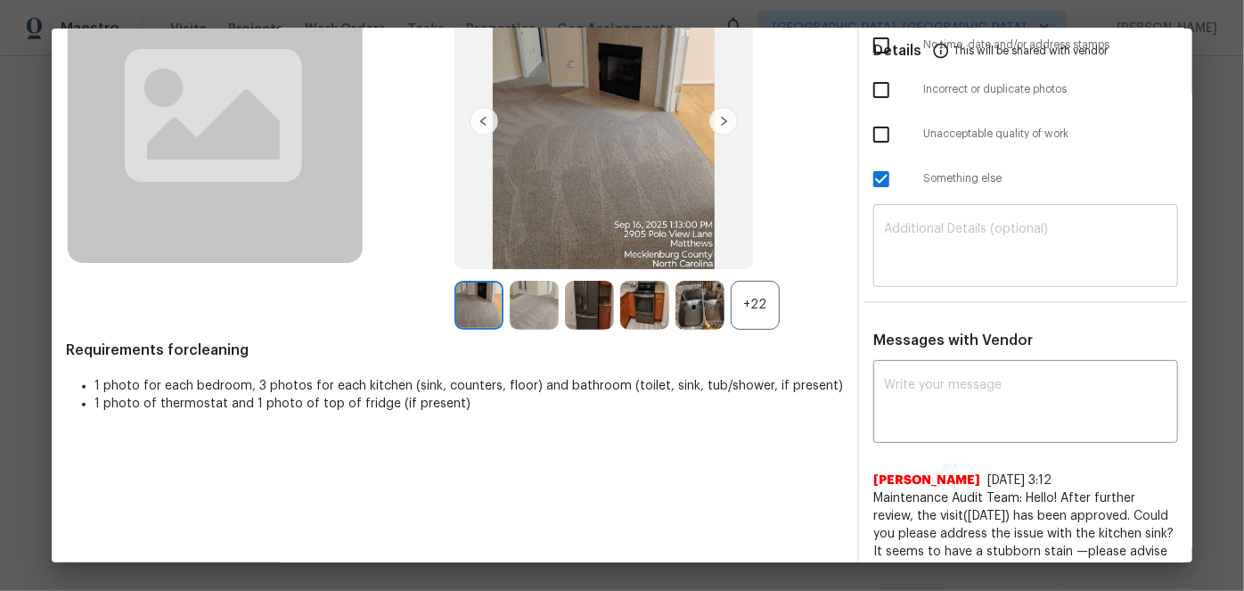
click at [883, 220] on div "​" at bounding box center [1026, 248] width 305 height 78
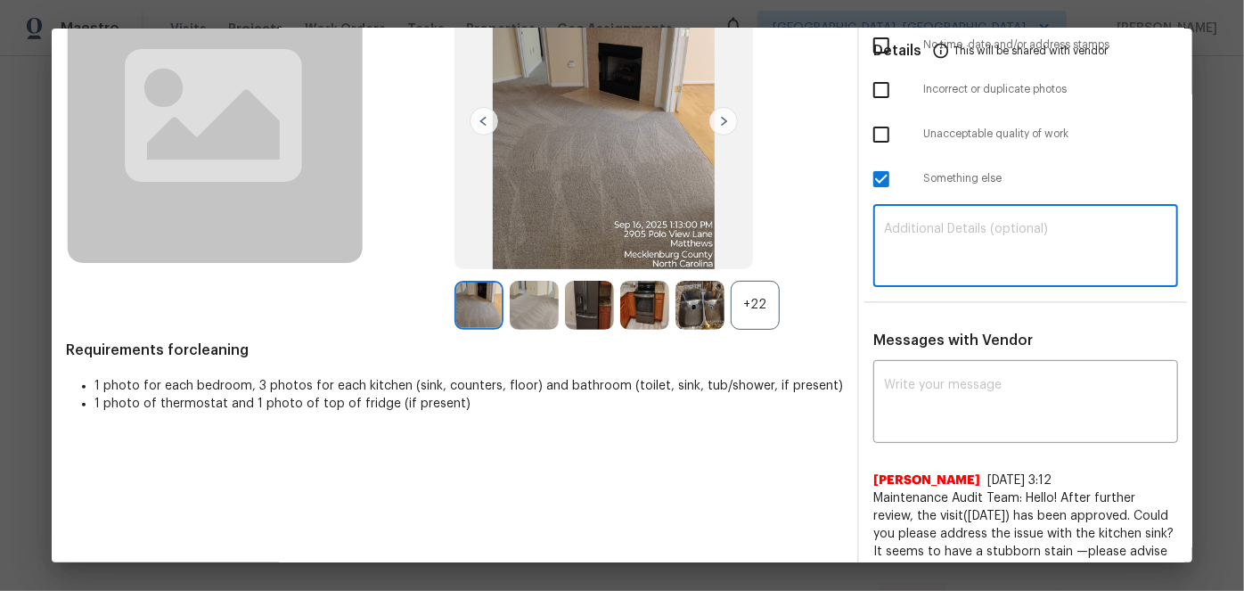
scroll to position [208, 0]
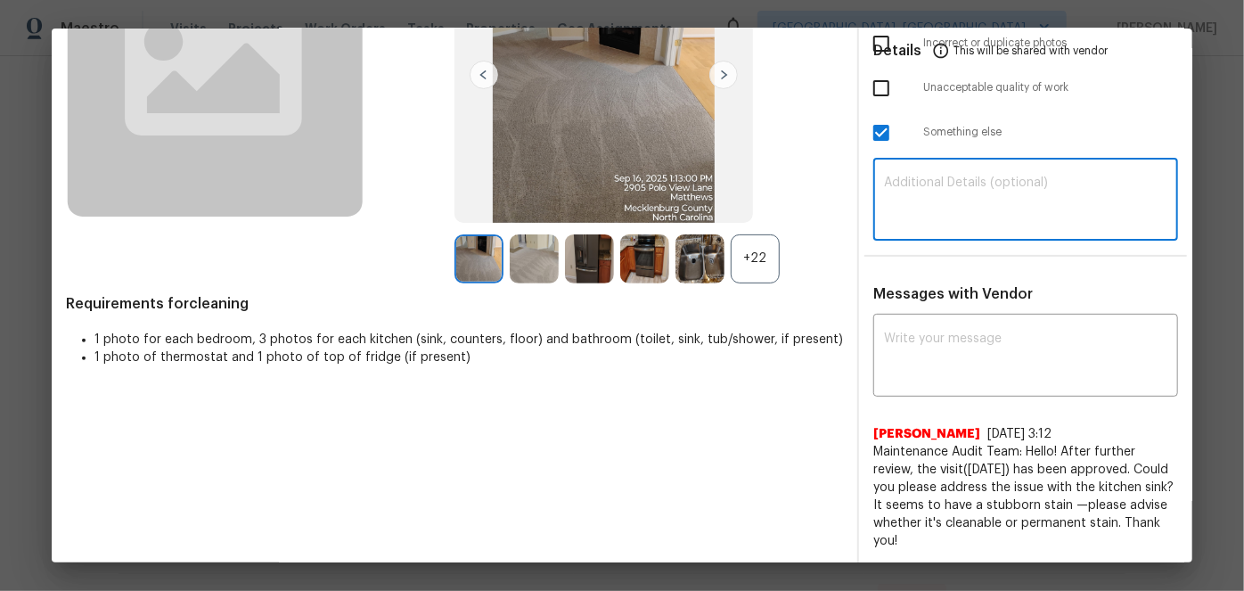
click at [898, 179] on textarea at bounding box center [1025, 202] width 283 height 50
paste textarea "Maintenance Audit Team: Hello! Unfortunately, this Cleaning visit completed on …"
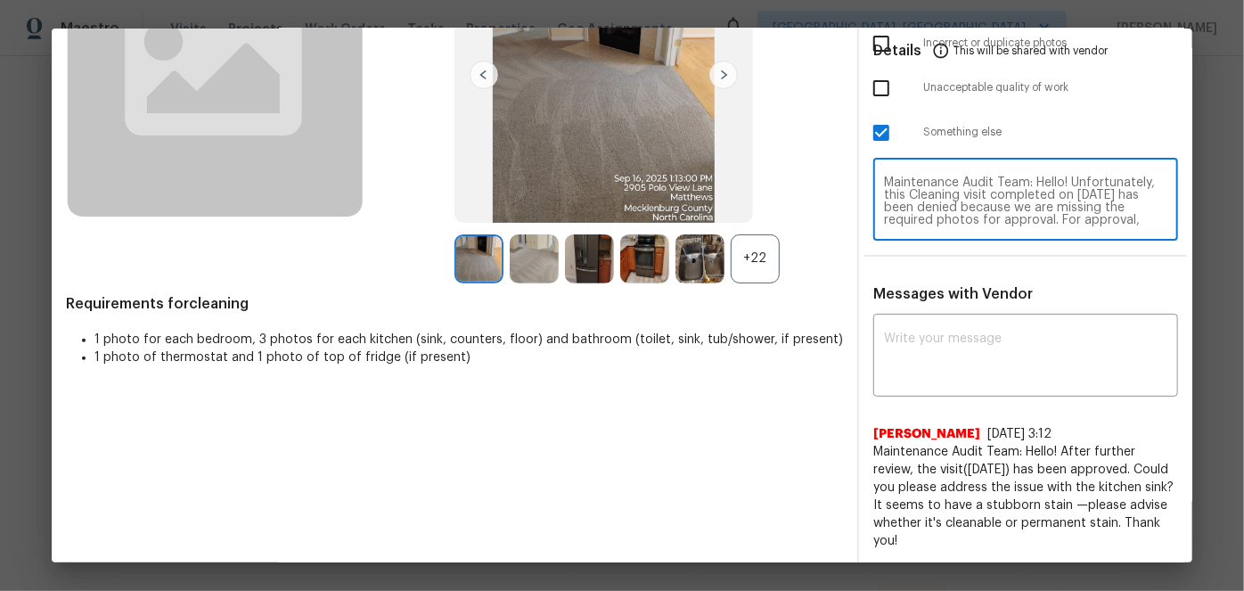
scroll to position [150, 0]
type textarea "Maintenance Audit Team: Hello! Unfortunately, this Cleaning visit completed on …"
click at [884, 345] on textarea at bounding box center [1025, 358] width 283 height 50
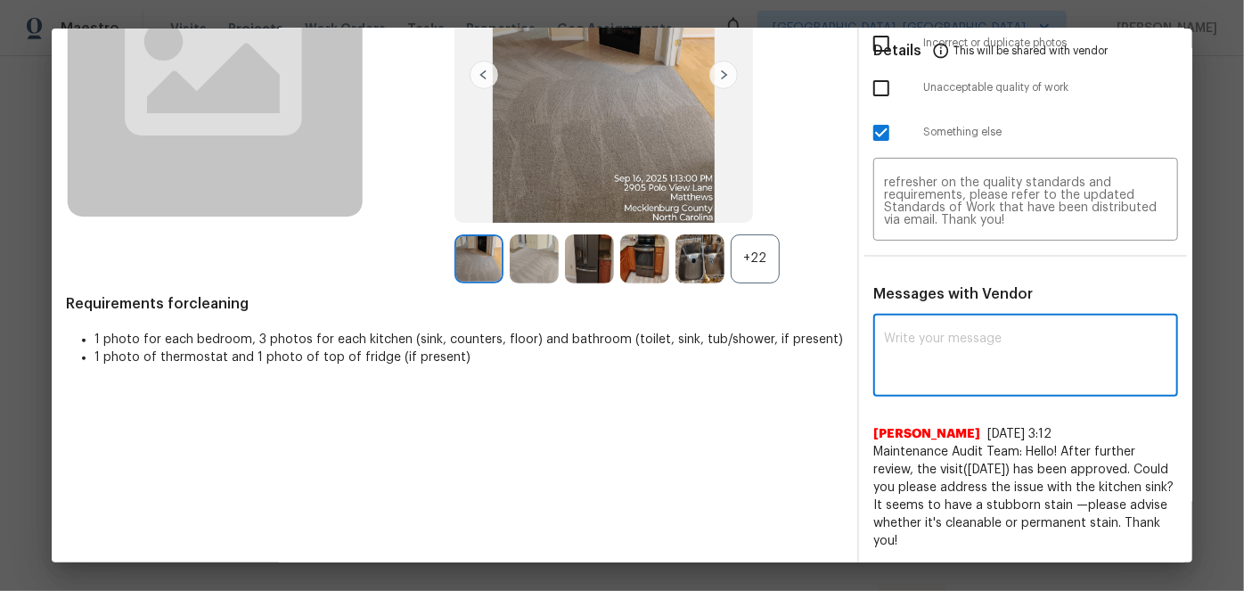
paste textarea "Maintenance Audit Team: Hello! Unfortunately, this Cleaning visit completed on …"
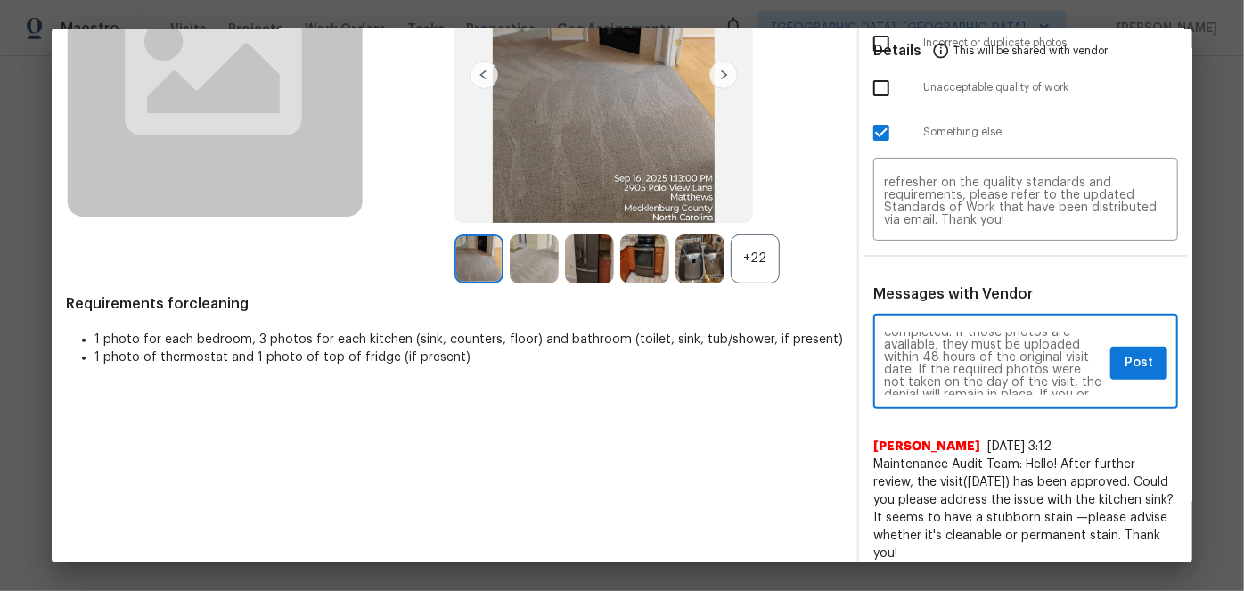
scroll to position [129, 0]
type textarea "Maintenance Audit Team: Hello! Unfortunately, this Cleaning visit completed on …"
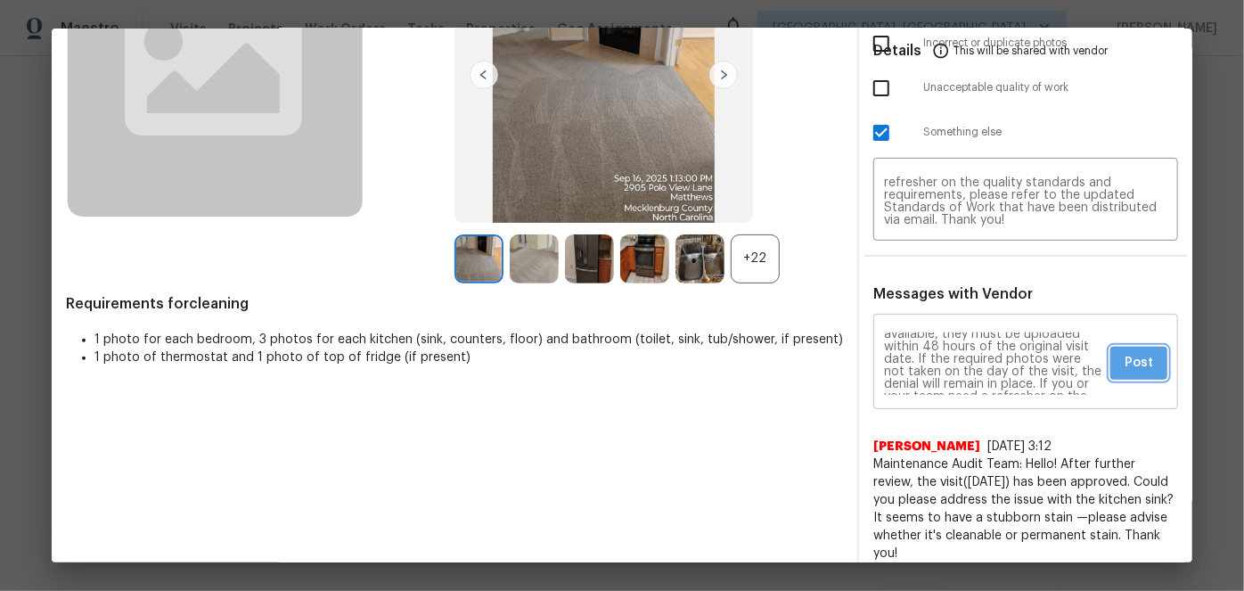
click at [1150, 362] on button "Post" at bounding box center [1139, 363] width 57 height 33
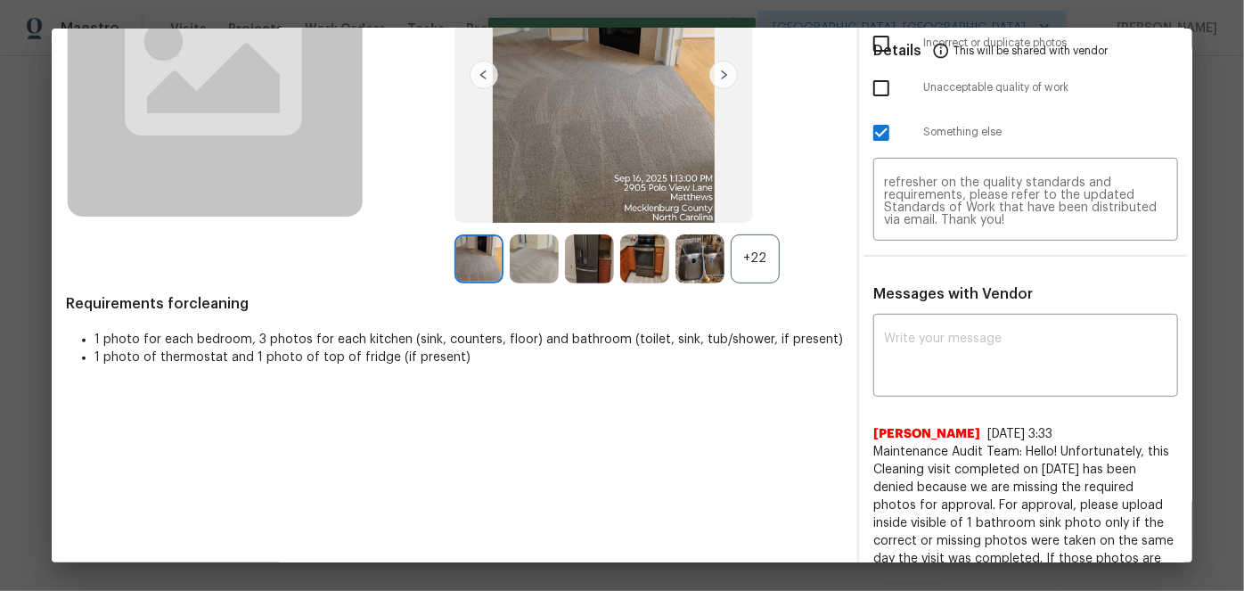
scroll to position [0, 0]
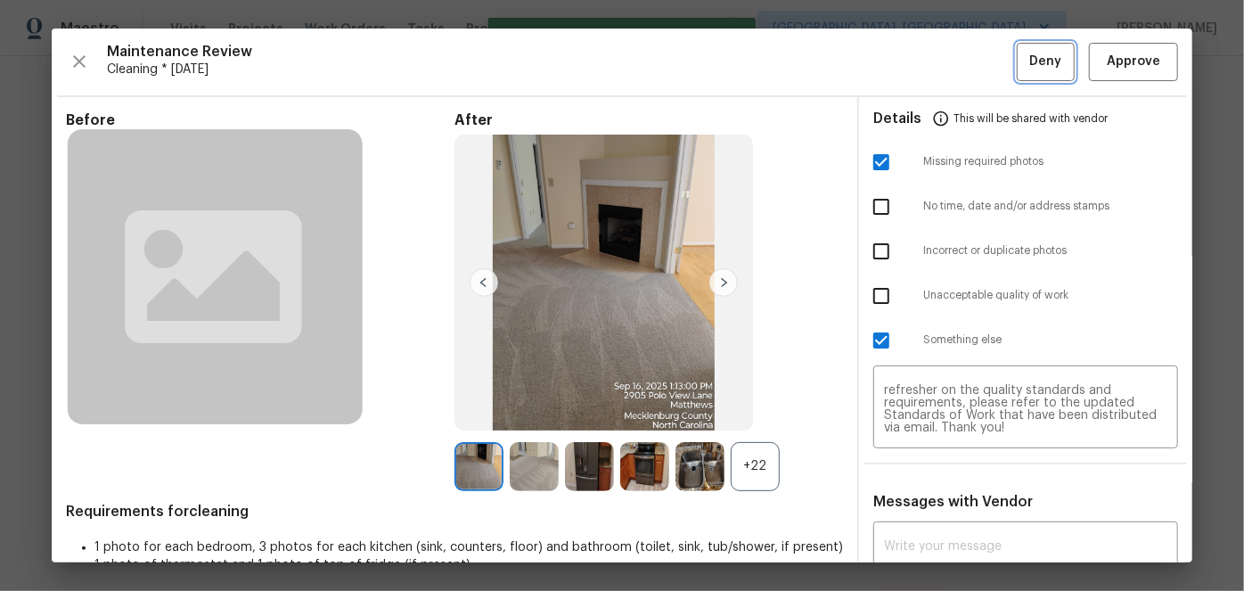
click at [1030, 68] on span "Deny" at bounding box center [1046, 62] width 32 height 22
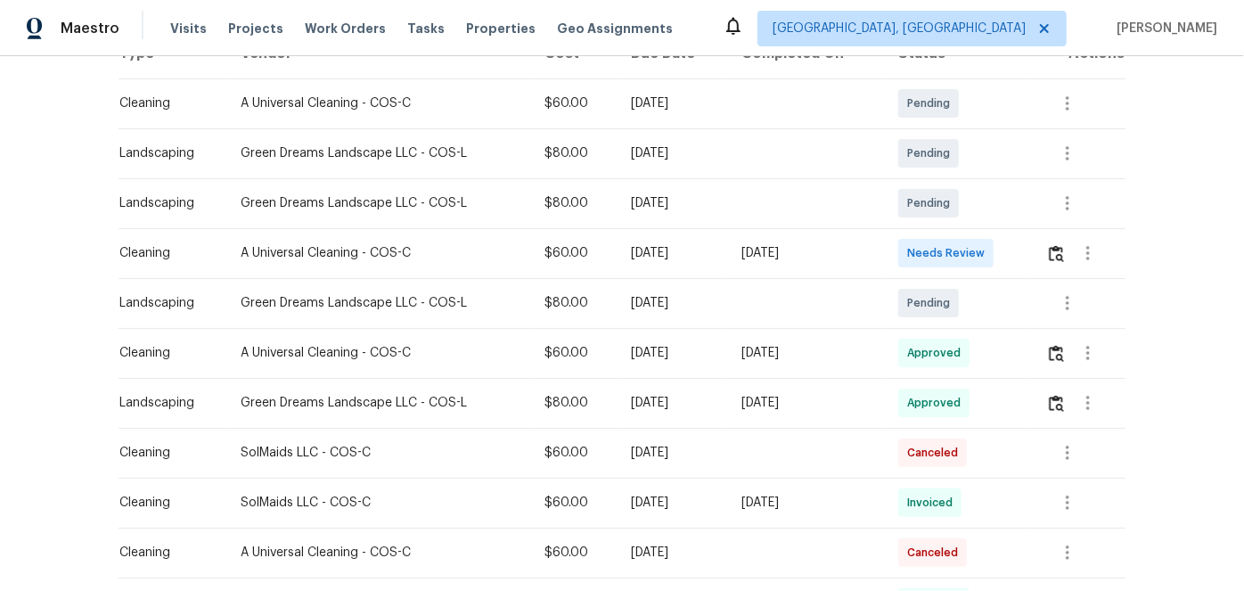
scroll to position [324, 0]
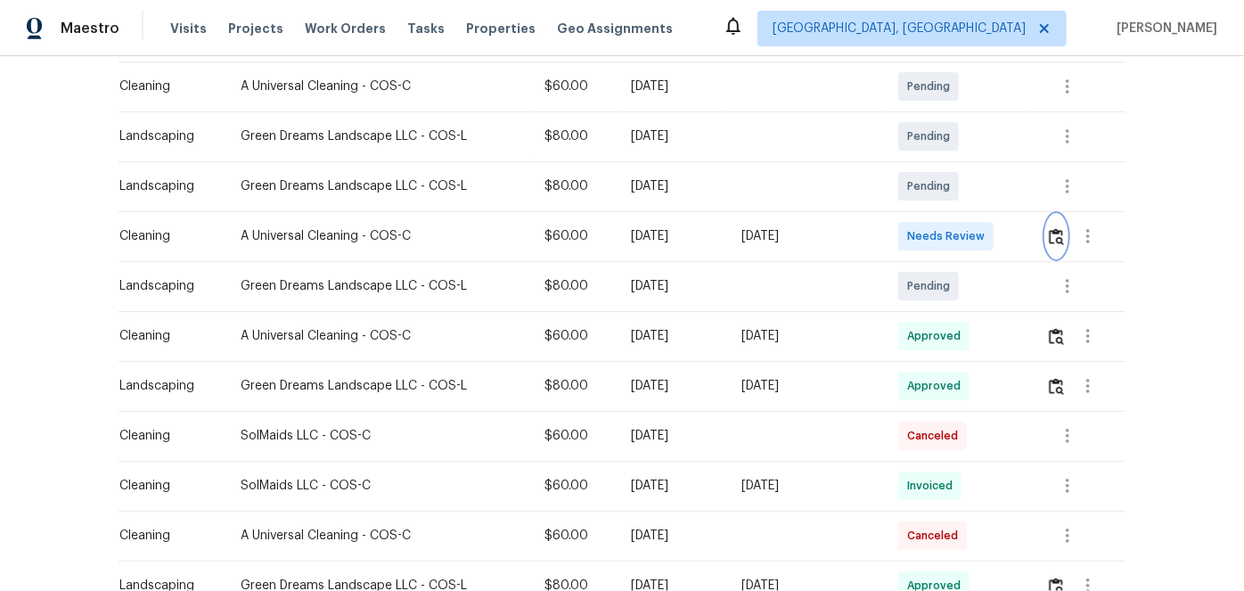
click at [1061, 234] on img "button" at bounding box center [1056, 236] width 15 height 17
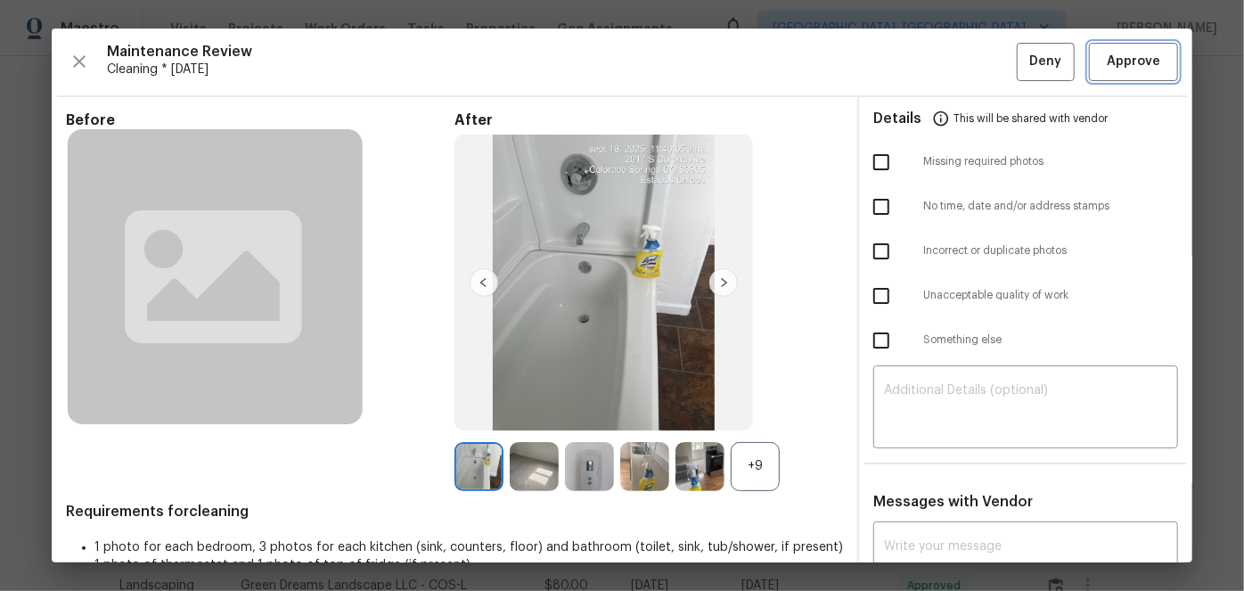
click at [1115, 62] on span "Approve" at bounding box center [1133, 62] width 53 height 22
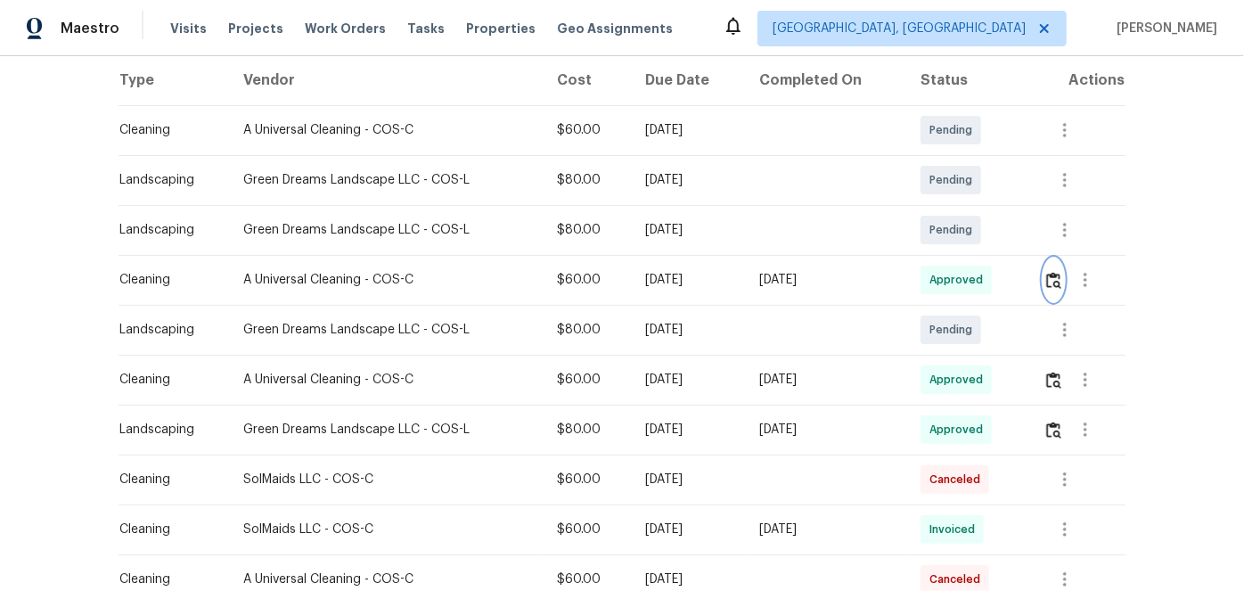
scroll to position [242, 0]
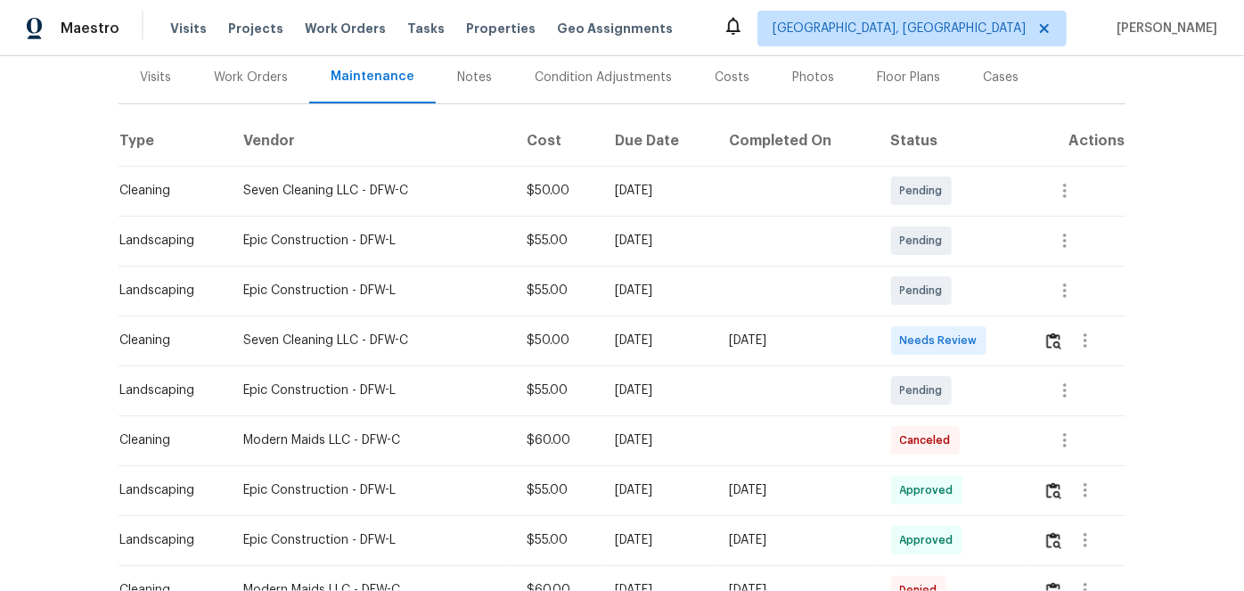
scroll to position [242, 0]
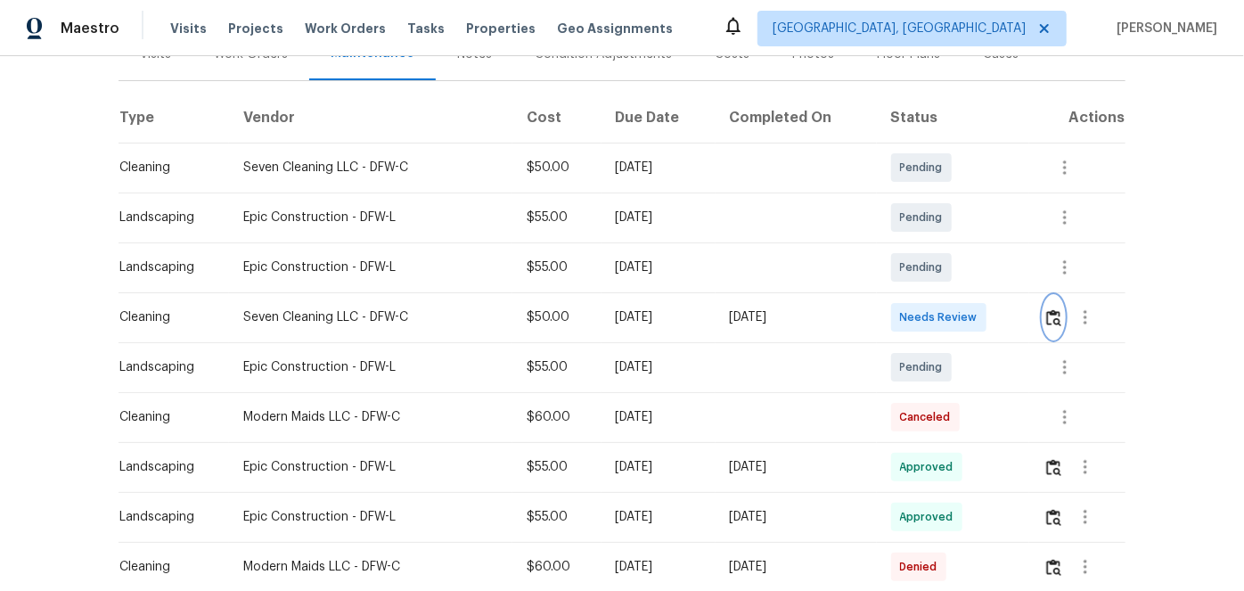
click at [1047, 319] on img "button" at bounding box center [1054, 317] width 15 height 17
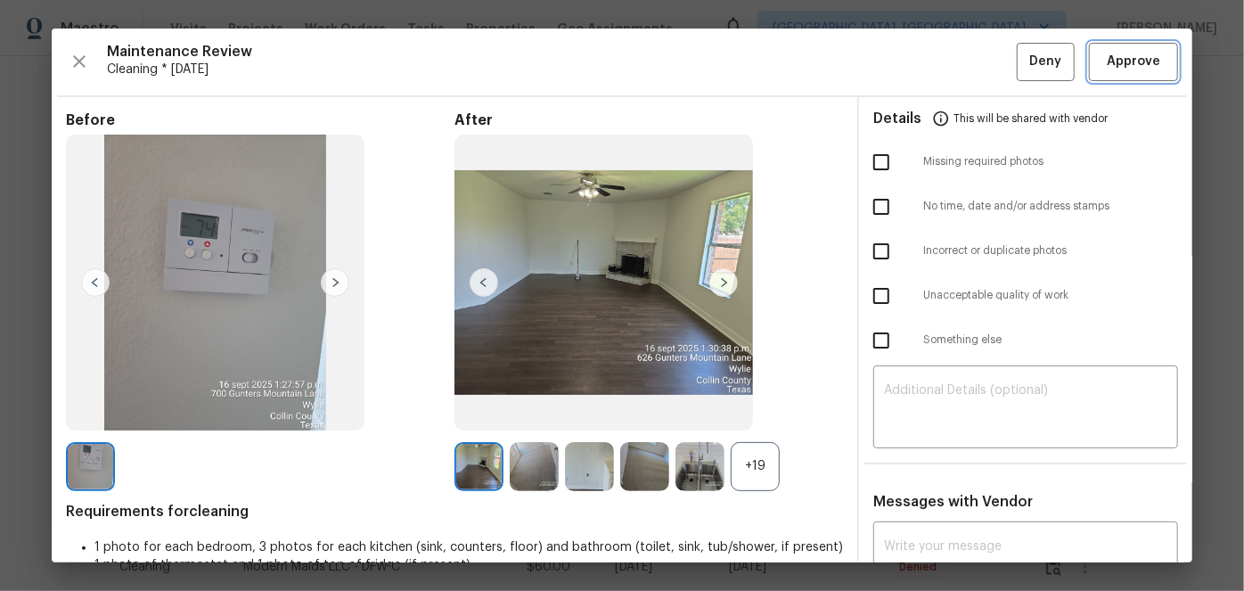
click at [1145, 62] on span "Approve" at bounding box center [1133, 62] width 53 height 22
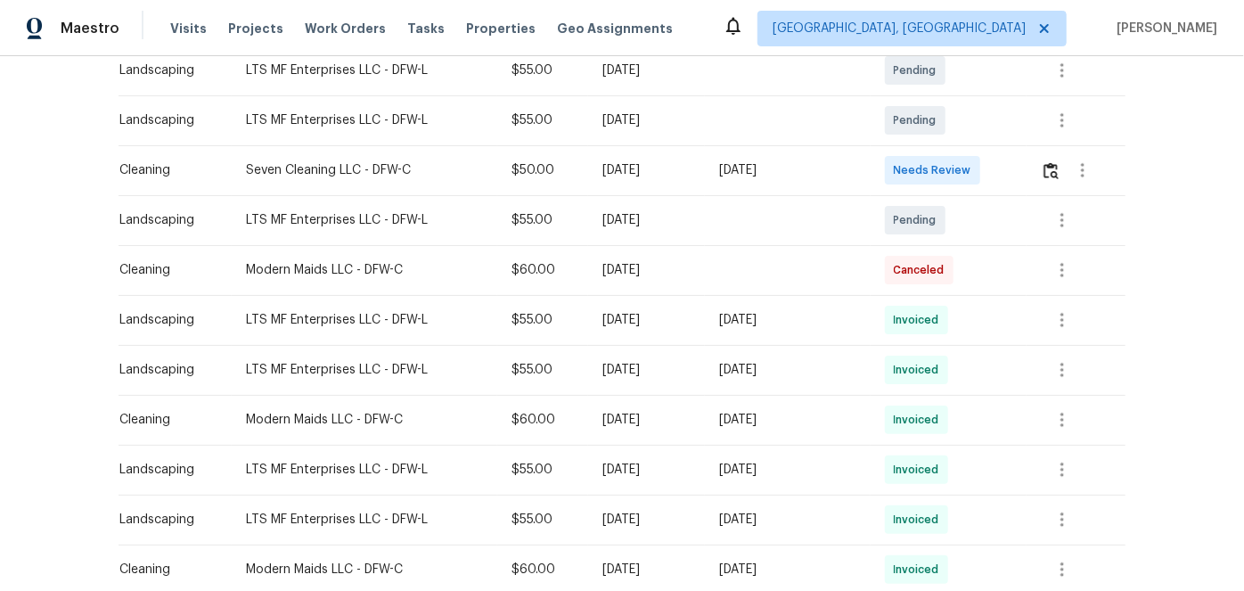
scroll to position [324, 0]
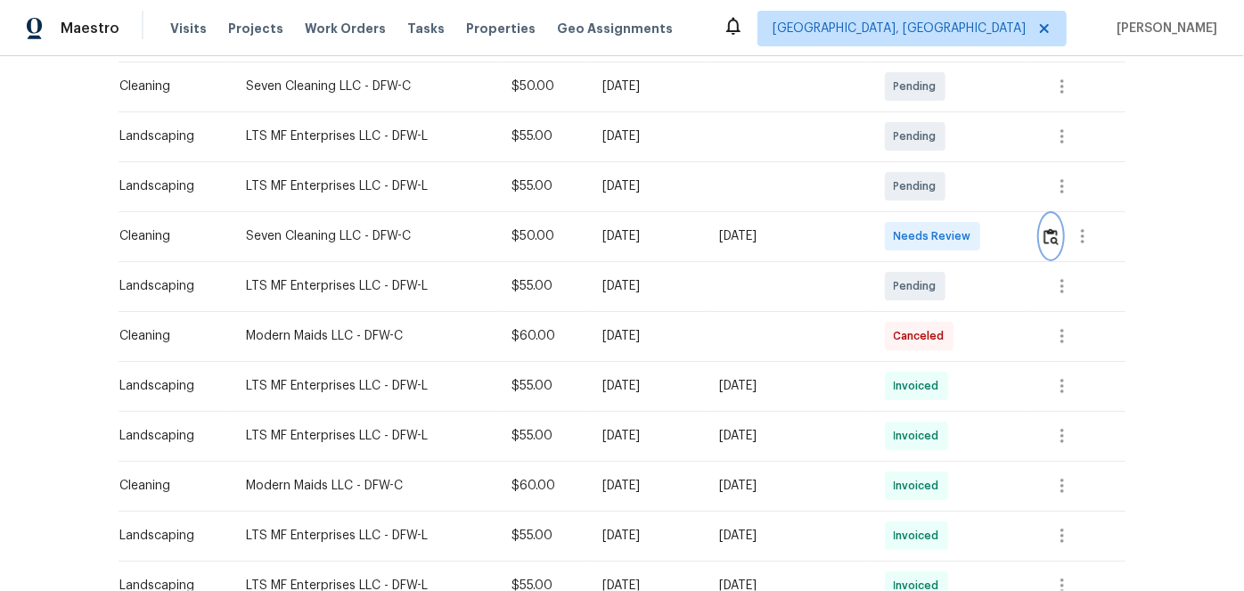
click at [1049, 243] on img "button" at bounding box center [1051, 236] width 15 height 17
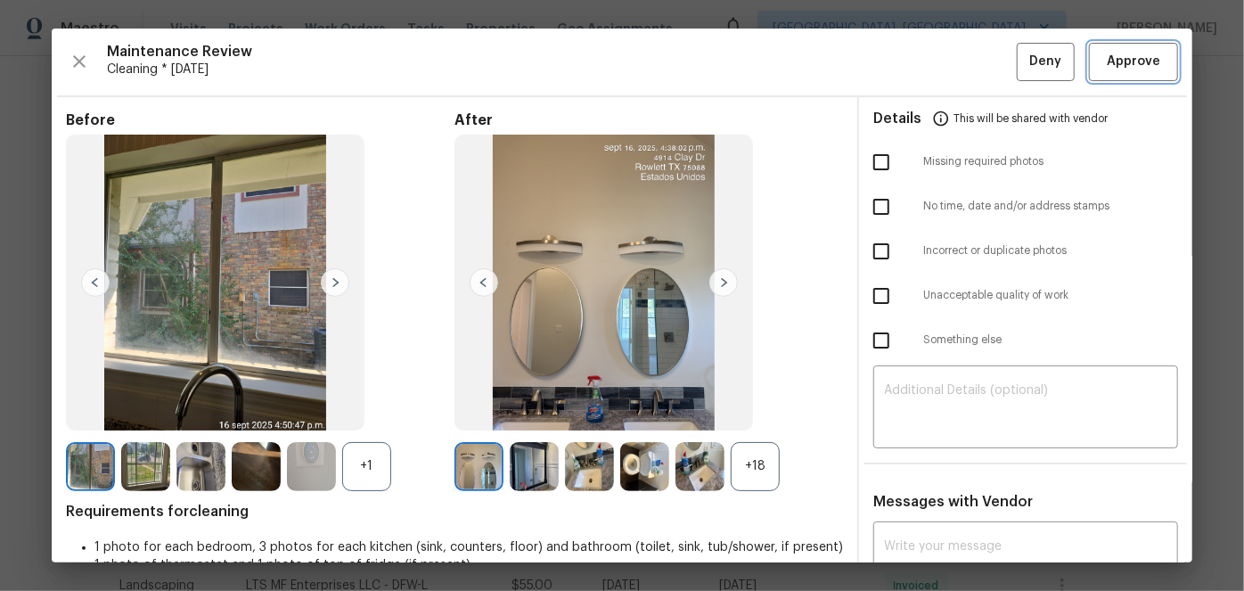
drag, startPoint x: 1107, startPoint y: 59, endPoint x: 1088, endPoint y: 63, distance: 20.1
click at [1107, 58] on span "Approve" at bounding box center [1133, 62] width 53 height 22
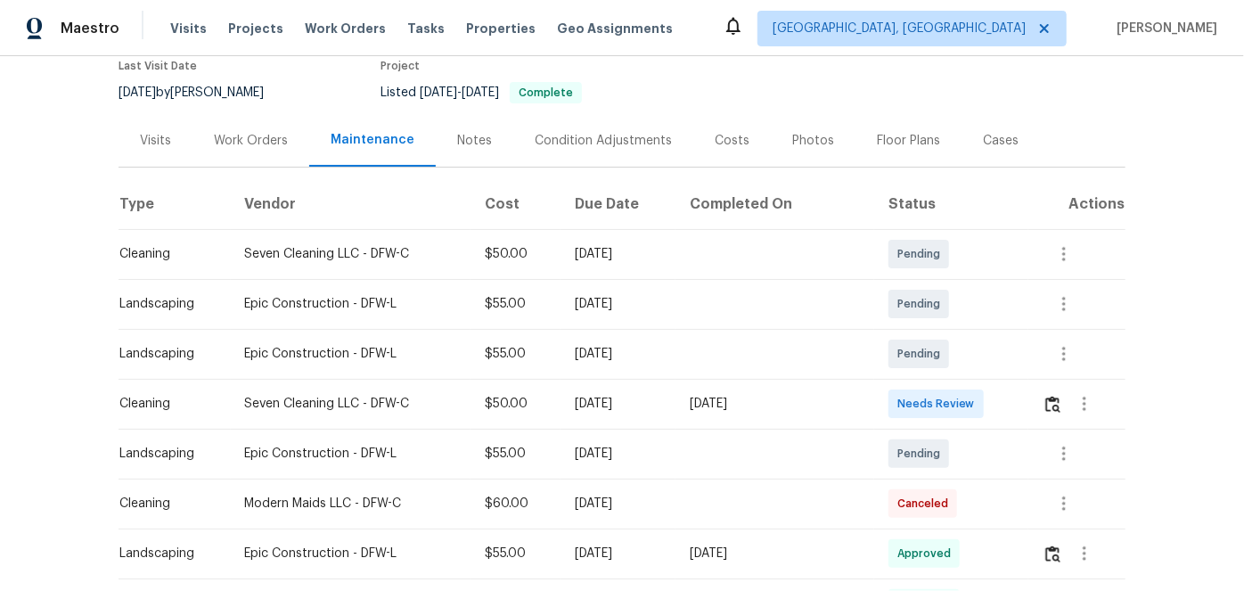
scroll to position [161, 0]
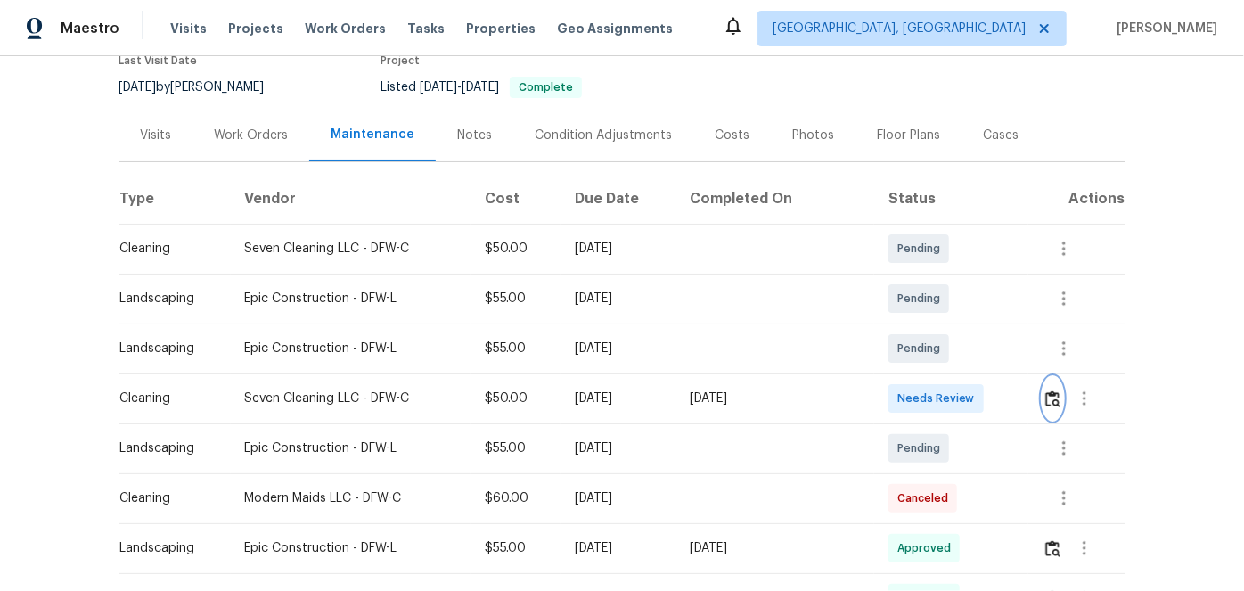
click at [1049, 397] on img "button" at bounding box center [1053, 398] width 15 height 17
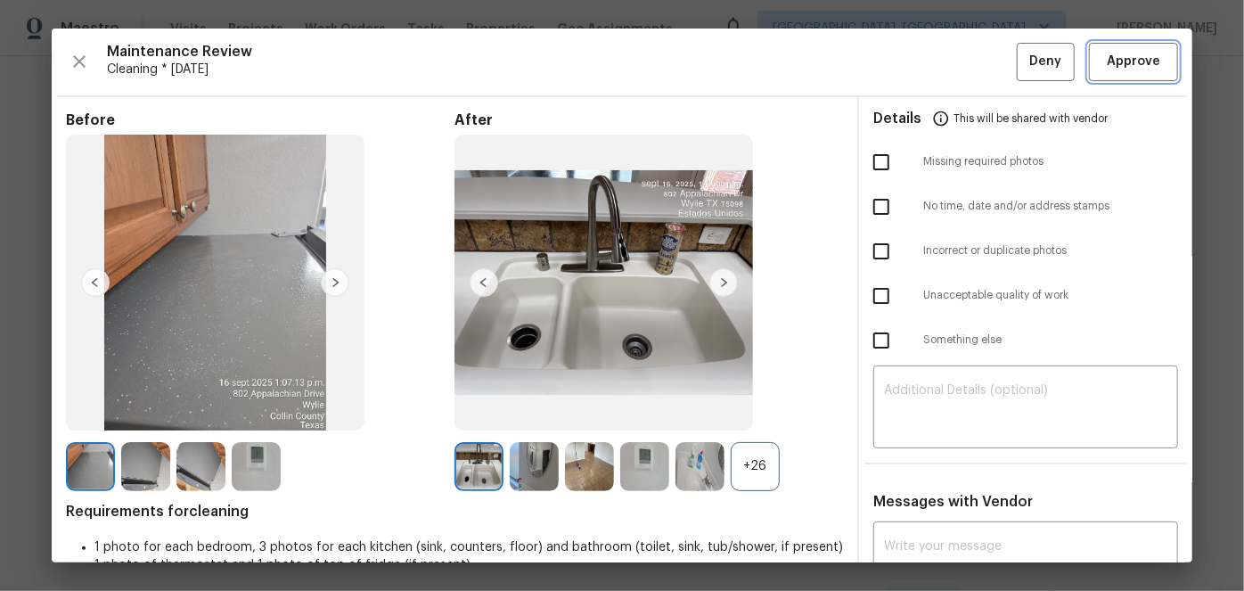
click at [1121, 64] on span "Approve" at bounding box center [1133, 62] width 53 height 22
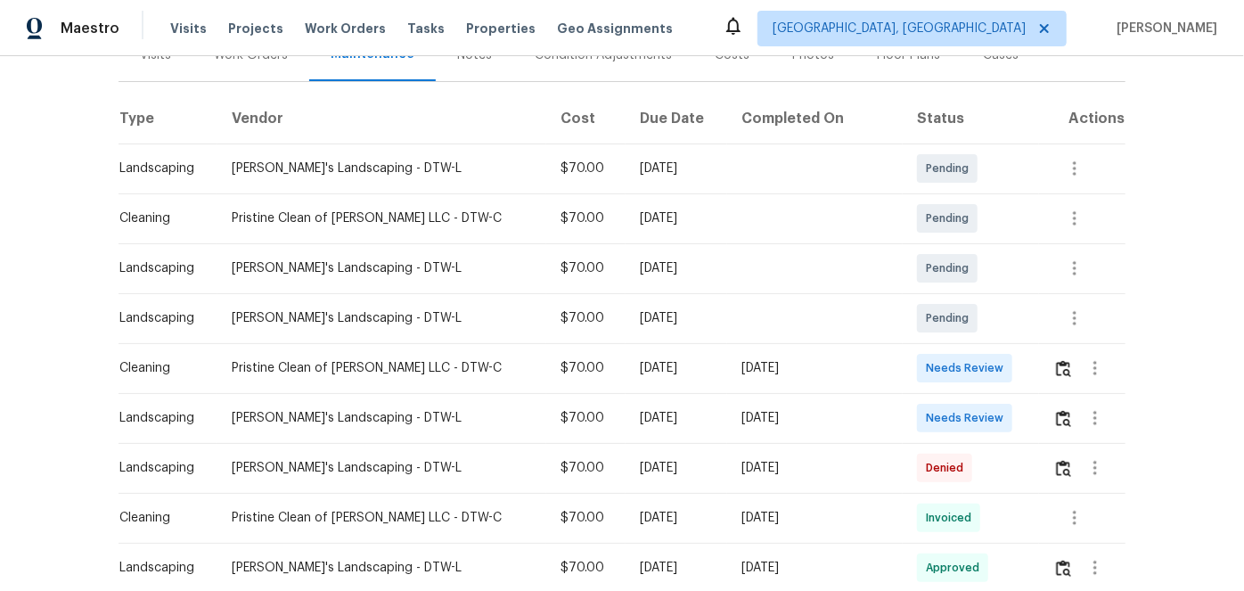
scroll to position [242, 0]
click at [1056, 364] on img "button" at bounding box center [1063, 367] width 15 height 17
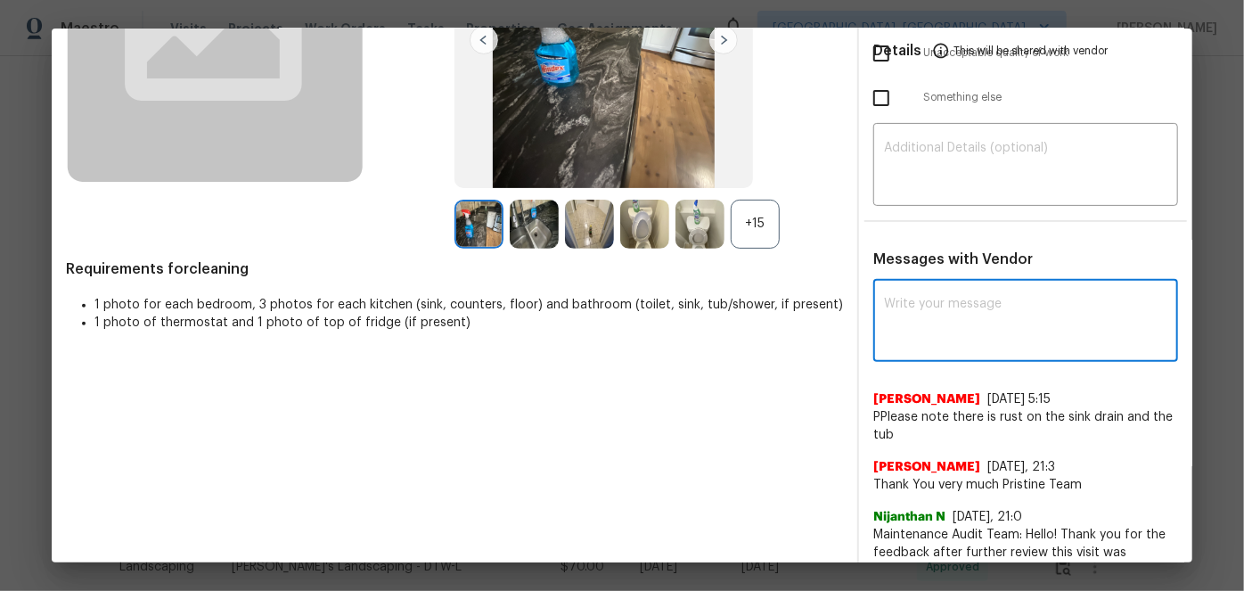
click at [896, 302] on textarea at bounding box center [1025, 323] width 283 height 50
paste textarea "Maintenance Audit Team: Hello! After further review the visit has been approved…"
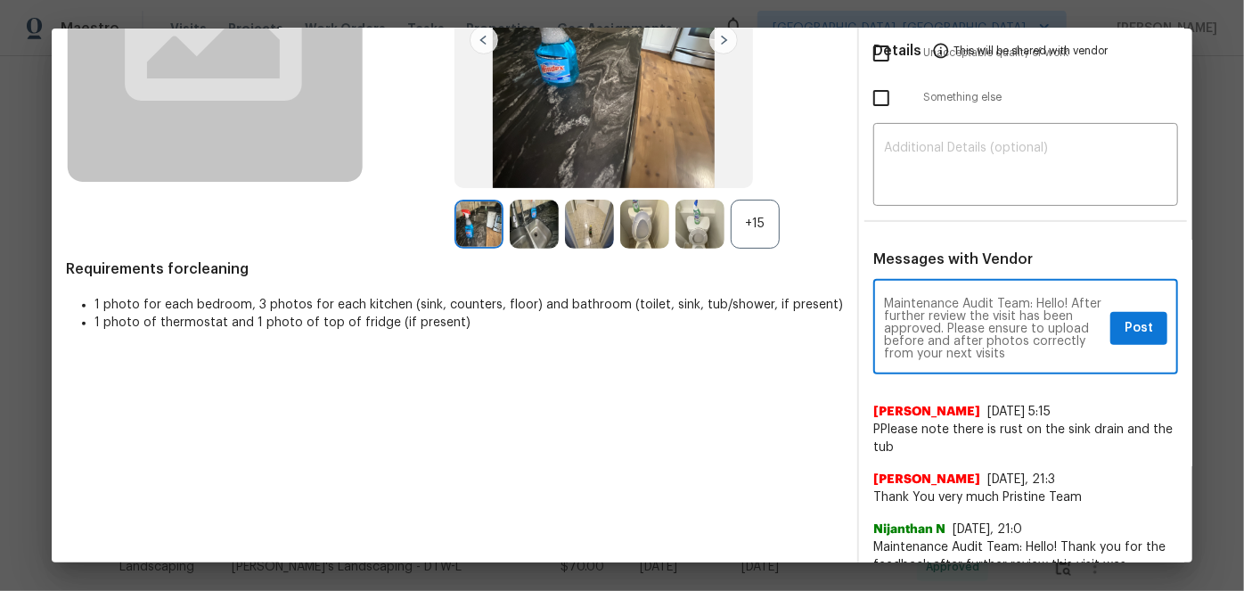
click at [927, 349] on textarea "Maintenance Audit Team: Hello! After further review the visit has been approved…" at bounding box center [993, 329] width 219 height 62
drag, startPoint x: 965, startPoint y: 321, endPoint x: 994, endPoint y: 360, distance: 49.0
click at [994, 360] on div "Maintenance Audit Team: Hello! After further review the visit has been approved…" at bounding box center [1026, 328] width 305 height 91
click at [981, 347] on textarea "Maintenance Audit Team: Hello! After further review the visit has been approved…" at bounding box center [993, 329] width 219 height 62
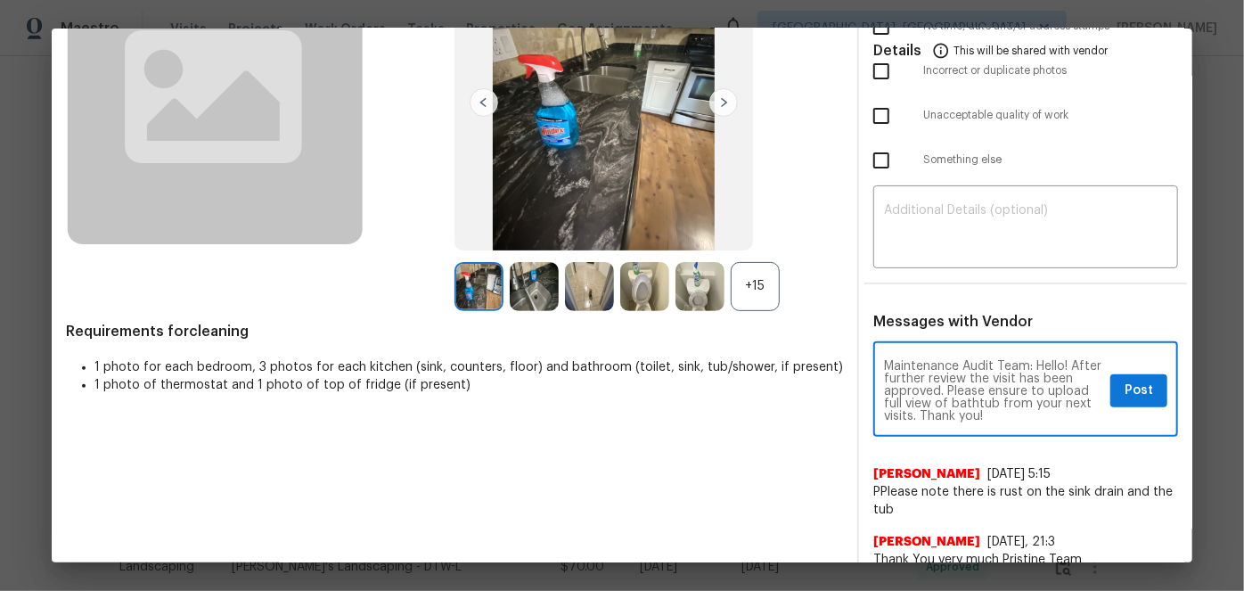
scroll to position [80, 0]
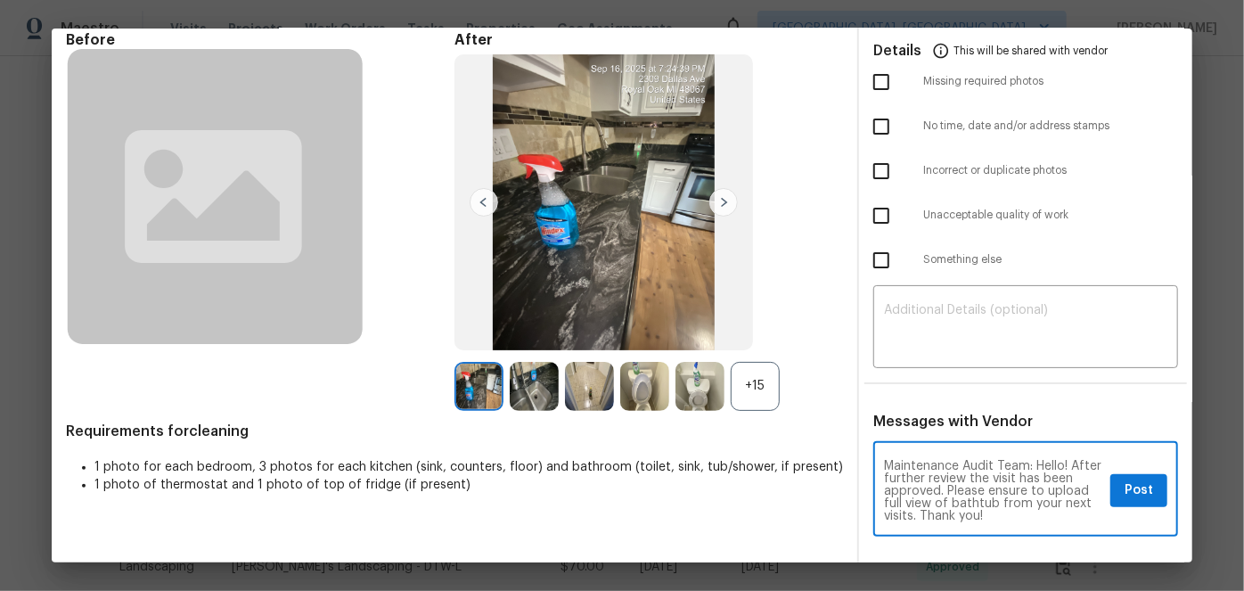
type textarea "Maintenance Audit Team: Hello! After further review the visit has been approved…"
click at [1126, 491] on span "Post" at bounding box center [1139, 491] width 29 height 22
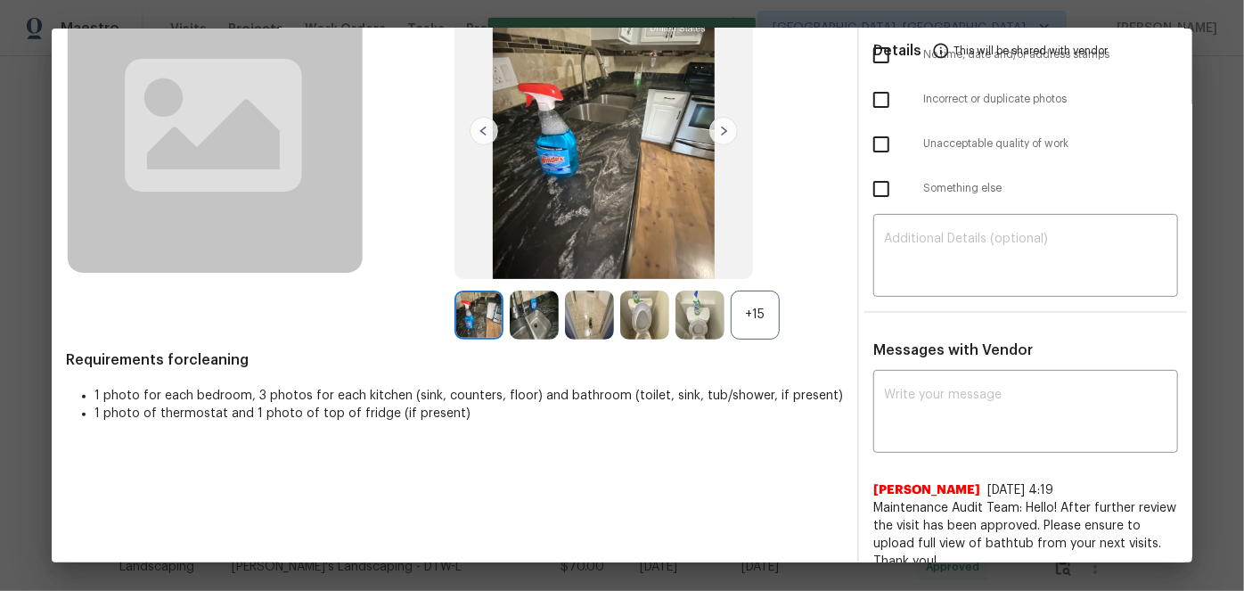
scroll to position [0, 0]
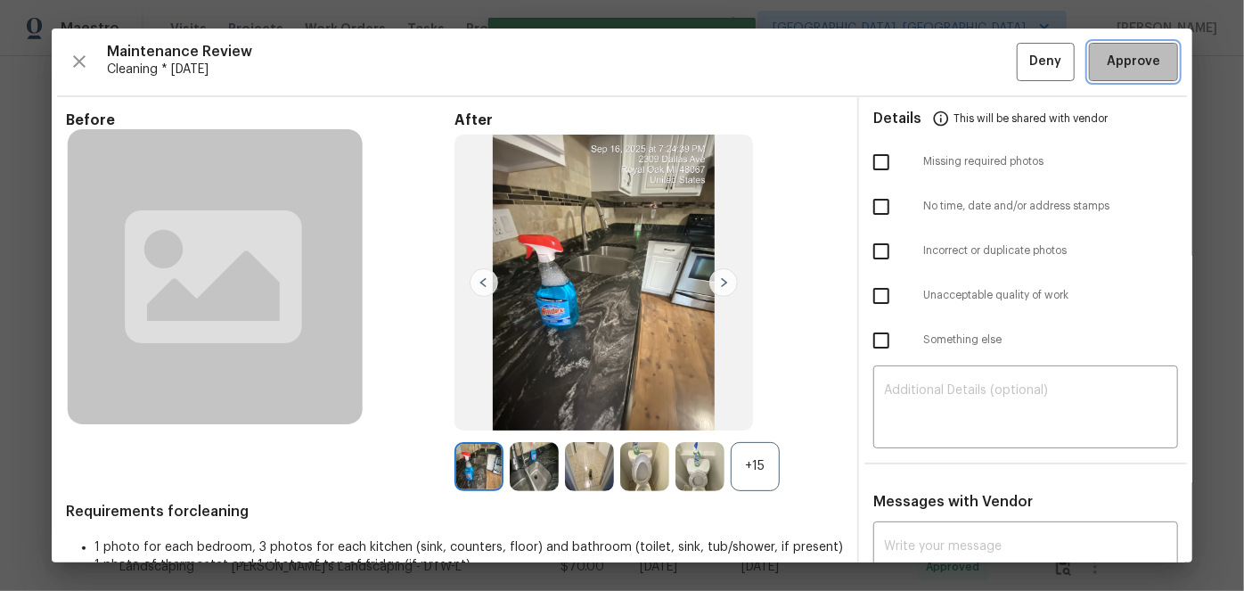
click at [1110, 53] on span "Approve" at bounding box center [1133, 62] width 53 height 22
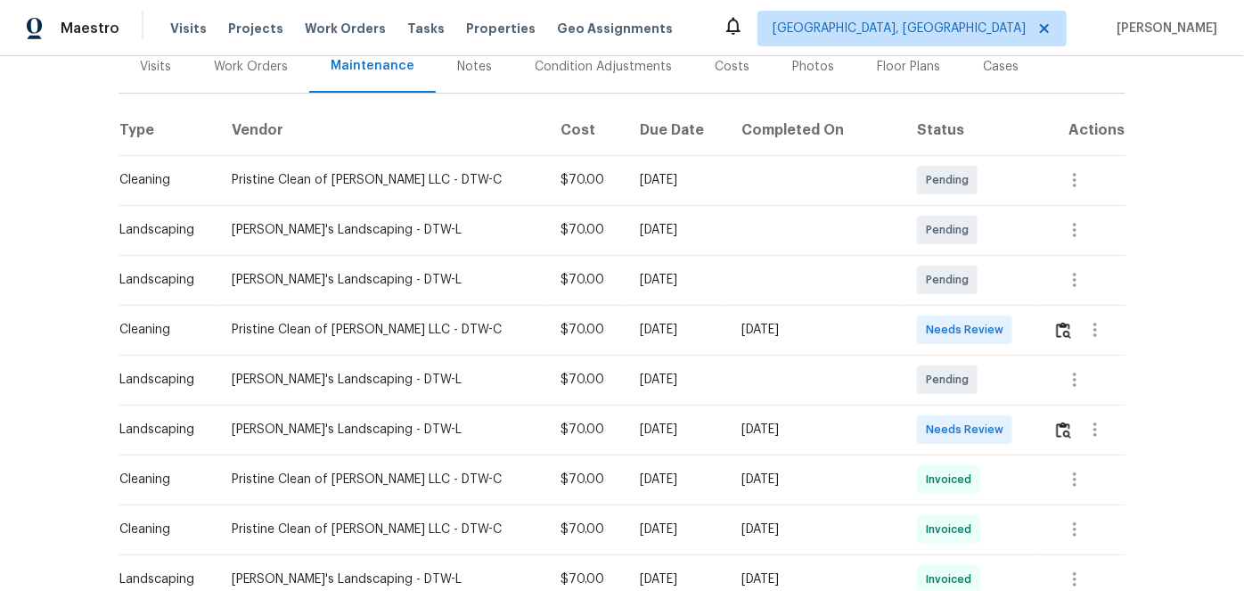
scroll to position [242, 0]
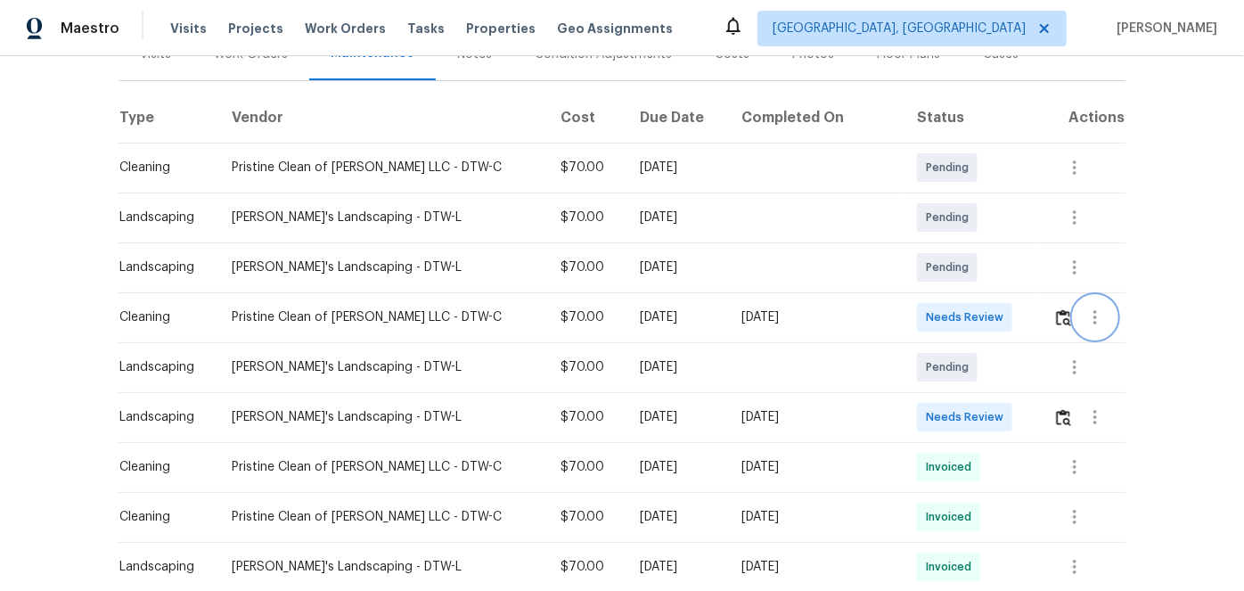
click at [1074, 313] on button "button" at bounding box center [1095, 317] width 43 height 43
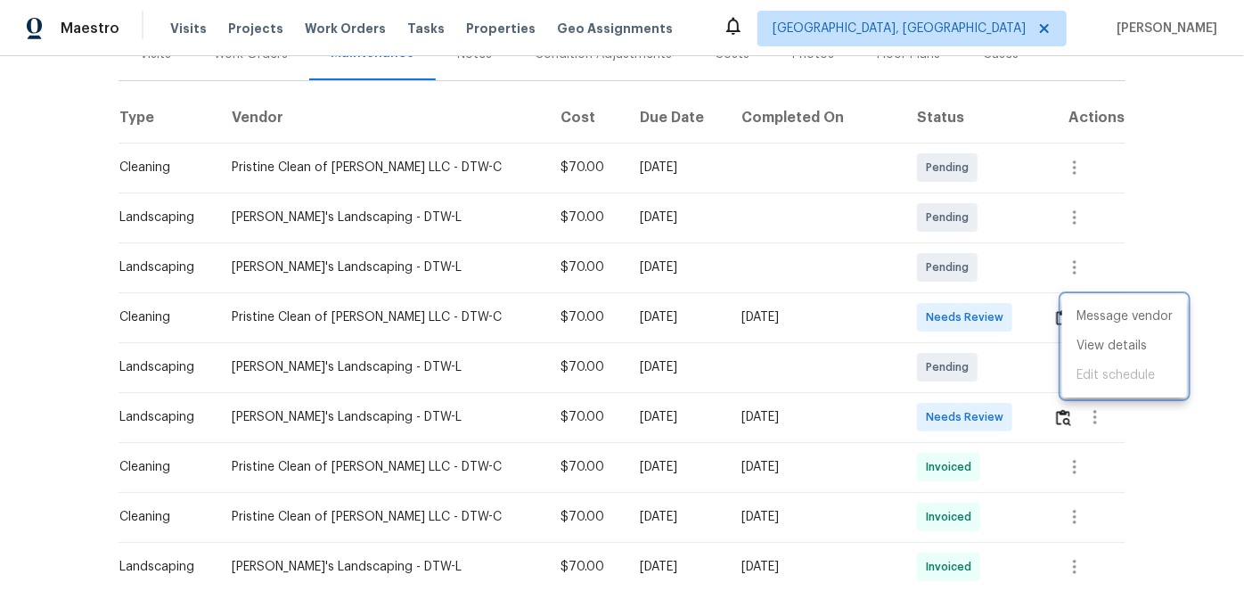
click at [1181, 249] on div at bounding box center [622, 295] width 1244 height 591
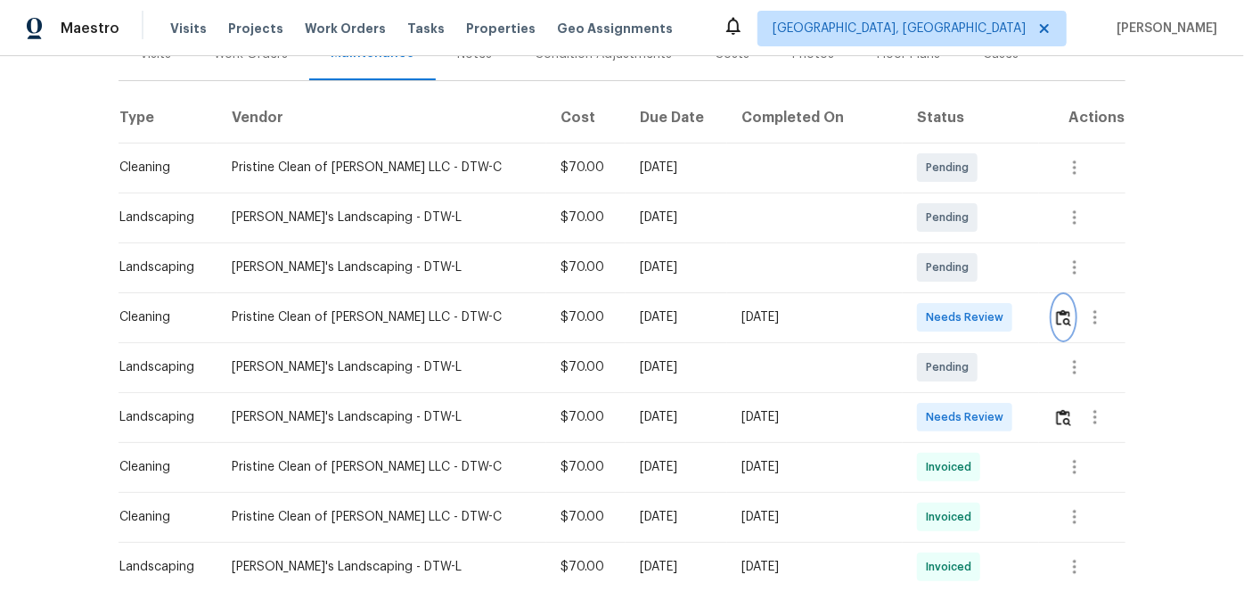
click at [1056, 316] on img "button" at bounding box center [1063, 317] width 15 height 17
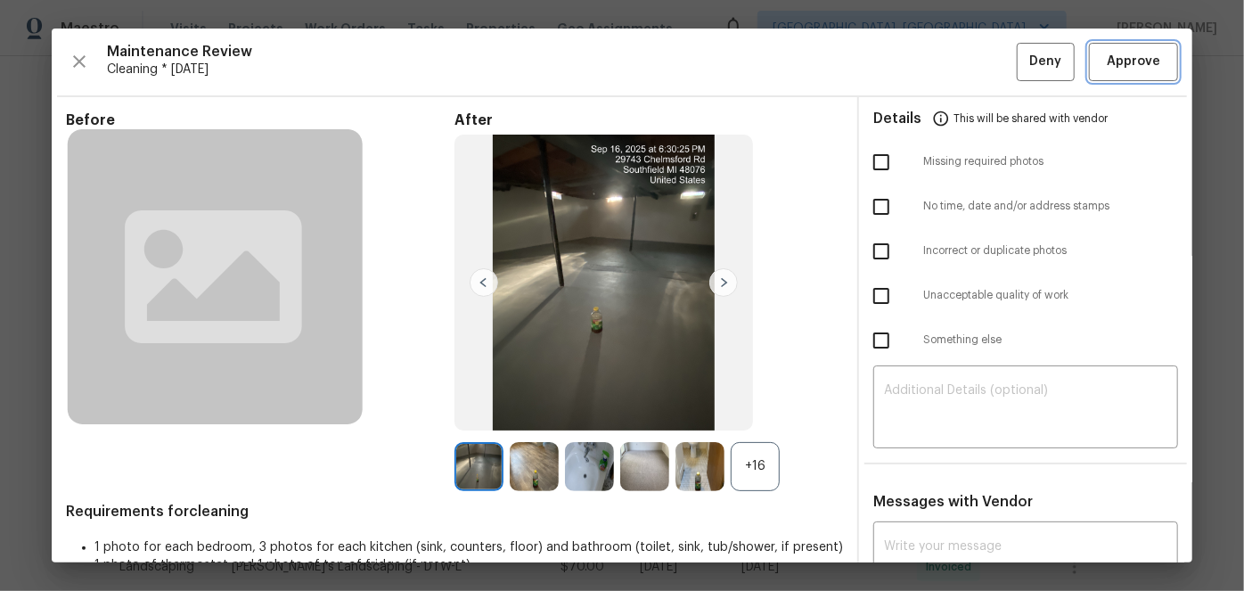
click at [1150, 64] on span "Approve" at bounding box center [1134, 62] width 61 height 22
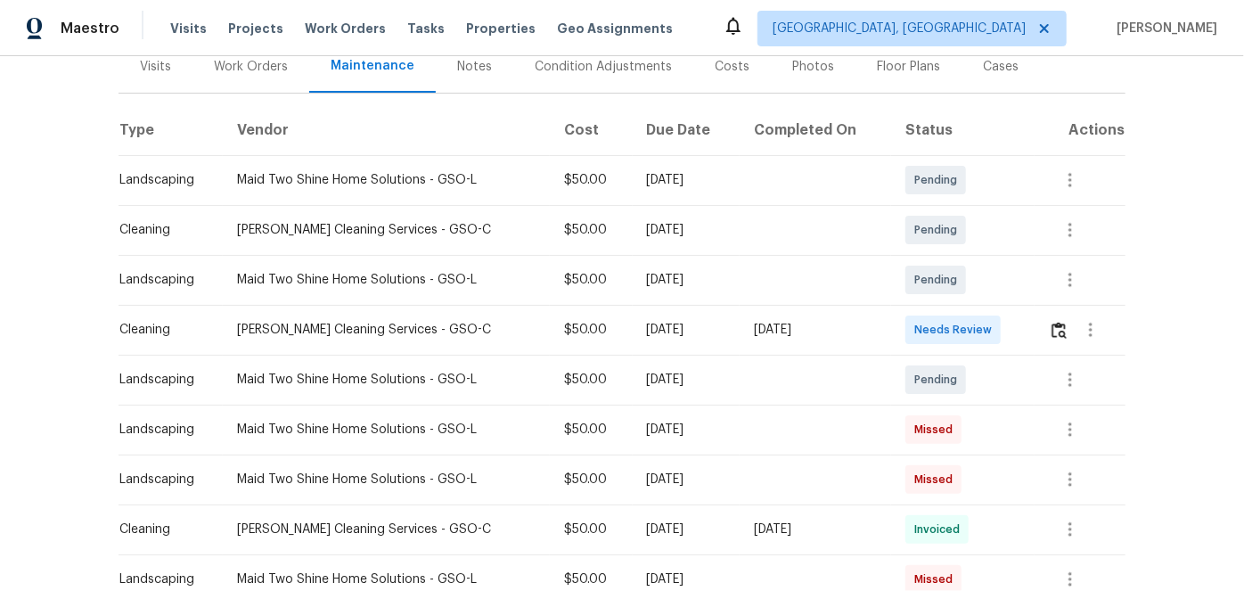
scroll to position [242, 0]
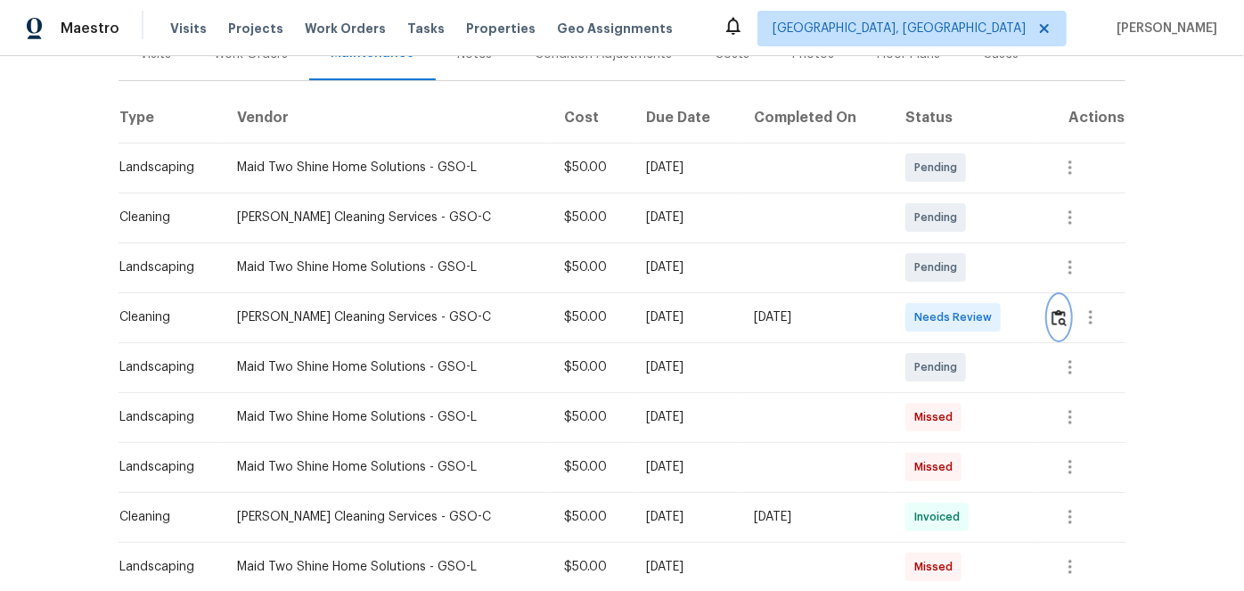
click at [1055, 318] on img "button" at bounding box center [1059, 317] width 15 height 17
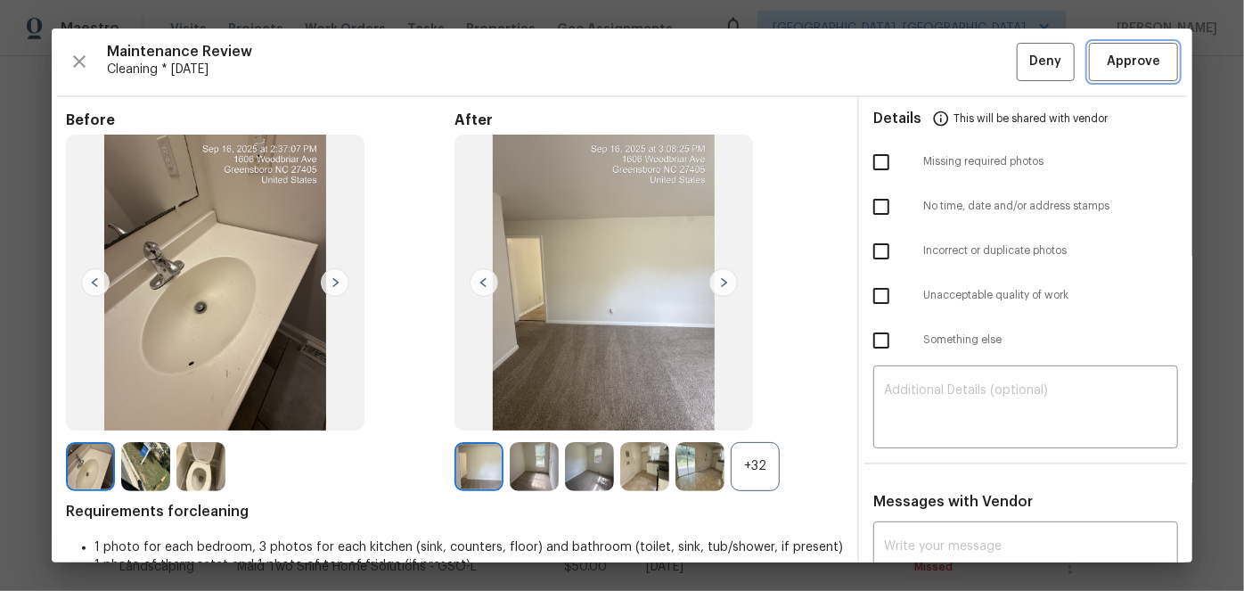
click at [1115, 63] on span "Approve" at bounding box center [1133, 62] width 53 height 22
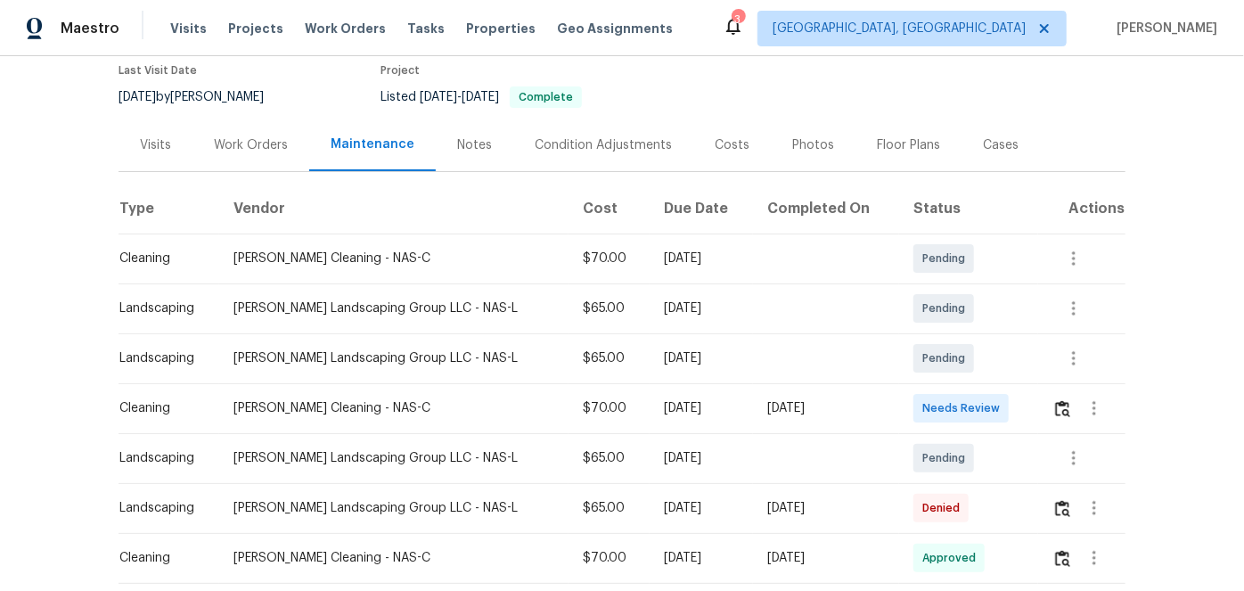
scroll to position [161, 0]
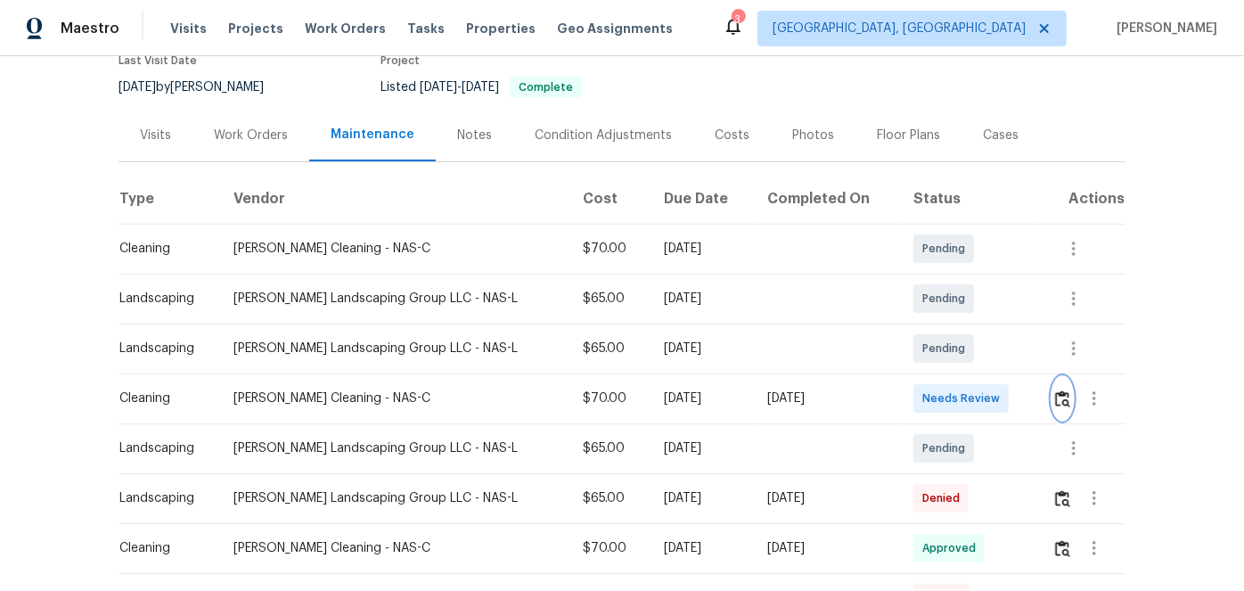
click at [1055, 401] on img "button" at bounding box center [1062, 398] width 15 height 17
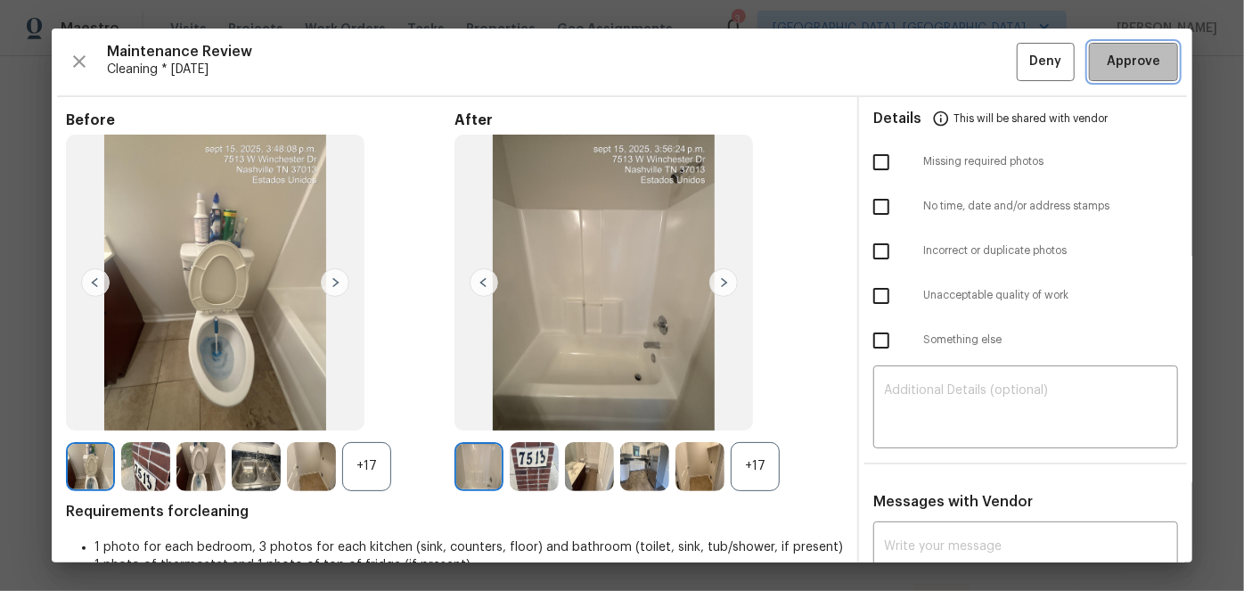
click at [1108, 62] on span "Approve" at bounding box center [1133, 62] width 53 height 22
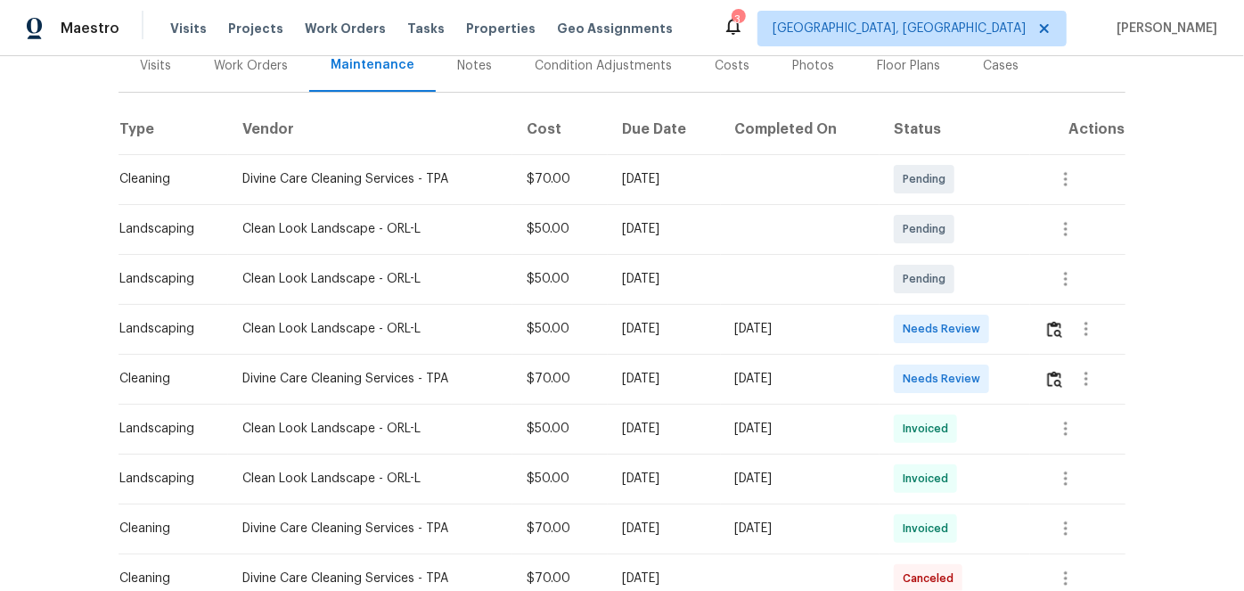
scroll to position [242, 0]
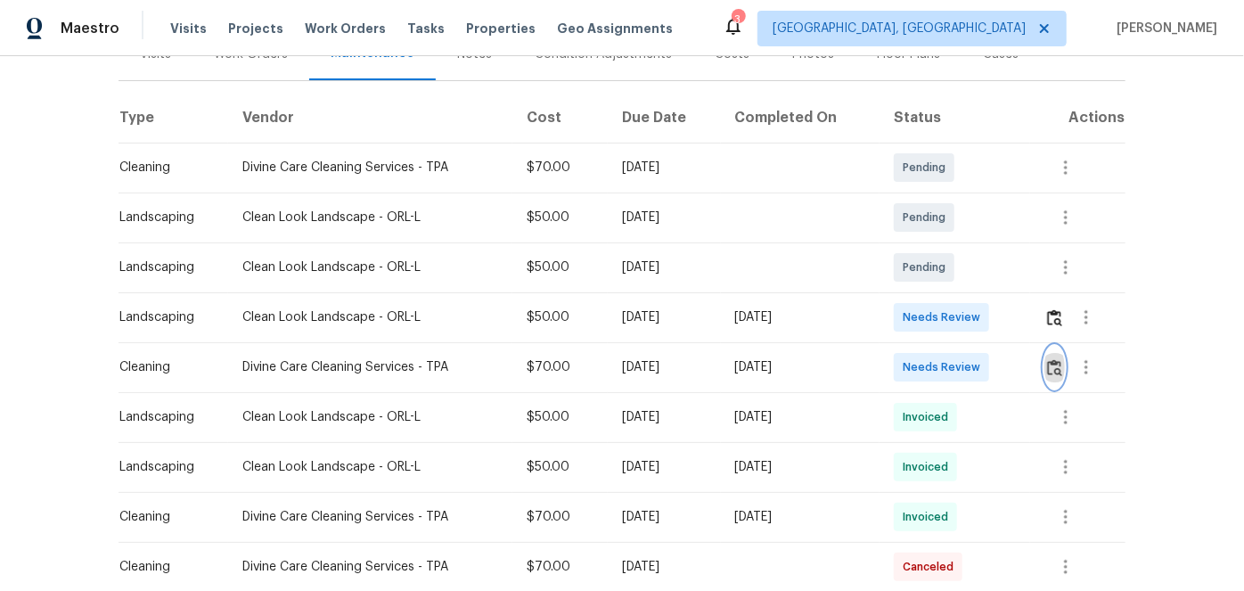
click at [1050, 369] on img "button" at bounding box center [1054, 367] width 15 height 17
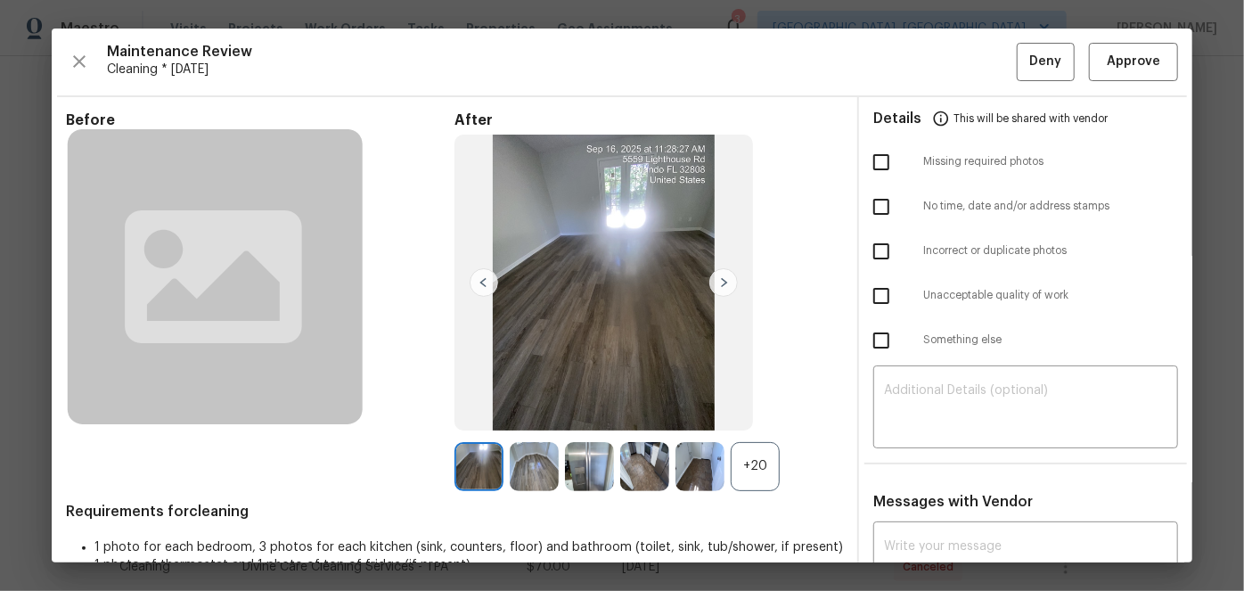
click at [750, 475] on div "+20" at bounding box center [755, 466] width 49 height 49
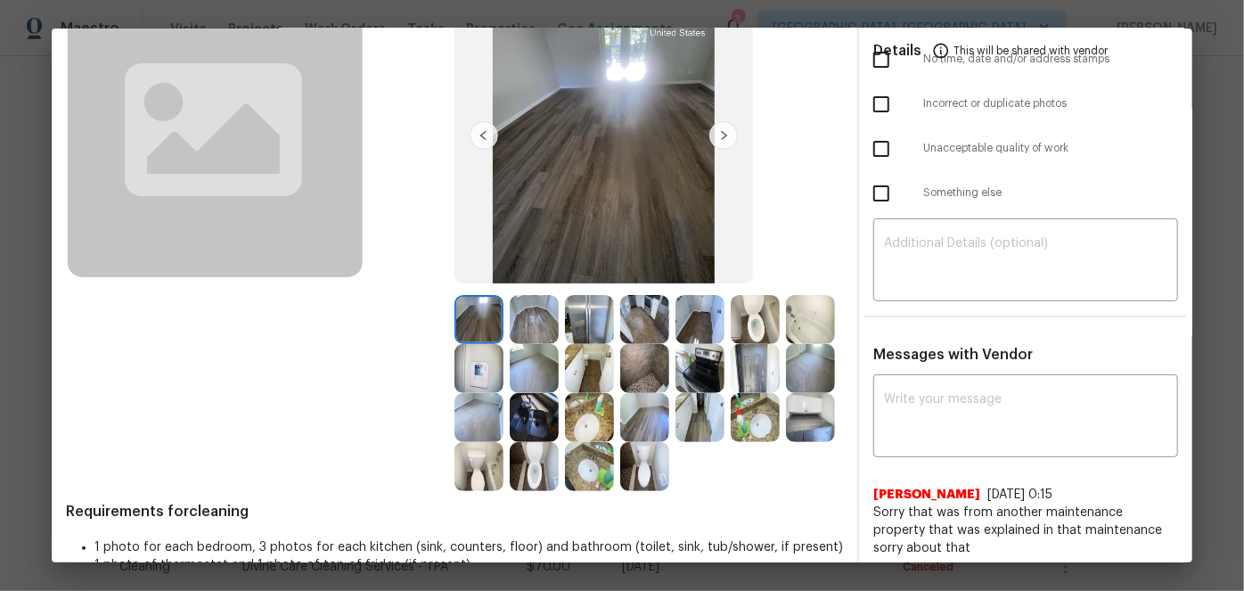
scroll to position [161, 0]
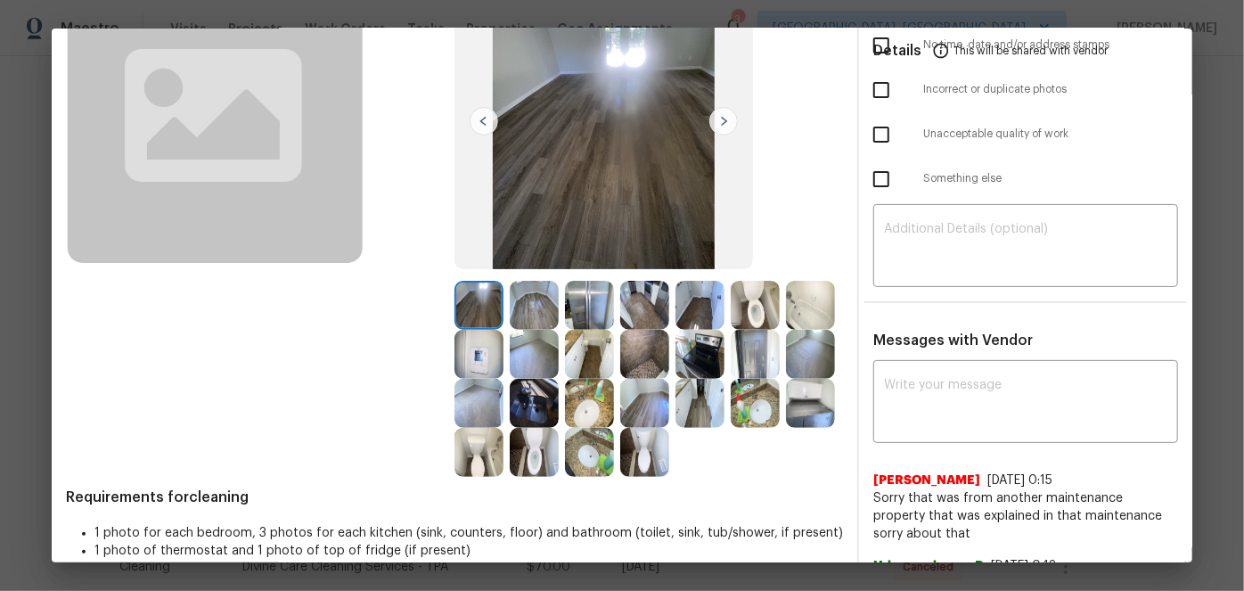
click at [786, 330] on img at bounding box center [810, 305] width 49 height 49
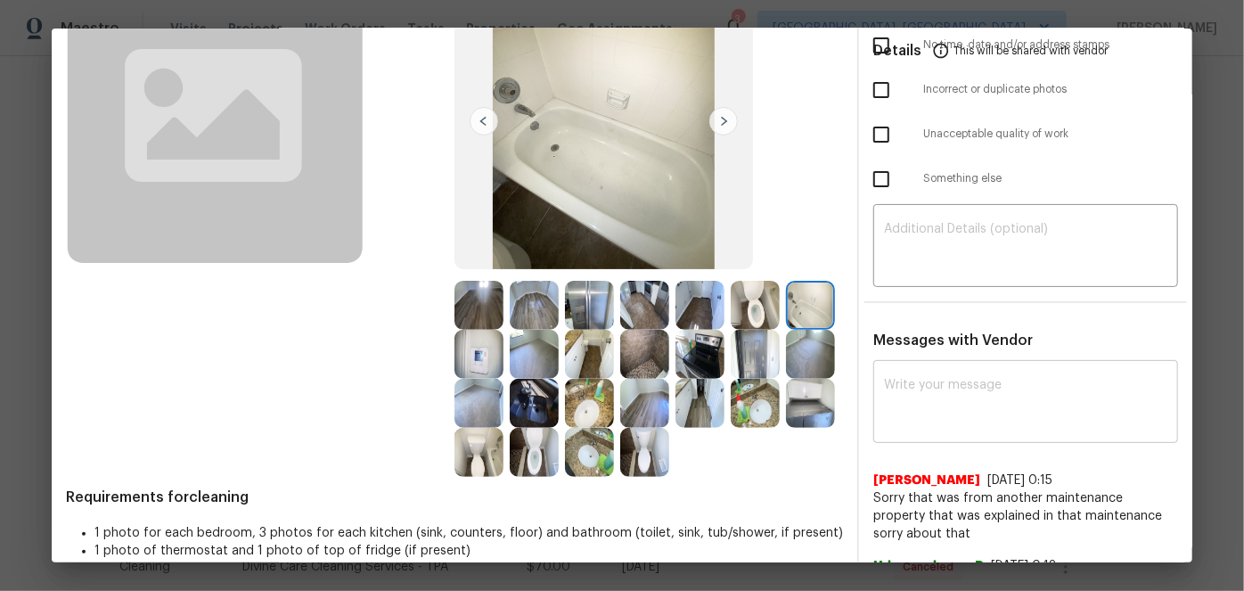
click at [908, 375] on div "x ​" at bounding box center [1026, 404] width 305 height 78
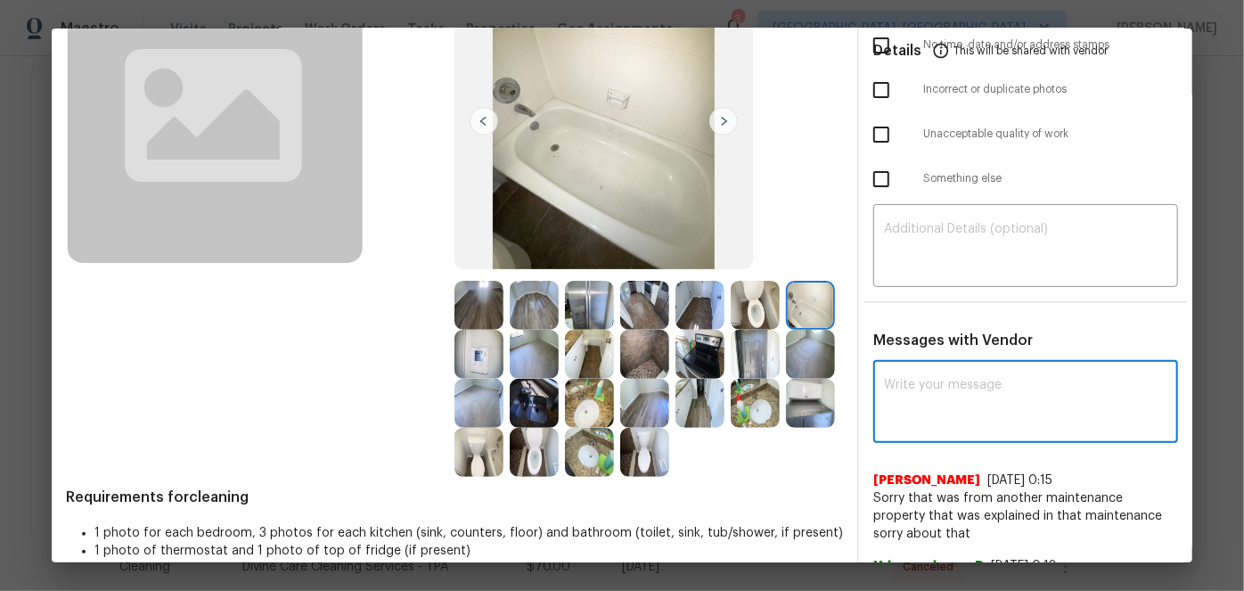
click at [913, 390] on textarea at bounding box center [1025, 404] width 283 height 50
paste textarea "Maintenance Audit Team: Hello! After further review, the visit([DATE]) has been…"
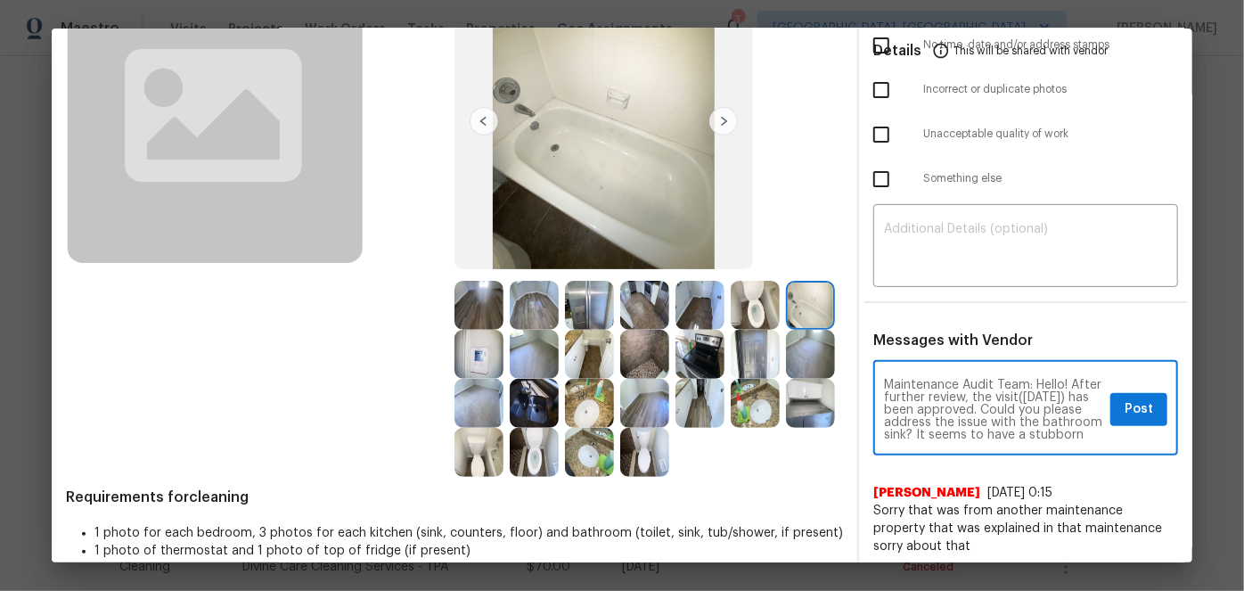
scroll to position [50, 0]
click at [957, 392] on textarea "Maintenance Audit Team: Hello! After further review, the visit([DATE]) has been…" at bounding box center [993, 410] width 219 height 62
click at [941, 406] on textarea "Maintenance Audit Team: Hello! After further review, the visit([DATE]) has been…" at bounding box center [993, 410] width 219 height 62
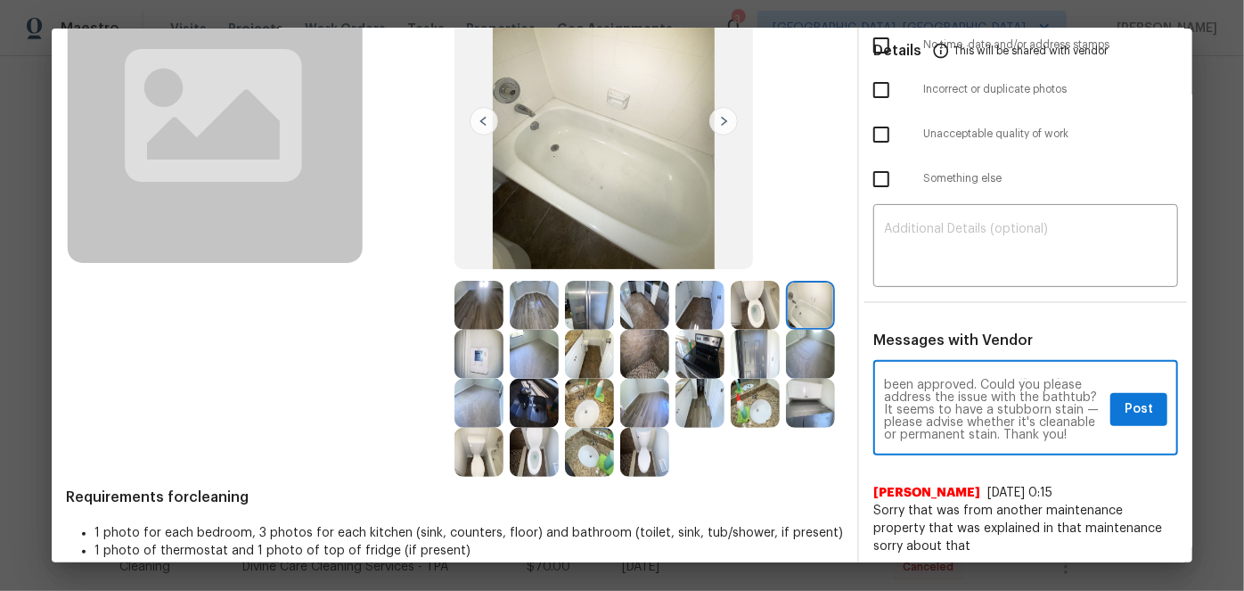
type textarea "Maintenance Audit Team: Hello! After further review, the visit([DATE]) has been…"
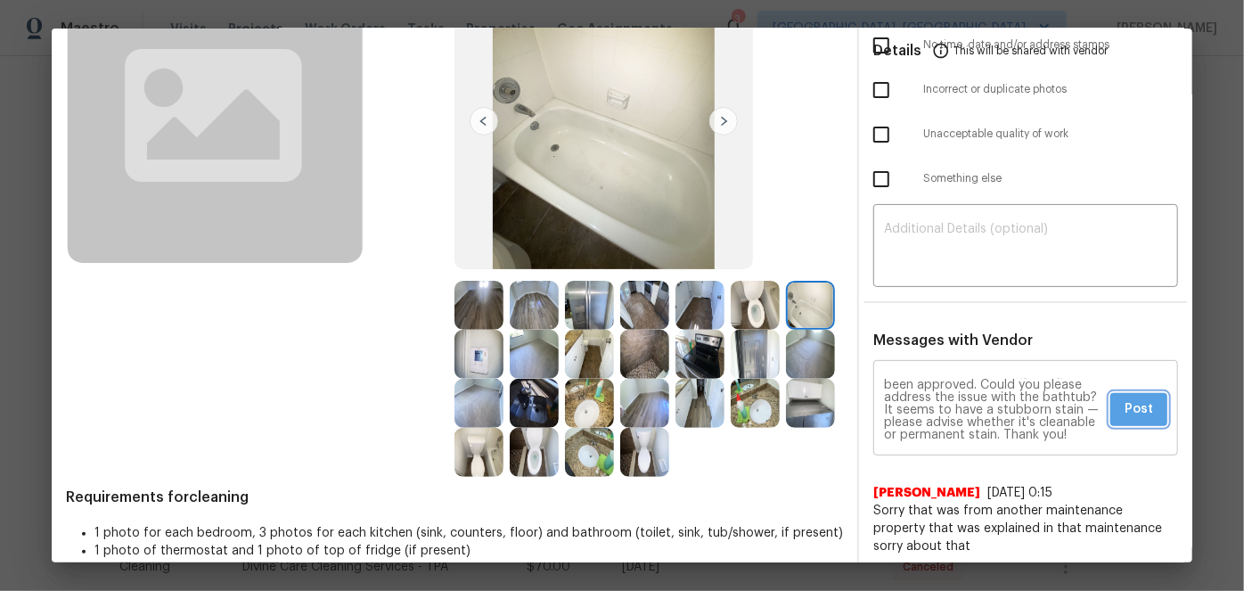
click at [1136, 400] on span "Post" at bounding box center [1139, 409] width 29 height 22
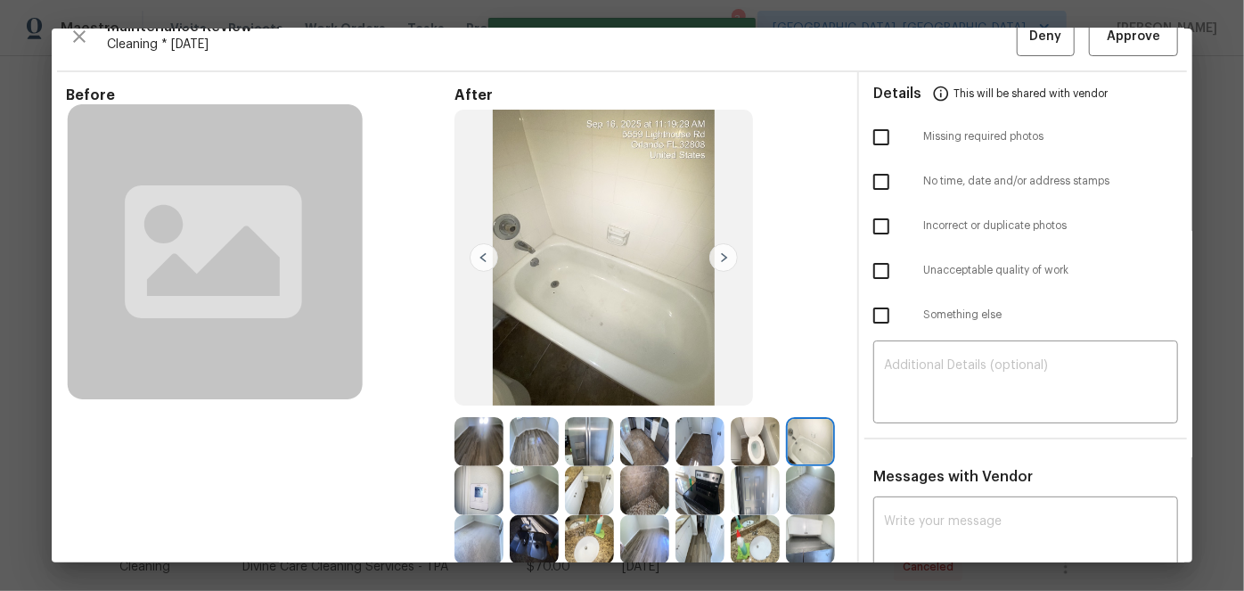
scroll to position [0, 0]
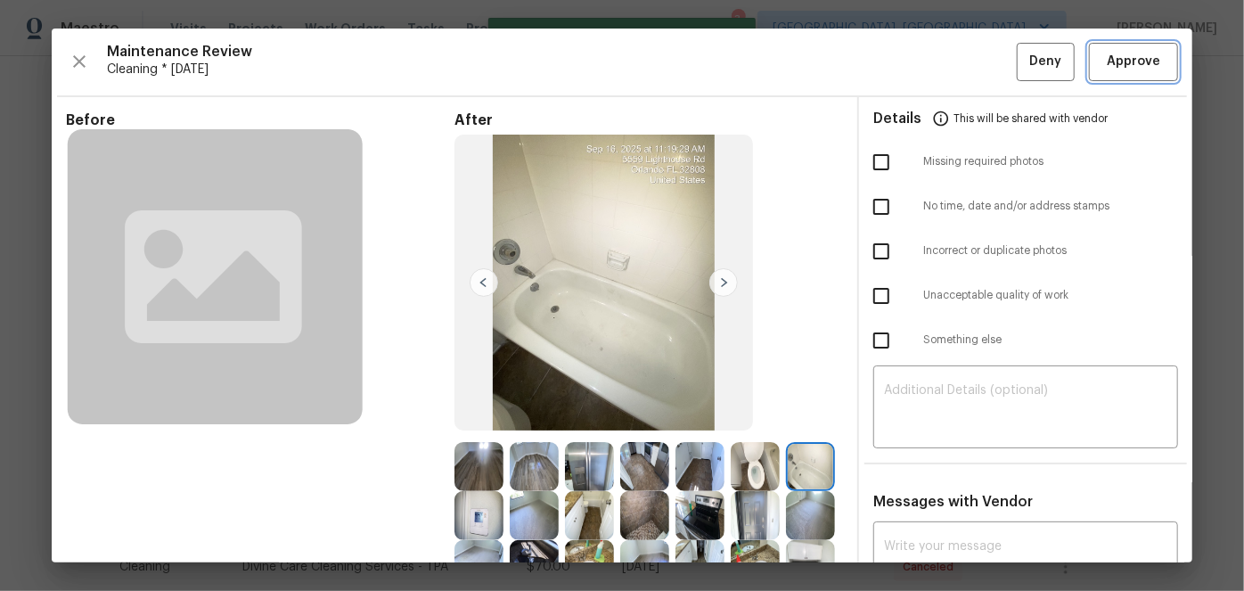
click at [1107, 71] on span "Approve" at bounding box center [1133, 62] width 53 height 22
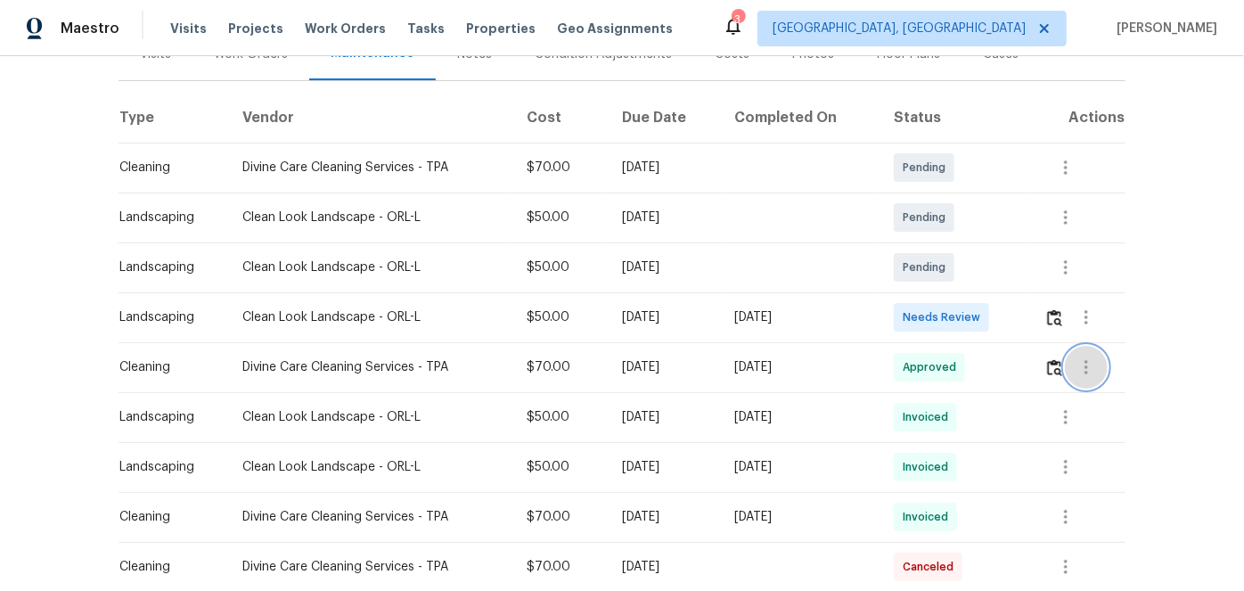
click at [1081, 365] on icon "button" at bounding box center [1086, 367] width 21 height 21
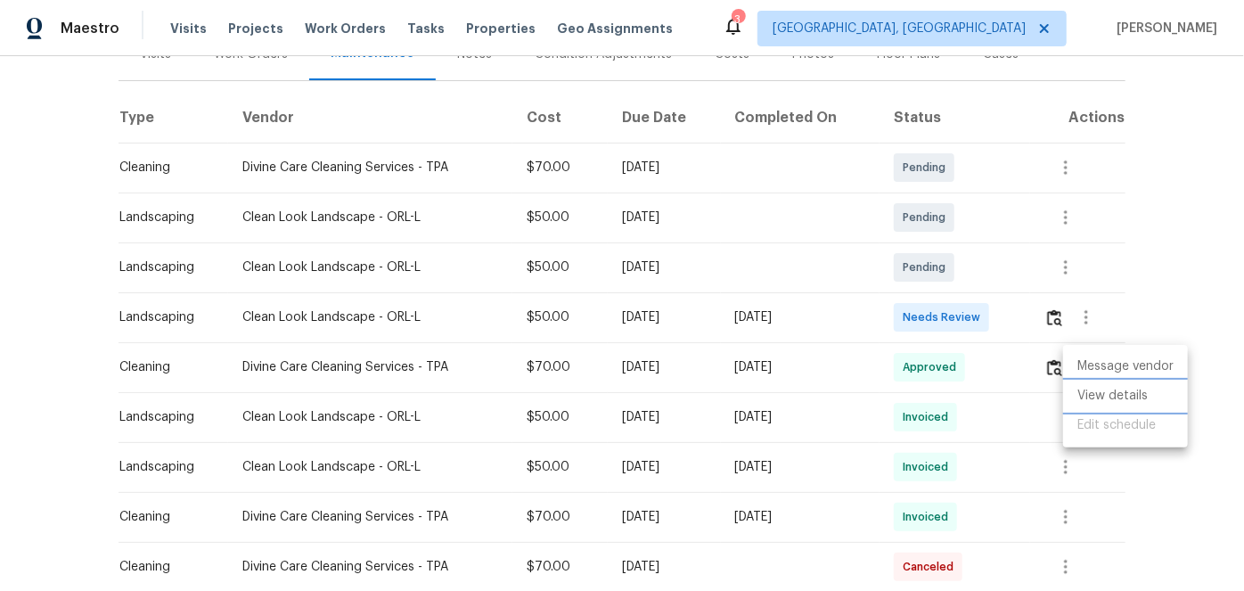
click at [1076, 392] on li "View details" at bounding box center [1125, 396] width 125 height 29
click at [1079, 316] on div at bounding box center [622, 295] width 1244 height 591
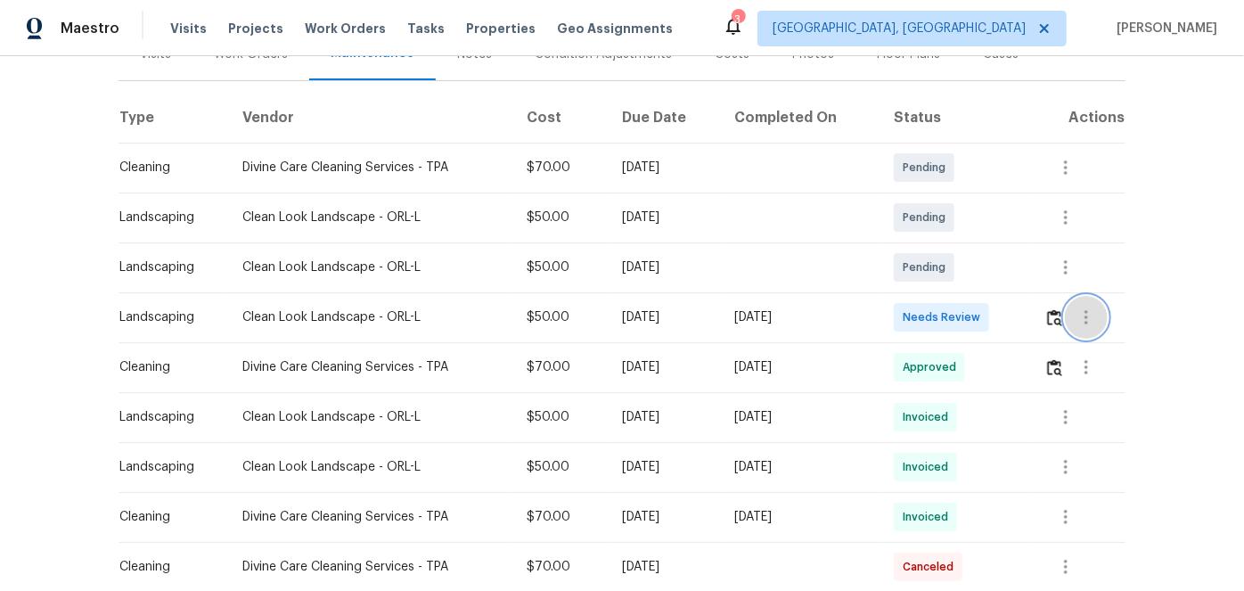
click at [1086, 319] on icon "button" at bounding box center [1086, 317] width 21 height 21
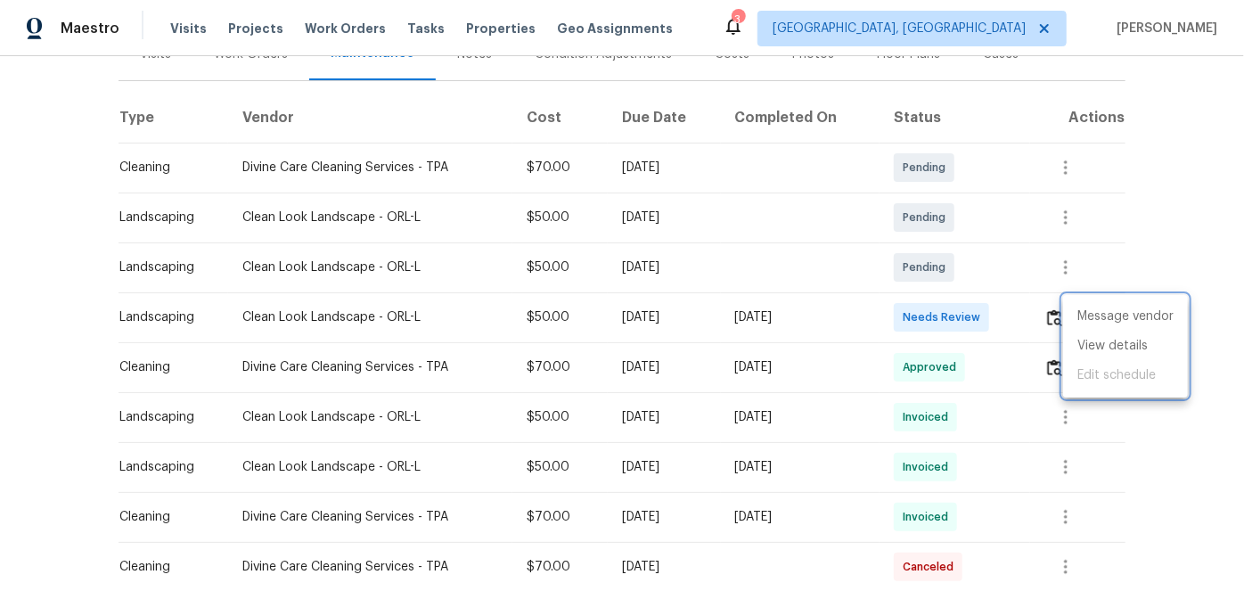
click at [1174, 252] on div at bounding box center [622, 295] width 1244 height 591
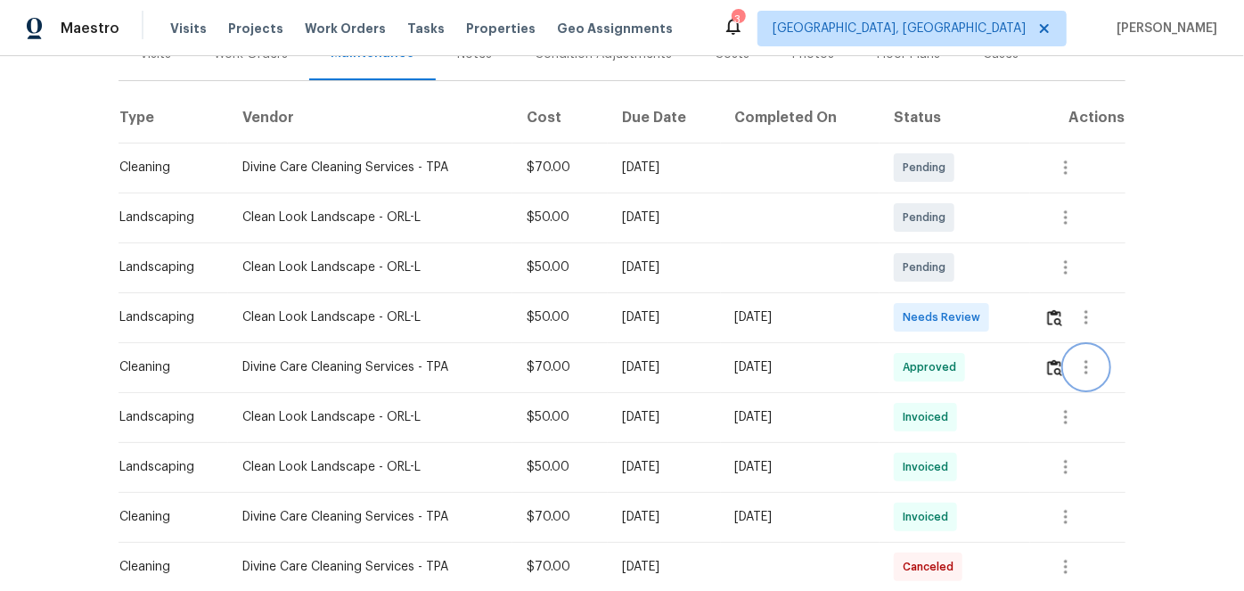
click at [1083, 363] on icon "button" at bounding box center [1086, 367] width 21 height 21
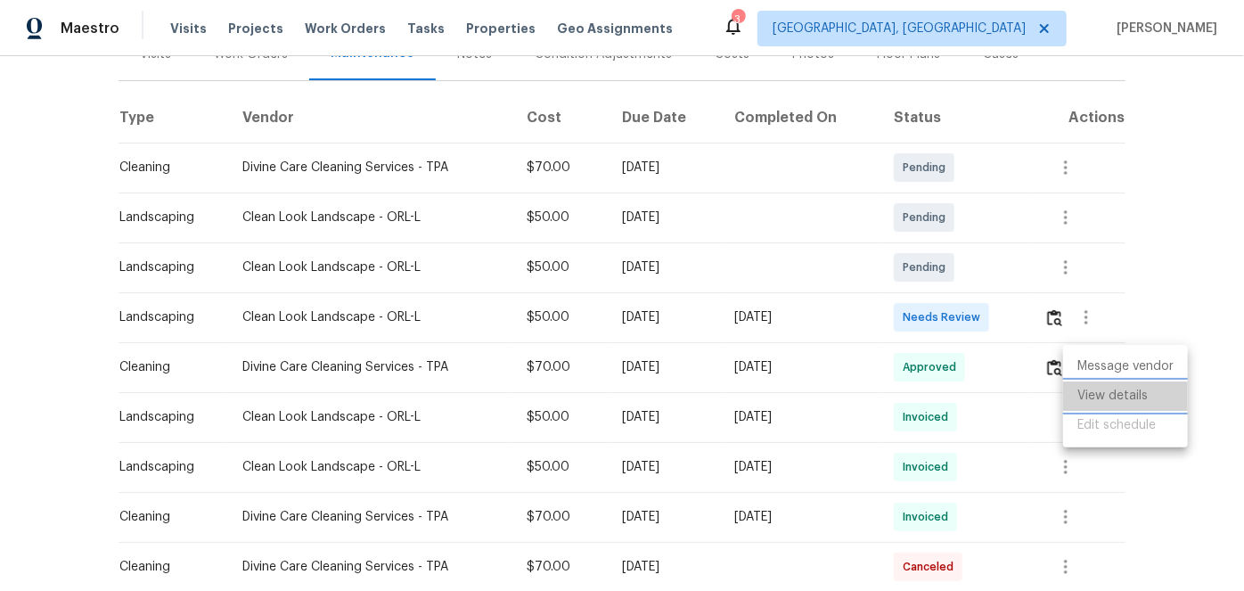
click at [1086, 398] on li "View details" at bounding box center [1125, 396] width 125 height 29
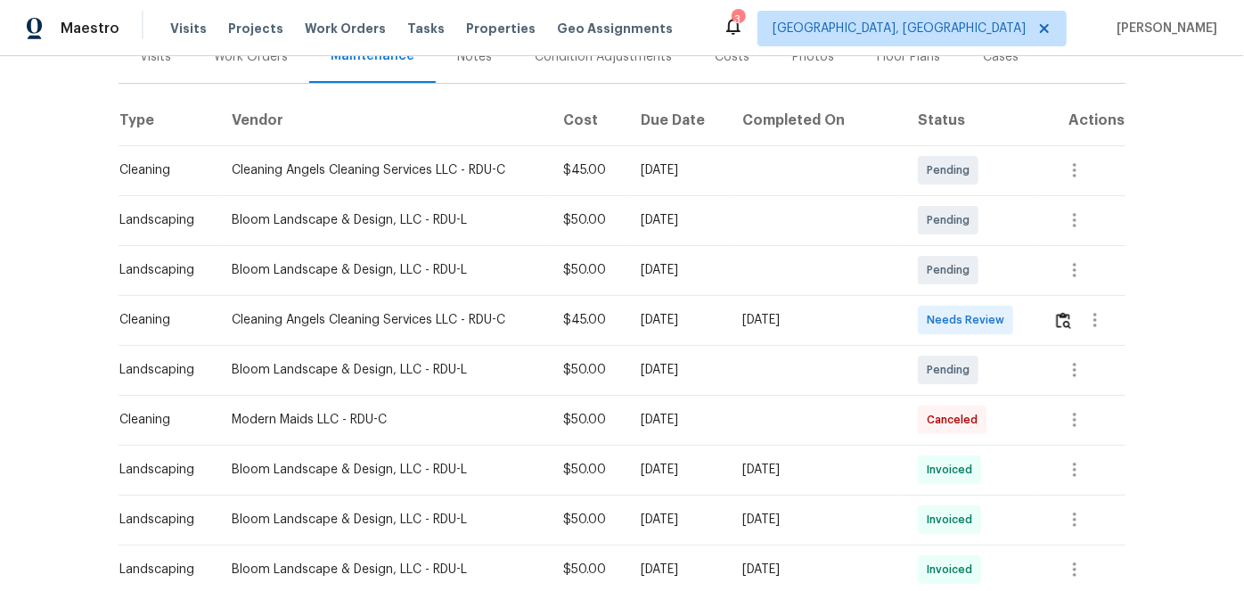
scroll to position [242, 0]
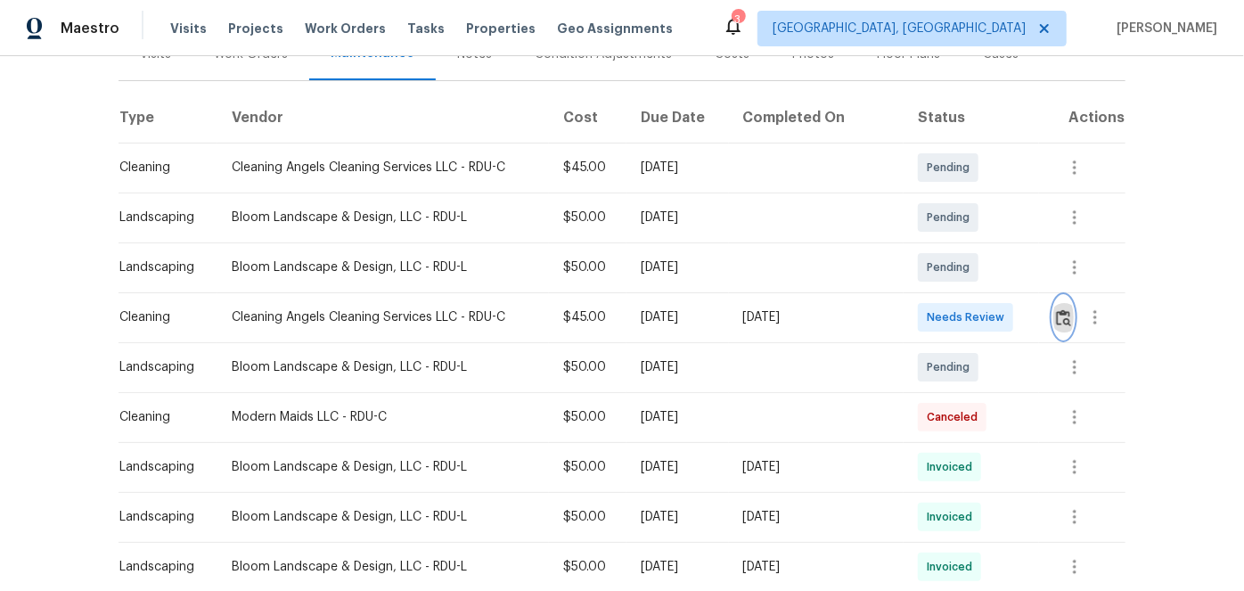
click at [1064, 316] on img "button" at bounding box center [1063, 317] width 15 height 17
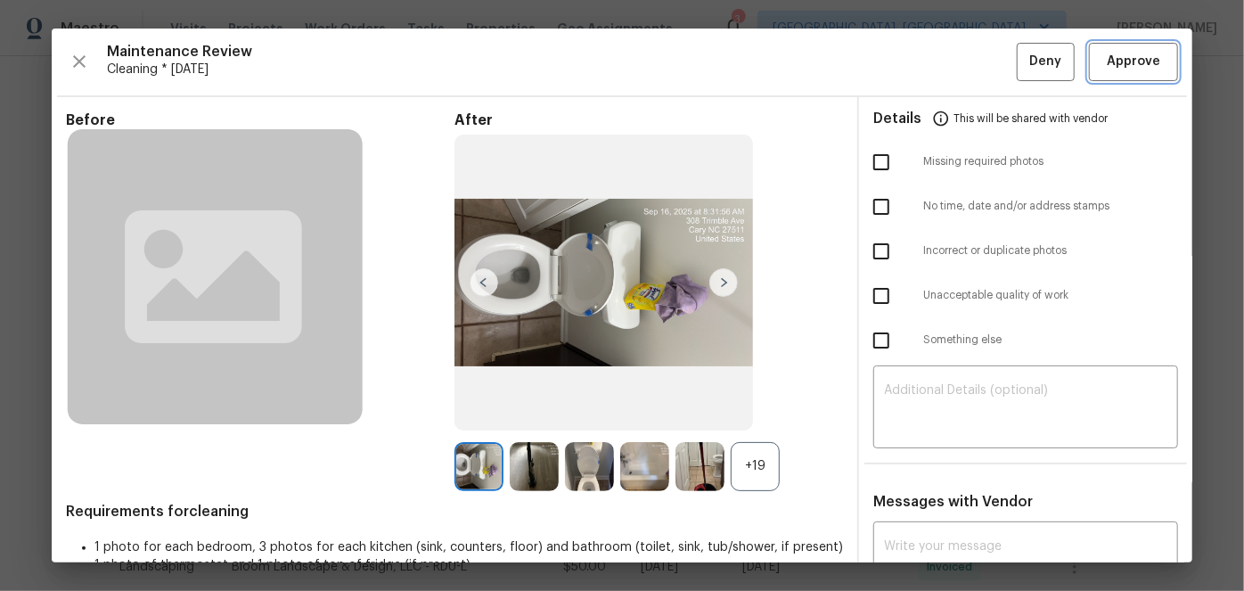
click at [1120, 69] on span "Approve" at bounding box center [1133, 62] width 53 height 22
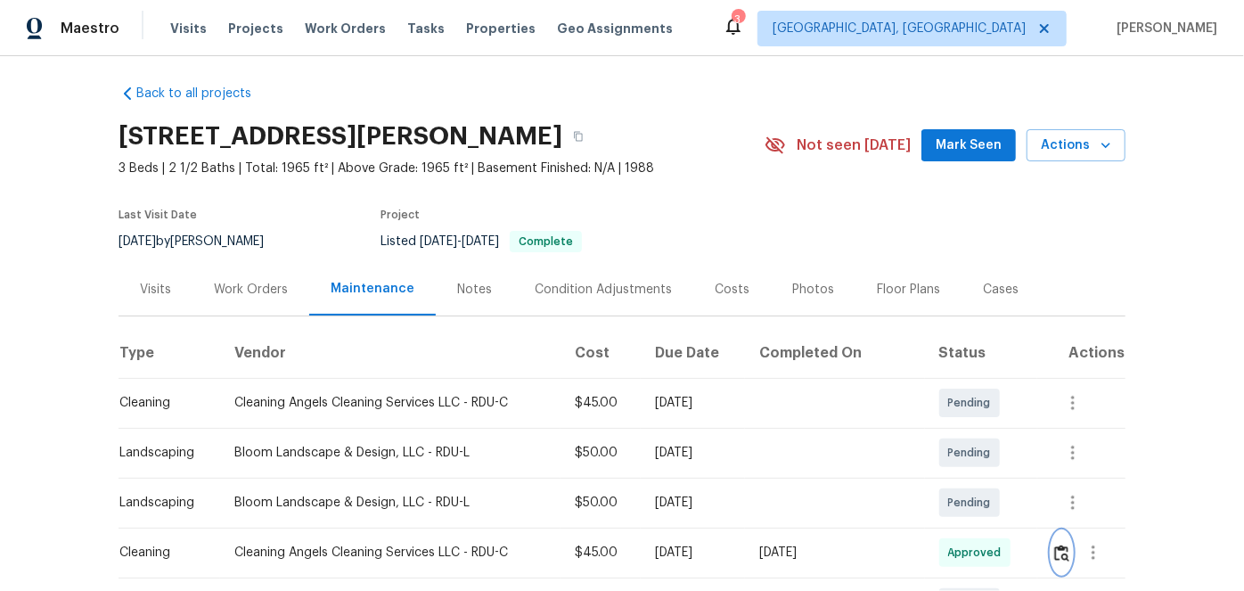
scroll to position [0, 0]
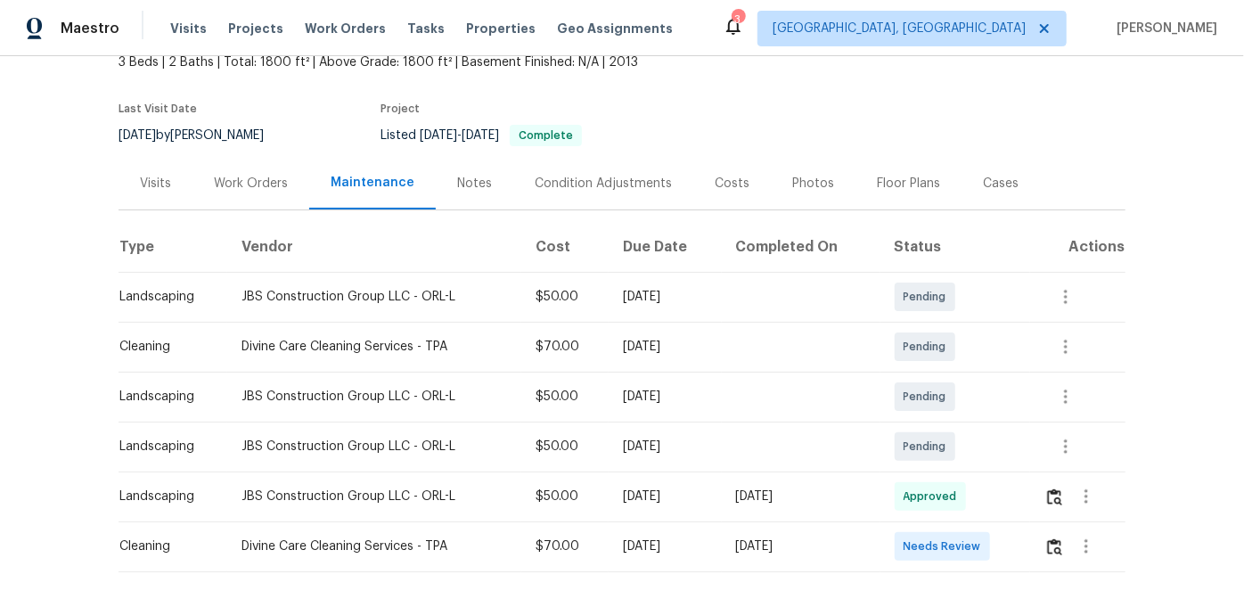
scroll to position [212, 0]
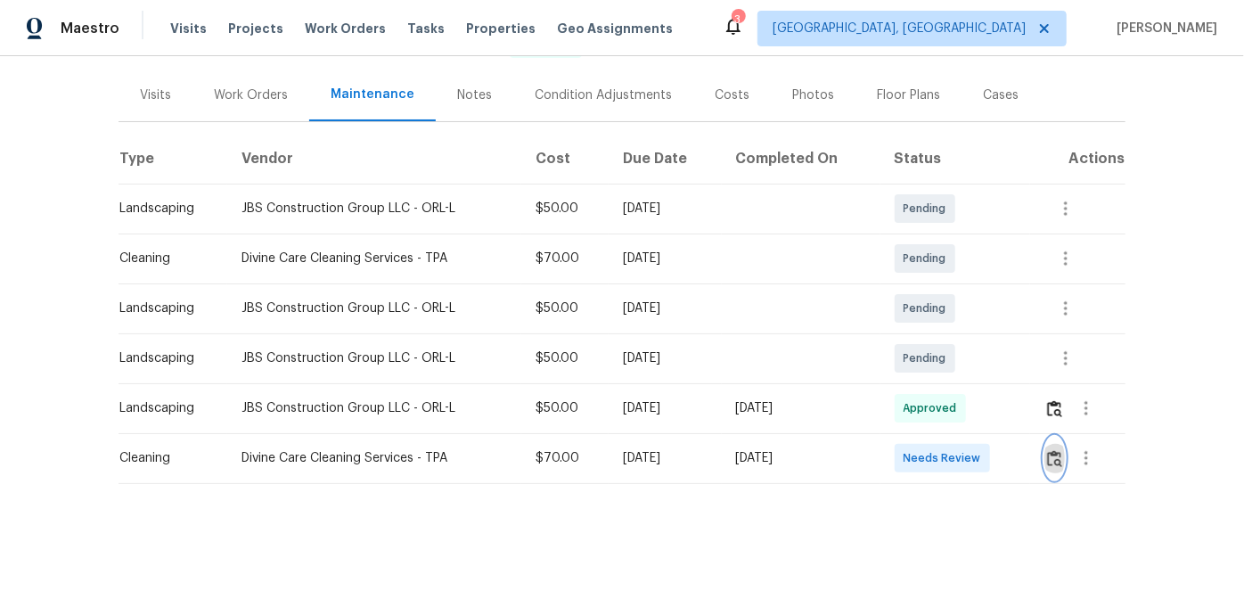
click at [1055, 450] on img "button" at bounding box center [1054, 458] width 15 height 17
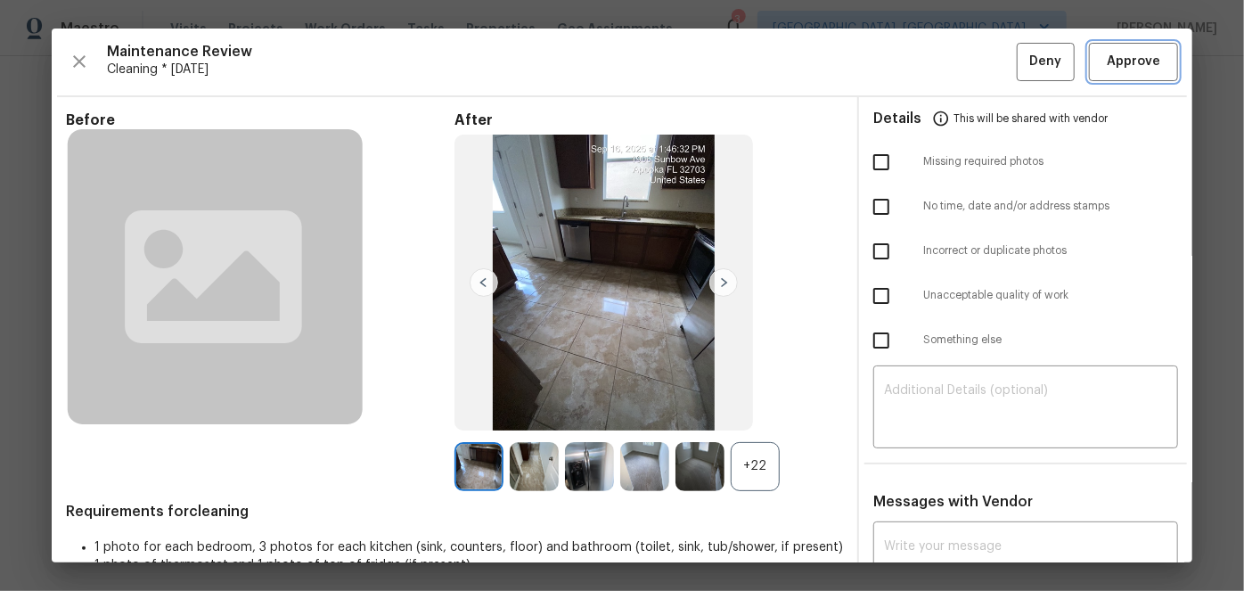
click at [1104, 58] on span "Approve" at bounding box center [1134, 62] width 61 height 22
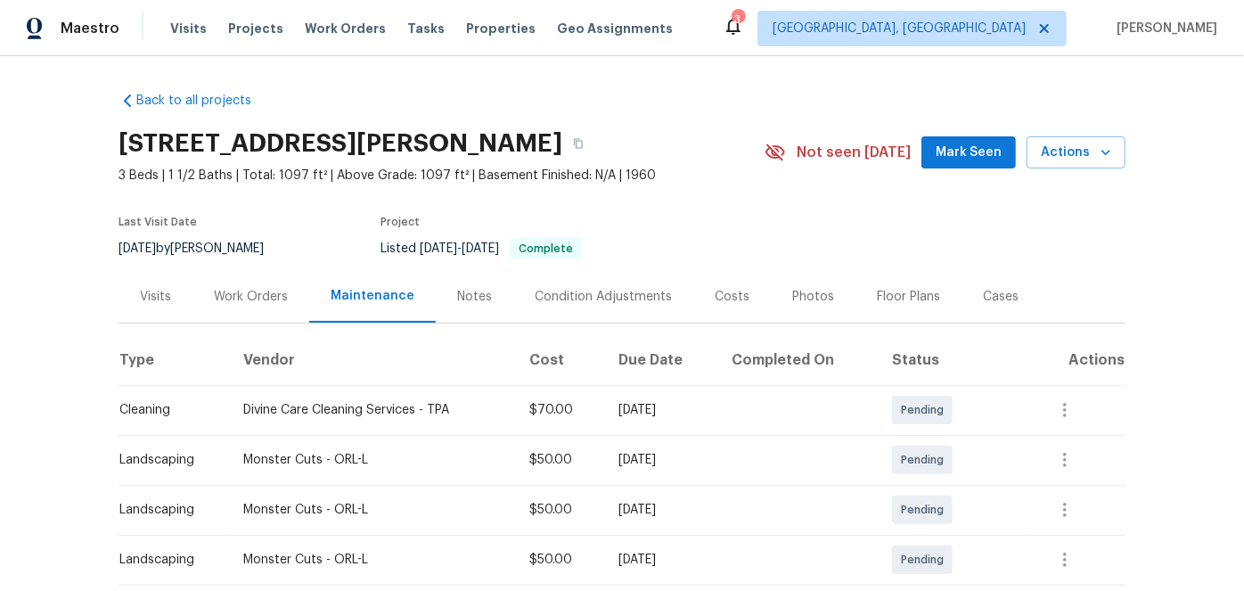
scroll to position [312, 0]
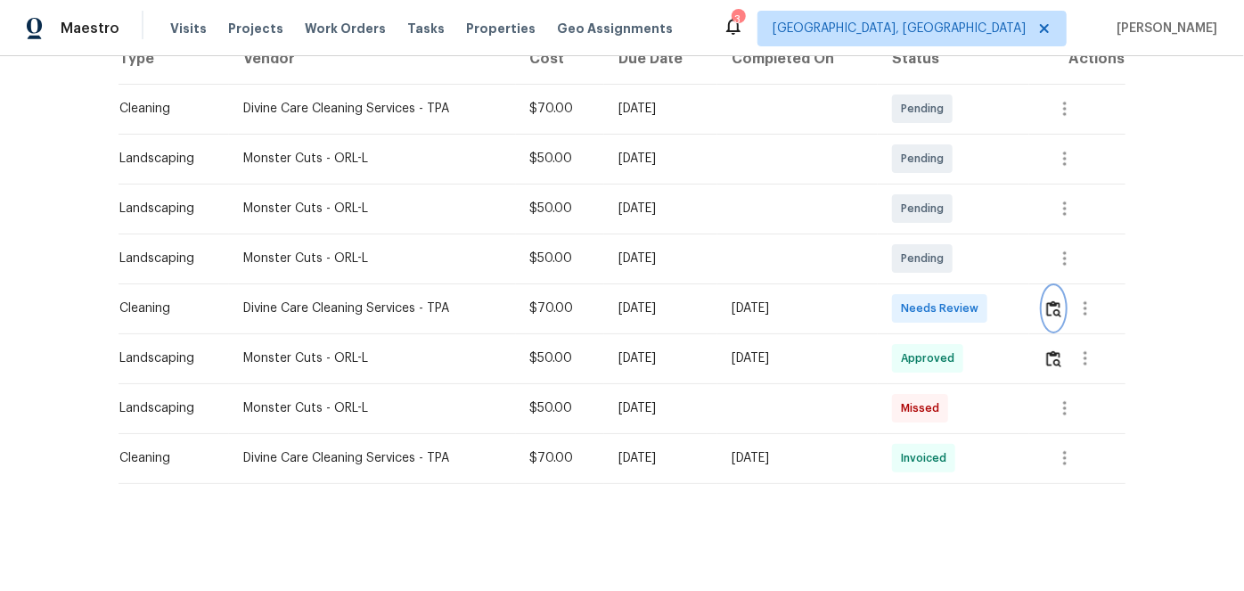
click at [1048, 300] on img "button" at bounding box center [1054, 308] width 15 height 17
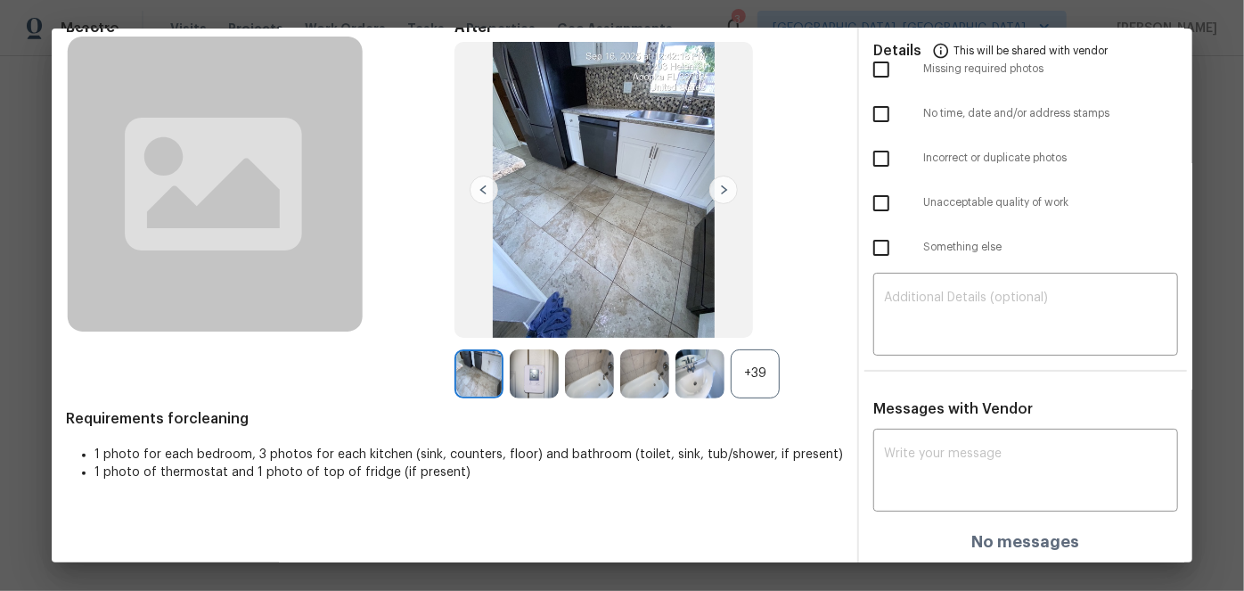
scroll to position [94, 0]
click at [751, 367] on div "+39" at bounding box center [755, 373] width 49 height 49
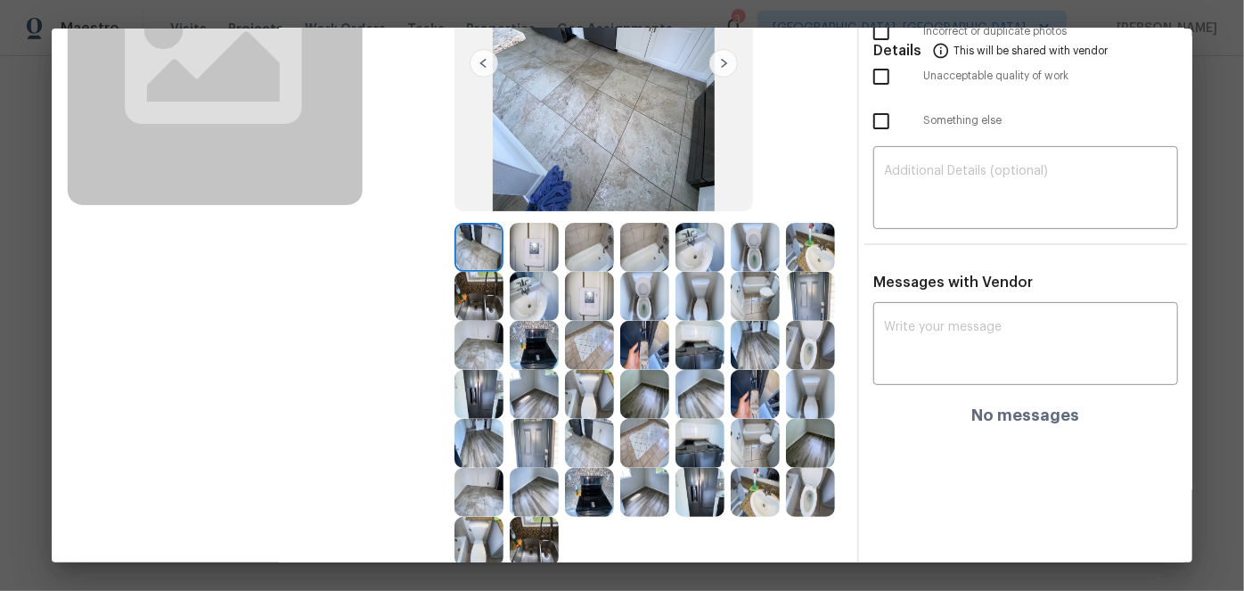
scroll to position [256, 0]
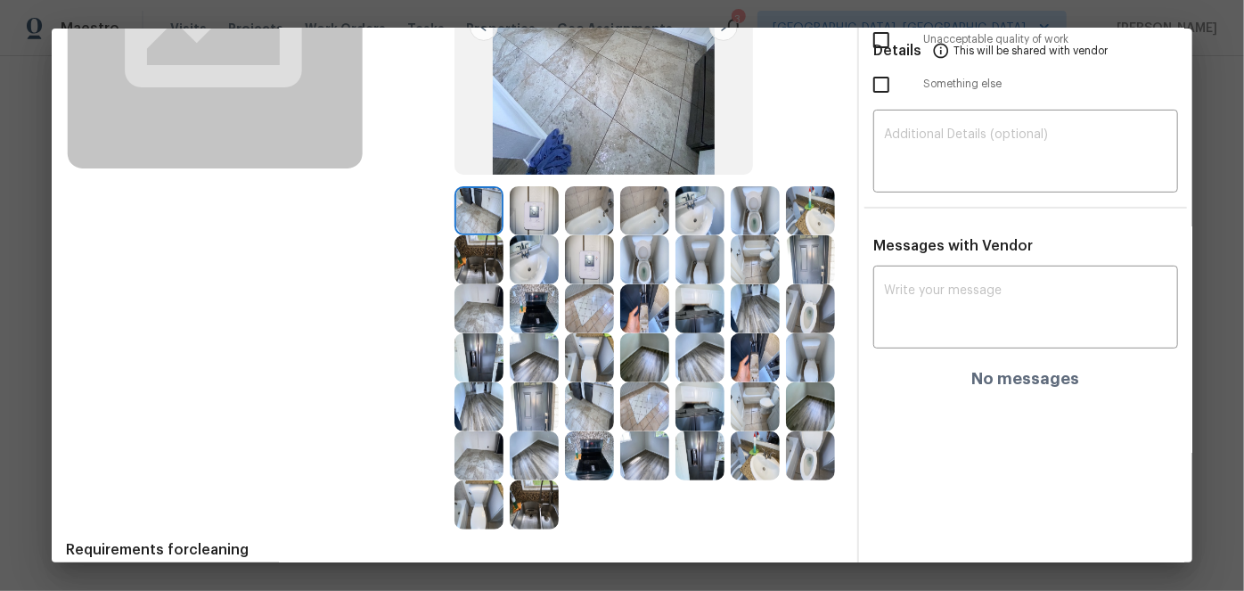
click at [676, 333] on img at bounding box center [700, 308] width 49 height 49
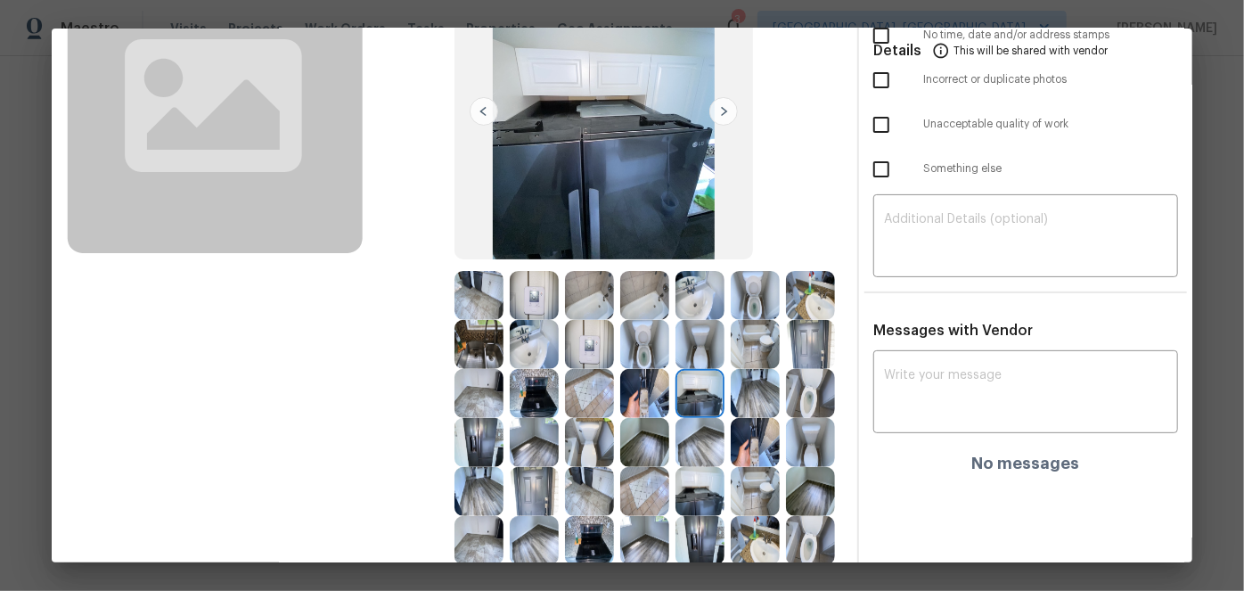
scroll to position [175, 0]
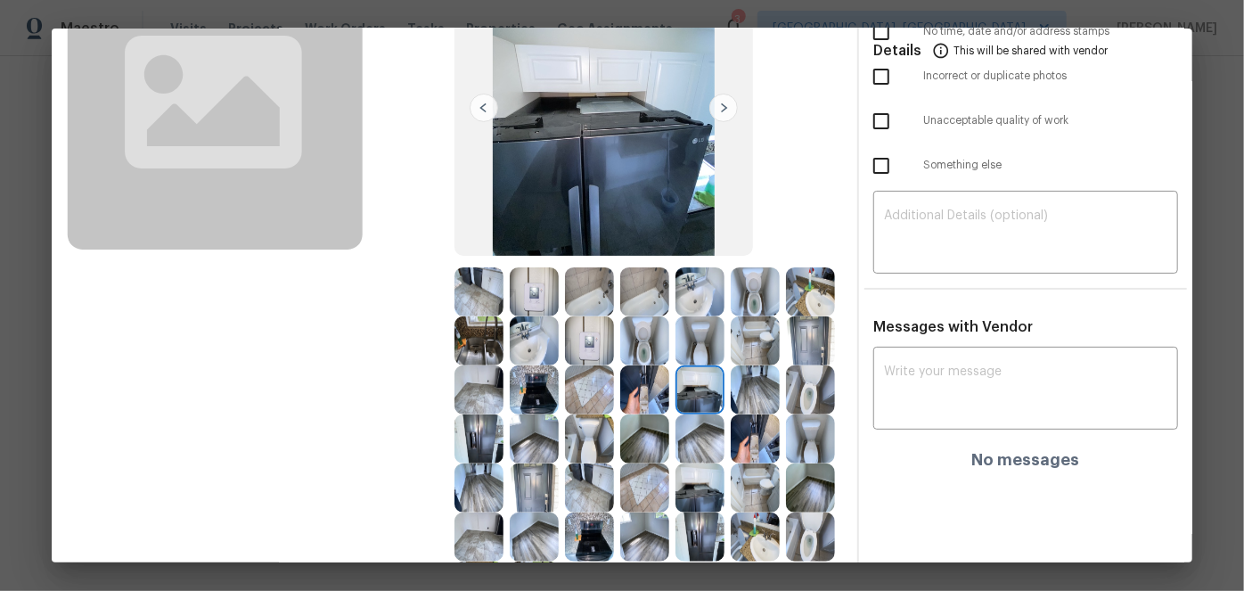
click at [504, 388] on img at bounding box center [479, 389] width 49 height 49
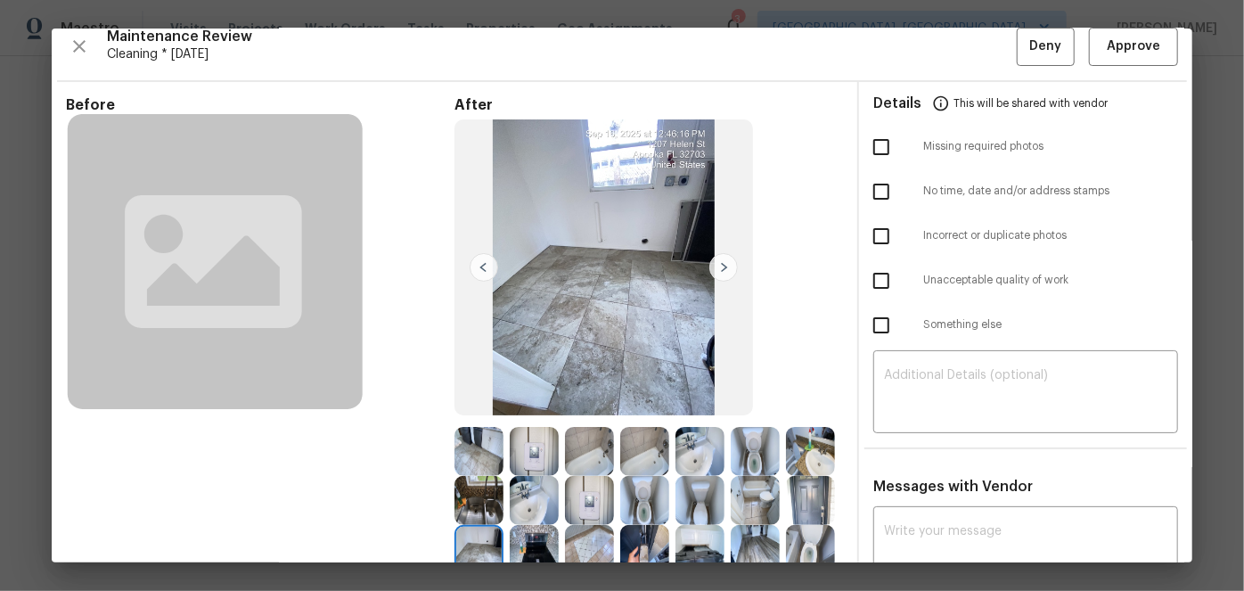
scroll to position [12, 0]
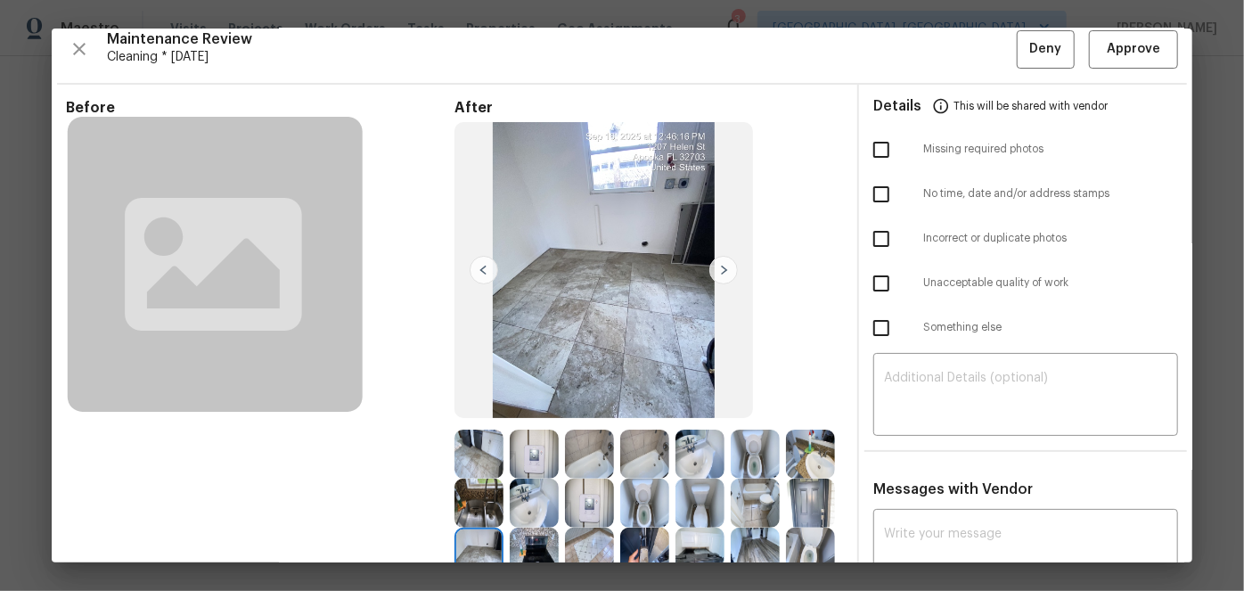
click at [718, 269] on img at bounding box center [724, 270] width 29 height 29
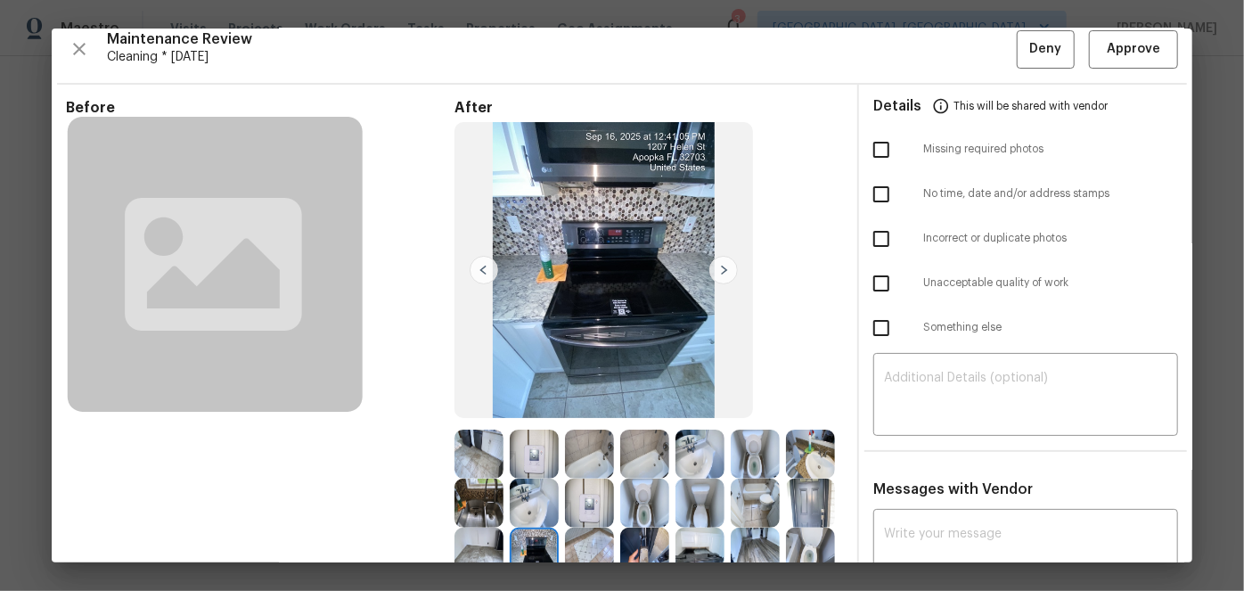
click at [718, 269] on img at bounding box center [724, 270] width 29 height 29
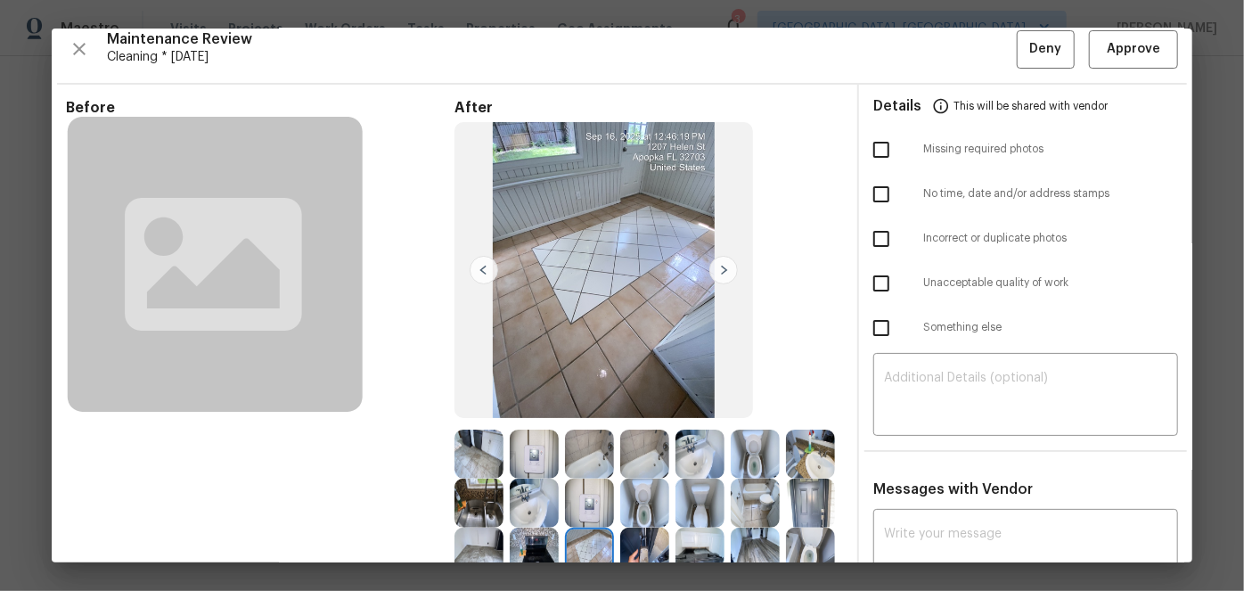
click at [718, 269] on img at bounding box center [724, 270] width 29 height 29
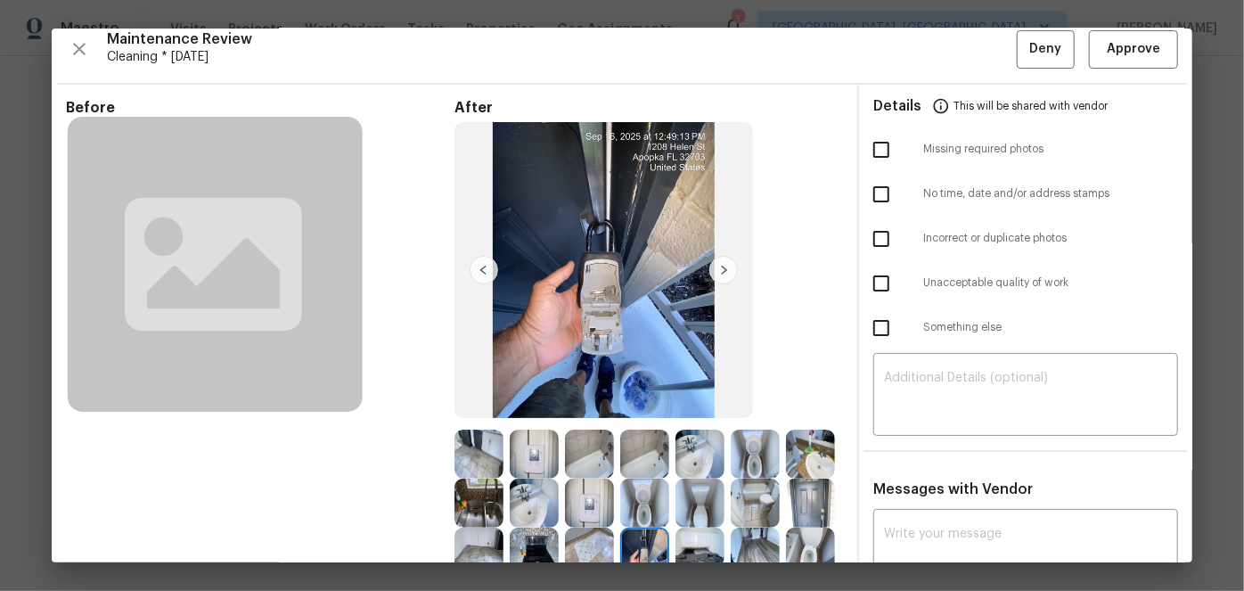
click at [718, 269] on img at bounding box center [724, 270] width 29 height 29
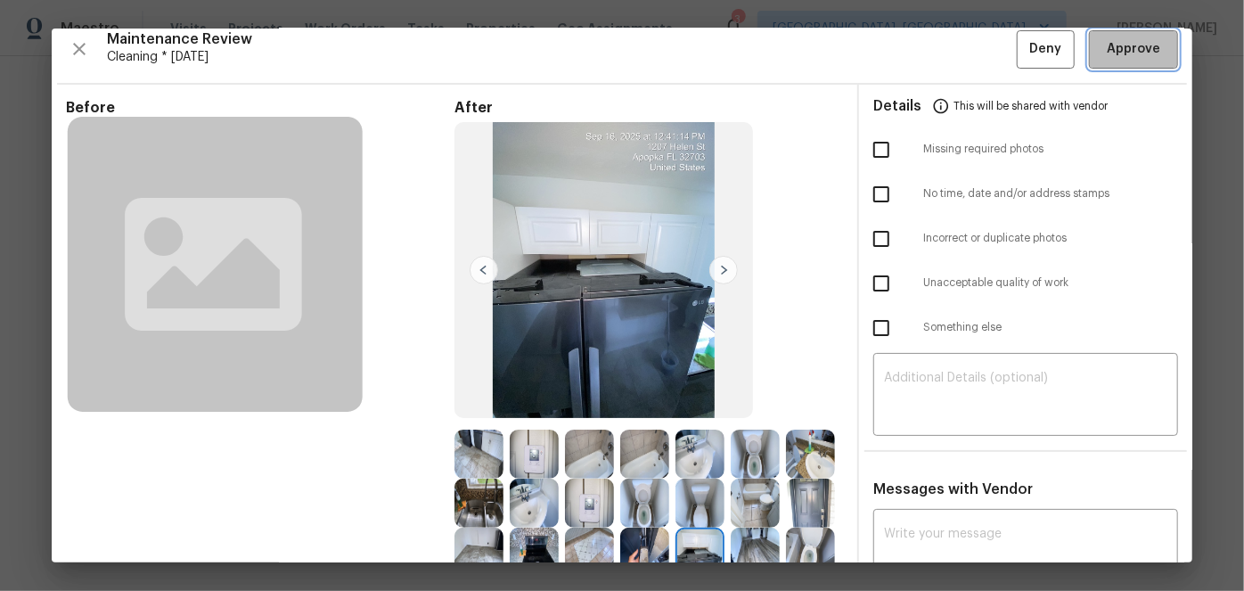
click at [1107, 51] on span "Approve" at bounding box center [1133, 49] width 53 height 22
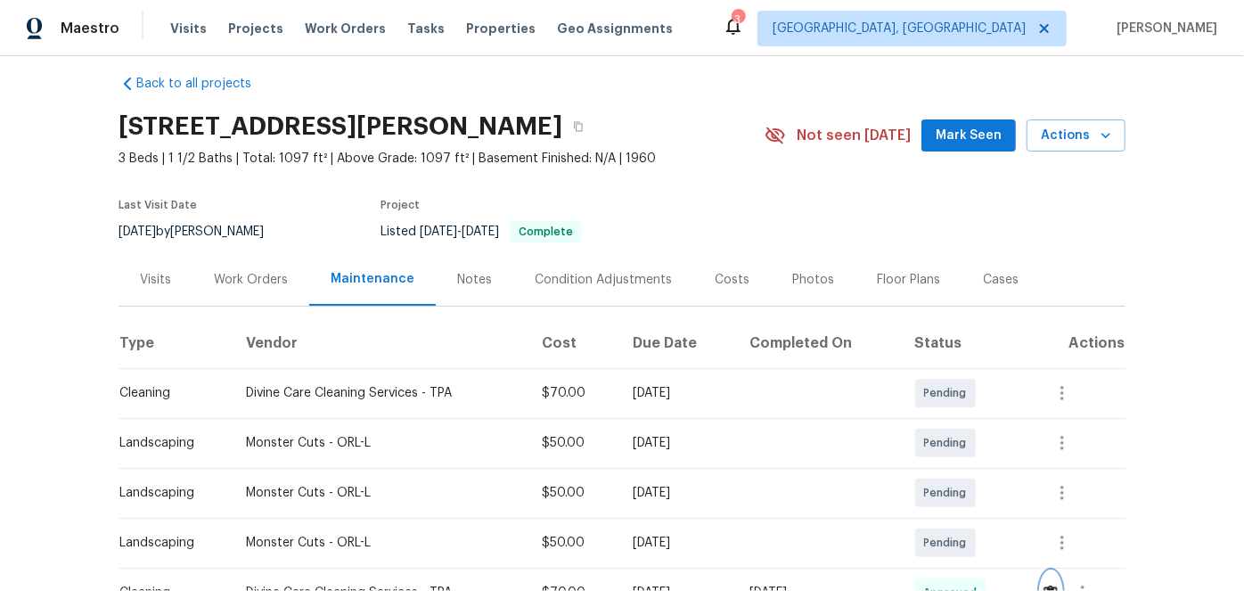
scroll to position [0, 0]
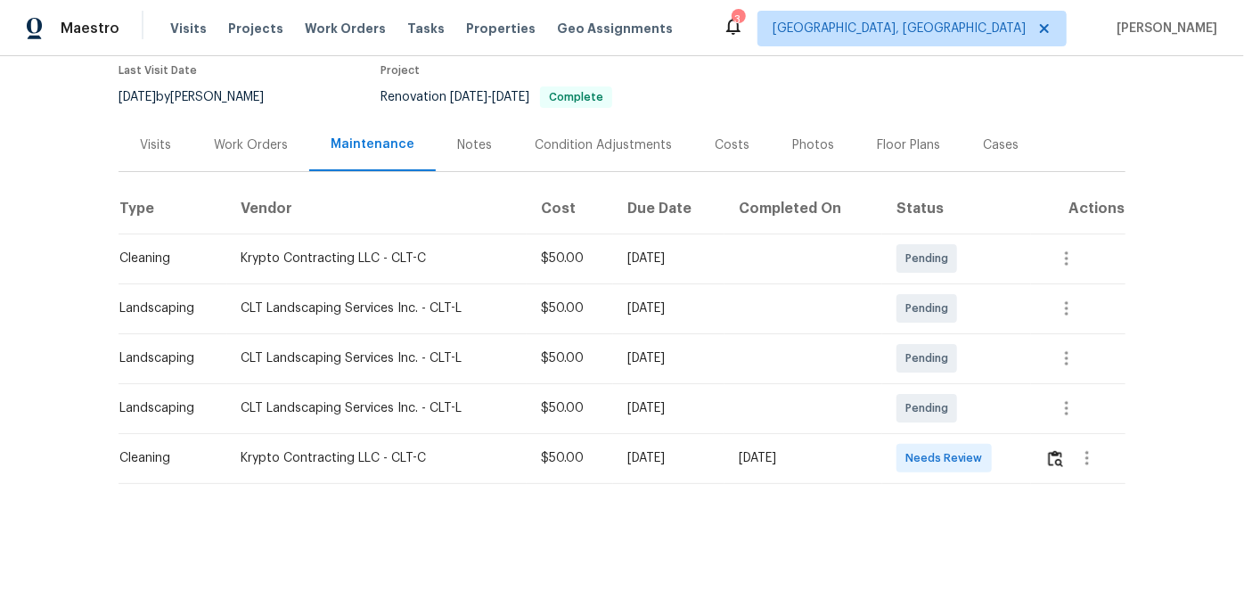
scroll to position [162, 0]
click at [1058, 450] on img "button" at bounding box center [1055, 458] width 15 height 17
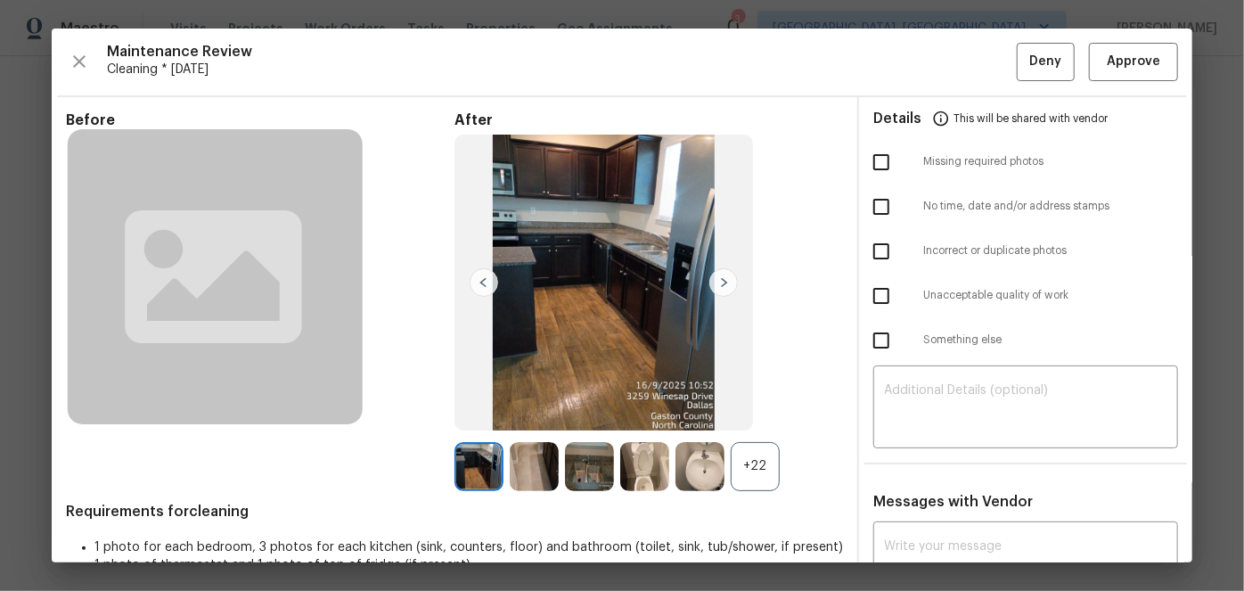
click at [867, 160] on input "checkbox" at bounding box center [881, 162] width 37 height 37
checkbox input "true"
click at [986, 392] on textarea at bounding box center [1025, 409] width 283 height 50
paste textarea "Maintenance Audit Team: Hello! Unfortunately, this Cleaning visit completed on …"
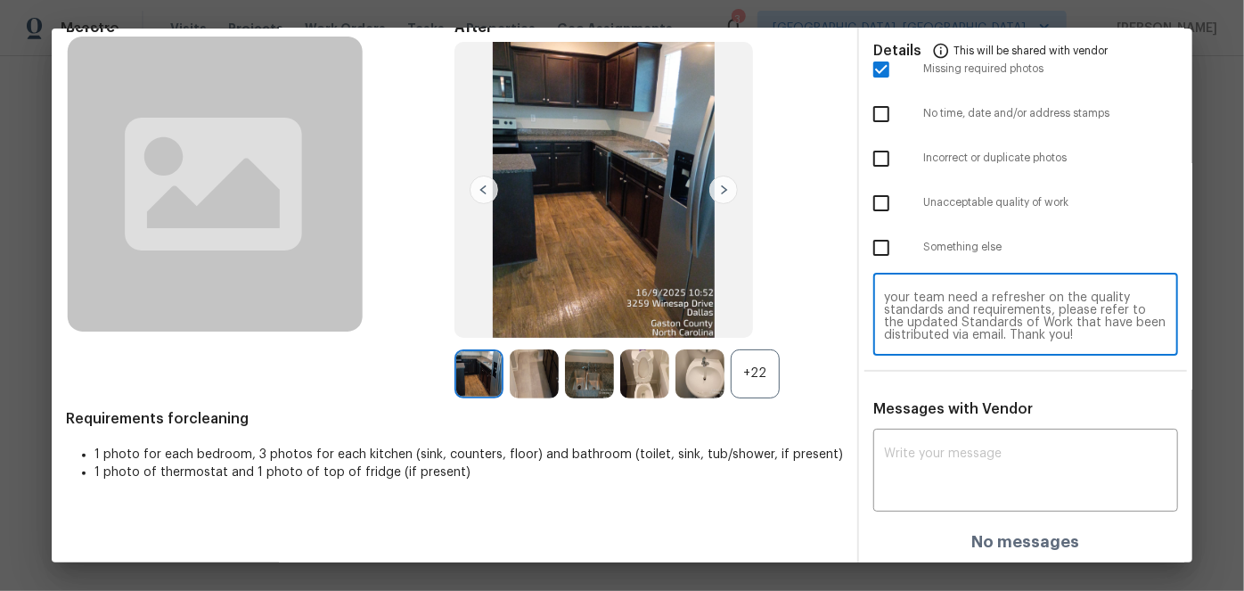
scroll to position [94, 0]
type textarea "Maintenance Audit Team: Hello! Unfortunately, this Cleaning visit completed on …"
click at [883, 442] on div "x ​" at bounding box center [1026, 471] width 305 height 78
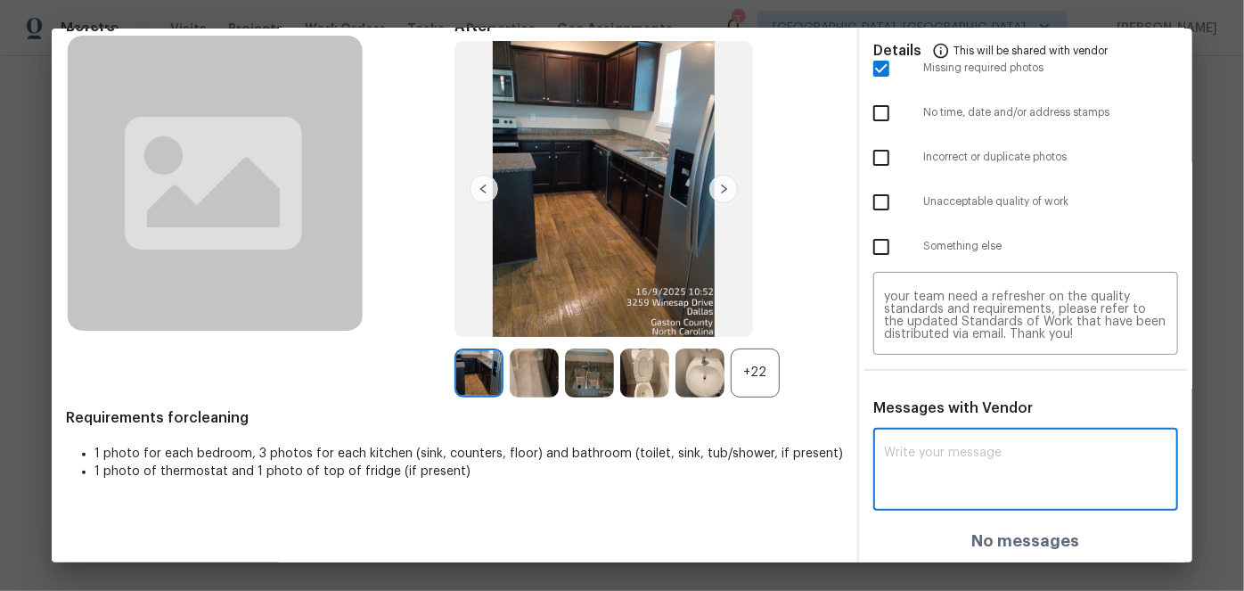
paste textarea "Maintenance Audit Team: Hello! Unfortunately, this Cleaning visit completed on …"
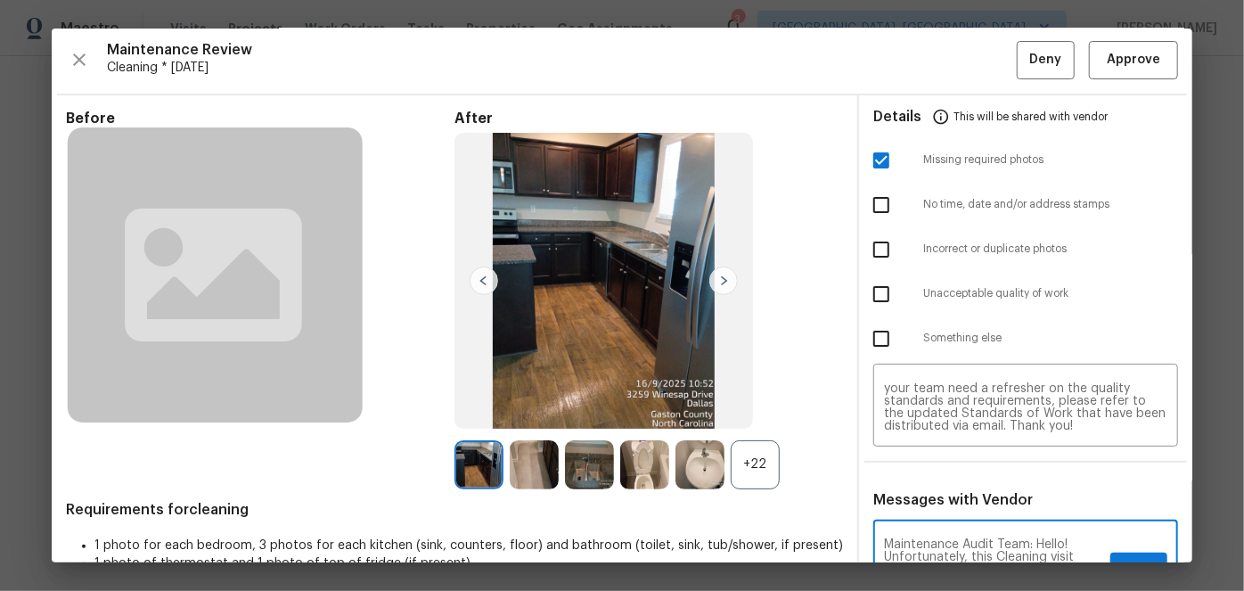
scroll to position [0, 0]
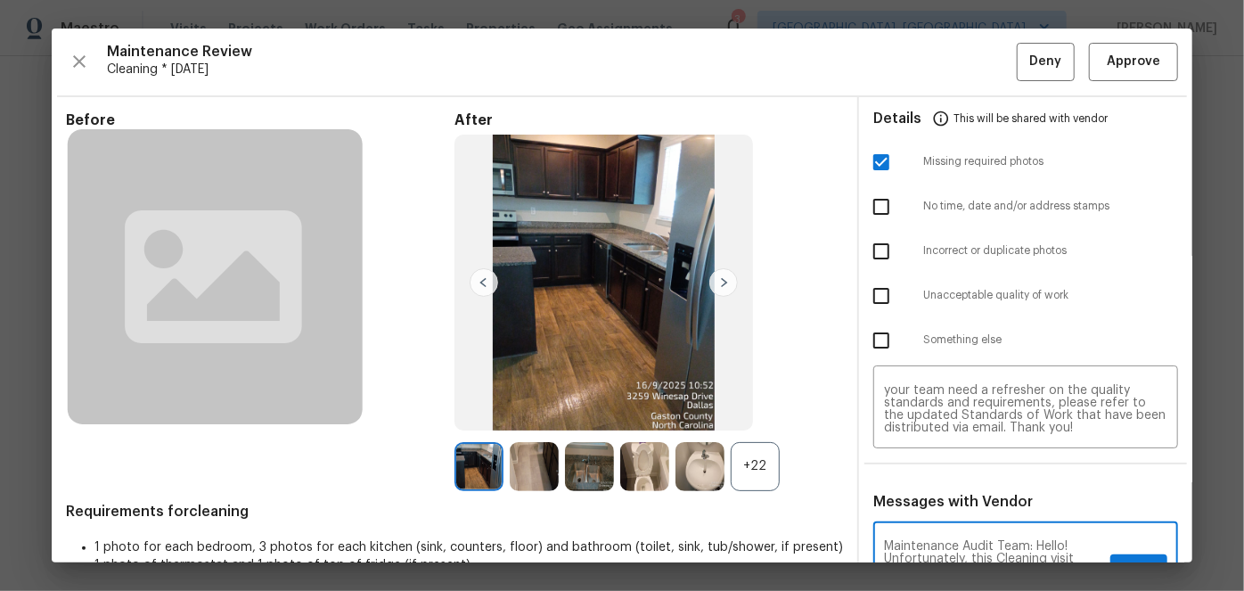
type textarea "Maintenance Audit Team: Hello! Unfortunately, this Cleaning visit completed on …"
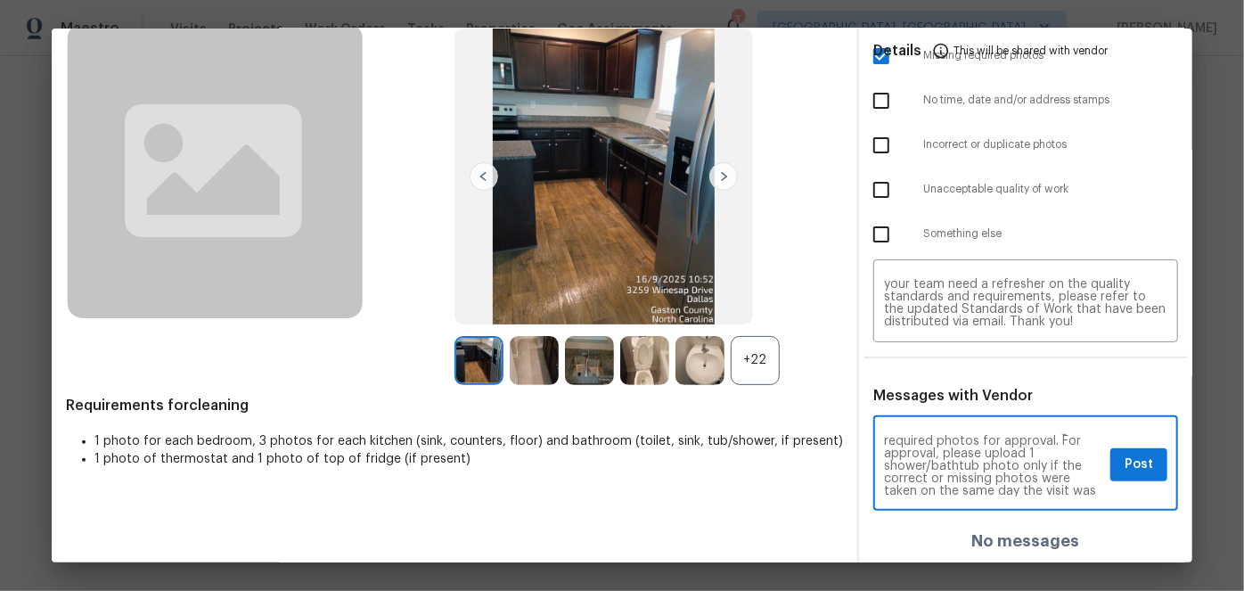
scroll to position [64, 0]
click at [1129, 465] on span "Post" at bounding box center [1139, 465] width 29 height 22
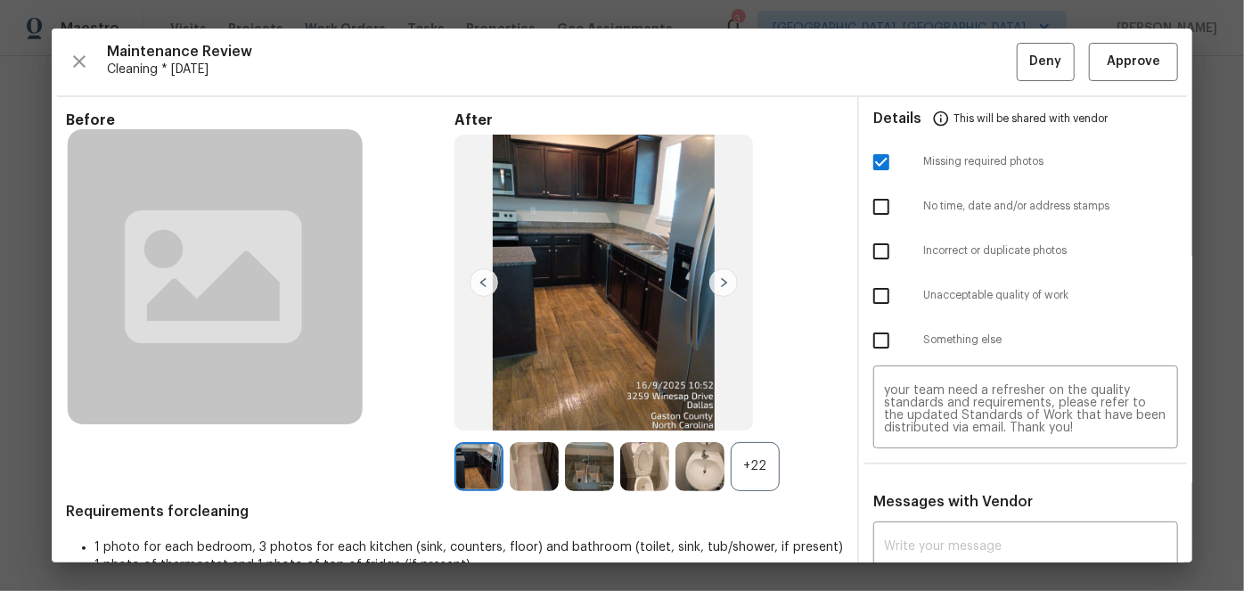
scroll to position [0, 0]
click at [1030, 60] on span "Deny" at bounding box center [1046, 62] width 32 height 22
